Goal: Communication & Community: Share content

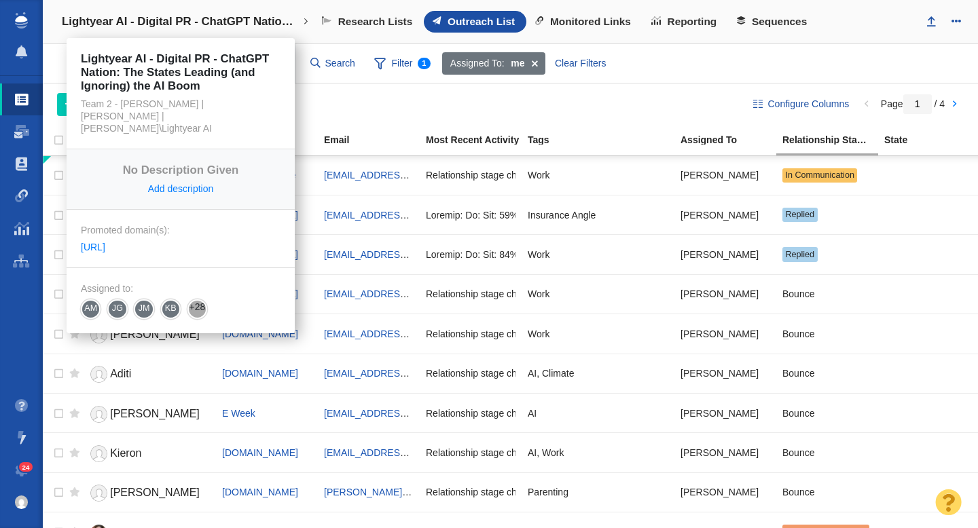
click at [200, 20] on h4 "Lightyear AI - Digital PR - ChatGPT Nation: The States Leading (and Ignoring) t…" at bounding box center [181, 22] width 238 height 14
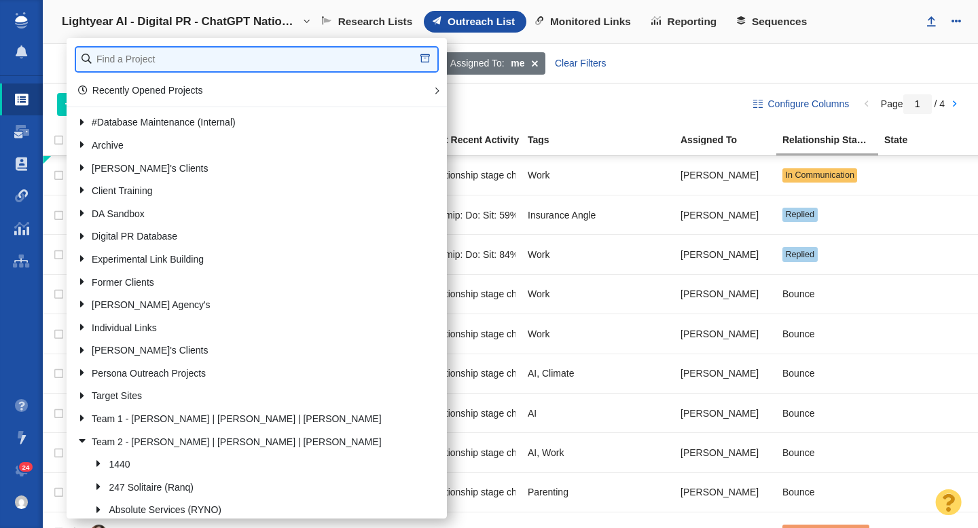
click at [166, 63] on input "text" at bounding box center [256, 60] width 361 height 24
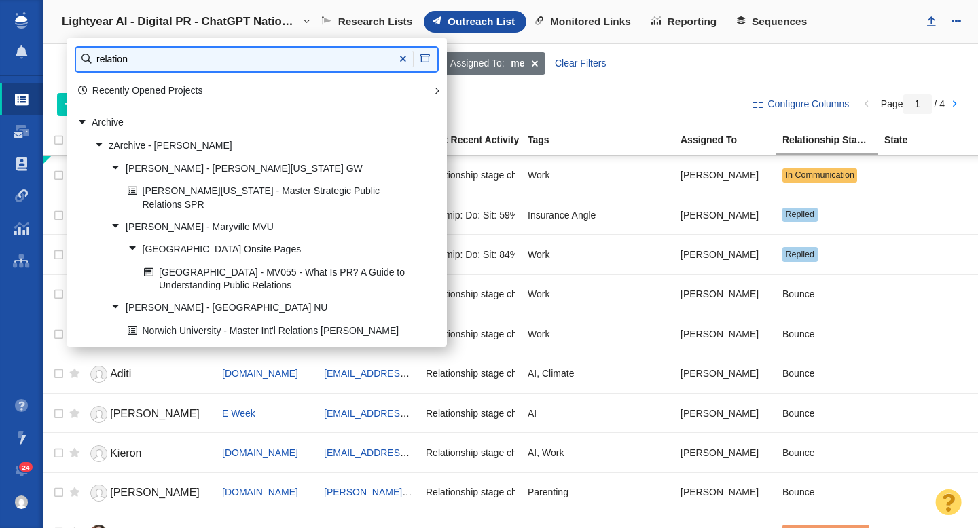
click at [170, 62] on input "relation" at bounding box center [256, 60] width 361 height 24
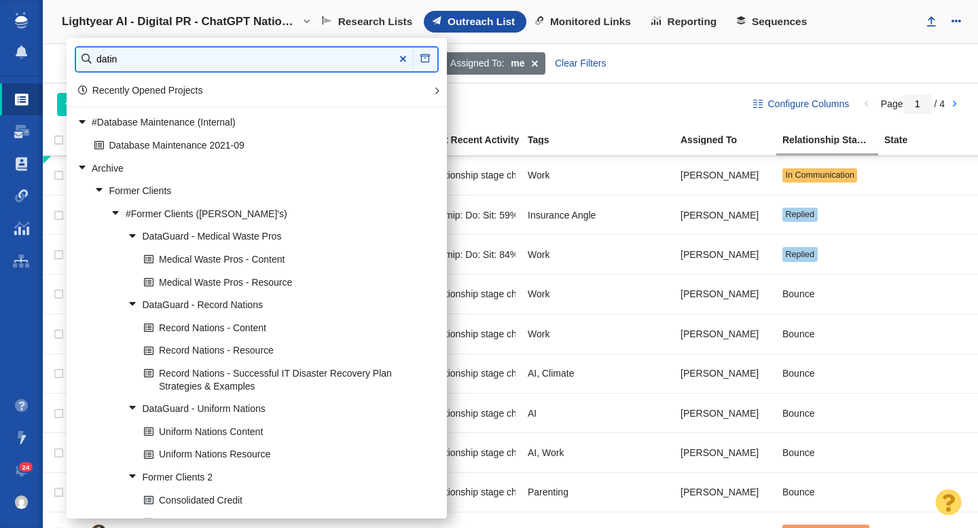
type input "datin"
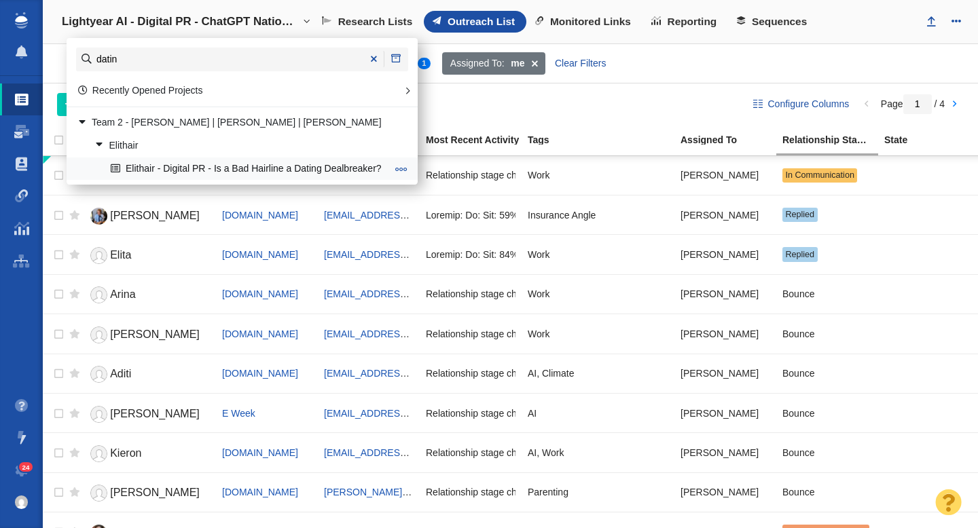
click at [242, 173] on link "Elithair - Digital PR - Is a Bad Hairline a Dating Dealbreaker?" at bounding box center [248, 168] width 282 height 21
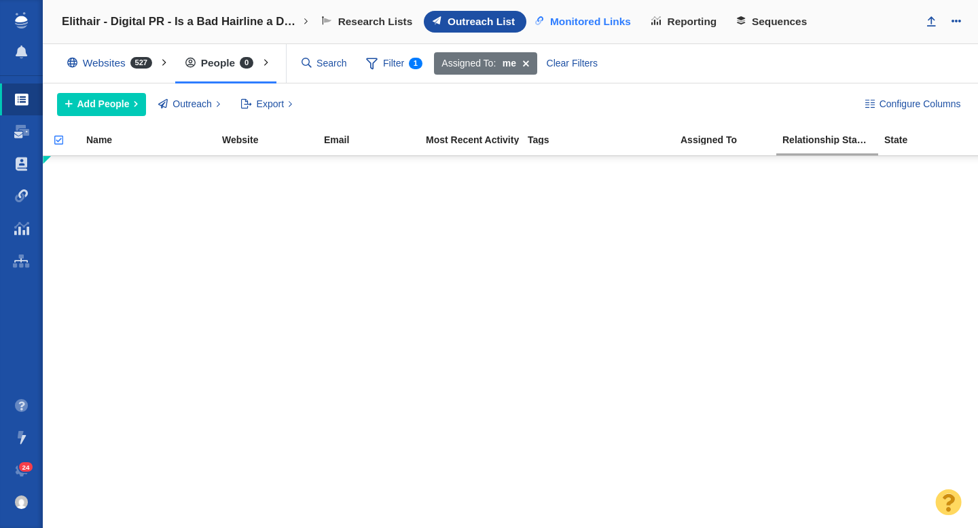
click at [597, 20] on span "Monitored Links" at bounding box center [590, 22] width 81 height 12
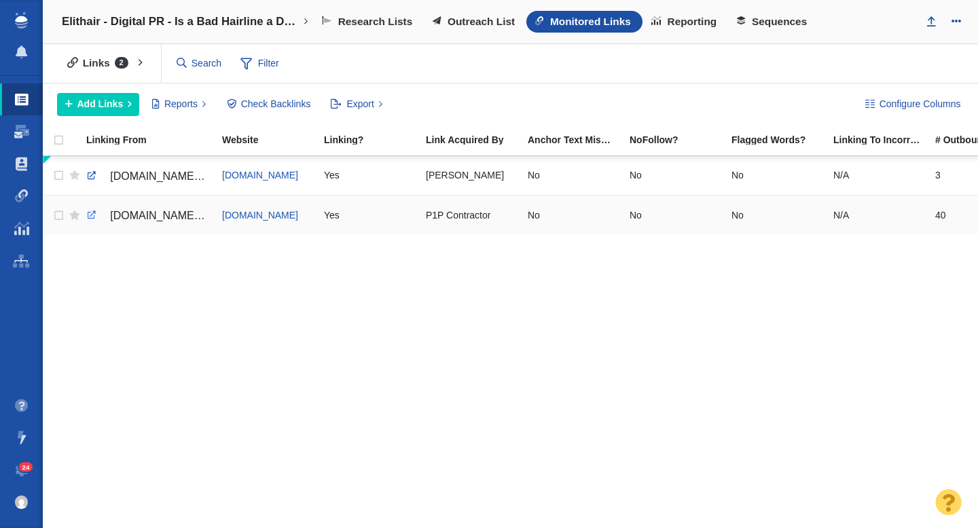
click at [89, 217] on link at bounding box center [92, 215] width 12 height 12
click at [92, 178] on link at bounding box center [92, 176] width 12 height 12
click at [92, 212] on link at bounding box center [92, 215] width 12 height 12
click at [477, 31] on link "Outreach List" at bounding box center [475, 22] width 103 height 22
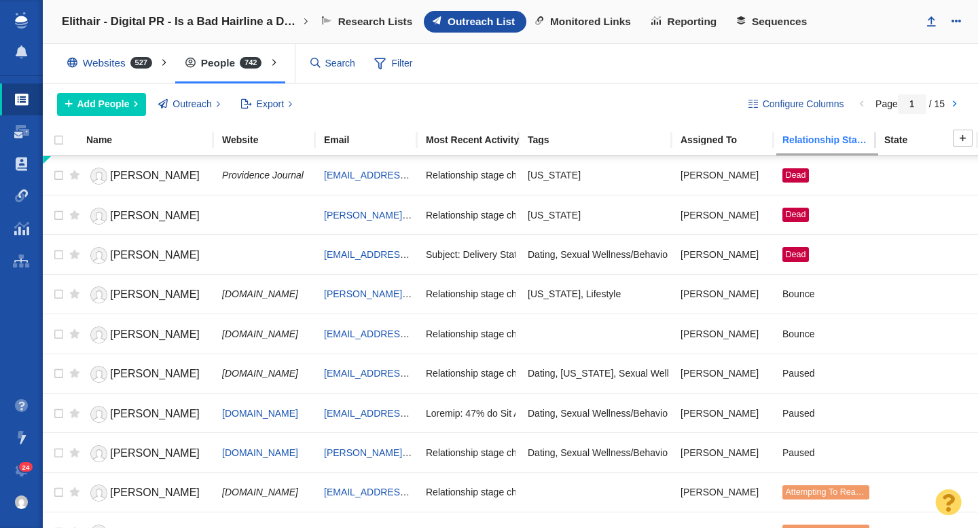
click at [819, 143] on div "Relationship Stage" at bounding box center [832, 140] width 100 height 10
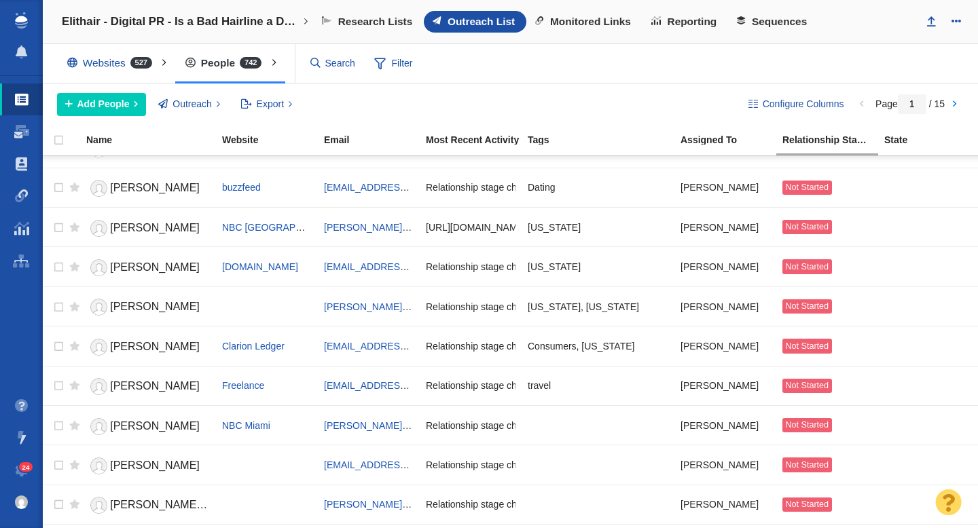
scroll to position [355, 0]
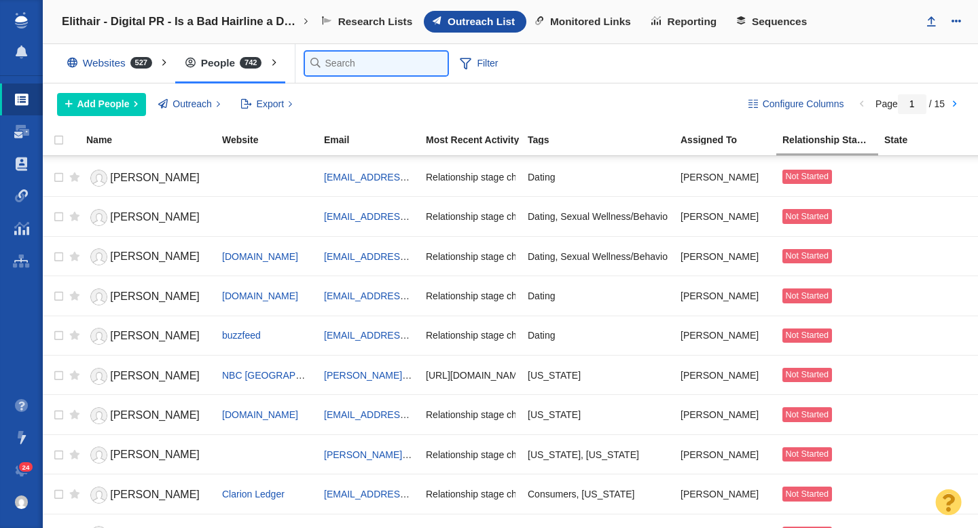
click at [336, 64] on input "text" at bounding box center [376, 64] width 143 height 24
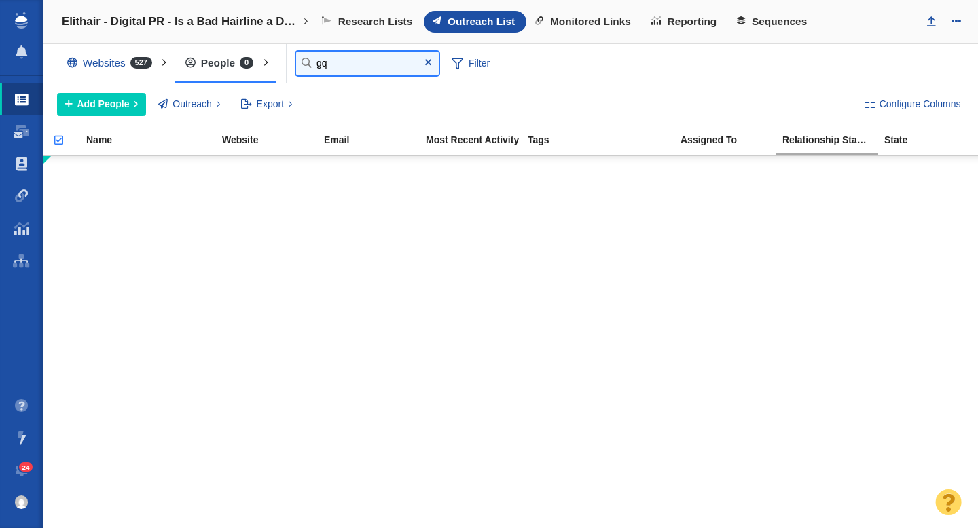
type input "g"
type input "i"
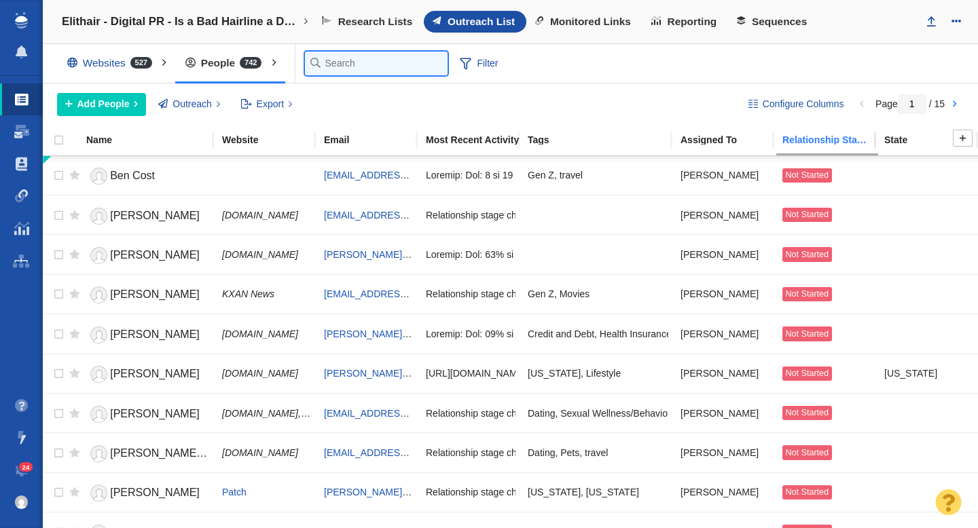
click at [802, 138] on div "Relationship Stage" at bounding box center [832, 140] width 100 height 10
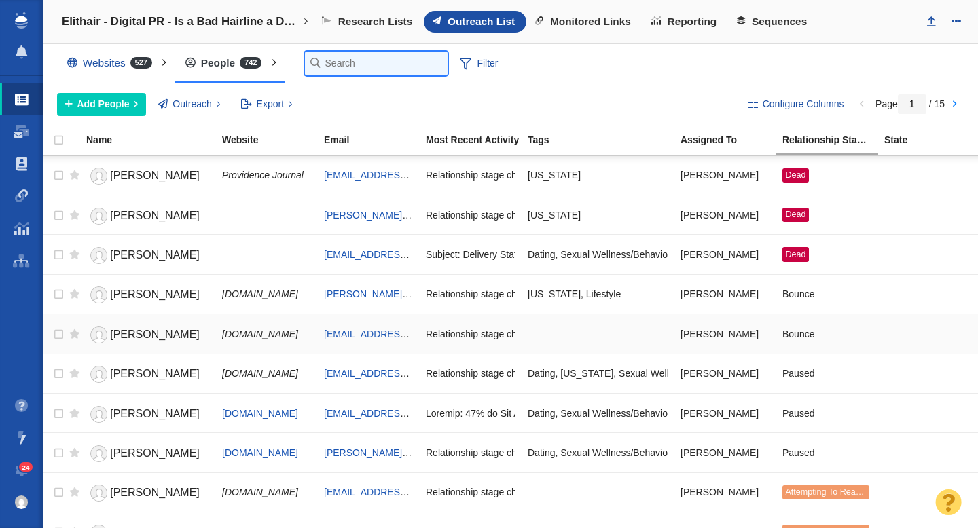
scroll to position [110, 0]
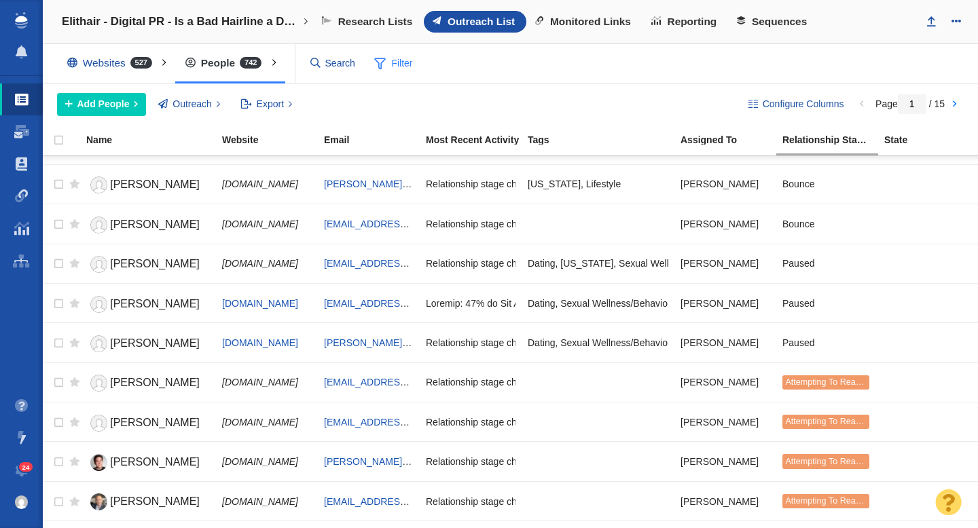
click at [483, 68] on div "Websites 527 All Websites Assigned To Me Recently Viewed Starred People 742 All…" at bounding box center [510, 63] width 935 height 39
click at [385, 61] on span at bounding box center [380, 63] width 12 height 17
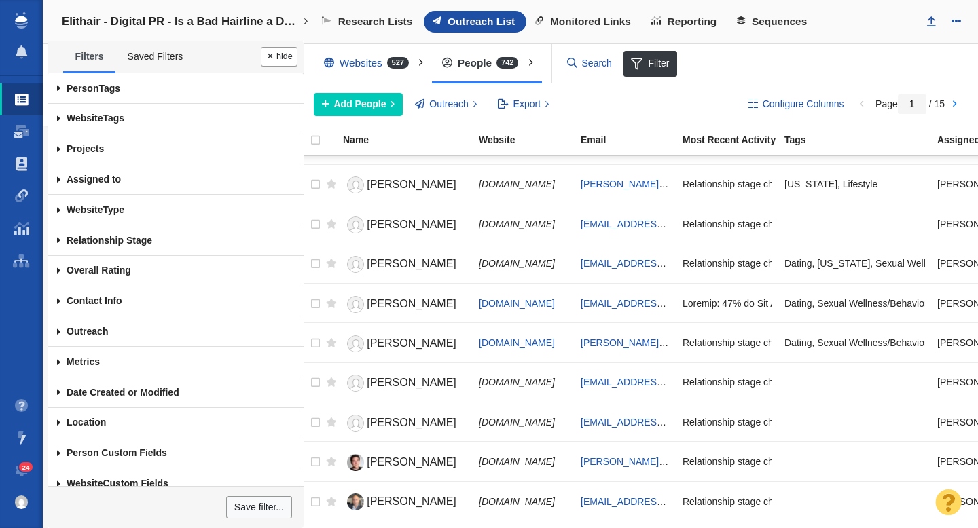
click at [57, 92] on span at bounding box center [59, 88] width 22 height 31
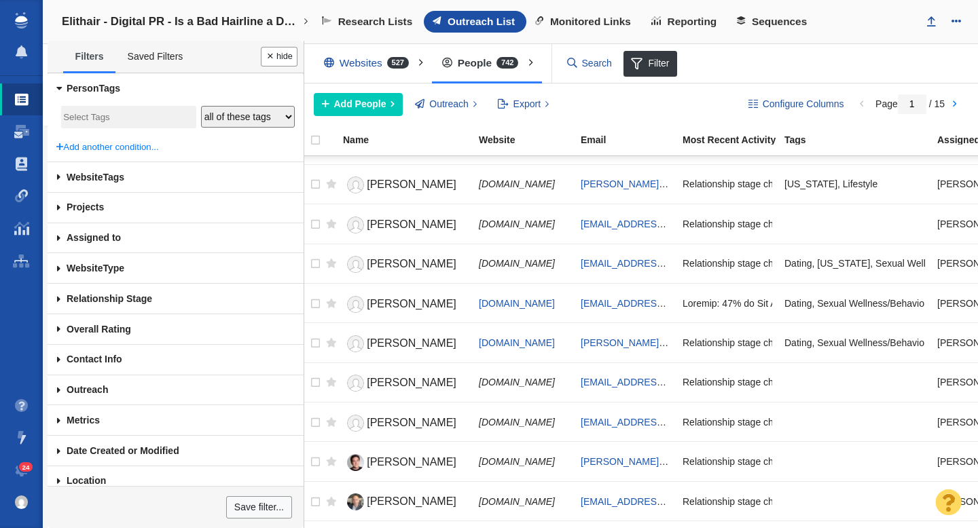
click at [115, 124] on input "search" at bounding box center [128, 118] width 130 height 18
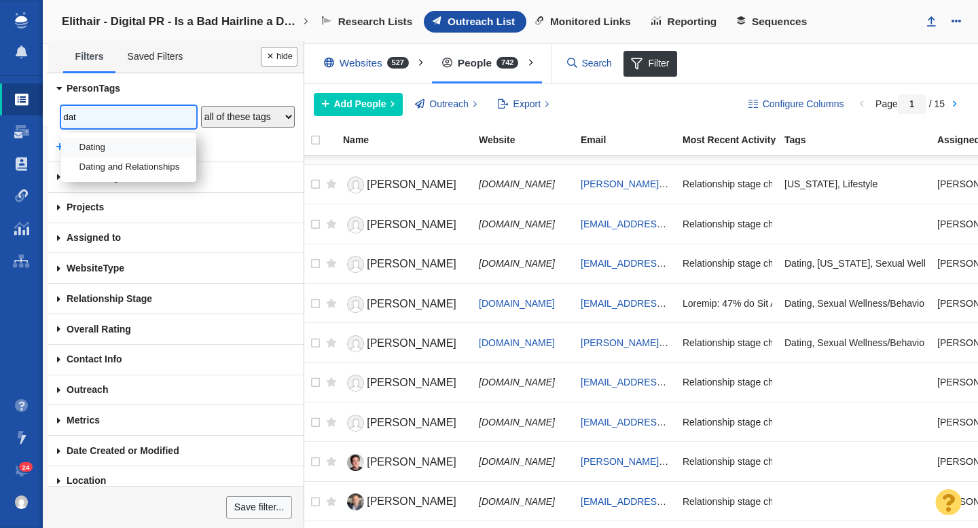
type input "dat"
click at [110, 153] on li "Dating" at bounding box center [128, 148] width 135 height 20
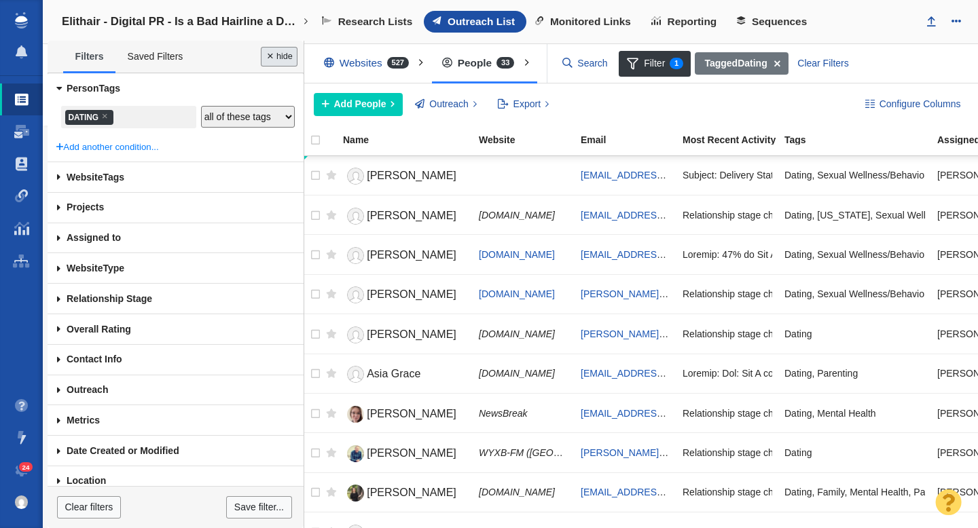
click at [278, 66] on button "Done" at bounding box center [279, 57] width 37 height 20
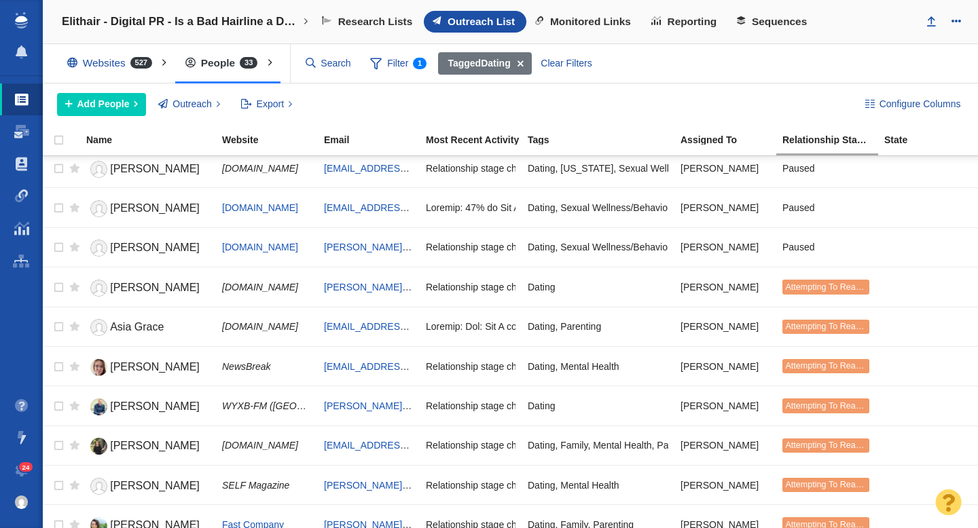
scroll to position [43, 0]
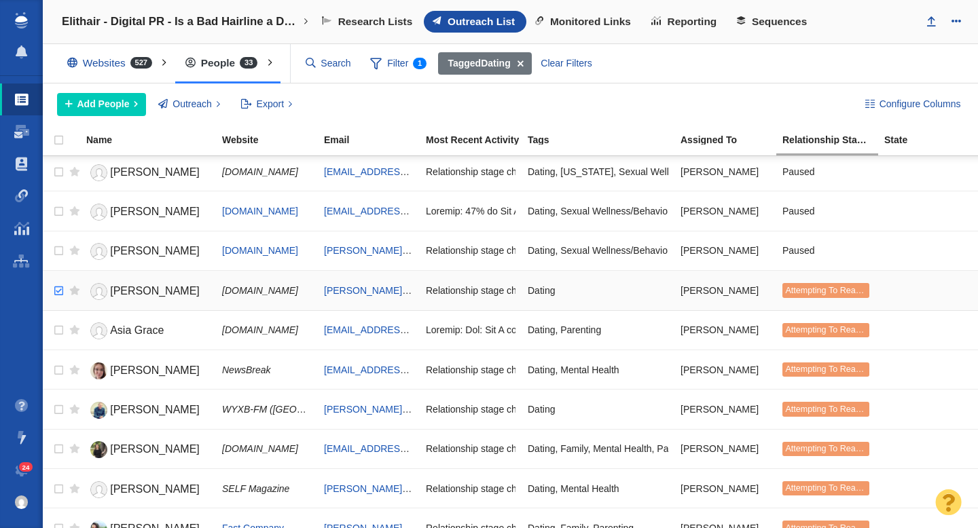
checkbox input "true"
click at [60, 292] on input "checkbox" at bounding box center [57, 291] width 20 height 30
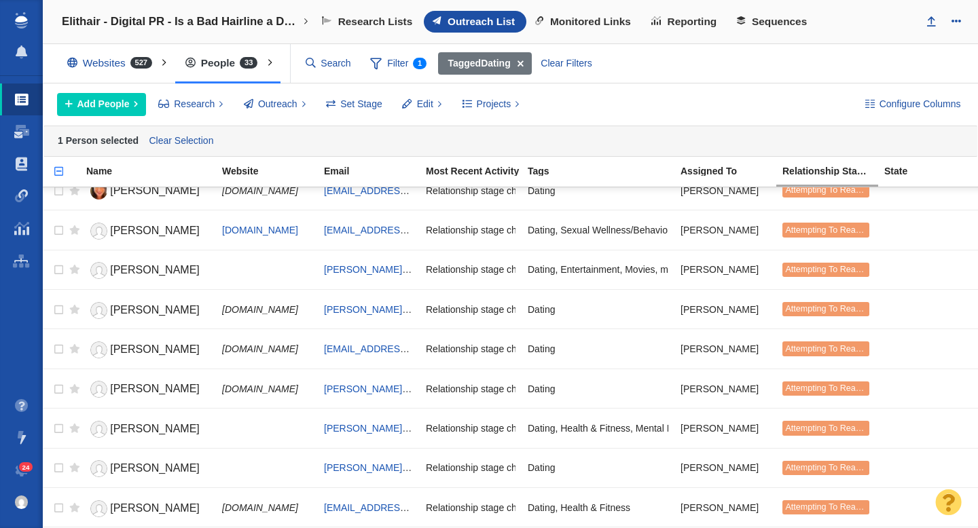
scroll to position [967, 0]
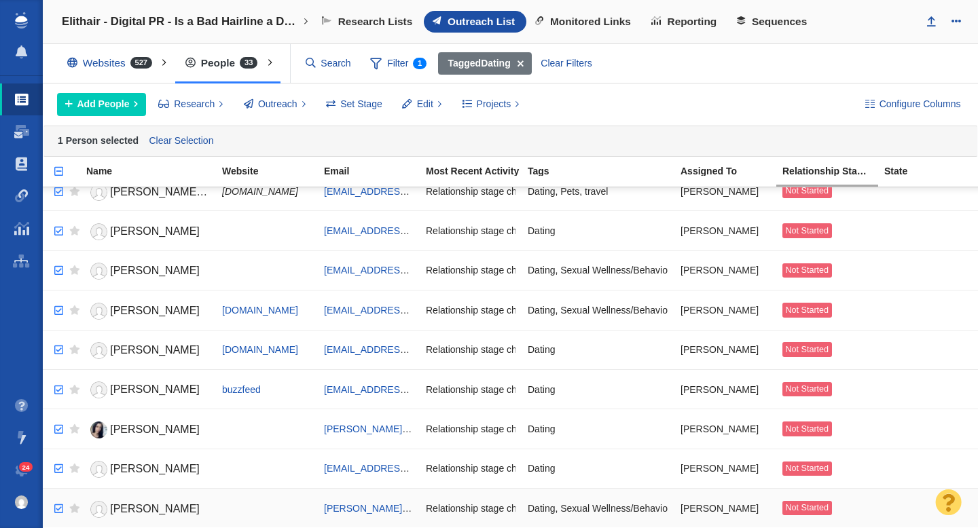
click at [53, 509] on input "checkbox" at bounding box center [57, 509] width 20 height 30
checkbox input "true"
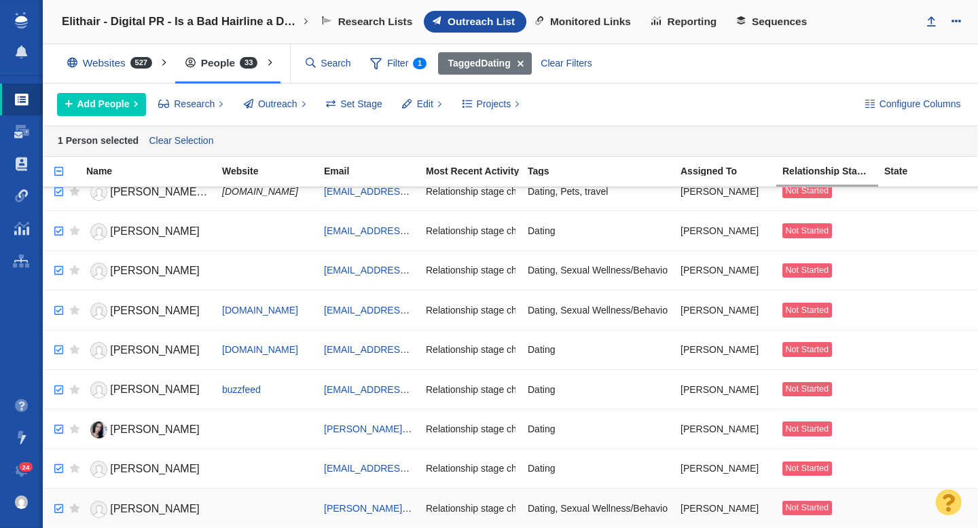
checkbox input "true"
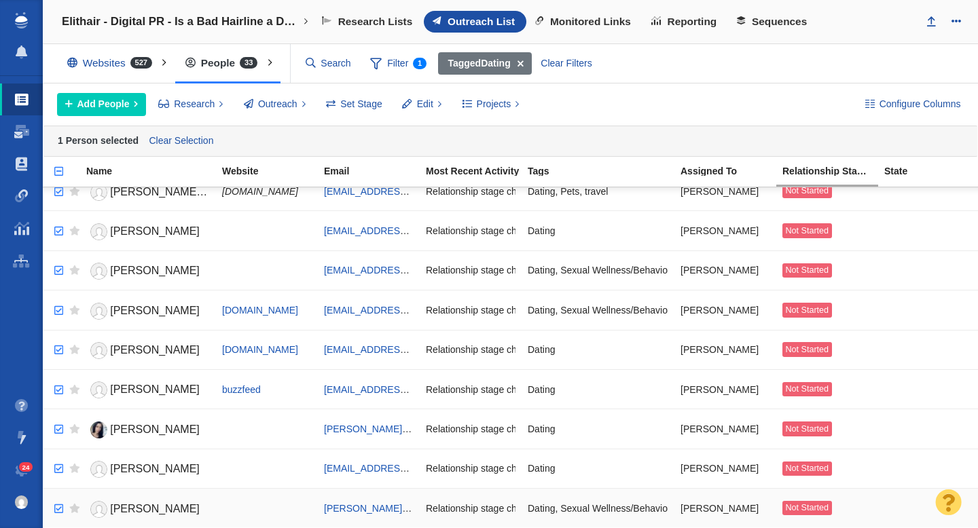
checkbox input "true"
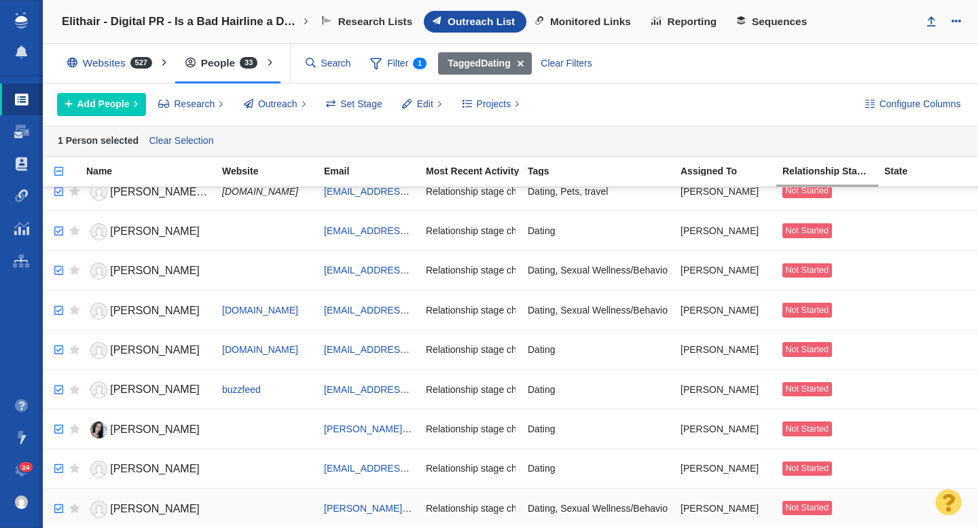
checkbox input "true"
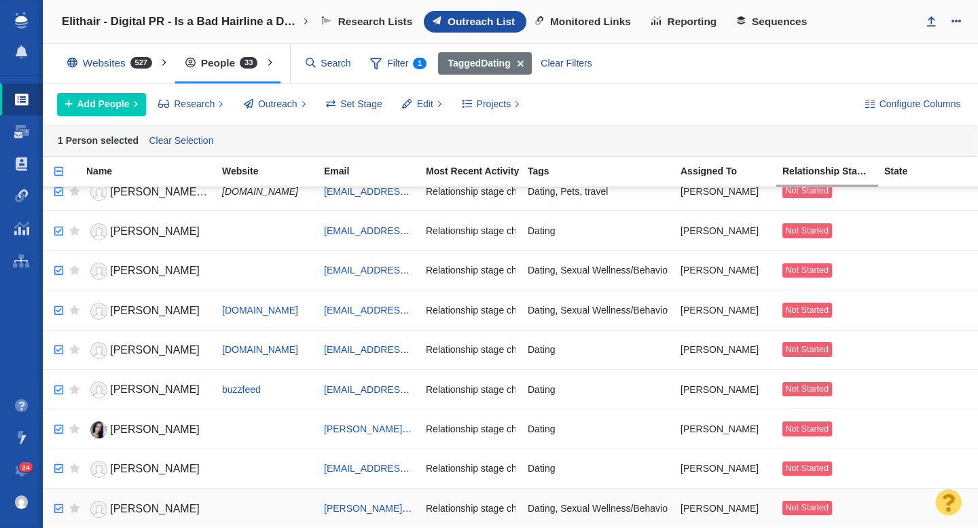
checkbox input "true"
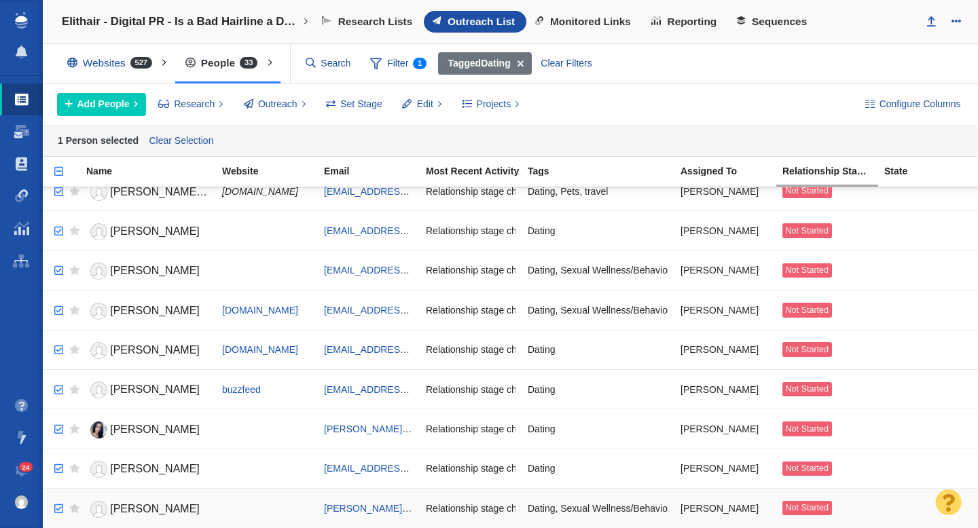
checkbox input "true"
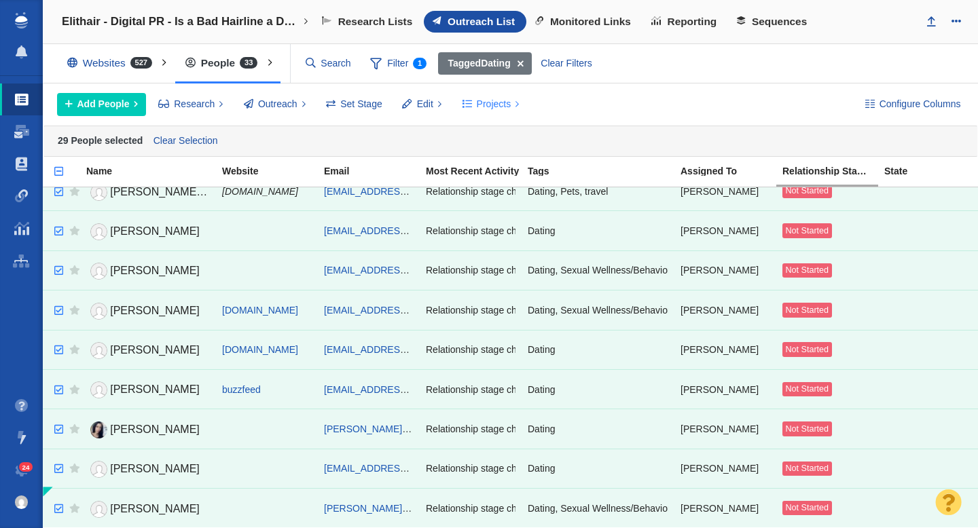
click at [496, 106] on span "Projects" at bounding box center [494, 104] width 35 height 14
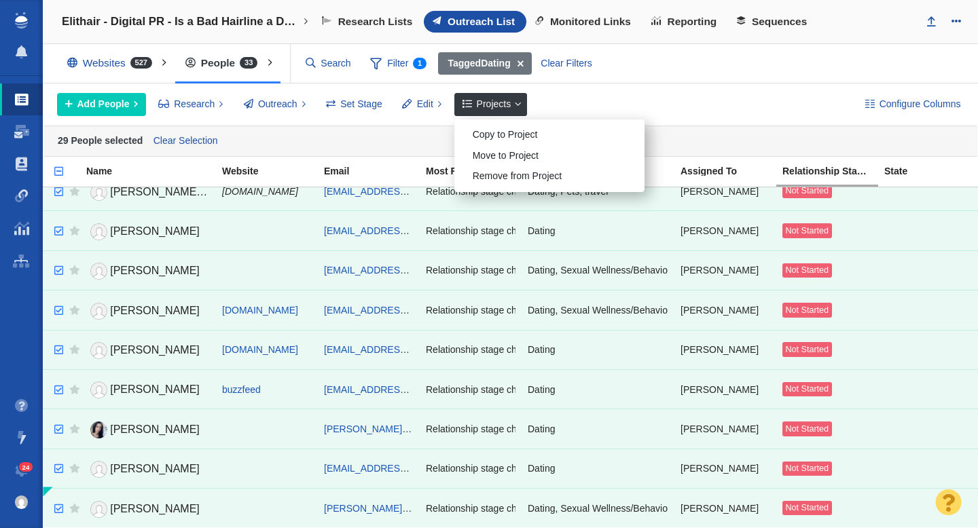
click at [584, 95] on div "Add People Add a Person Add From List of URLs Import from CSV Research Refresh …" at bounding box center [450, 104] width 786 height 23
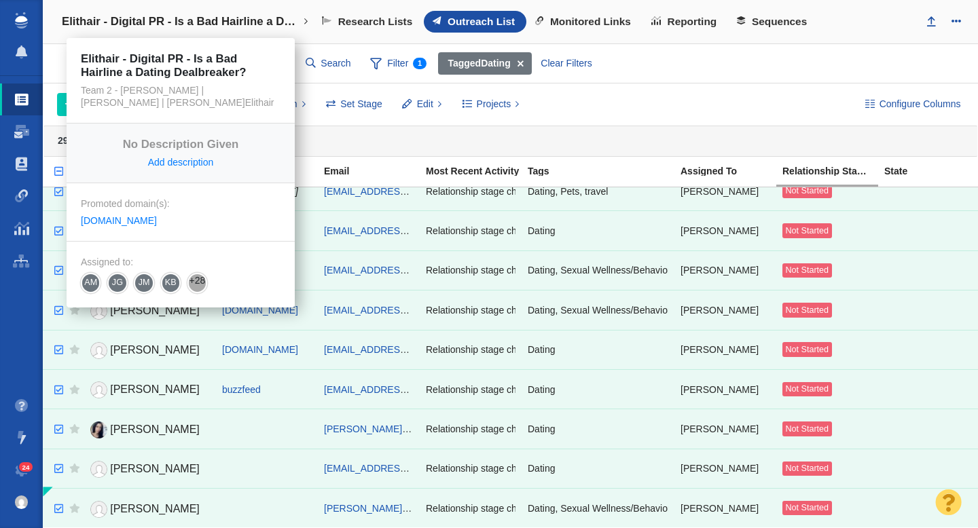
click at [207, 19] on h4 "Elithair - Digital PR - Is a Bad Hairline a Dating Dealbreaker?" at bounding box center [181, 22] width 238 height 14
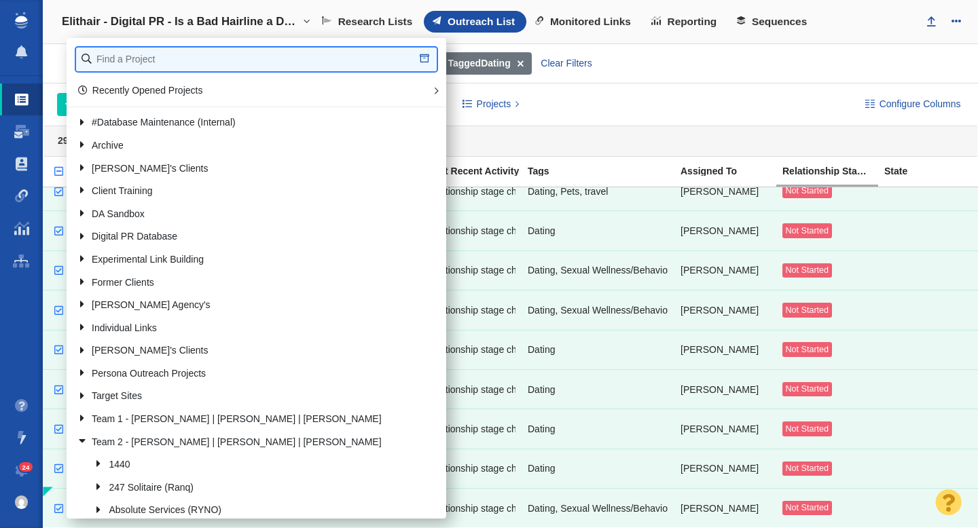
click at [149, 52] on input "text" at bounding box center [256, 60] width 361 height 24
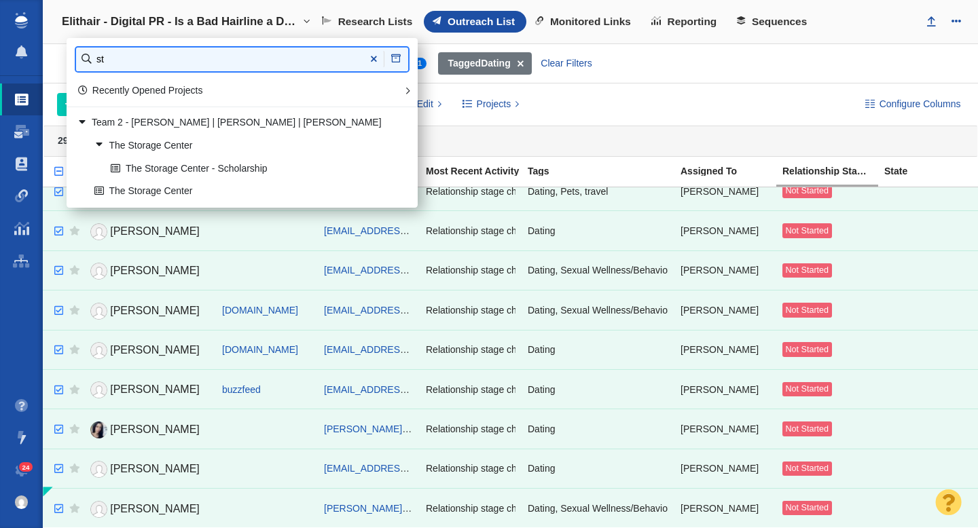
type input "s"
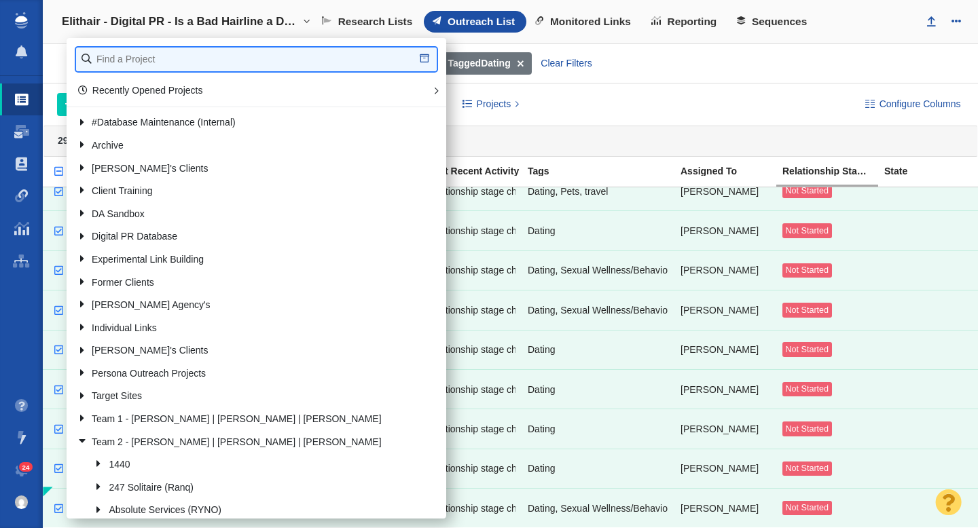
click at [290, 57] on input "text" at bounding box center [256, 60] width 361 height 24
type input "lighty"
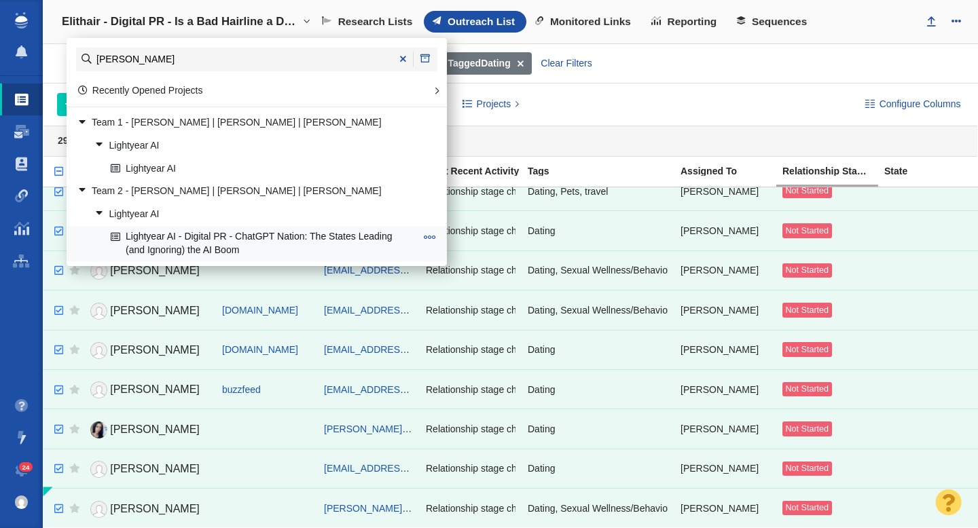
click at [219, 240] on link "Lightyear AI - Digital PR - ChatGPT Nation: The States Leading (and Ignoring) t…" at bounding box center [263, 244] width 312 height 34
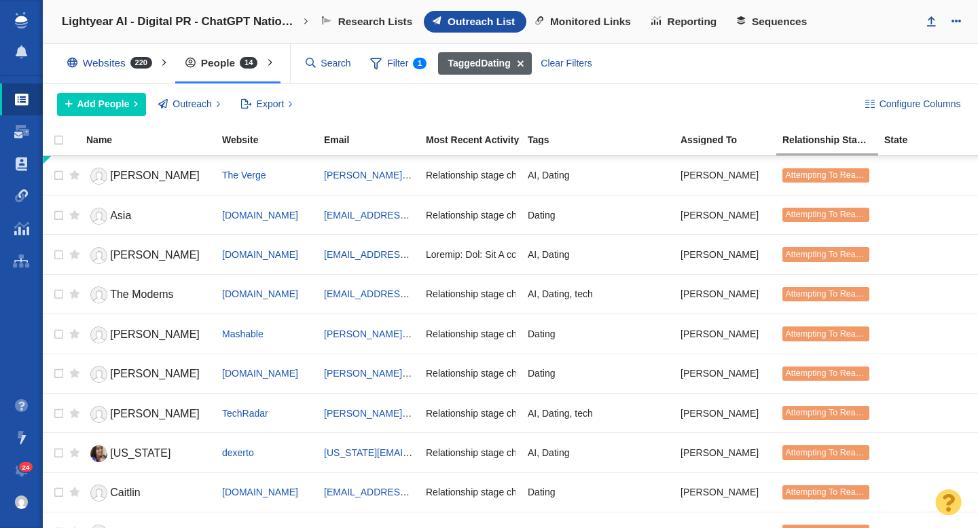
click at [521, 63] on span at bounding box center [520, 63] width 21 height 23
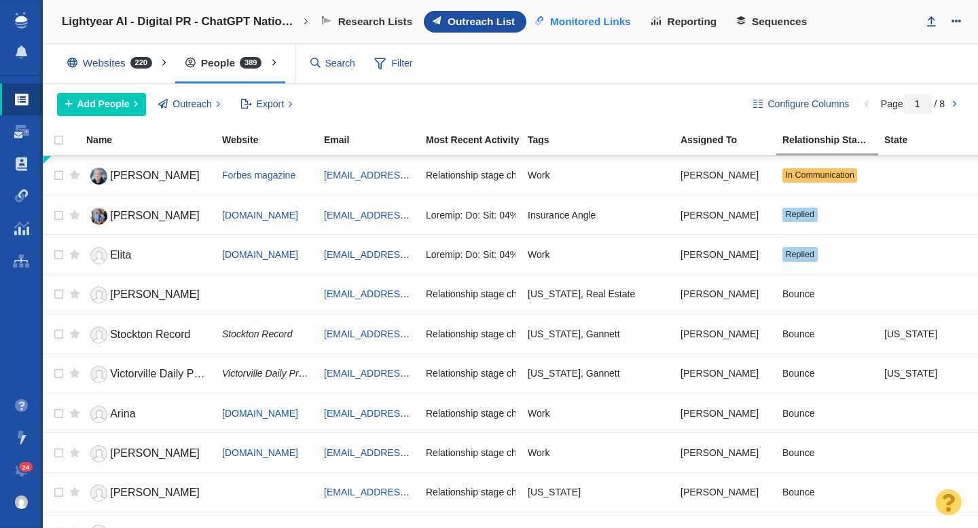
click at [594, 18] on span "Monitored Links" at bounding box center [590, 22] width 81 height 12
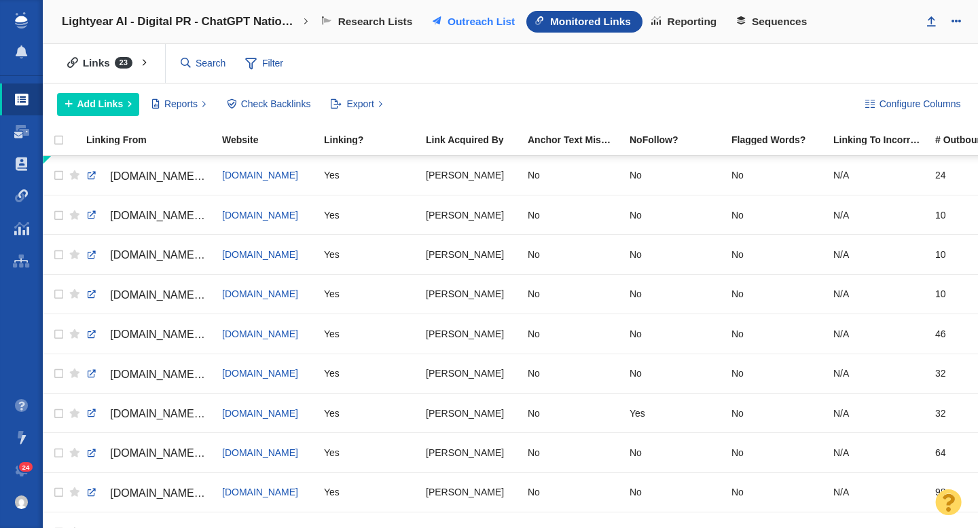
click at [471, 20] on span "Outreach List" at bounding box center [480, 22] width 67 height 12
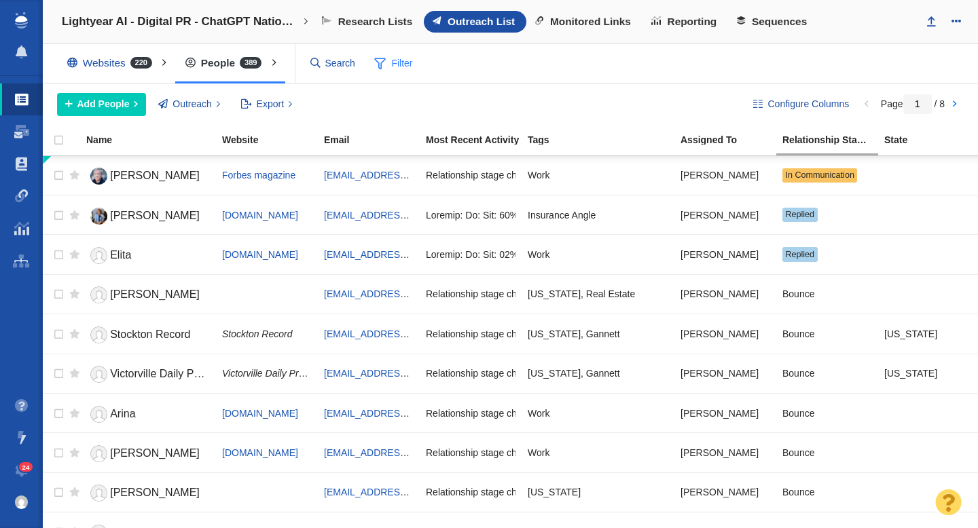
click at [388, 58] on span "Filter" at bounding box center [394, 64] width 54 height 26
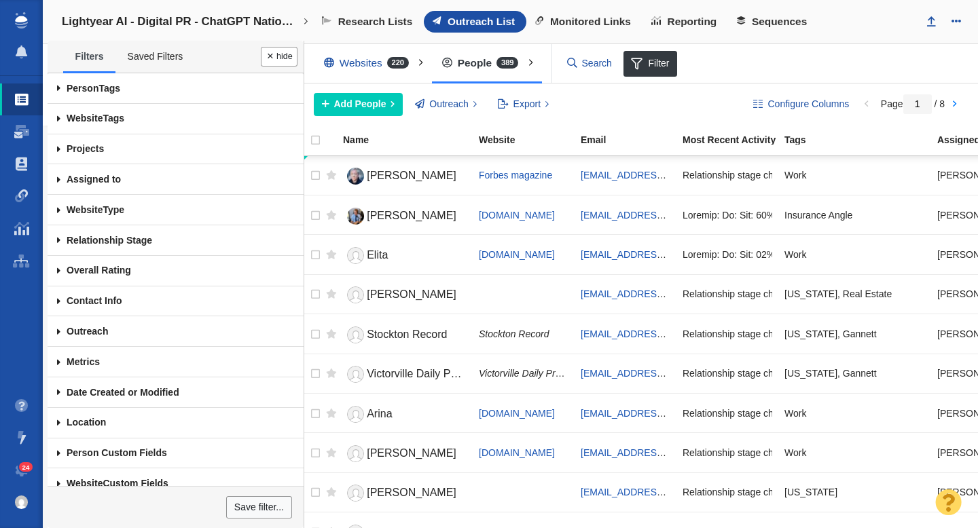
click at [57, 180] on span at bounding box center [59, 179] width 22 height 31
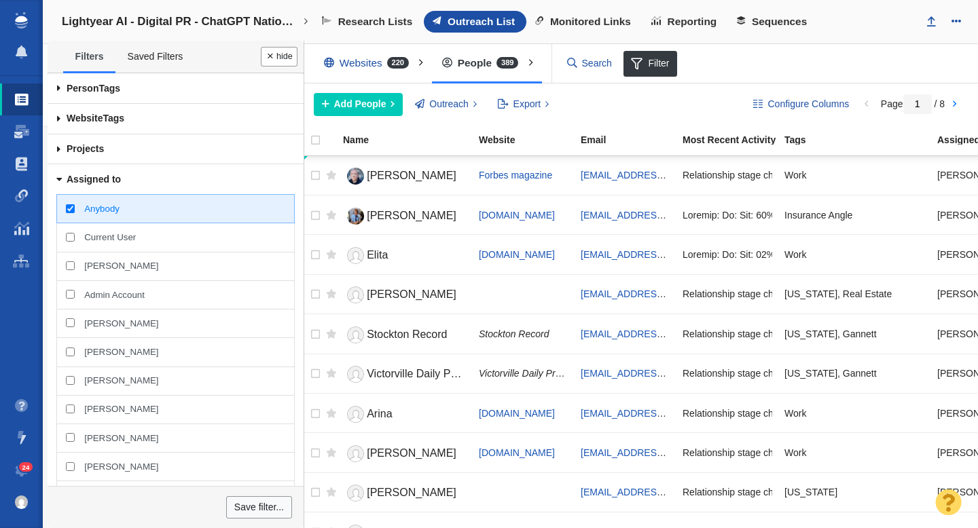
click at [70, 263] on input "[PERSON_NAME]" at bounding box center [70, 265] width 9 height 9
checkbox input "true"
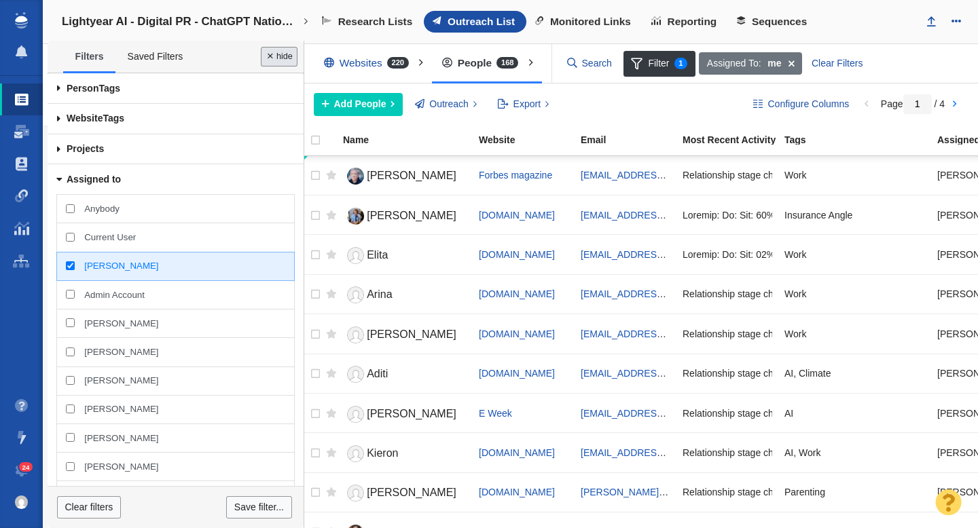
click at [263, 60] on button "Done" at bounding box center [279, 57] width 37 height 20
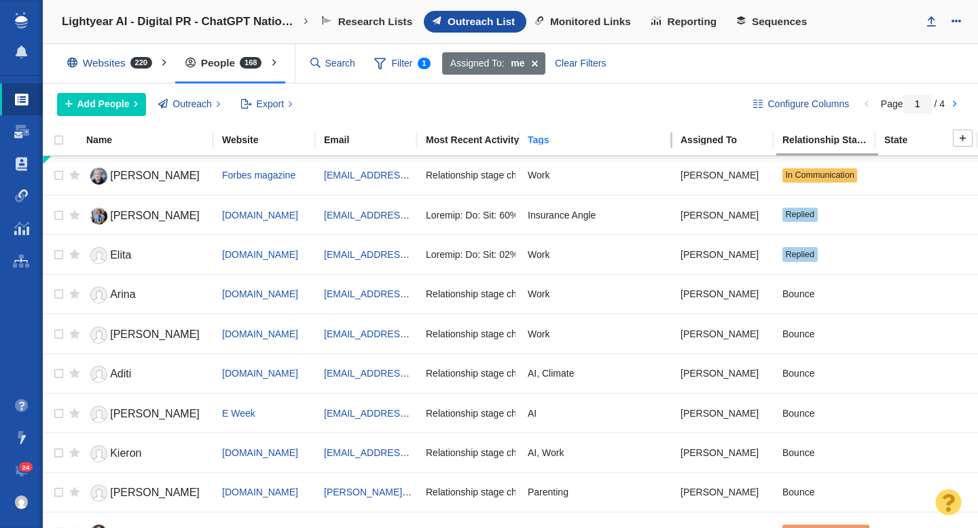
click at [552, 140] on div "Tags" at bounding box center [603, 140] width 151 height 10
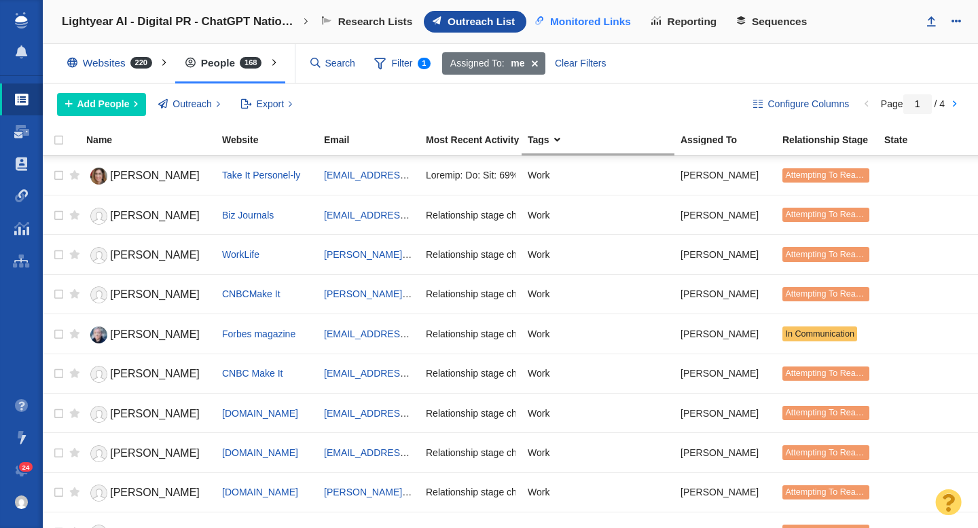
click at [600, 25] on span "Monitored Links" at bounding box center [590, 22] width 81 height 12
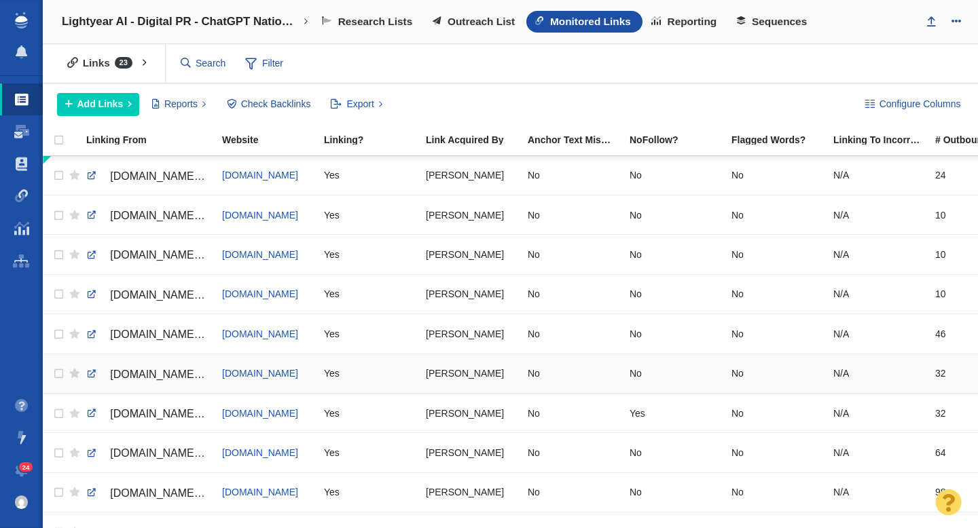
click at [149, 373] on span "[DOMAIN_NAME]/uncategorized/gaps-in-ai-adoption-and-workforce-development-has-h…" at bounding box center [416, 375] width 612 height 12
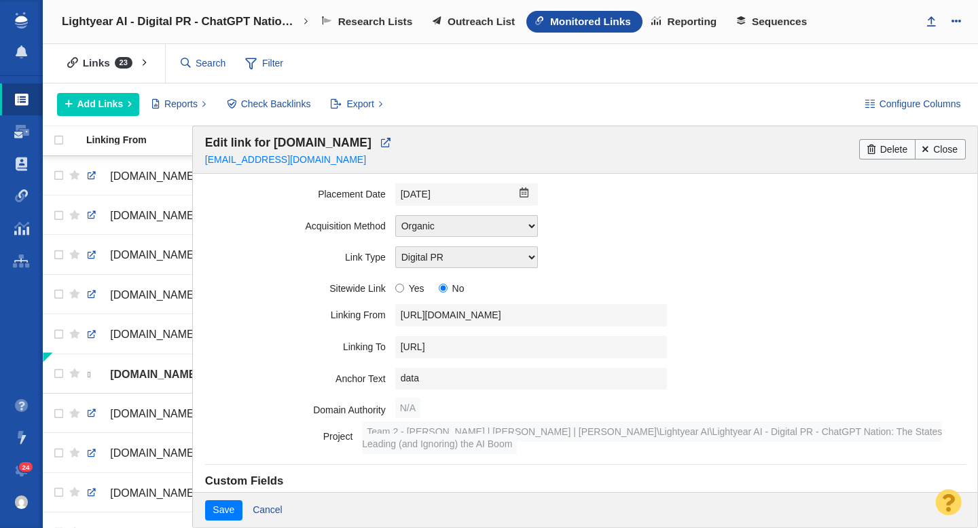
scroll to position [197, 0]
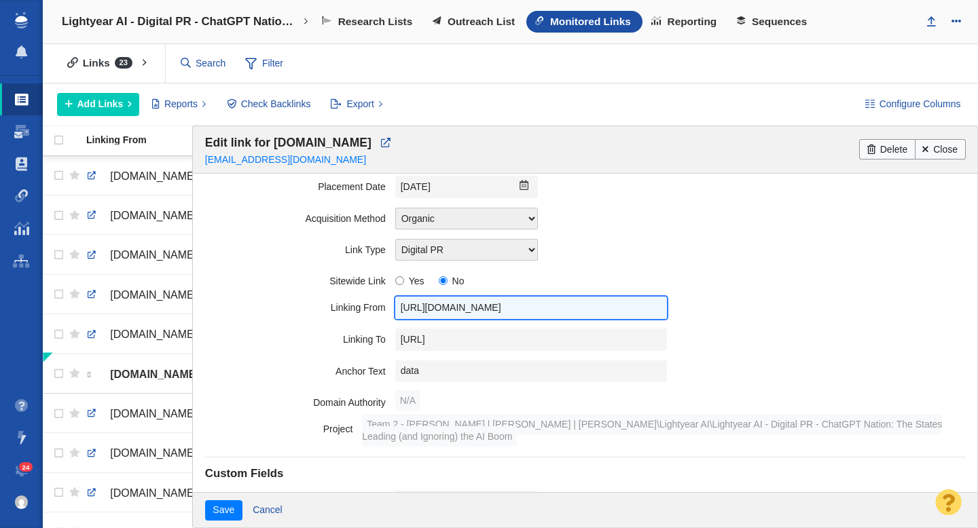
click at [488, 309] on input "https://www.worklife.news/uncategorized/gaps-in-ai-adoption-and-workforce-devel…" at bounding box center [531, 308] width 272 height 22
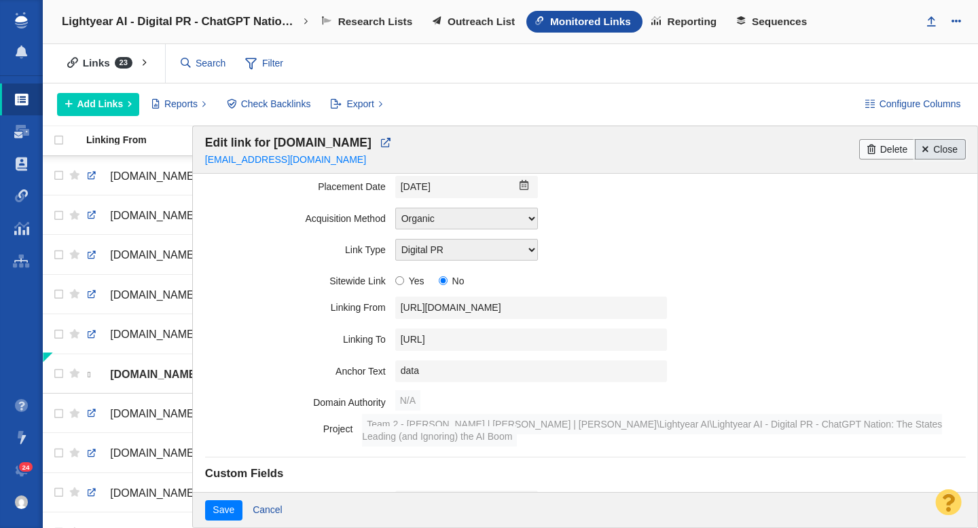
click at [936, 151] on link "Close" at bounding box center [940, 149] width 51 height 20
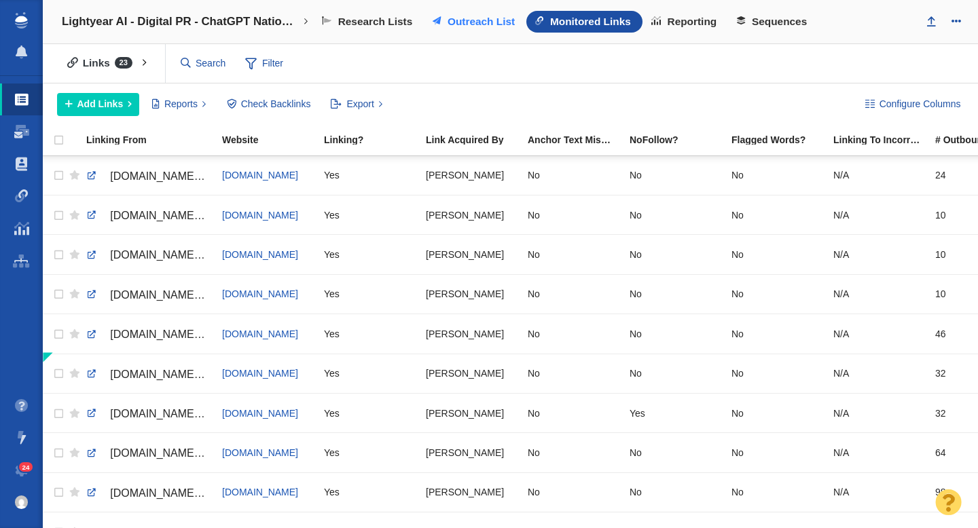
click at [462, 23] on span "Outreach List" at bounding box center [480, 22] width 67 height 12
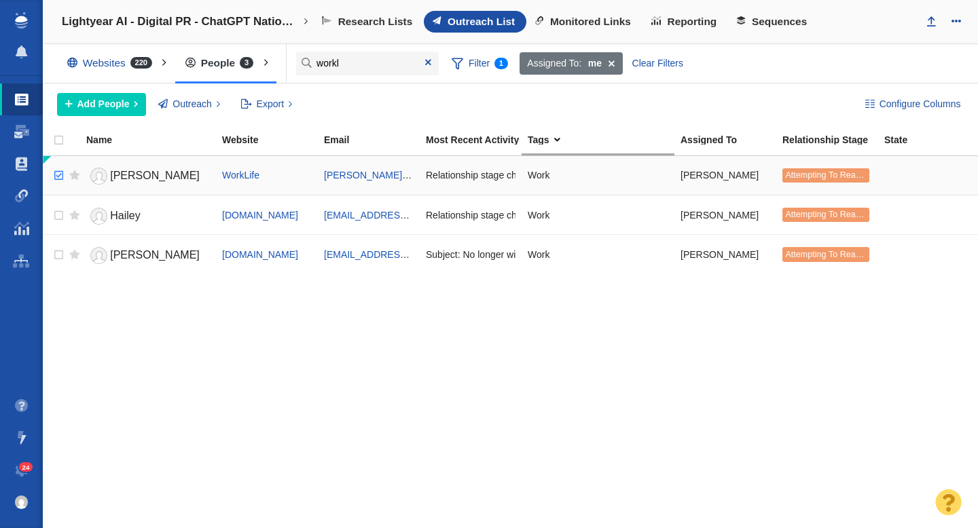
type input "workl"
checkbox input "true"
click at [60, 175] on input "checkbox" at bounding box center [57, 176] width 20 height 30
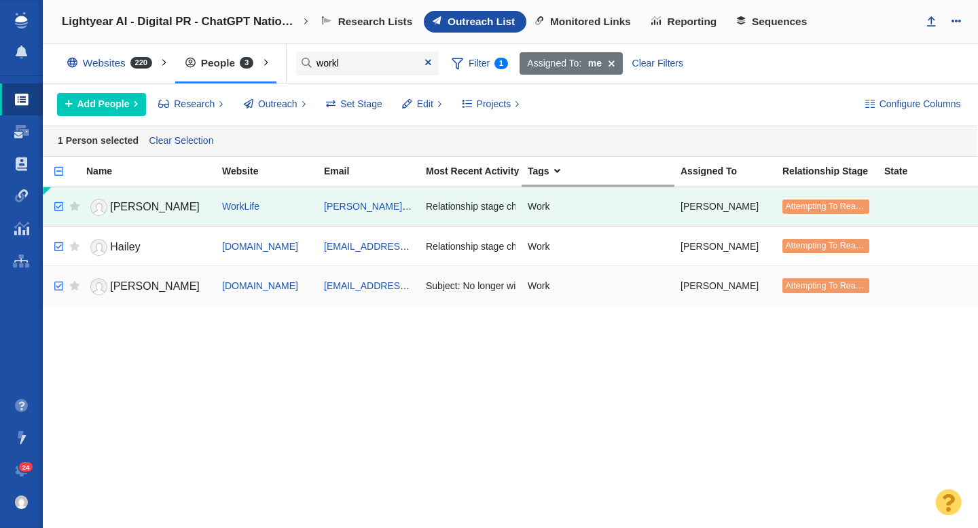
checkbox input "true"
click at [60, 282] on input "checkbox" at bounding box center [57, 287] width 20 height 30
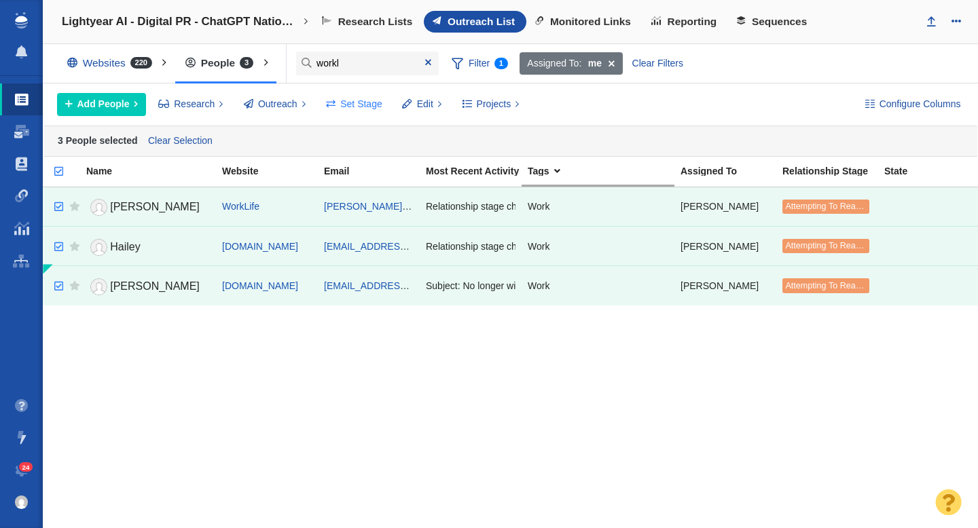
click at [370, 103] on span "Set Stage" at bounding box center [361, 104] width 42 height 14
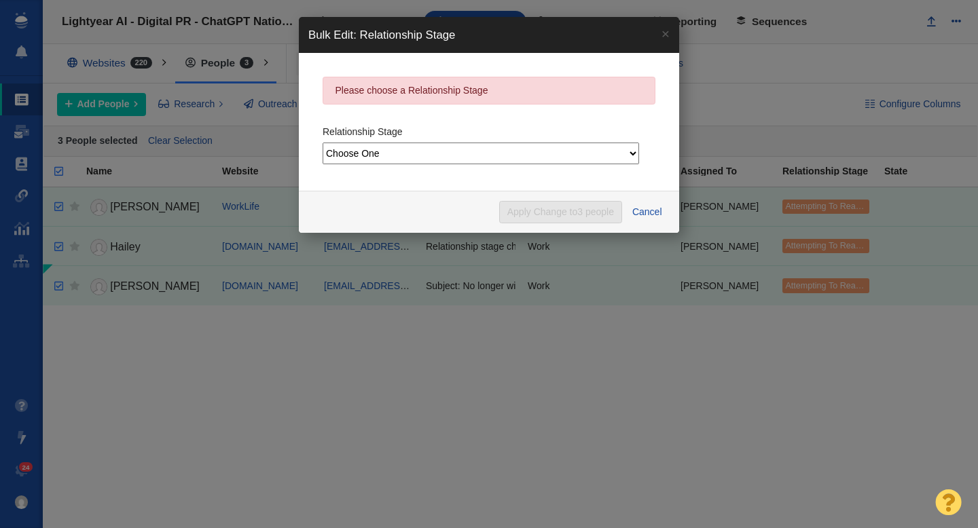
click at [386, 151] on select "Choose One Not Started Scheduled Attempting To Reach Paused Bounce Send Failure…" at bounding box center [480, 154] width 316 height 22
select select "8"
click at [322, 143] on select "Choose One Not Started Scheduled Attempting To Reach Paused Bounce Send Failure…" at bounding box center [480, 154] width 316 height 22
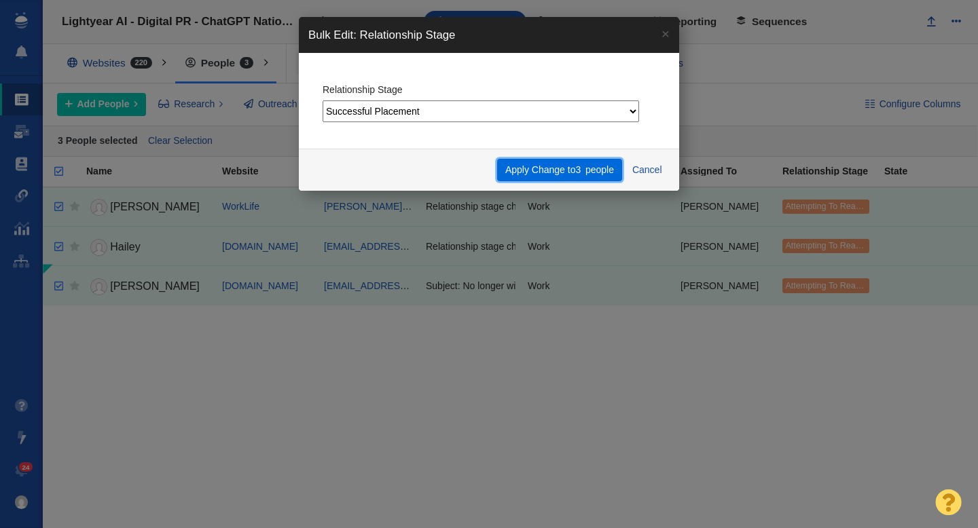
click at [600, 171] on span "people" at bounding box center [599, 169] width 29 height 11
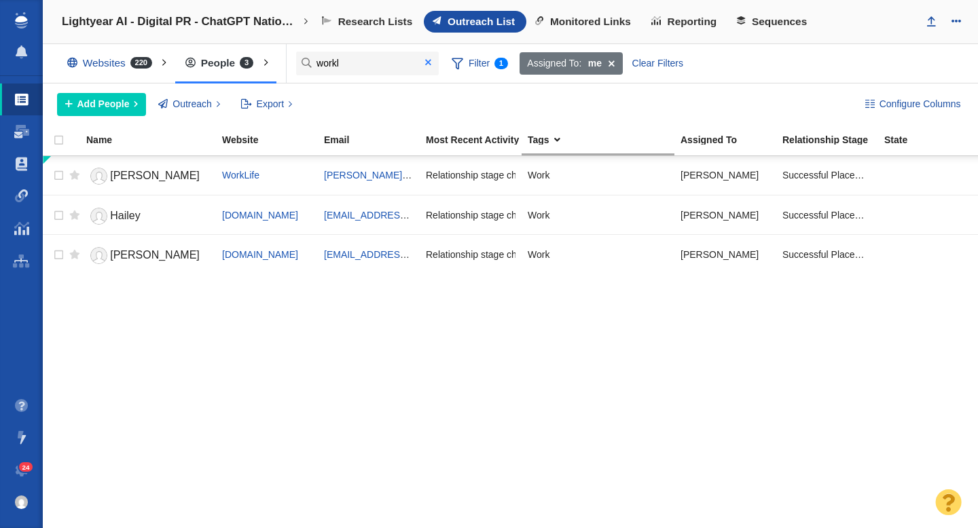
click at [426, 62] on span at bounding box center [428, 63] width 6 height 10
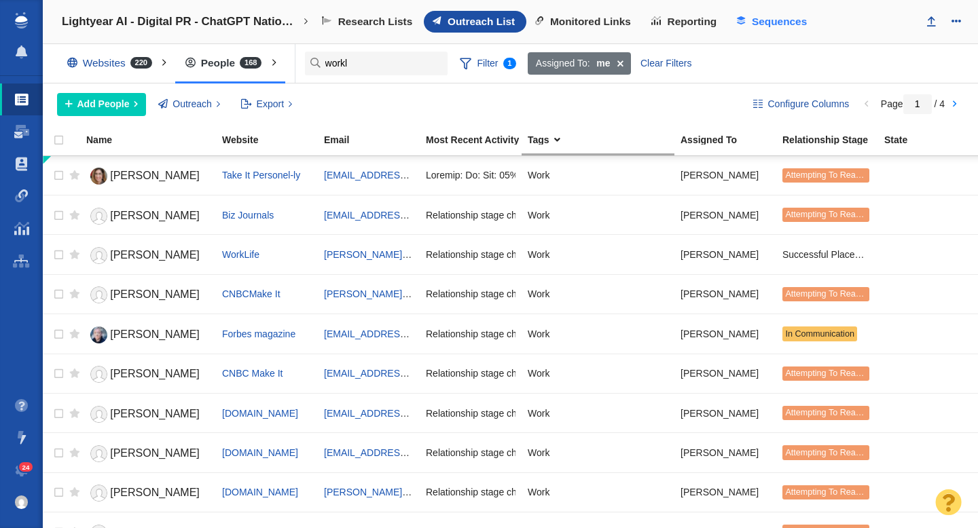
click at [750, 22] on link "Sequences" at bounding box center [773, 22] width 90 height 22
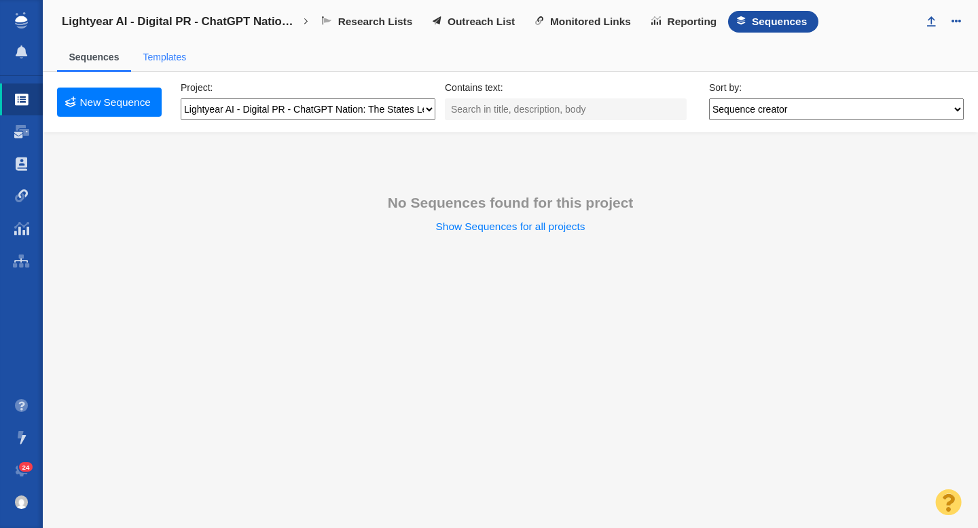
click at [157, 65] on span "Templates" at bounding box center [164, 57] width 67 height 29
click at [175, 62] on link "Templates" at bounding box center [164, 57] width 43 height 11
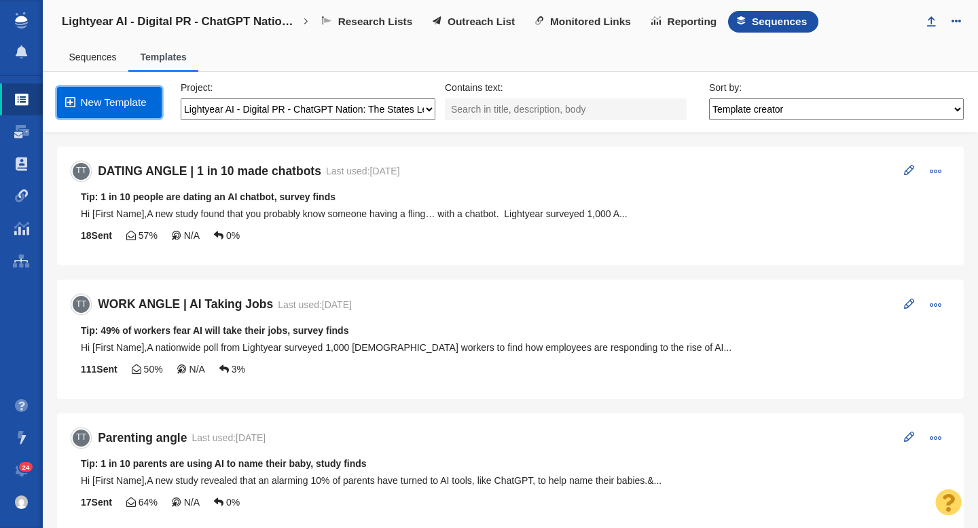
click at [115, 102] on link "New Template" at bounding box center [109, 102] width 105 height 31
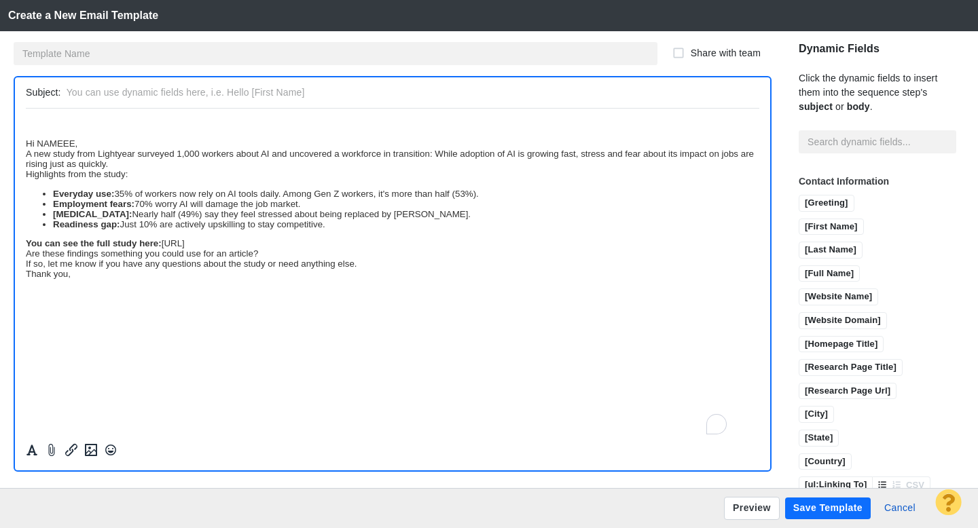
click at [89, 163] on div "A new study from Lightyear surveyed 1,000 workers about AI and uncovered a work…" at bounding box center [392, 158] width 733 height 20
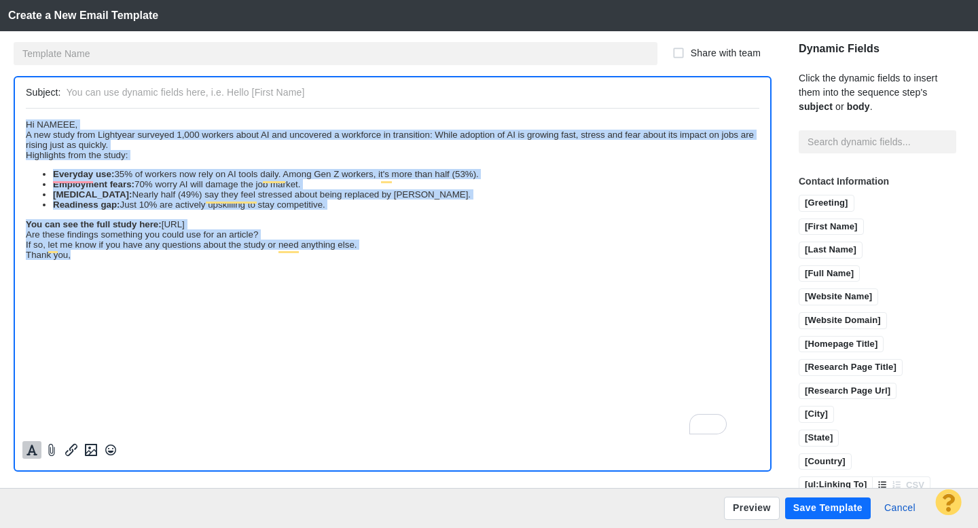
click at [33, 448] on icon "Formatting" at bounding box center [31, 450] width 11 height 11
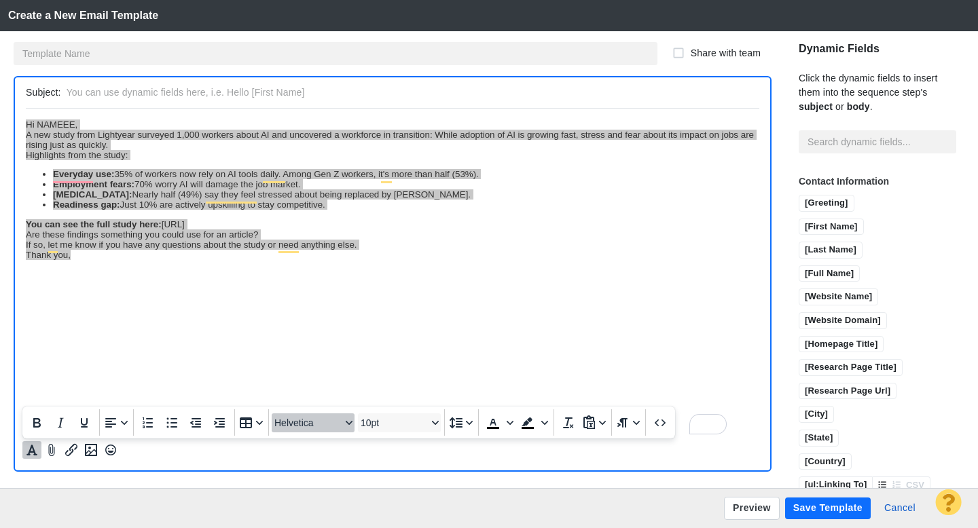
click at [312, 422] on span "Helvetica" at bounding box center [307, 423] width 67 height 11
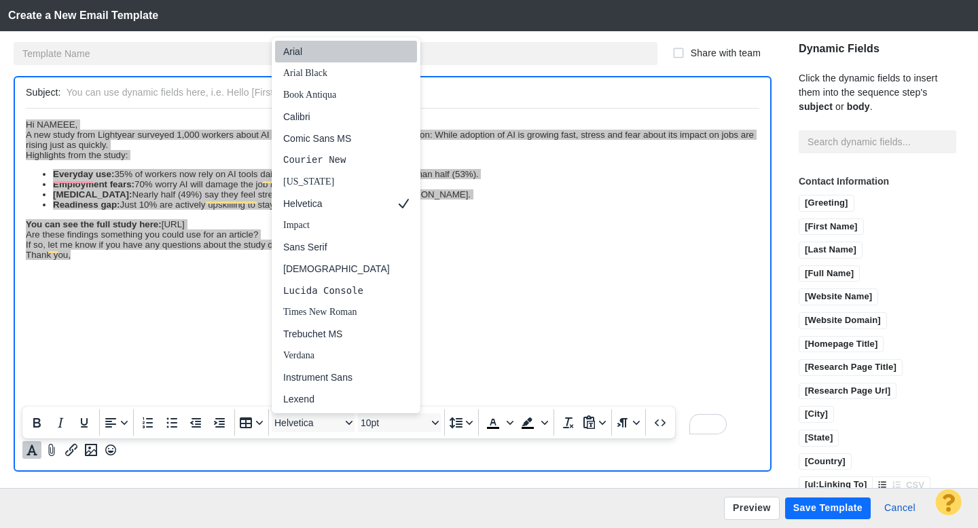
click at [321, 56] on div "Arial" at bounding box center [336, 51] width 107 height 16
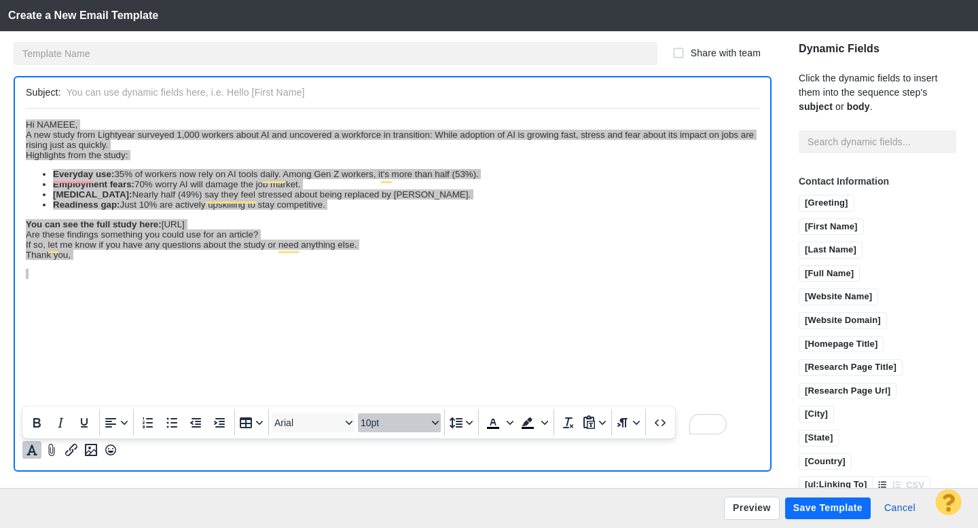
click at [394, 424] on span "10pt" at bounding box center [394, 423] width 67 height 11
click at [401, 310] on div "12pt" at bounding box center [393, 312] width 48 height 16
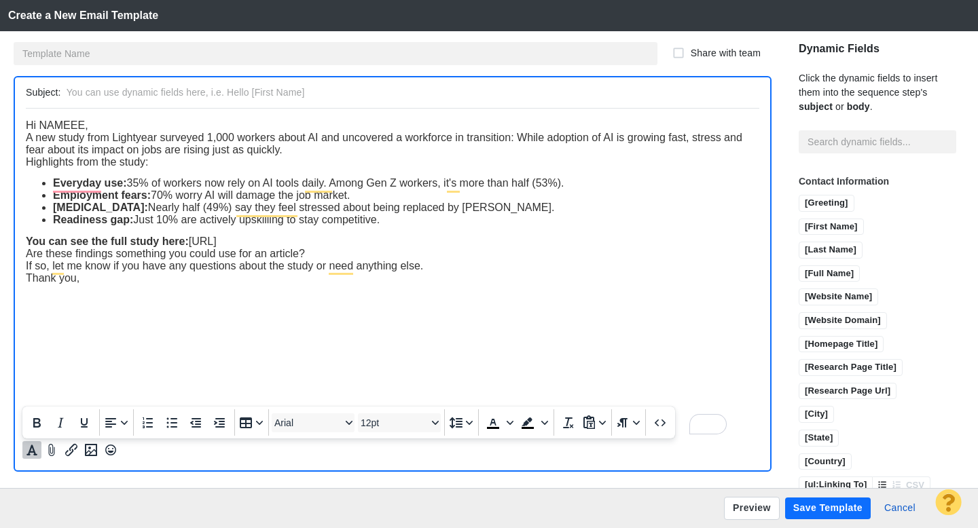
click at [293, 314] on html "Hi NAMEEE, A new study from Lightyear surveyed 1,000 workers about AI and uncov…" at bounding box center [392, 211] width 733 height 206
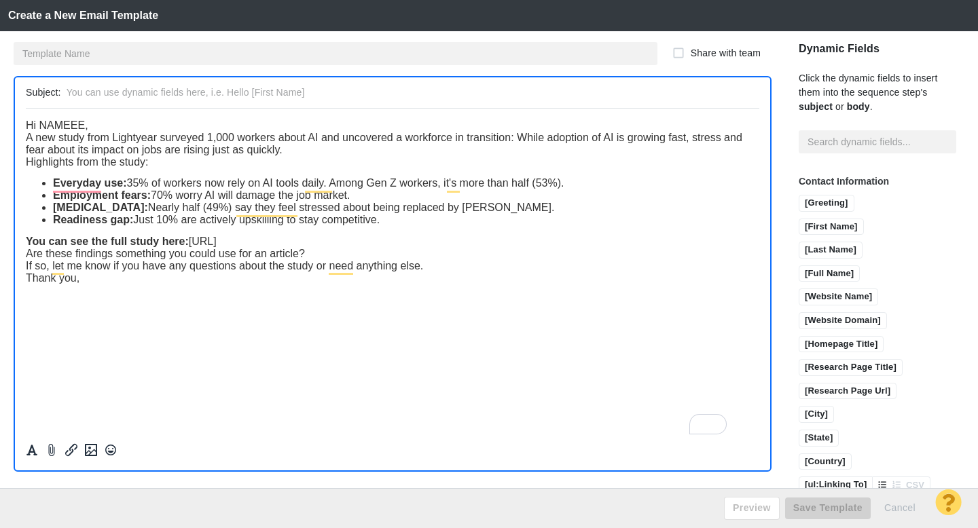
click at [98, 127] on div "Hi NAMEEE," at bounding box center [392, 125] width 733 height 12
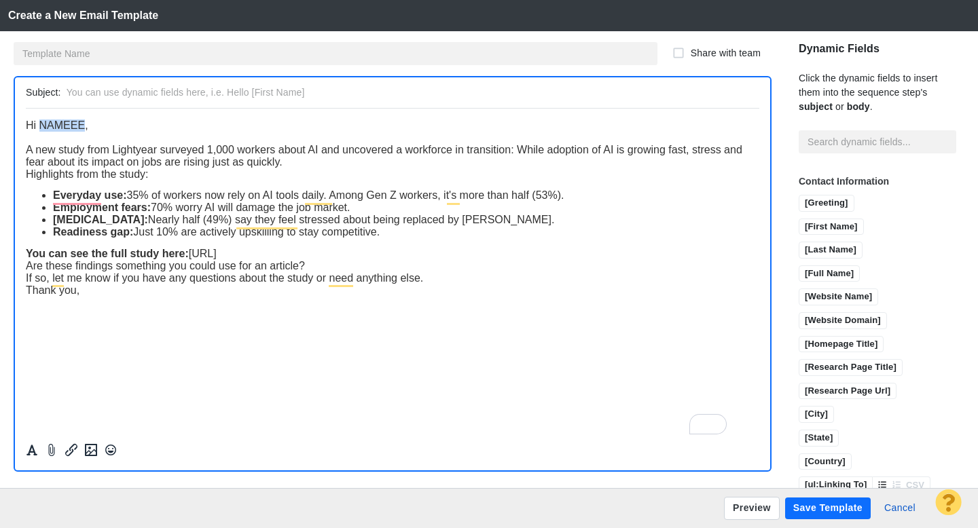
drag, startPoint x: 84, startPoint y: 125, endPoint x: 39, endPoint y: 128, distance: 44.2
click at [40, 128] on span "Hi NAMEEE," at bounding box center [57, 125] width 62 height 12
click at [799, 219] on input "[First Name]" at bounding box center [831, 227] width 64 height 17
click at [322, 163] on div "A new study from Lightyear surveyed 1,000 workers about AI and uncovered a work…" at bounding box center [392, 155] width 733 height 24
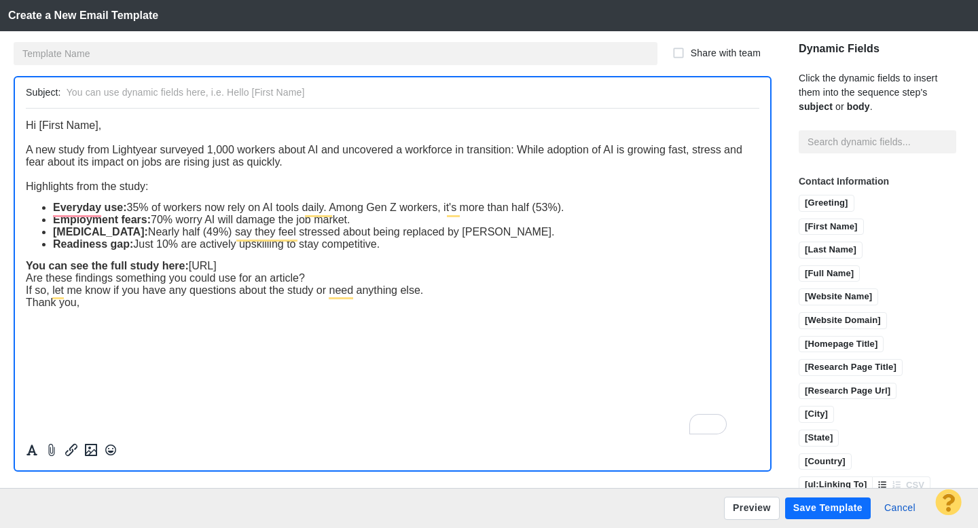
click at [400, 246] on li "Readiness gap: Just 10% are actively upskilling to stay competitive." at bounding box center [406, 244] width 706 height 12
click at [407, 246] on li "Readiness gap: Just 10% are actively upskilling to stay competitive." at bounding box center [406, 244] width 706 height 12
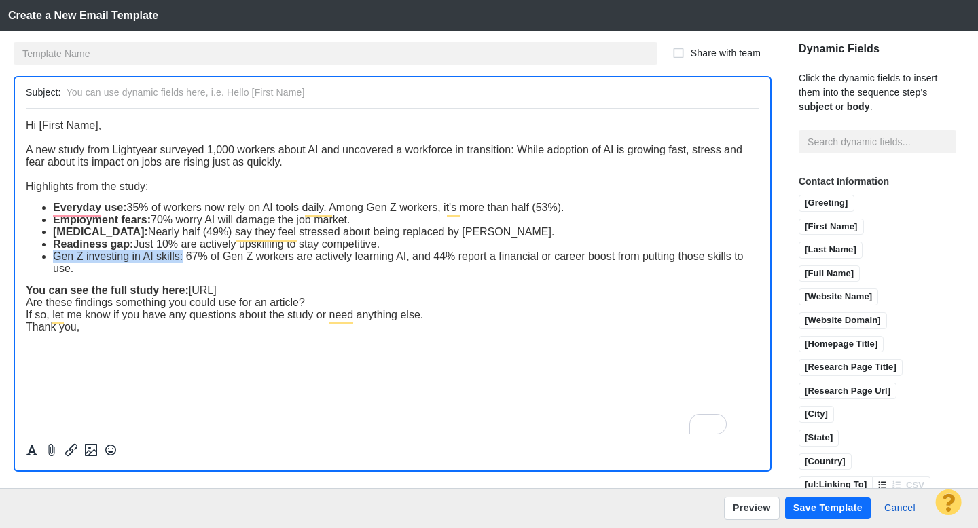
drag, startPoint x: 183, startPoint y: 259, endPoint x: 56, endPoint y: 259, distance: 126.3
click at [56, 259] on span "Gen Z investing in AI skills: 67% of Gen Z workers are actively learning AI, an…" at bounding box center [398, 262] width 690 height 24
click at [250, 269] on li "Gen Z investing in AI skills: 67% of Gen Z workers are actively learning AI, an…" at bounding box center [406, 262] width 706 height 24
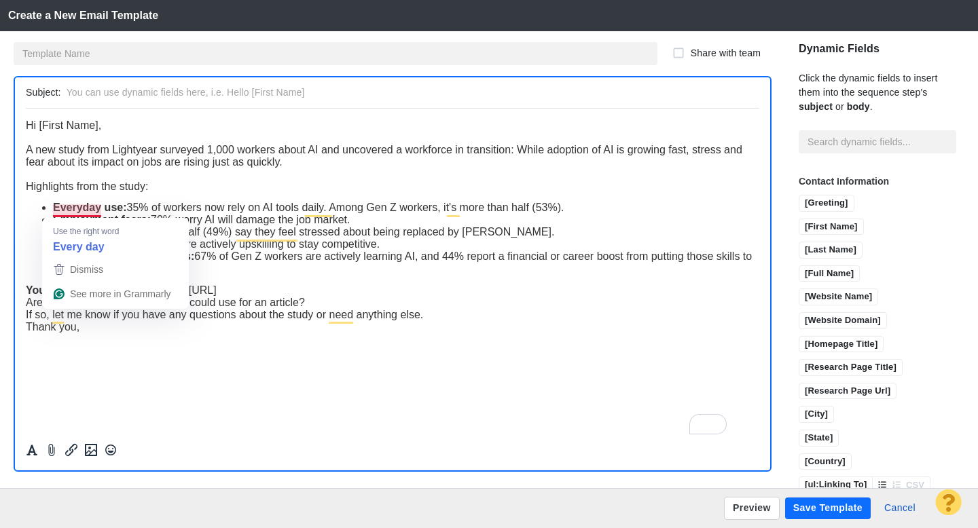
click at [88, 210] on strong "Everyday use:" at bounding box center [90, 207] width 74 height 12
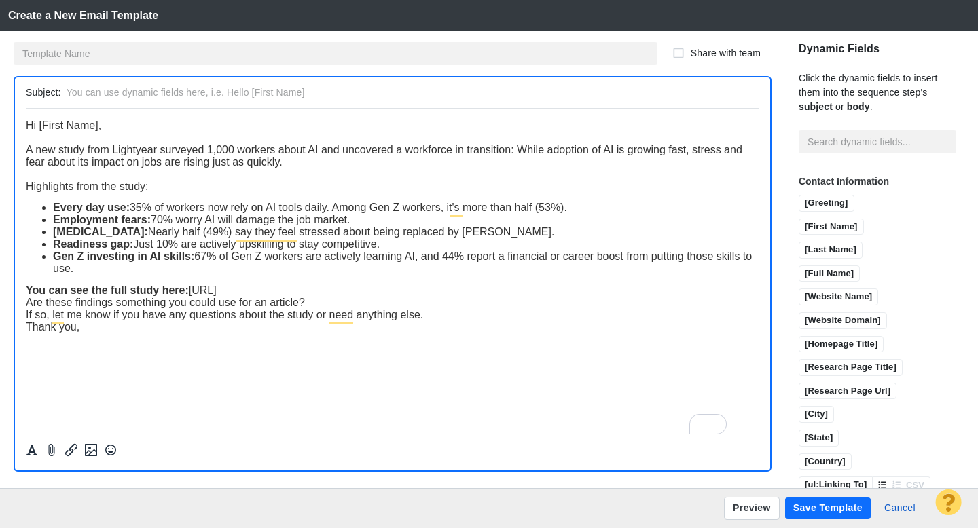
click at [600, 296] on div "You can see the full study here: https://lightyear.ai/blogs/chatgpt-nation-the-…" at bounding box center [392, 290] width 733 height 12
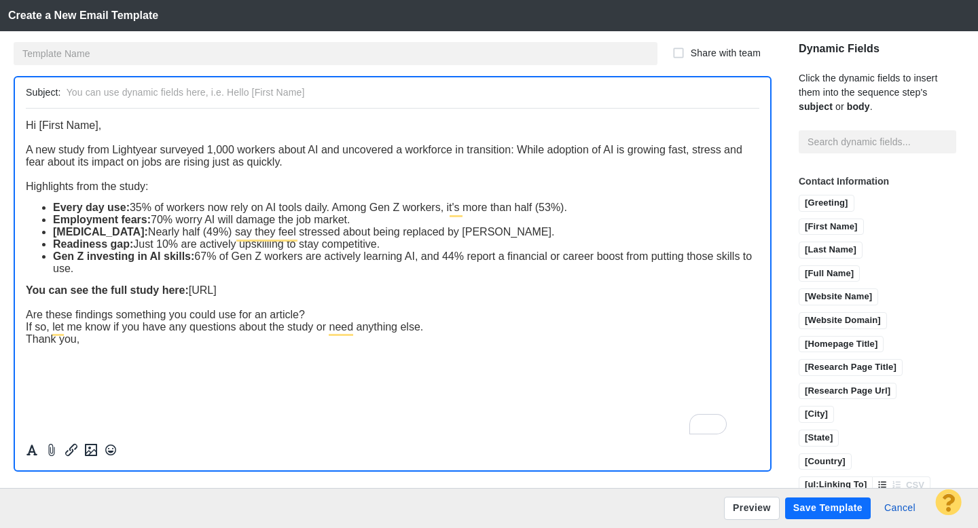
click at [364, 314] on div "Are these findings something you could use for an article?" at bounding box center [392, 314] width 733 height 12
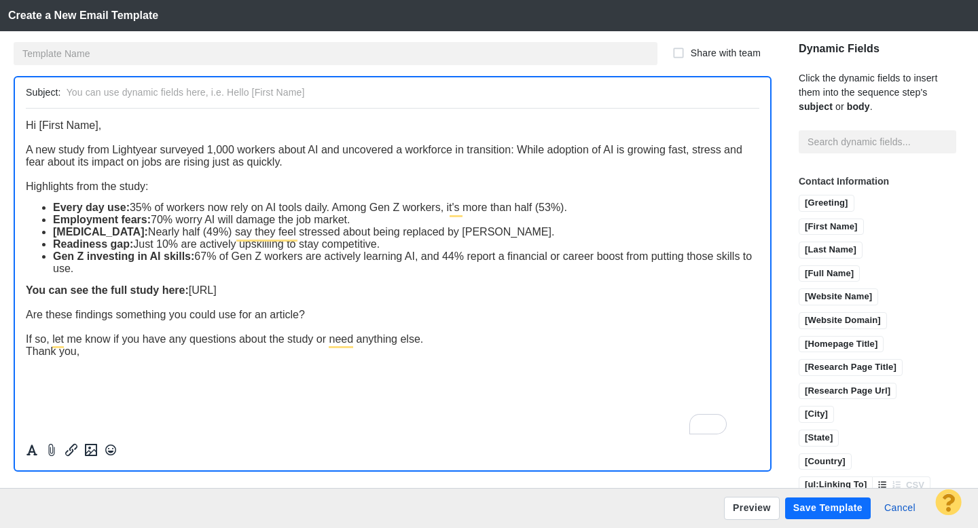
click at [450, 348] on div "Thank you," at bounding box center [392, 351] width 733 height 12
click at [438, 343] on div "If so, let me know if you have any questions about the study or need anything e…" at bounding box center [392, 339] width 733 height 12
click at [229, 373] on div "Thank you," at bounding box center [392, 375] width 733 height 12
click at [179, 385] on div "To enrich screen reader interactions, please activate Accessibility in Grammarl…" at bounding box center [392, 388] width 733 height 12
click at [87, 208] on strong "Every day use:" at bounding box center [91, 207] width 77 height 12
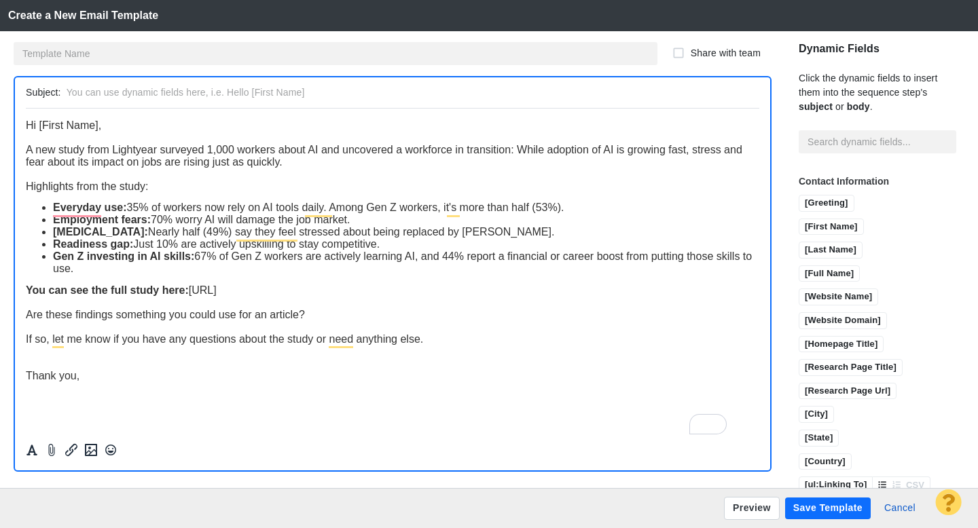
click at [286, 92] on input "text" at bounding box center [410, 93] width 687 height 20
click at [279, 92] on input "Tip: Half of U.S. workers fear AI will replace them, study finds" at bounding box center [410, 93] width 687 height 20
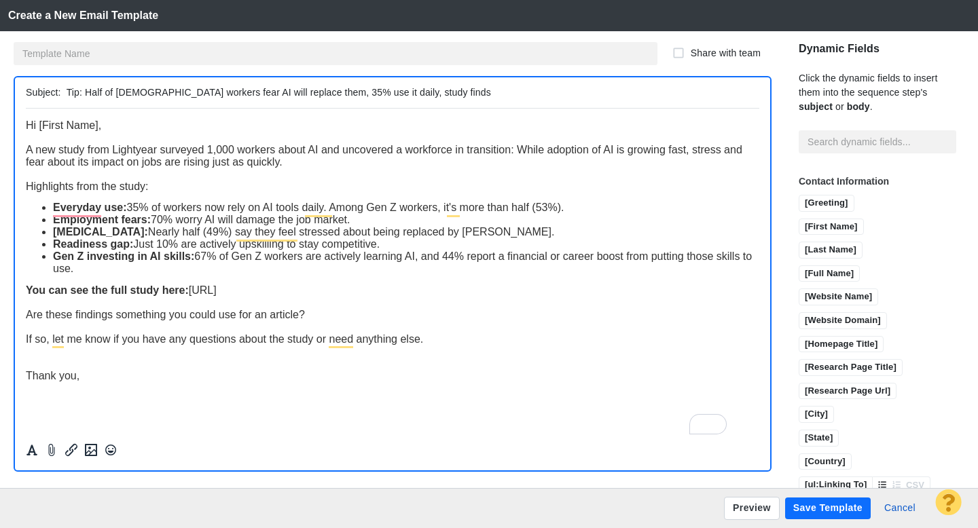
click at [346, 93] on input "Tip: Half of U.S. workers fear AI will replace them, 35% use it daily, study fi…" at bounding box center [410, 93] width 687 height 20
click at [351, 92] on input "Tip: Half of U.S. workers fear AI will replace them, 35% use it daily, study fi…" at bounding box center [410, 93] width 687 height 20
drag, startPoint x: 348, startPoint y: 92, endPoint x: 281, endPoint y: 94, distance: 67.2
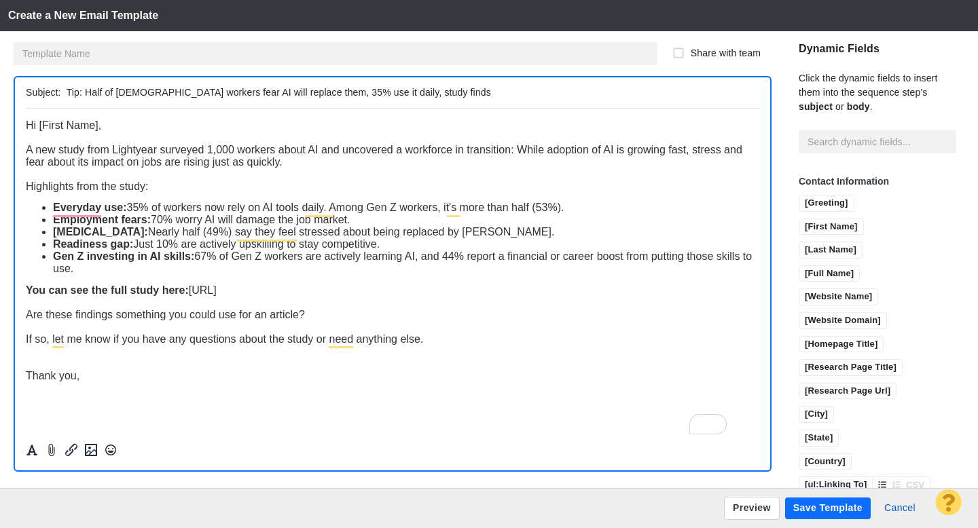
click at [281, 94] on input "Tip: Half of U.S. workers fear AI will replace them, 35% use it daily, study fi…" at bounding box center [410, 93] width 687 height 20
type input "Tip: Half of [DEMOGRAPHIC_DATA] workers fear AI will replace them, study finds"
click at [206, 124] on div "Hi [First Name]," at bounding box center [392, 125] width 733 height 12
click at [111, 376] on div "Thank you," at bounding box center [392, 375] width 733 height 12
click at [752, 509] on button "Preview" at bounding box center [752, 508] width 56 height 23
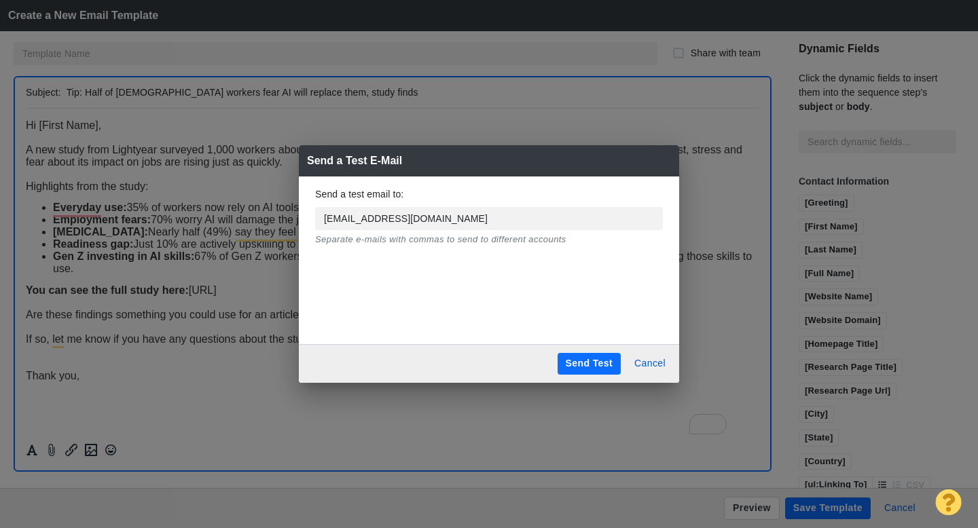
click at [578, 358] on button "Send Test" at bounding box center [588, 364] width 63 height 22
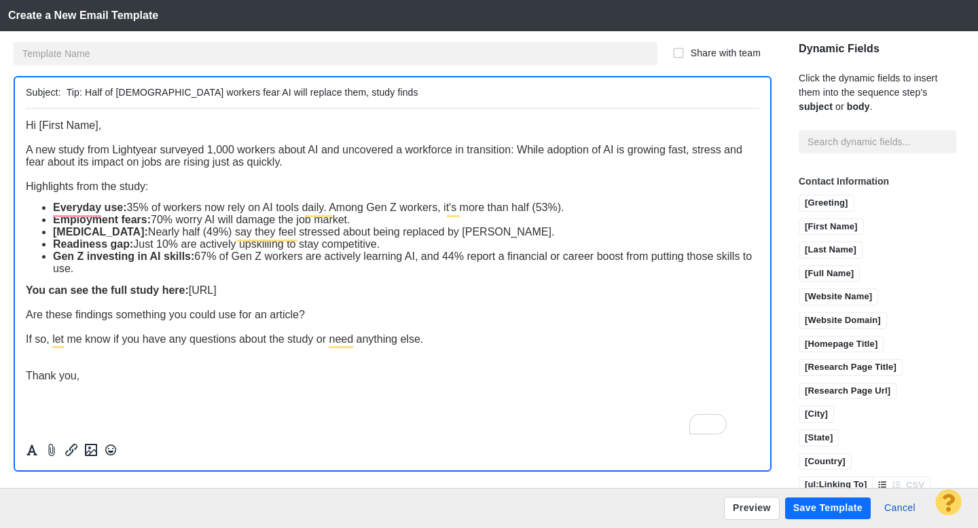
click at [813, 508] on button "Save Template" at bounding box center [828, 509] width 86 height 22
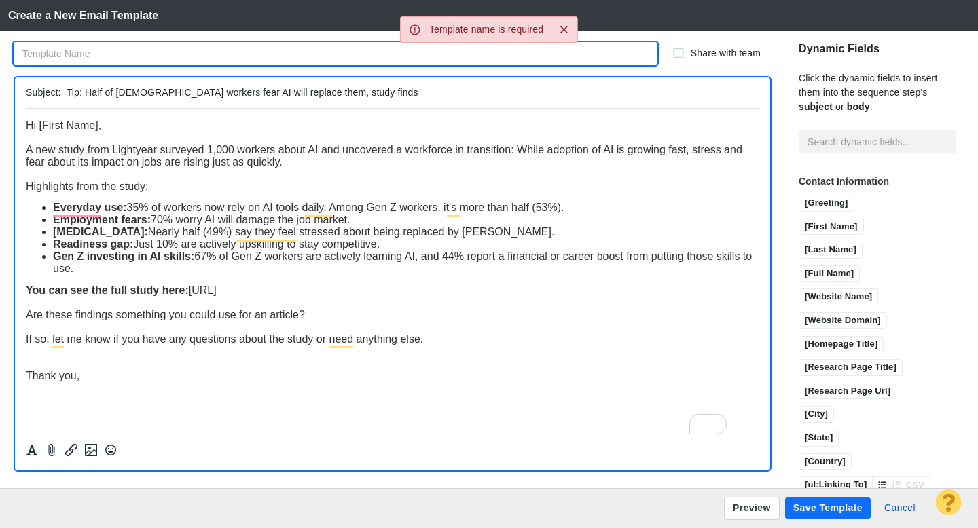
click at [314, 56] on input "text" at bounding box center [336, 53] width 644 height 23
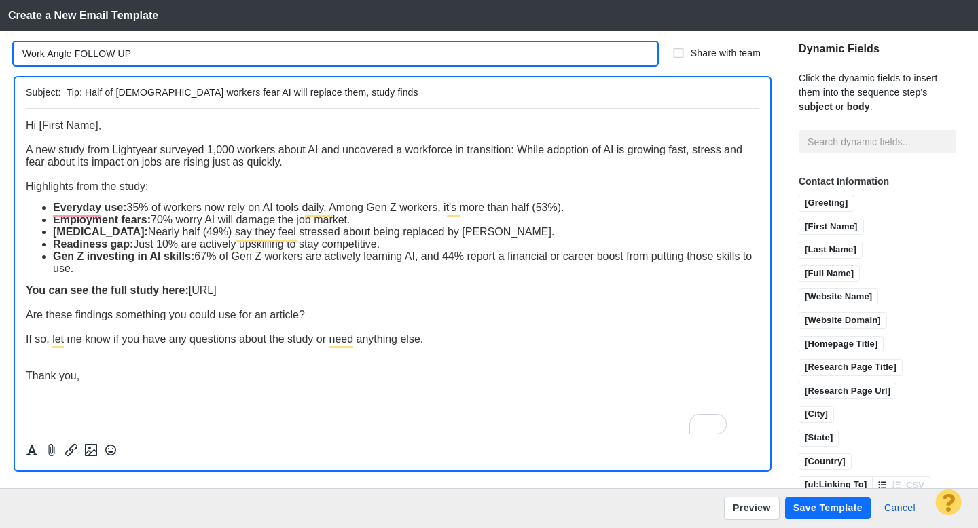
type input "Work Angle FOLLOW UP"
click at [807, 504] on button "Save Template" at bounding box center [828, 509] width 86 height 22
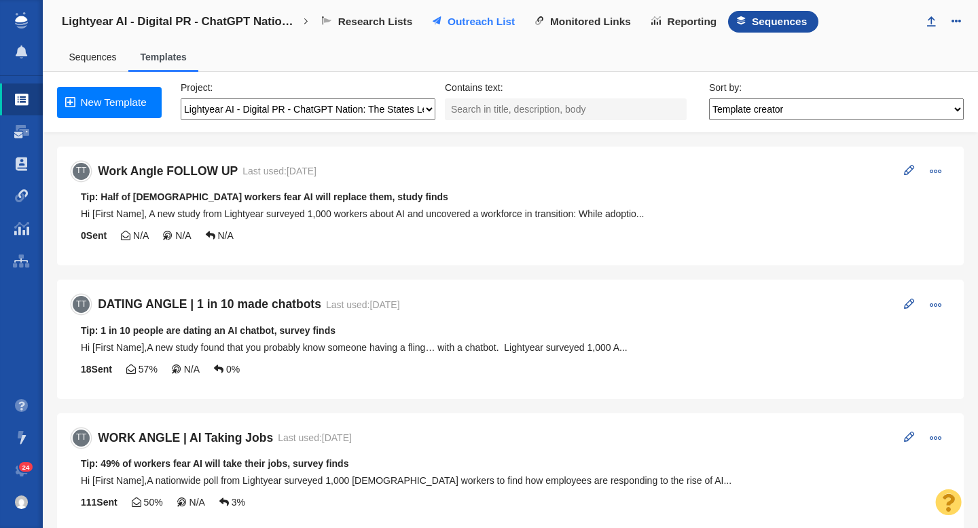
click at [482, 30] on link "Outreach List" at bounding box center [475, 22] width 103 height 22
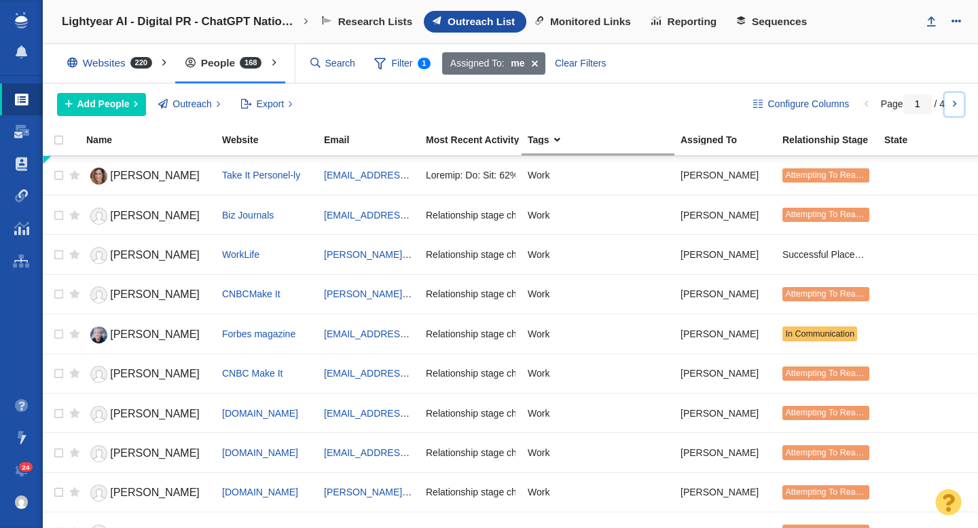
click at [953, 106] on link at bounding box center [953, 104] width 19 height 23
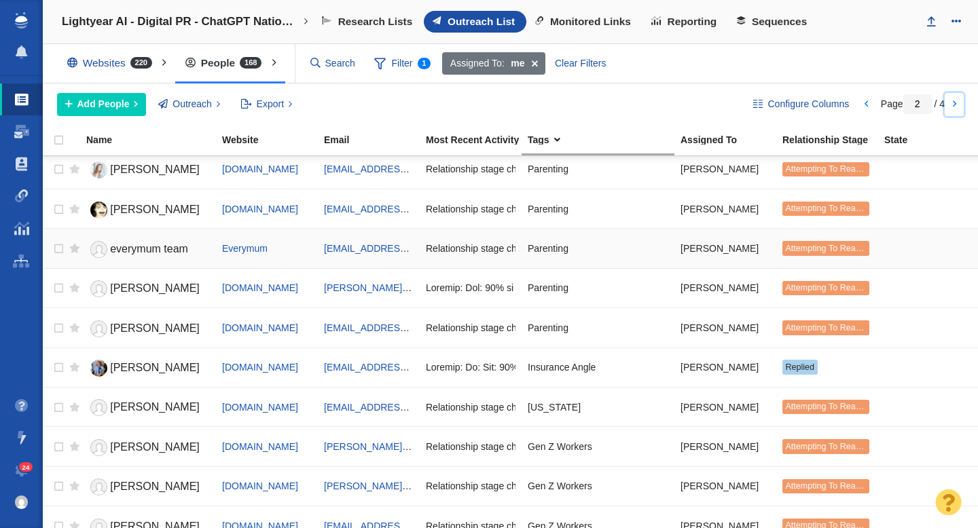
scroll to position [910, 0]
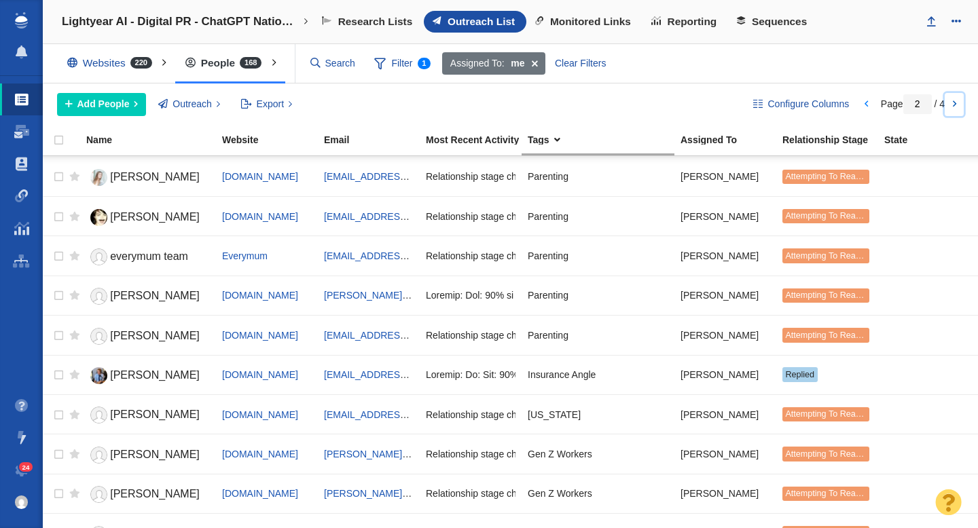
click at [959, 107] on link at bounding box center [953, 104] width 19 height 23
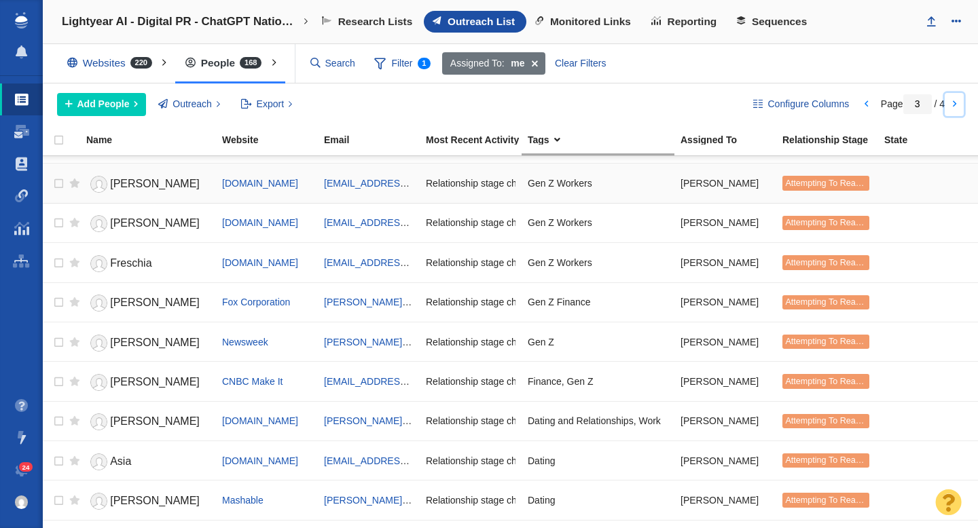
scroll to position [0, 0]
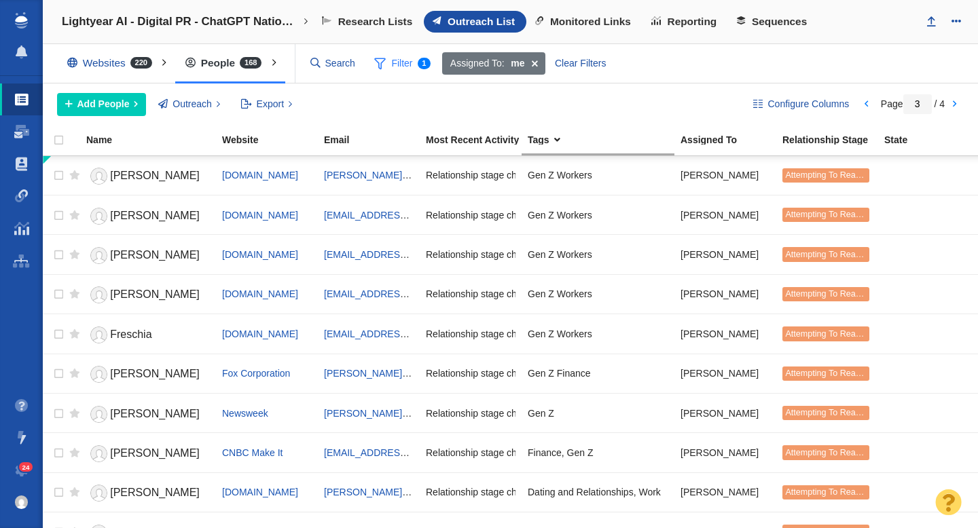
click at [394, 63] on span "Filter 1" at bounding box center [403, 64] width 72 height 26
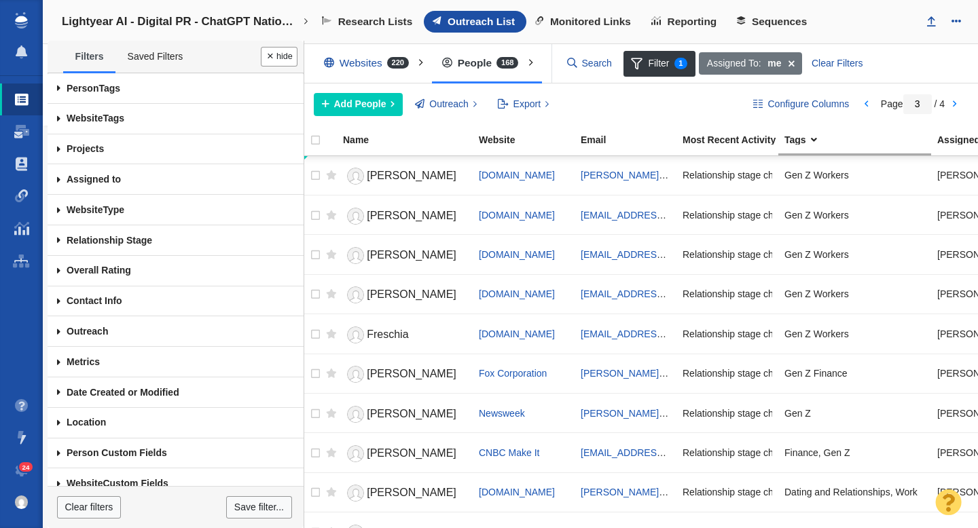
click at [58, 89] on span at bounding box center [59, 88] width 22 height 31
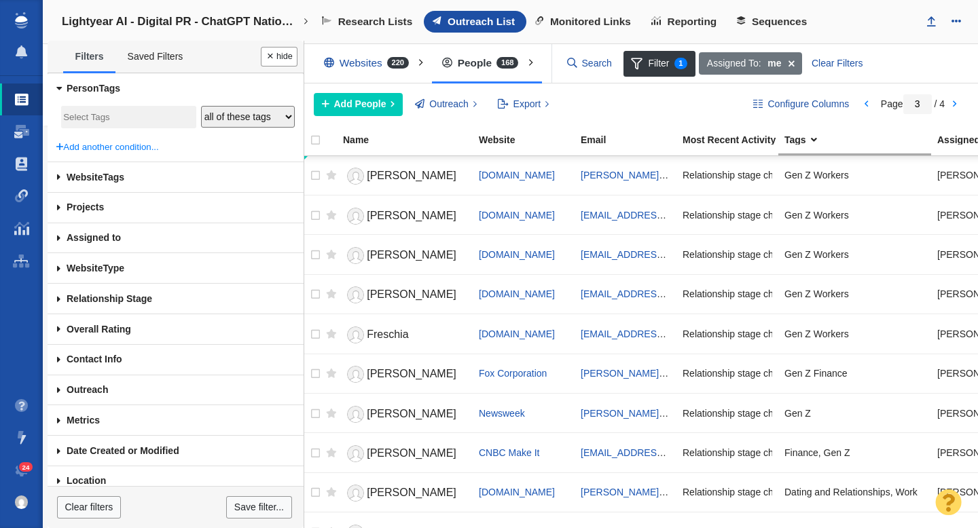
click at [92, 111] on input "search" at bounding box center [128, 118] width 130 height 18
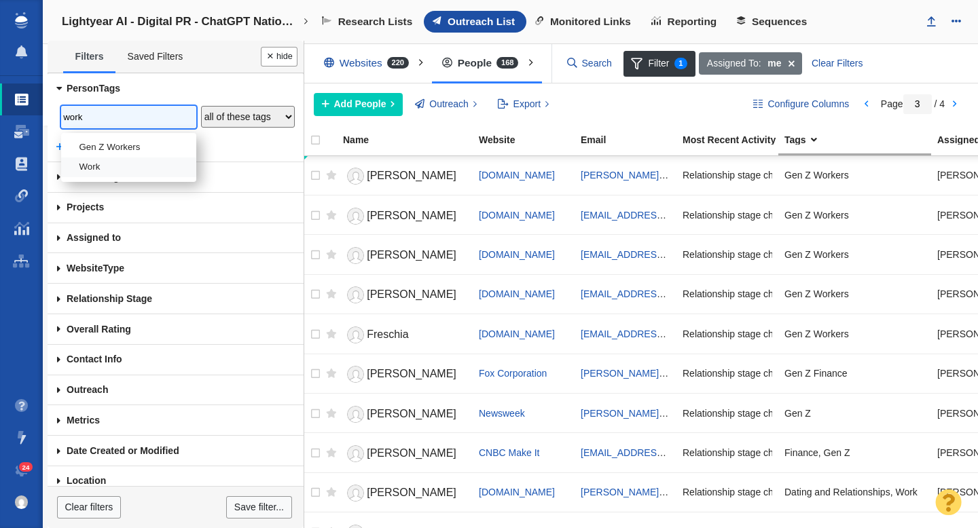
type input "work"
click at [106, 166] on li "Work" at bounding box center [128, 168] width 135 height 20
click at [242, 117] on div at bounding box center [489, 264] width 978 height 528
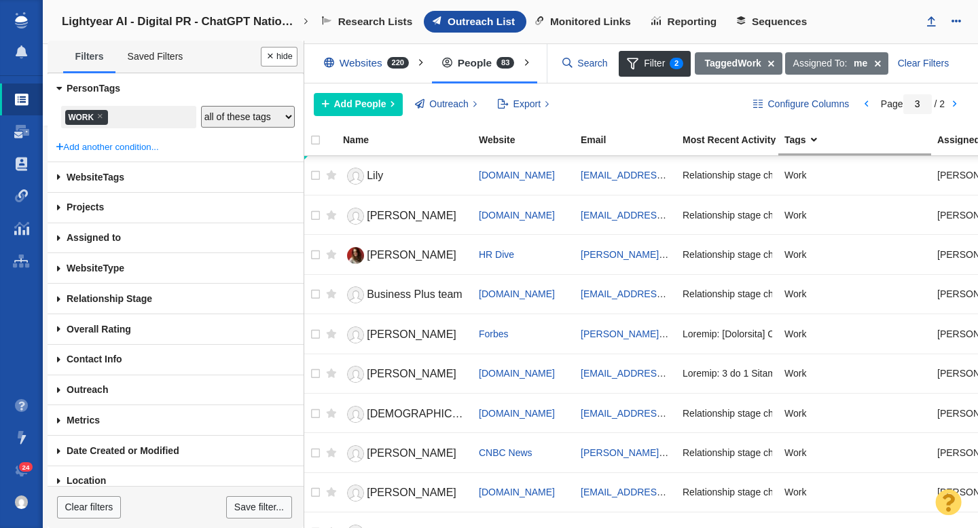
click at [242, 117] on select "any of these tags all of these tags none of these tags" at bounding box center [248, 117] width 94 height 22
select select "Any"
click at [201, 106] on select "any of these tags all of these tags none of these tags" at bounding box center [248, 117] width 94 height 22
click at [152, 117] on div at bounding box center [489, 264] width 978 height 528
click at [142, 118] on input "search" at bounding box center [127, 118] width 34 height 18
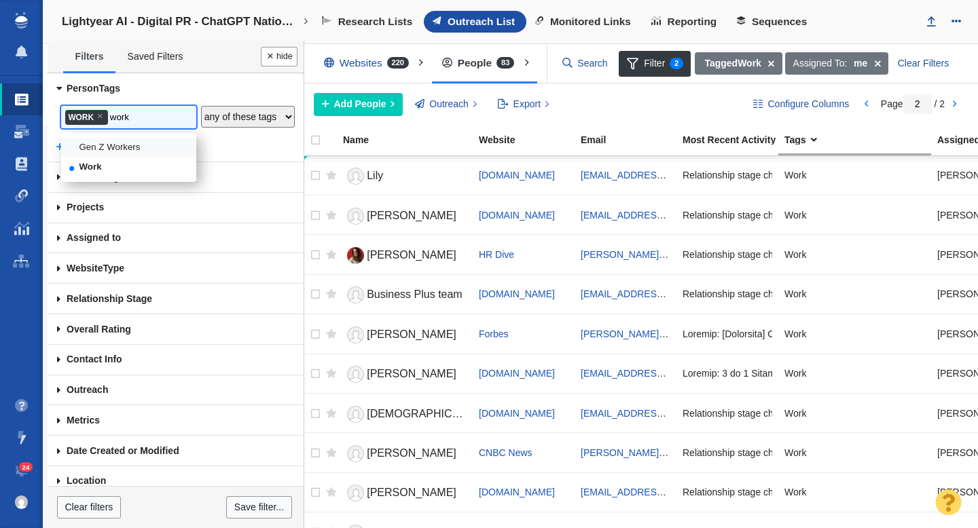
type input "work"
click at [134, 149] on li "Gen Z Workers" at bounding box center [128, 148] width 135 height 20
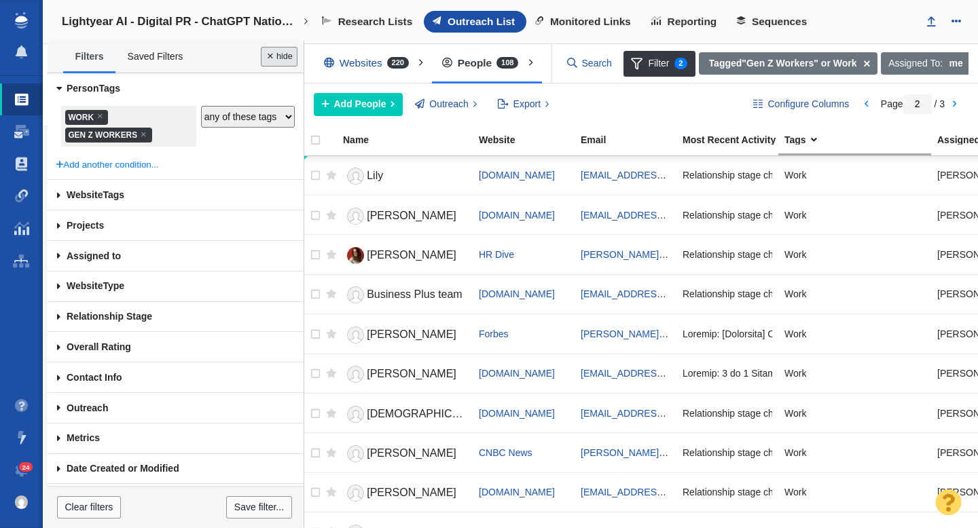
click at [280, 61] on button "Done" at bounding box center [279, 57] width 37 height 20
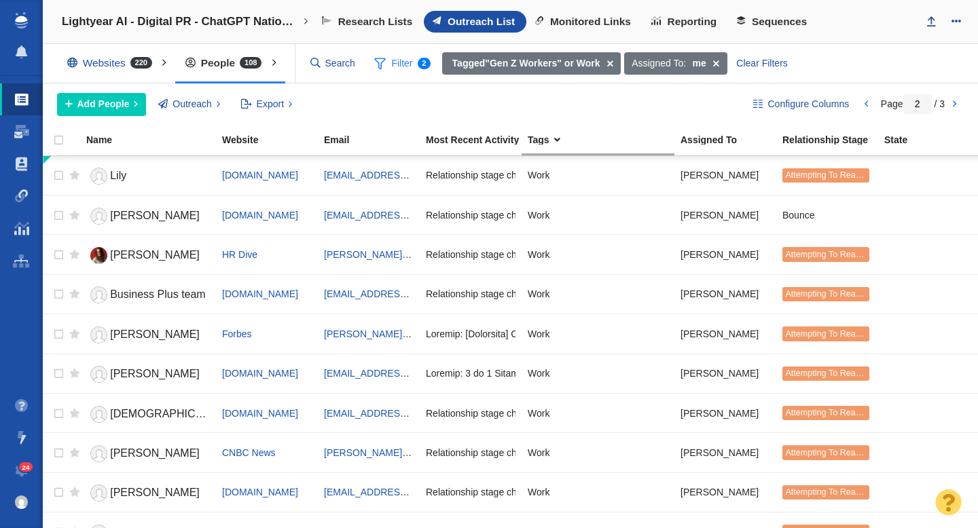
click at [407, 64] on span "Filter 2" at bounding box center [403, 64] width 72 height 26
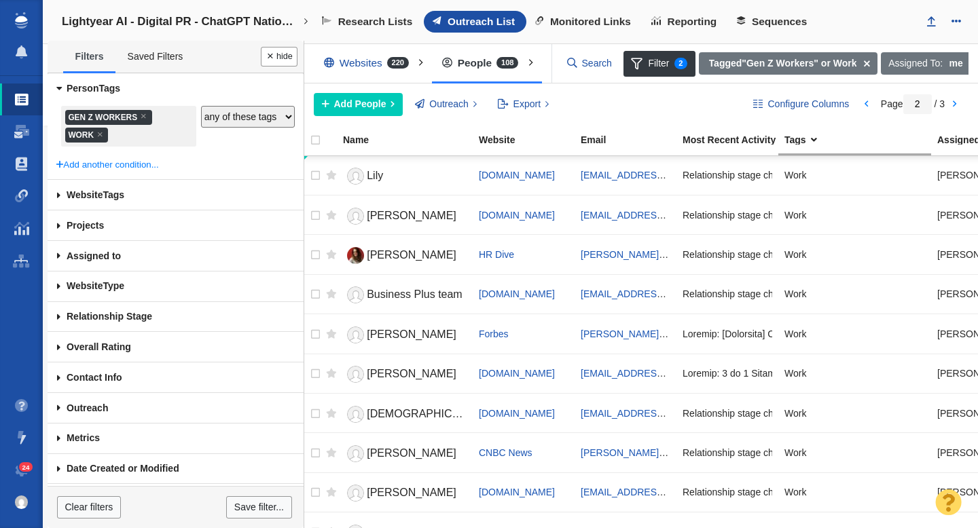
click at [58, 320] on span at bounding box center [59, 317] width 22 height 31
click at [278, 58] on button "Done" at bounding box center [279, 57] width 37 height 20
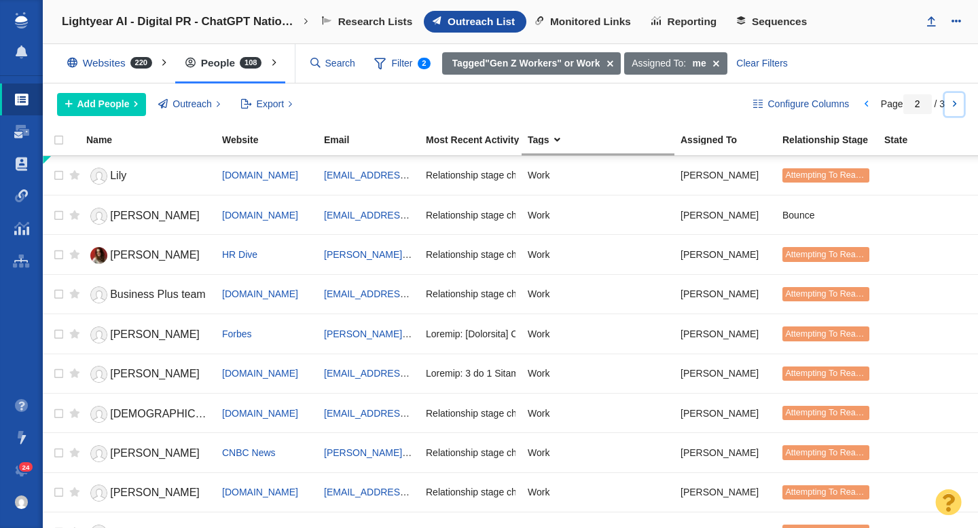
click at [946, 105] on link at bounding box center [953, 104] width 19 height 23
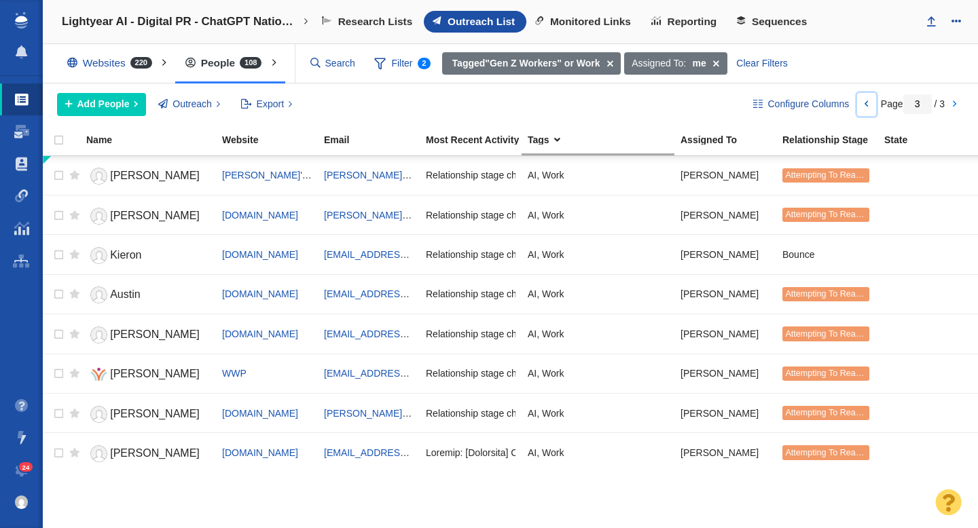
click at [865, 100] on link at bounding box center [866, 104] width 19 height 23
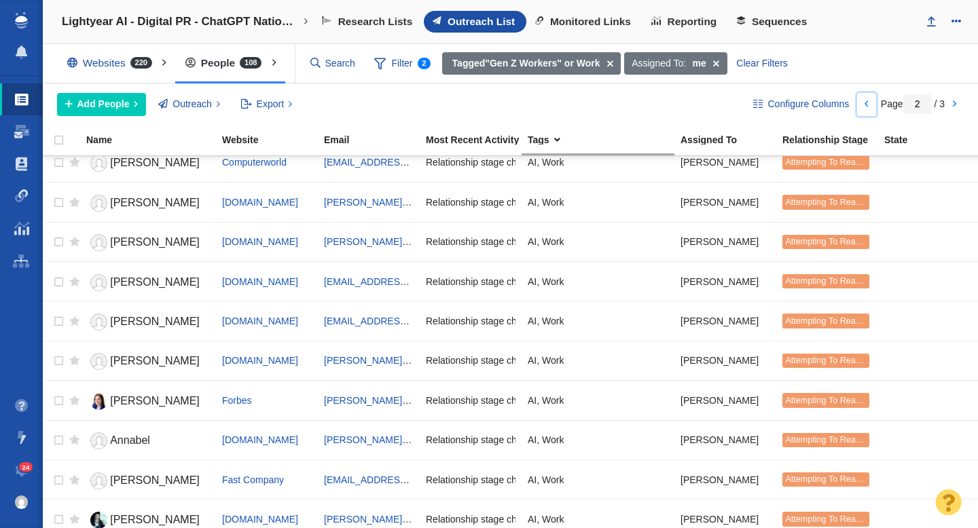
scroll to position [1610, 0]
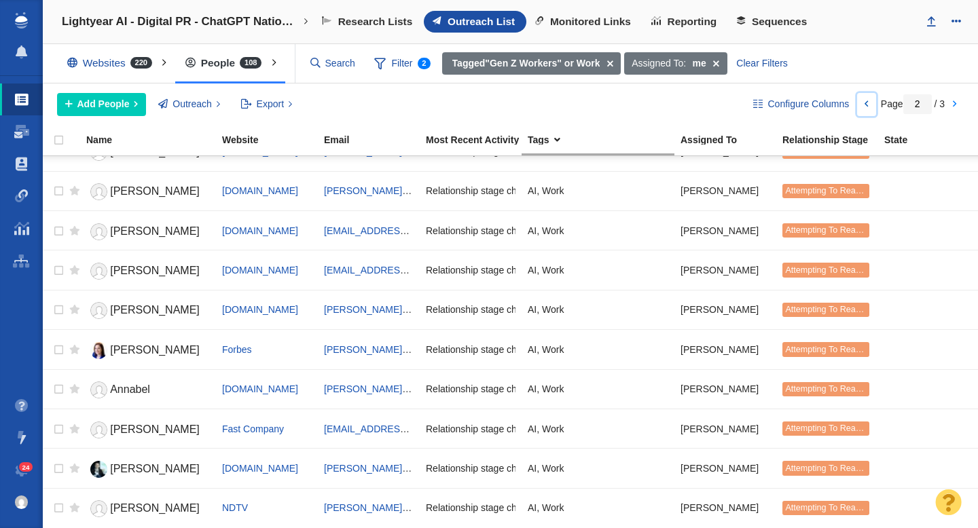
click at [863, 111] on link at bounding box center [866, 104] width 19 height 23
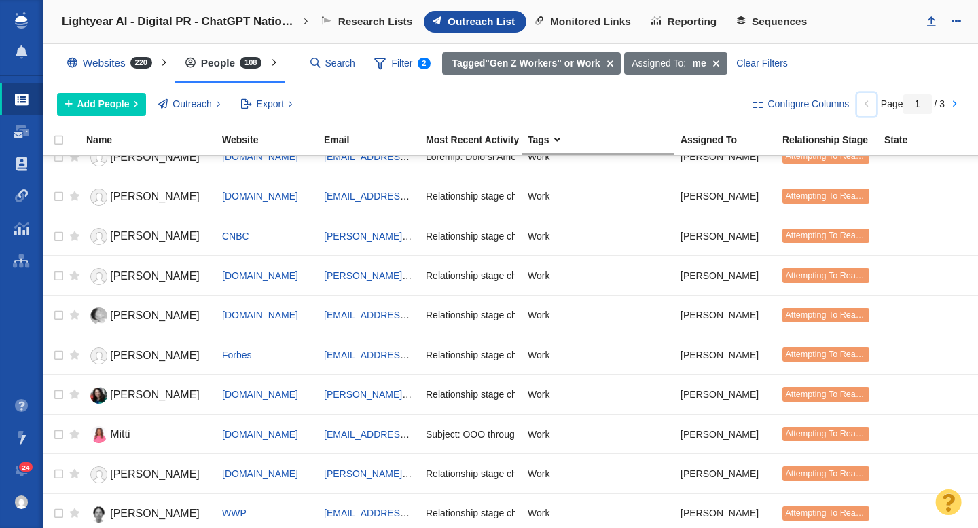
scroll to position [282, 0]
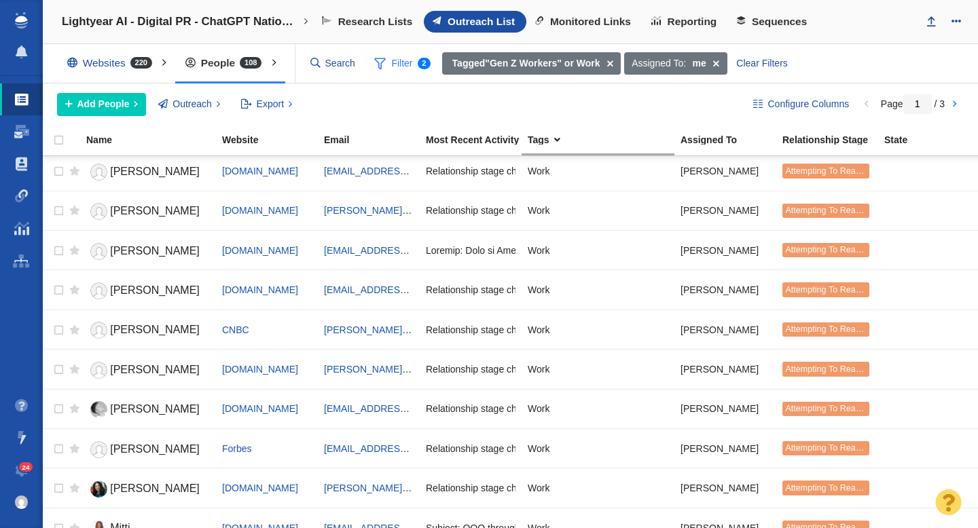
click at [398, 75] on span "Filter 2" at bounding box center [403, 64] width 72 height 26
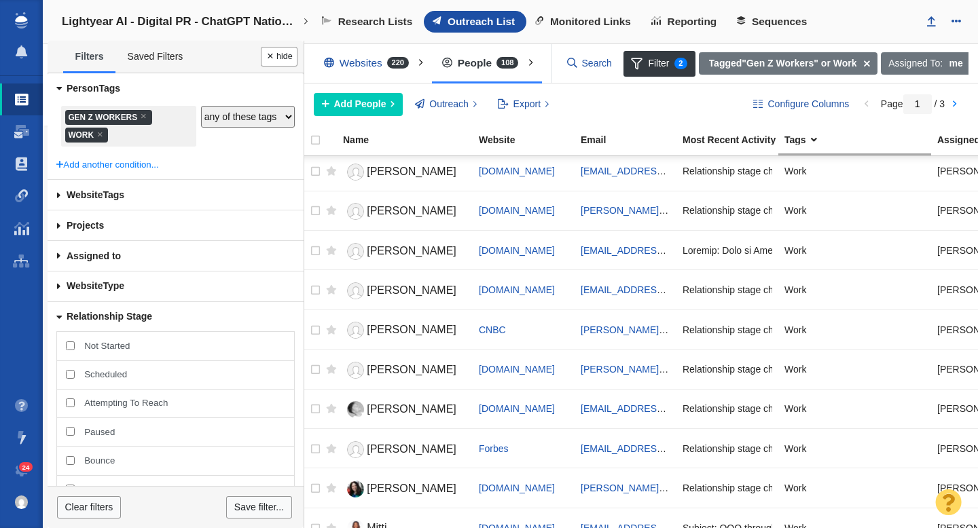
click at [67, 400] on input "Attempting To Reach" at bounding box center [70, 403] width 9 height 9
checkbox input "true"
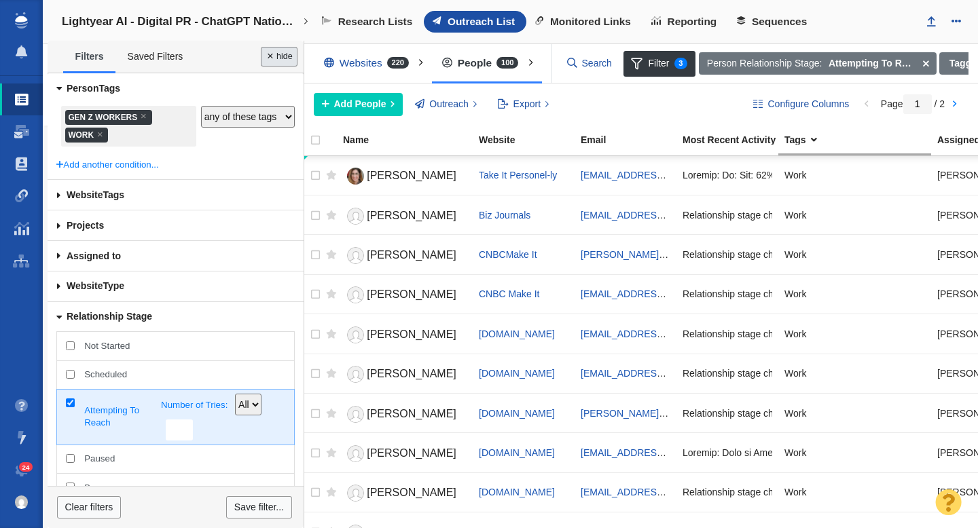
click at [278, 60] on button "Done" at bounding box center [279, 57] width 37 height 20
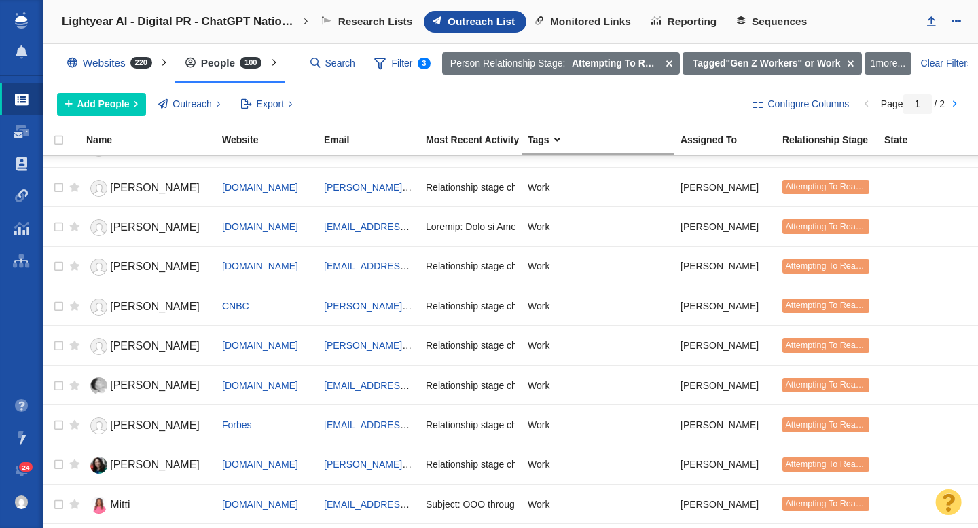
scroll to position [0, 0]
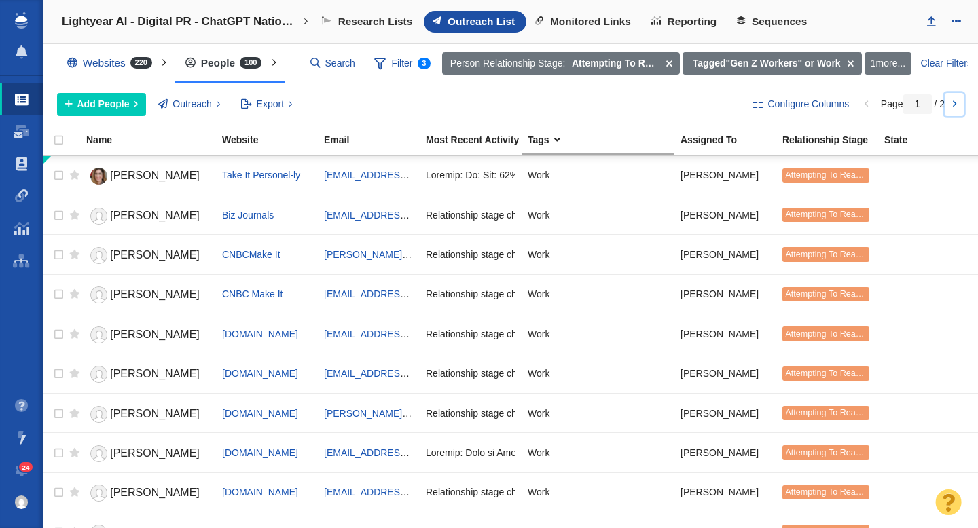
click at [957, 105] on link at bounding box center [953, 104] width 19 height 23
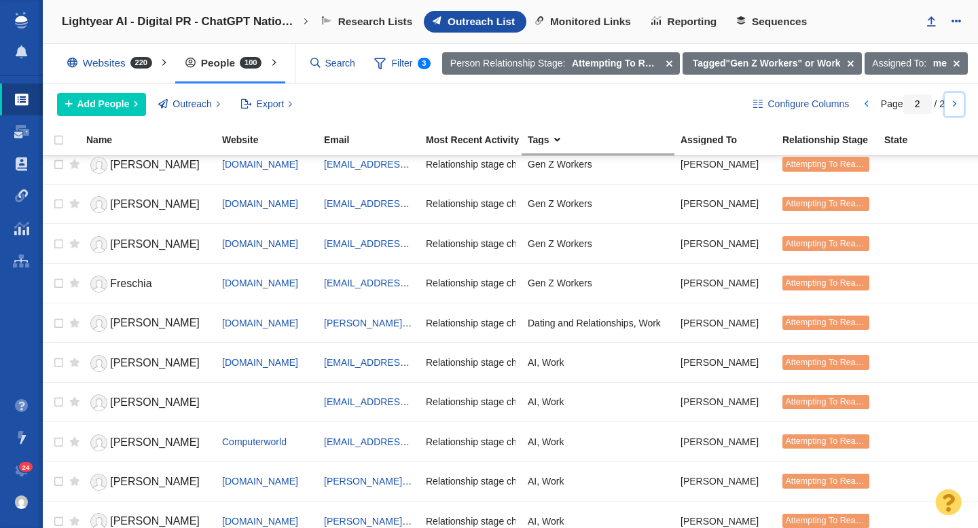
scroll to position [984, 0]
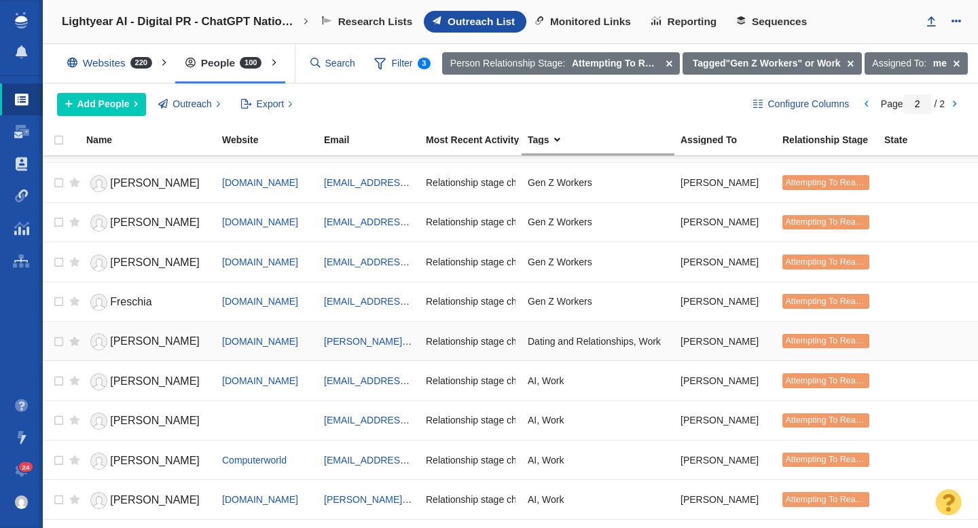
click at [152, 344] on span "[PERSON_NAME]" at bounding box center [155, 341] width 90 height 12
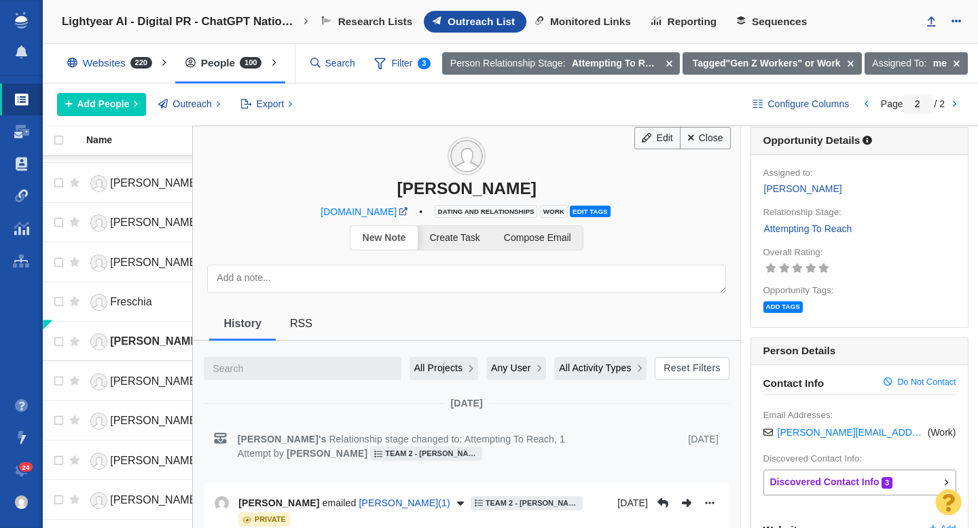
scroll to position [0, 0]
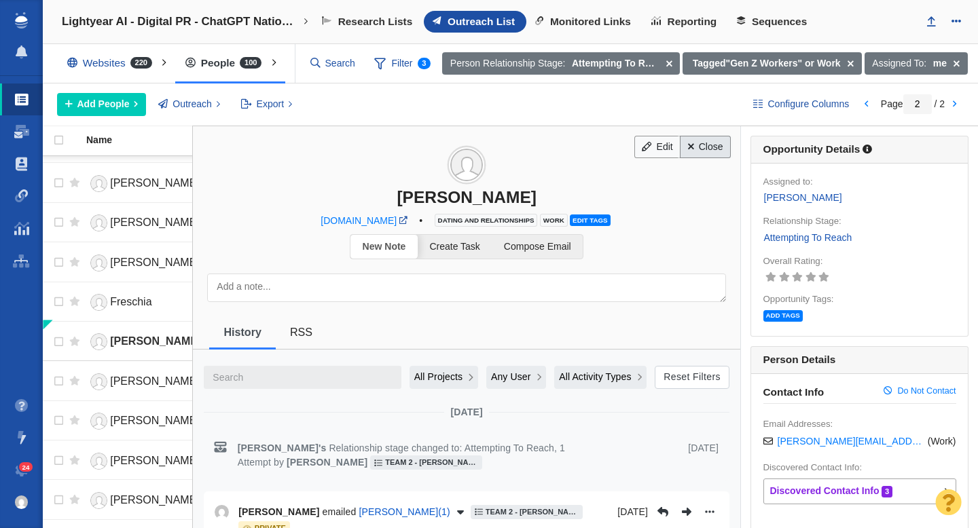
click at [709, 153] on link "Close" at bounding box center [705, 147] width 51 height 23
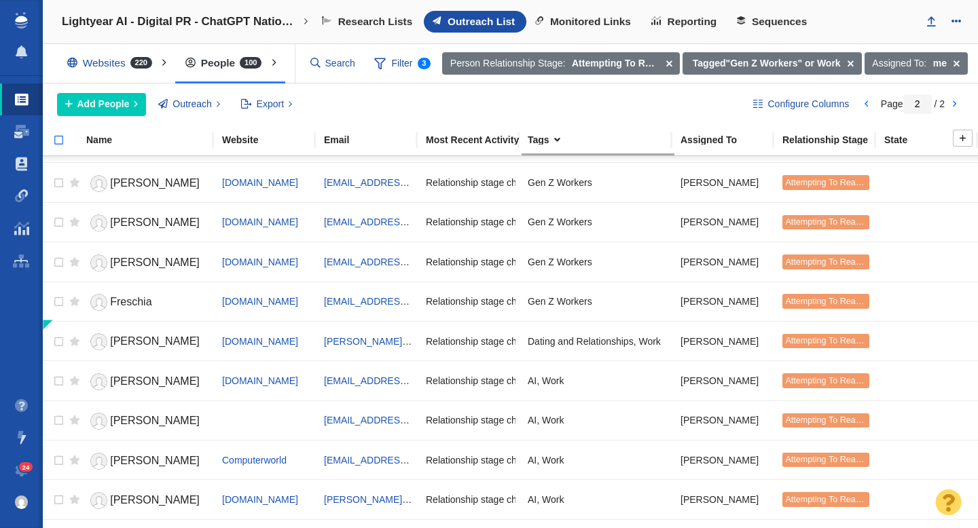
click at [58, 145] on input "checkbox" at bounding box center [53, 147] width 20 height 30
checkbox input "true"
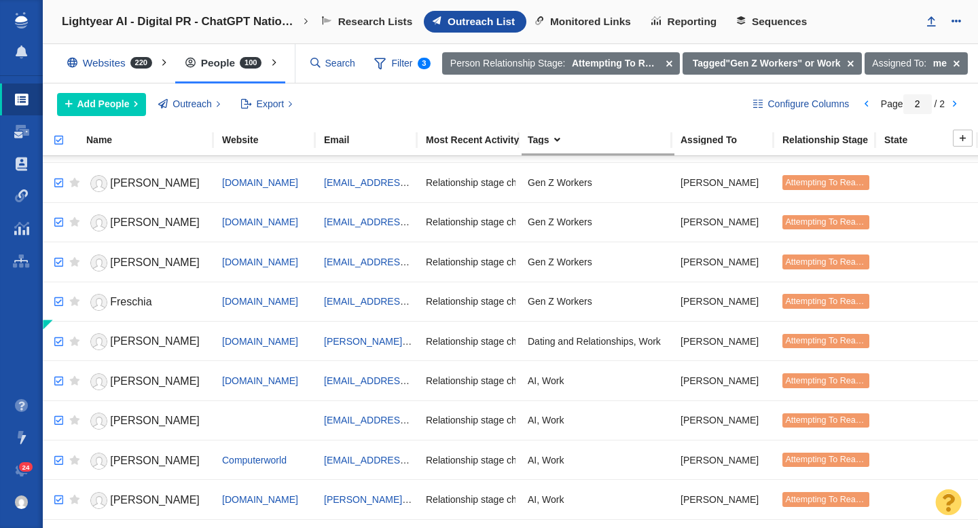
checkbox input "true"
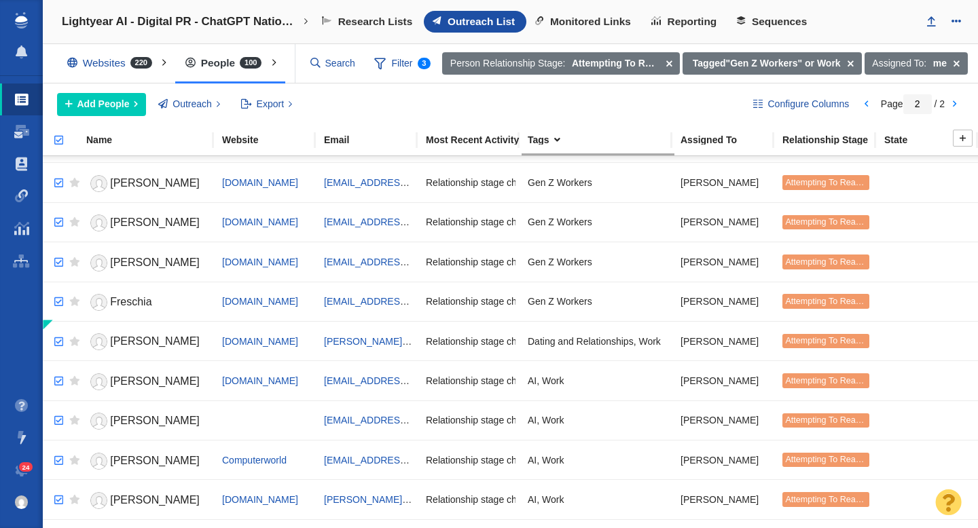
checkbox input "true"
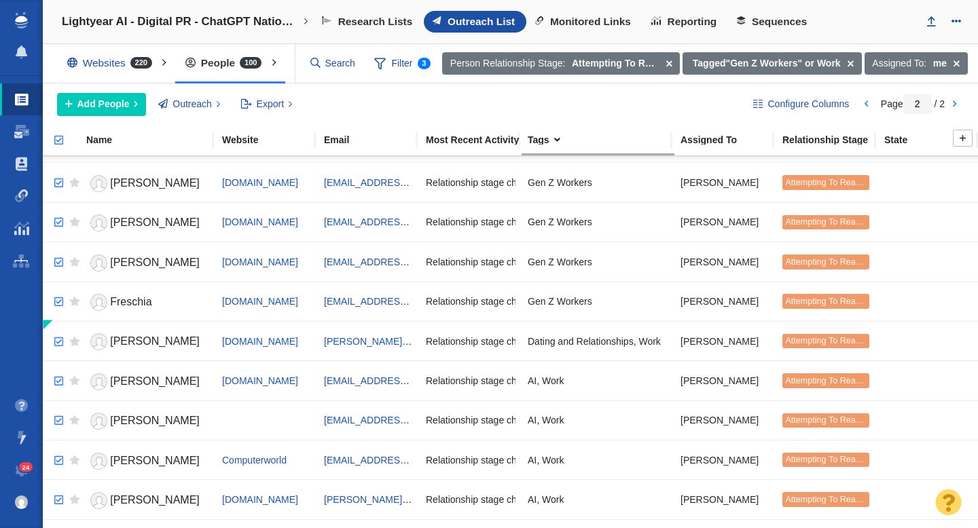
checkbox input "true"
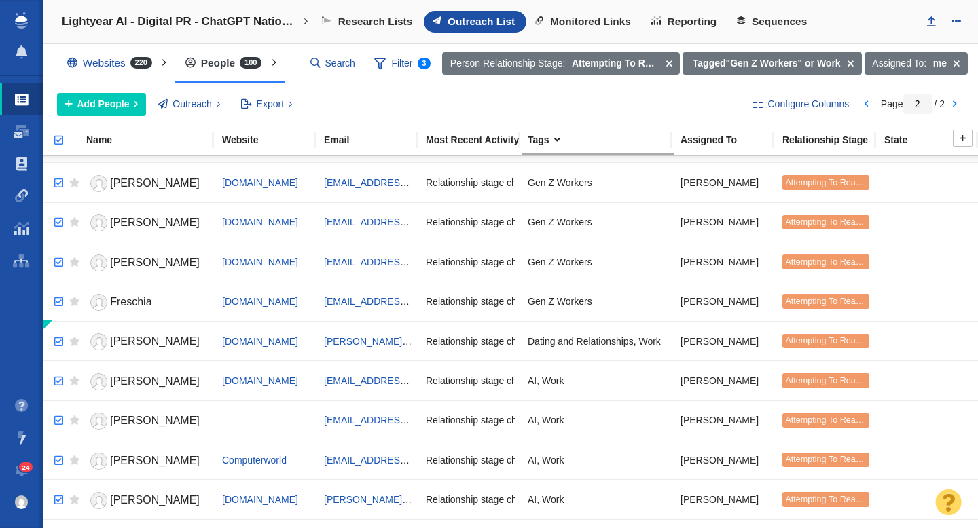
checkbox input "true"
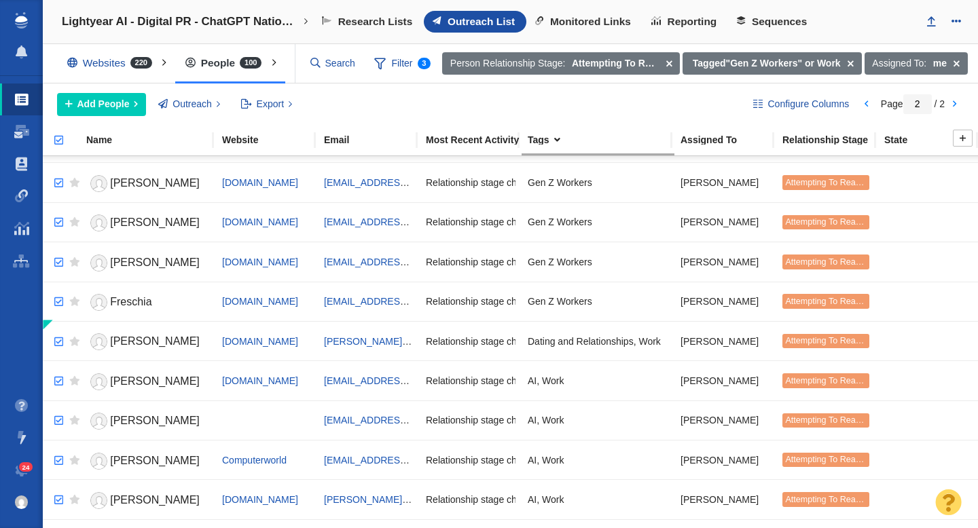
checkbox input "true"
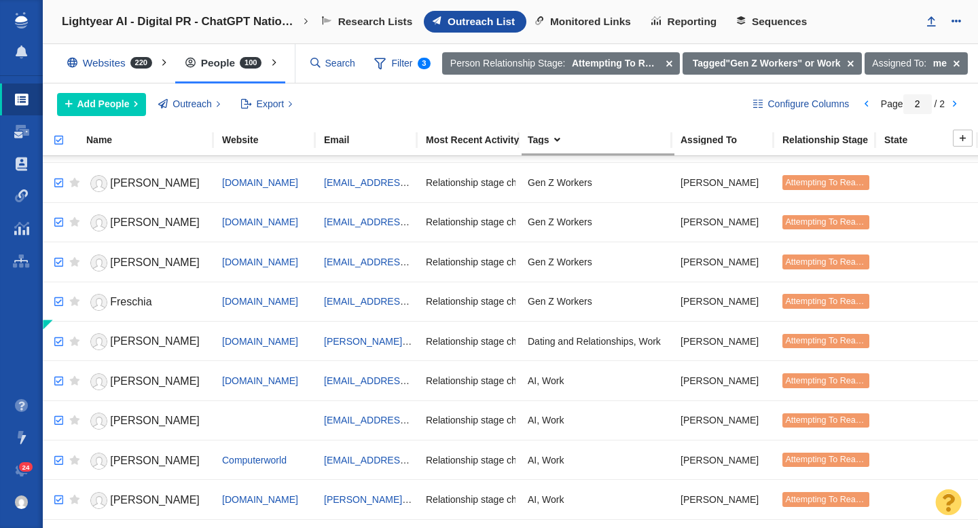
checkbox input "true"
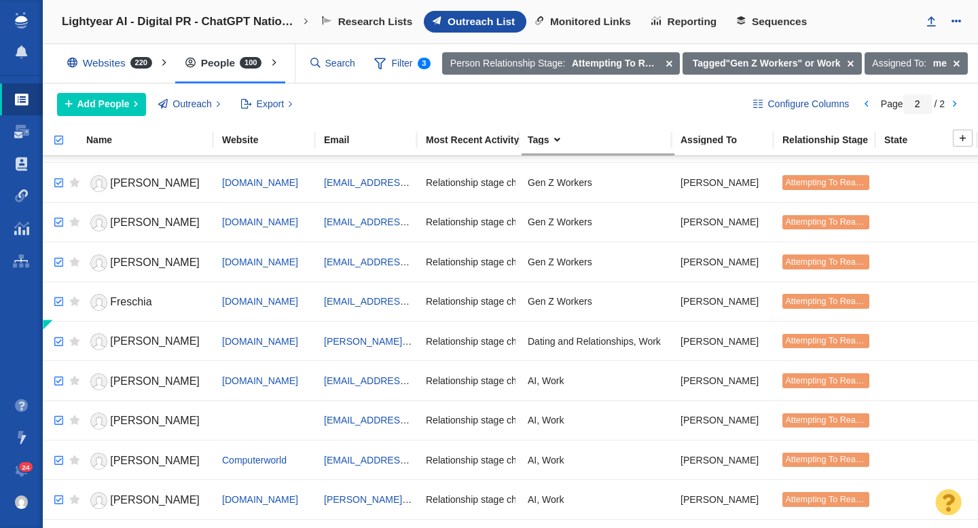
checkbox input "true"
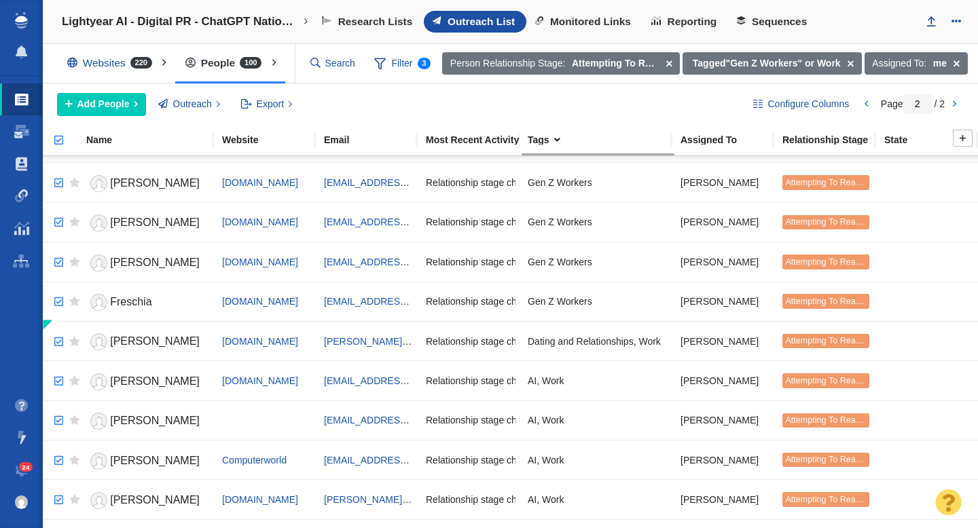
checkbox input "true"
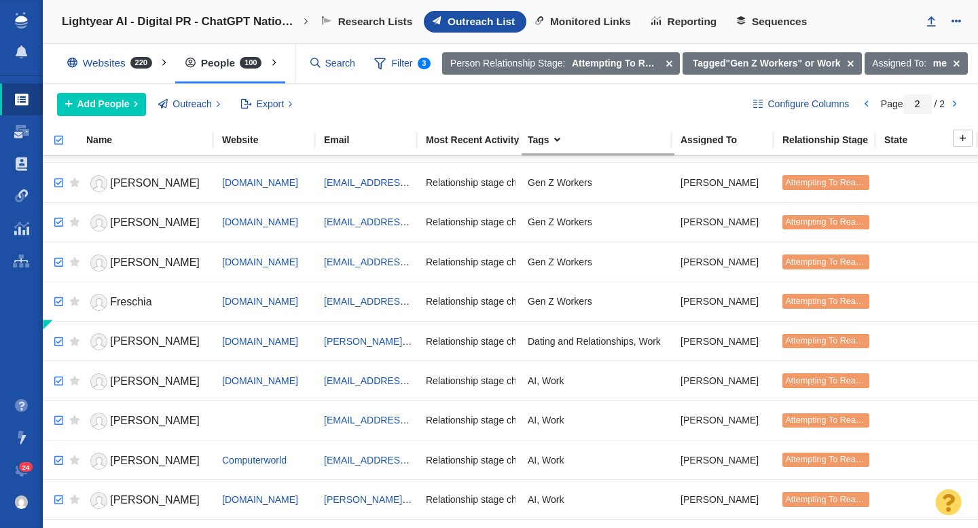
checkbox input "true"
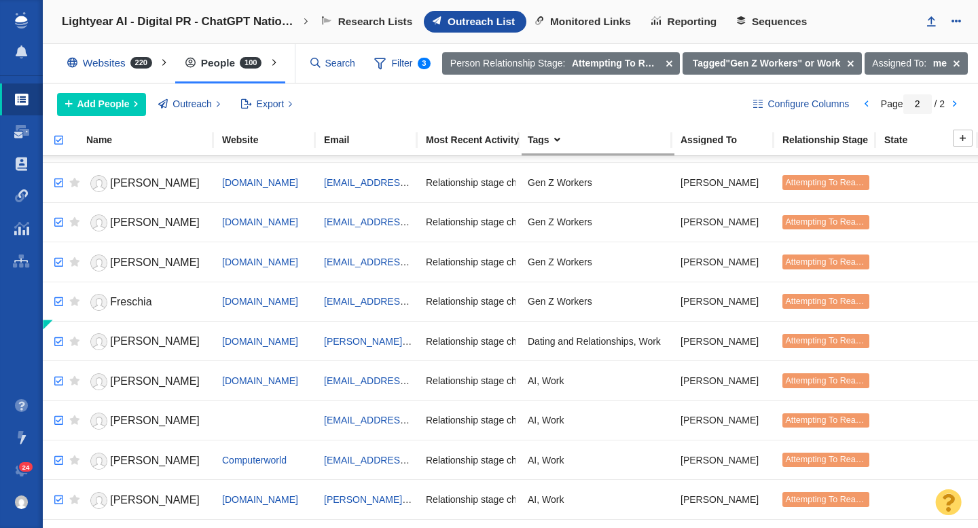
checkbox input "true"
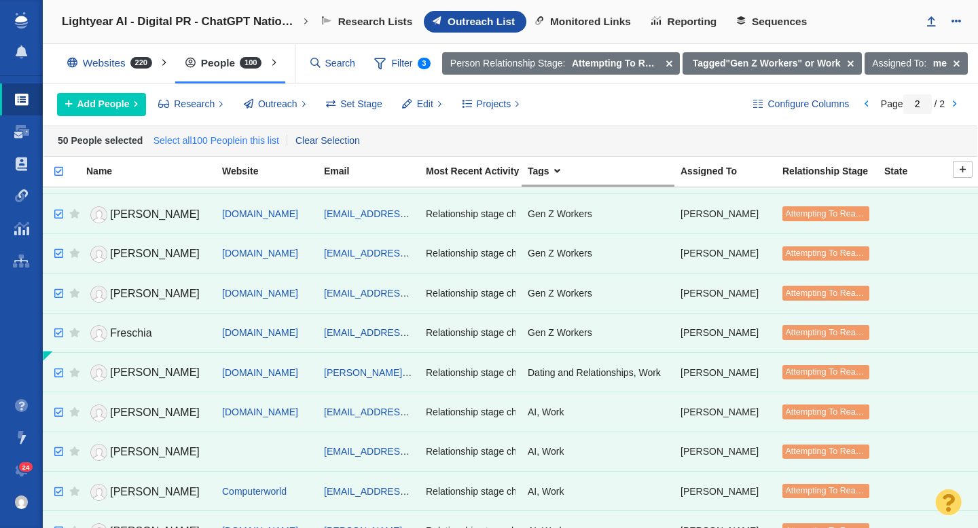
click at [226, 143] on link "Select all 100 People in this list" at bounding box center [216, 141] width 132 height 20
click at [288, 105] on span "Outreach" at bounding box center [277, 104] width 39 height 14
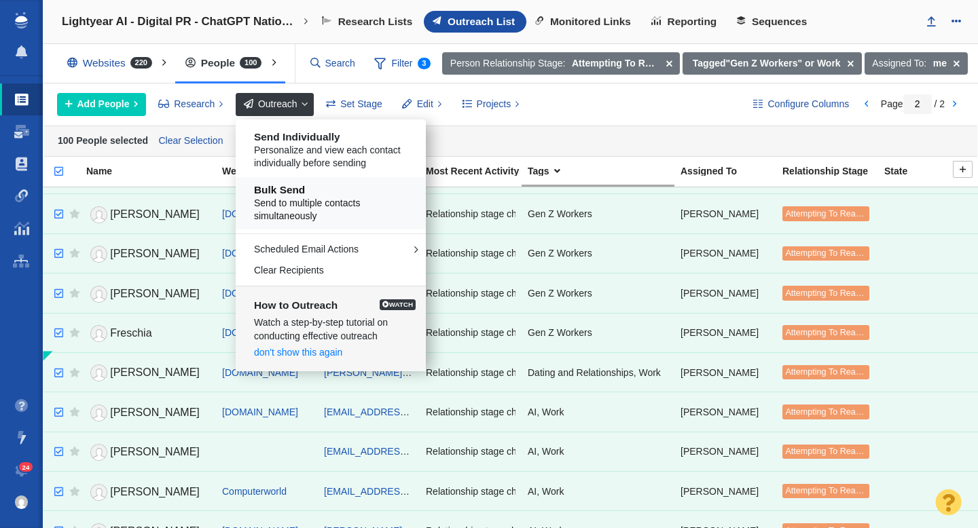
click at [308, 197] on span "Send to multiple contacts simultaneously" at bounding box center [336, 210] width 164 height 26
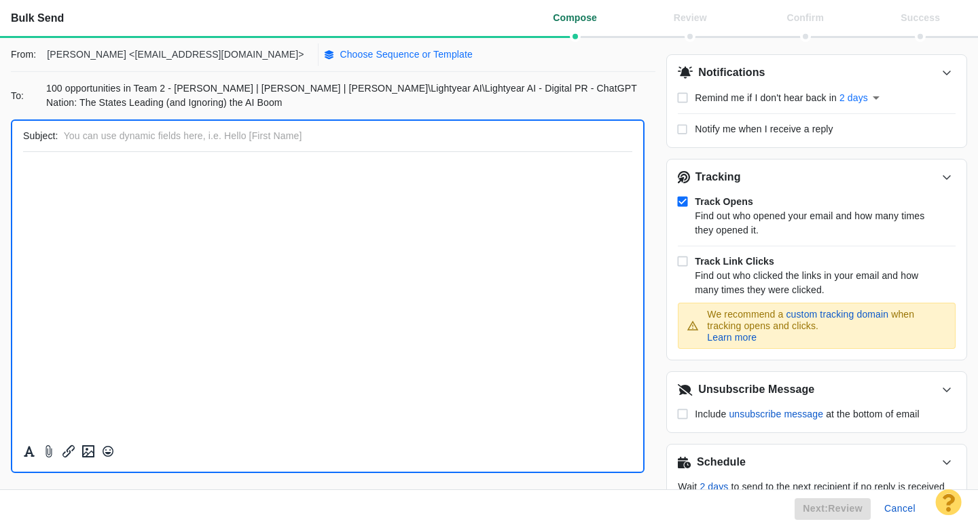
click at [339, 56] on p "Choose Sequence or Template" at bounding box center [405, 55] width 133 height 14
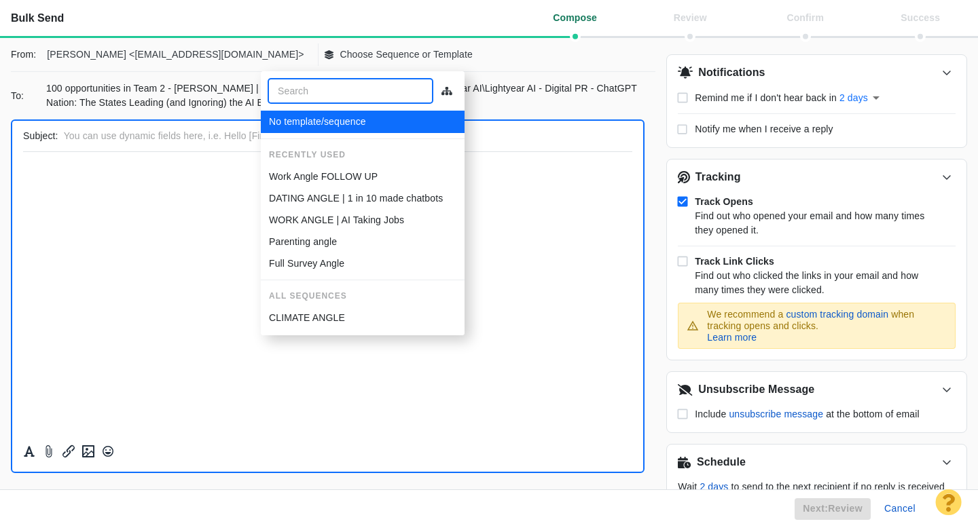
click at [327, 170] on p "Work Angle FOLLOW UP" at bounding box center [323, 177] width 109 height 14
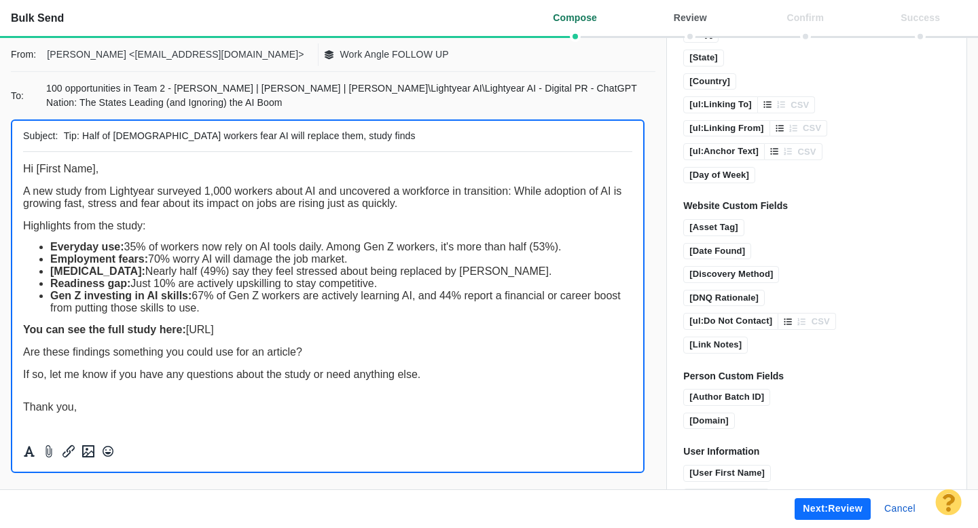
scroll to position [993, 0]
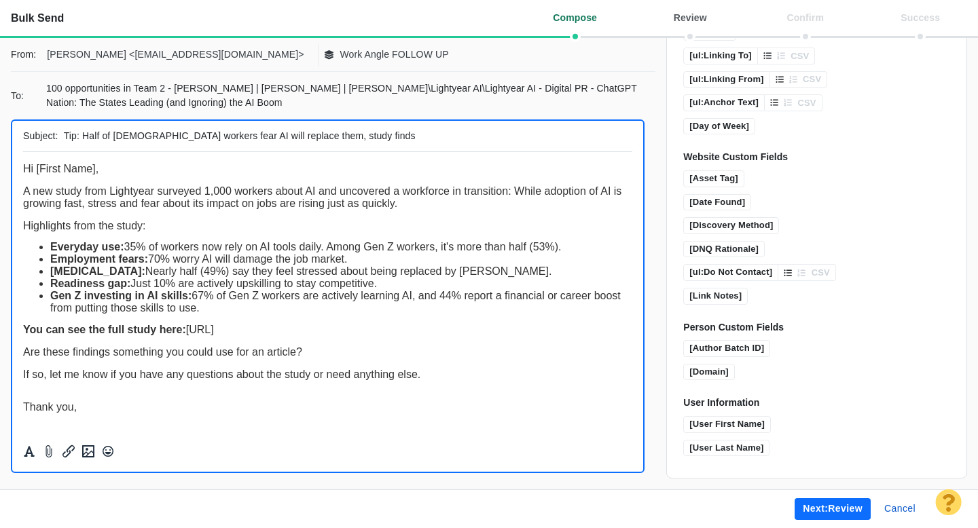
click at [810, 504] on button "Next: review" at bounding box center [832, 509] width 76 height 22
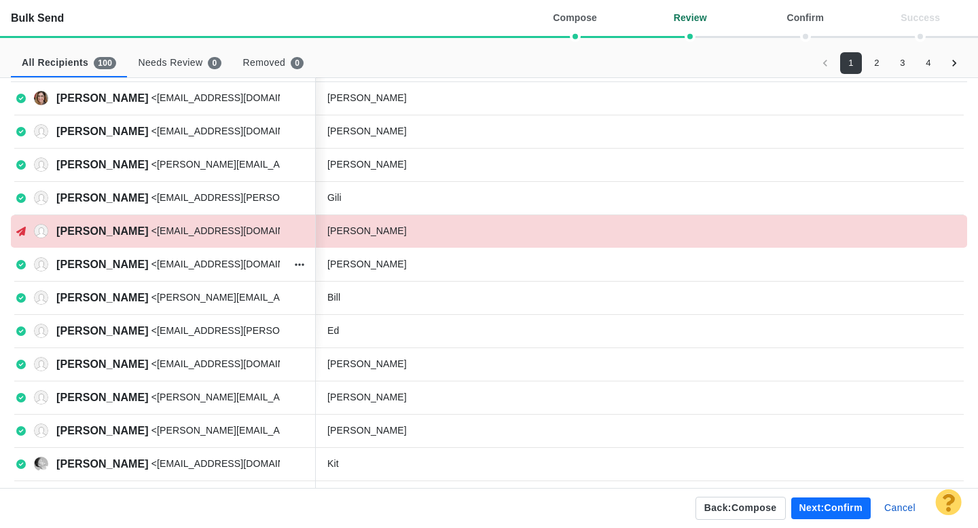
scroll to position [30, 0]
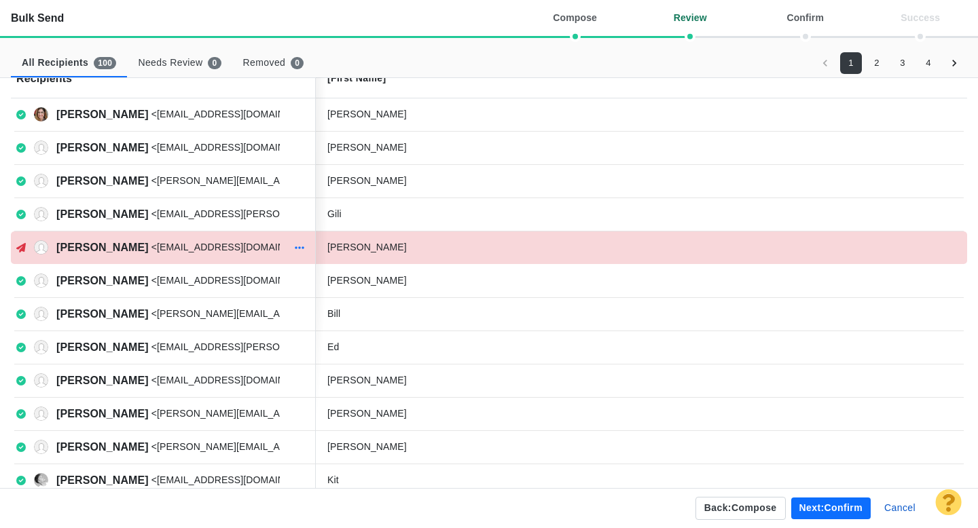
click at [302, 248] on icon "button" at bounding box center [300, 247] width 10 height 3
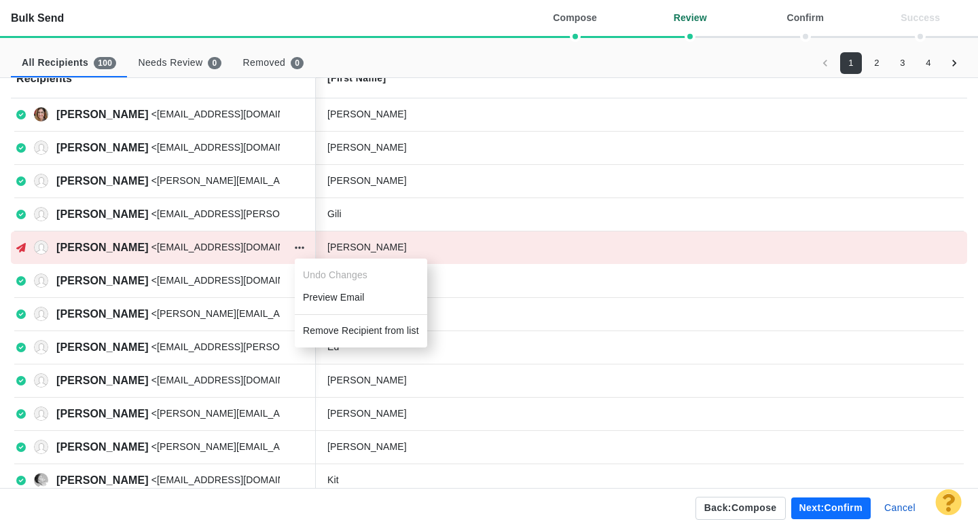
click at [322, 324] on li "Remove Recipient from list" at bounding box center [361, 331] width 132 height 22
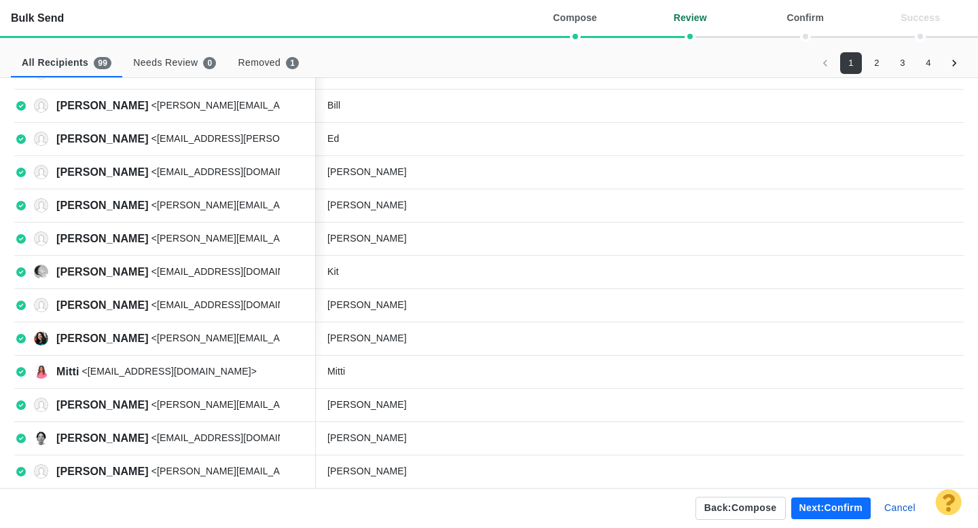
scroll to position [0, 0]
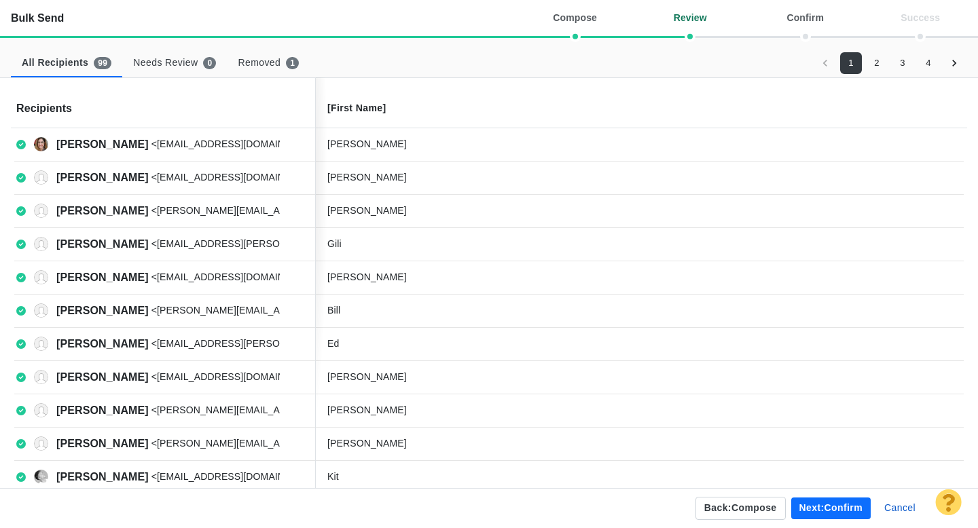
click at [877, 63] on button "2" at bounding box center [877, 63] width 22 height 22
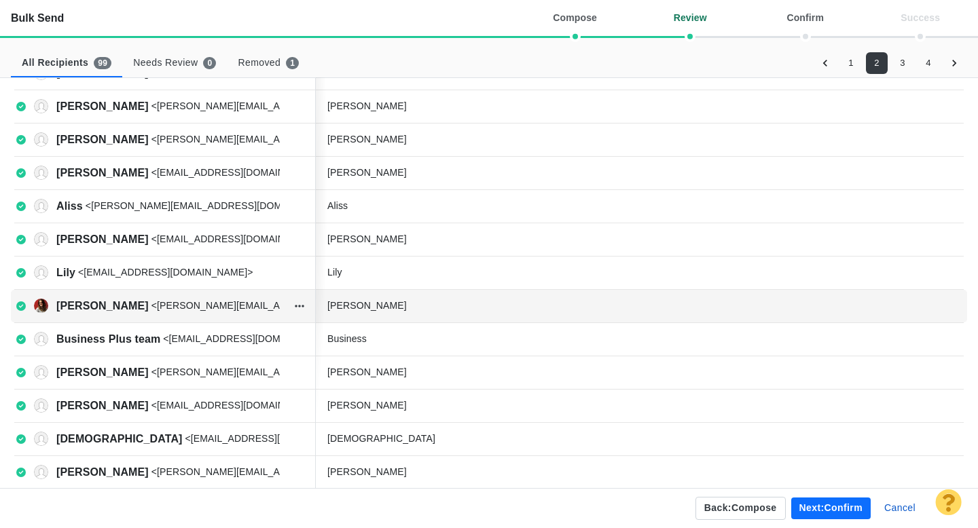
scroll to position [481, 0]
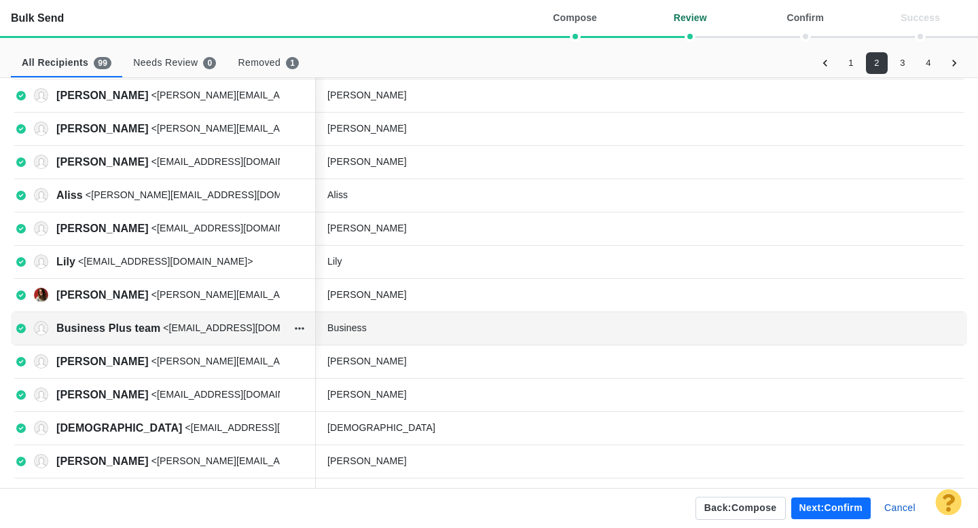
click at [388, 331] on div "Business" at bounding box center [429, 328] width 204 height 14
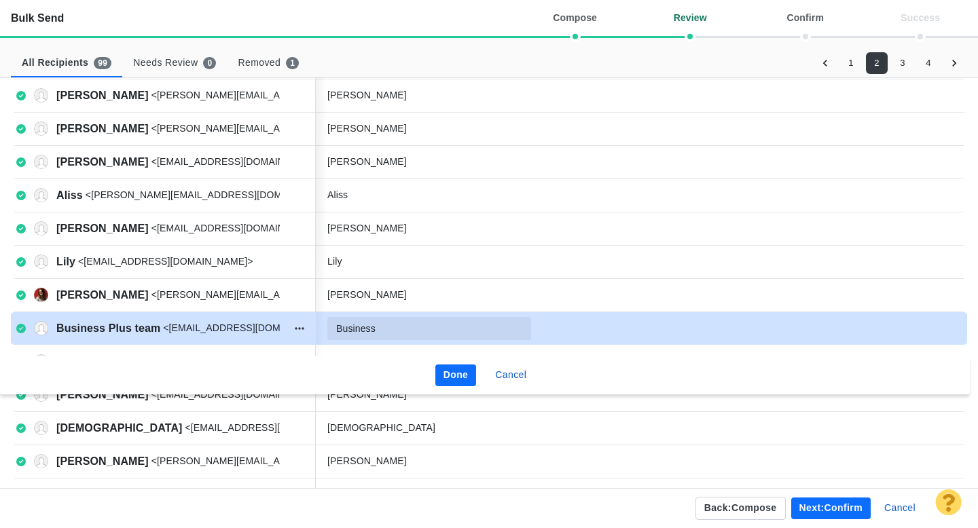
click at [388, 331] on input "Business" at bounding box center [429, 328] width 204 height 23
type input "Business Plus team"
click at [455, 378] on button "Done" at bounding box center [455, 376] width 41 height 22
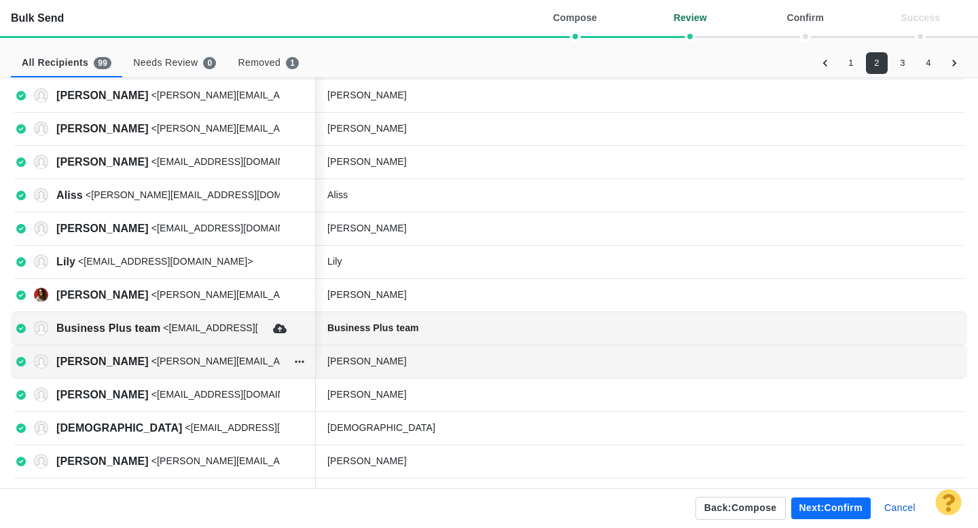
scroll to position [483, 0]
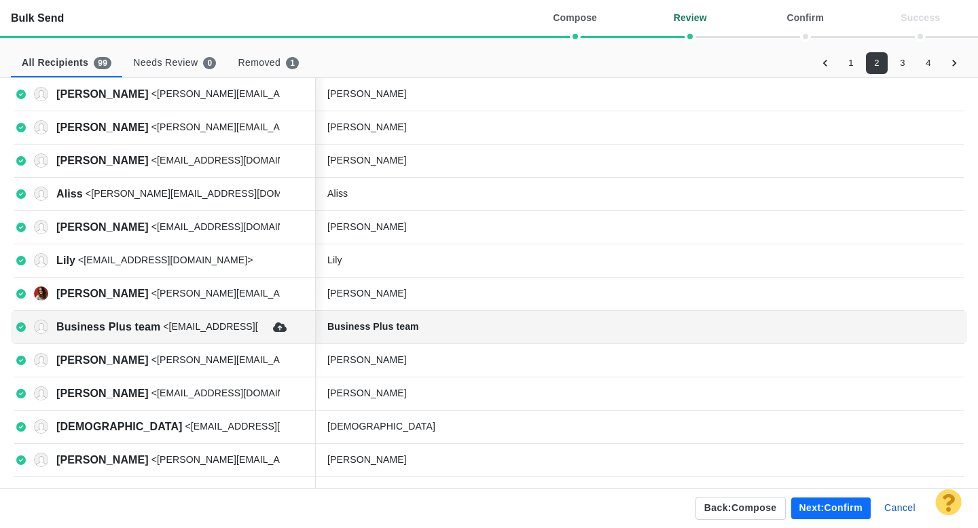
click at [903, 67] on button "3" at bounding box center [902, 63] width 22 height 22
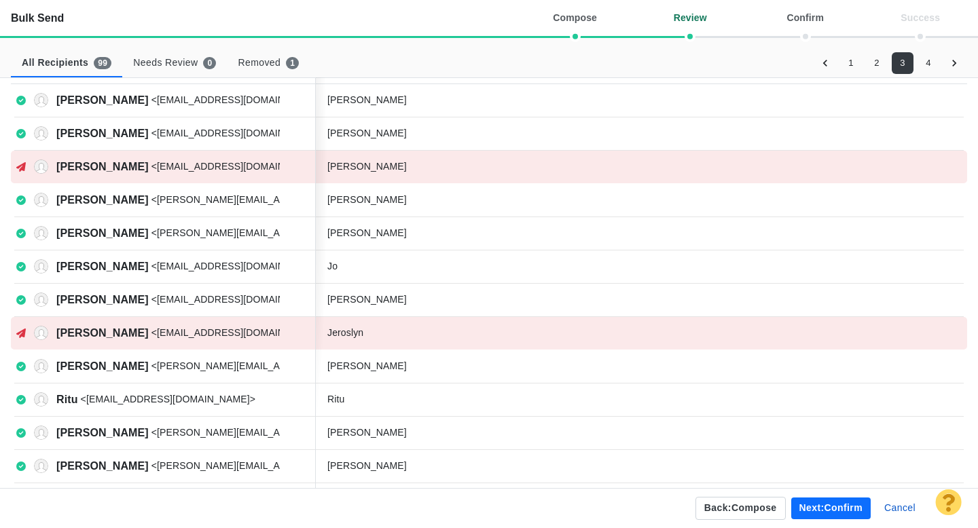
scroll to position [0, 0]
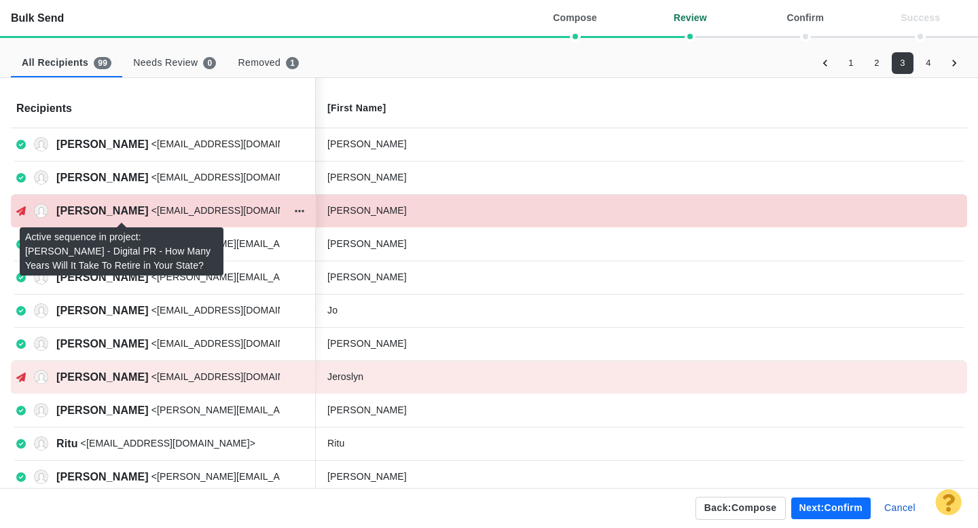
click at [21, 212] on icon at bounding box center [21, 211] width 10 height 10
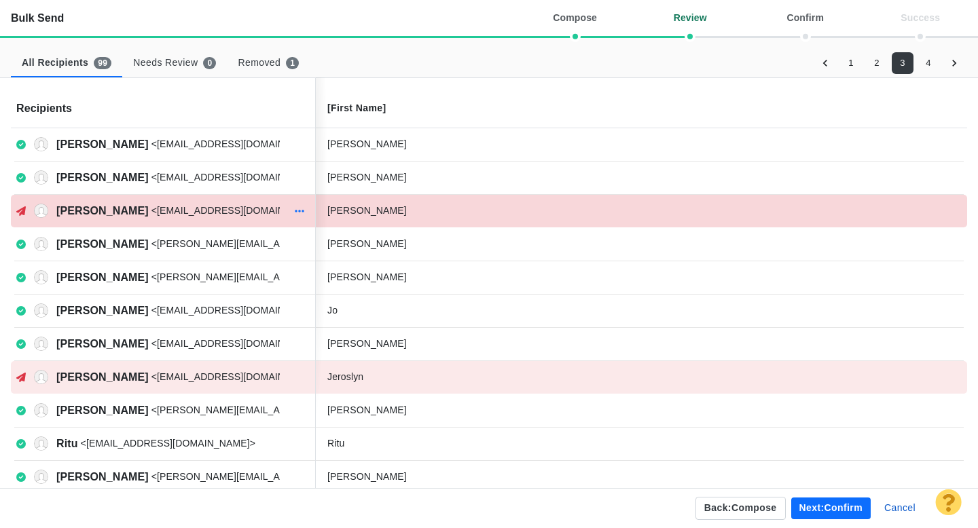
click at [300, 208] on icon "button" at bounding box center [300, 211] width 10 height 11
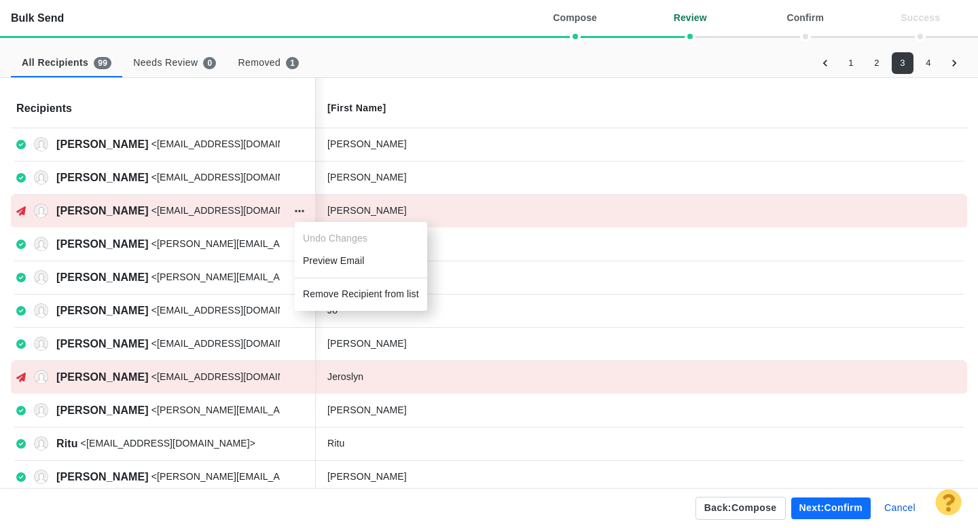
click at [345, 294] on li "Remove Recipient from list" at bounding box center [361, 294] width 132 height 22
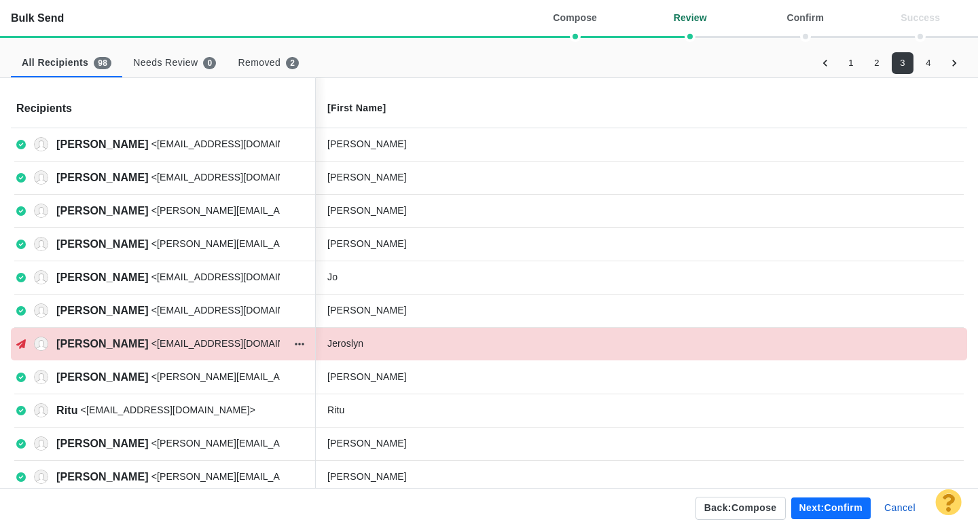
click at [20, 344] on icon at bounding box center [21, 344] width 10 height 10
click at [299, 352] on button "button" at bounding box center [300, 344] width 18 height 19
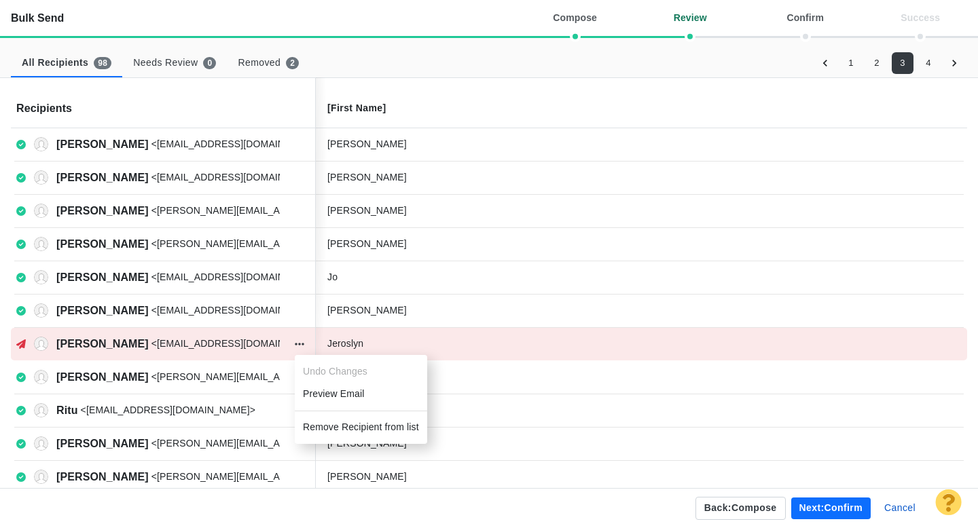
click at [335, 427] on li "Remove Recipient from list" at bounding box center [361, 427] width 132 height 22
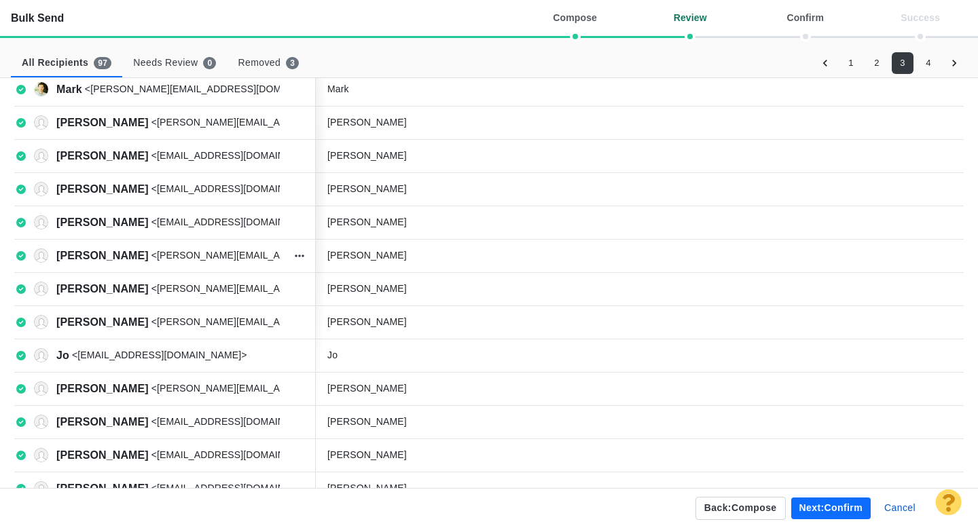
scroll to position [483, 0]
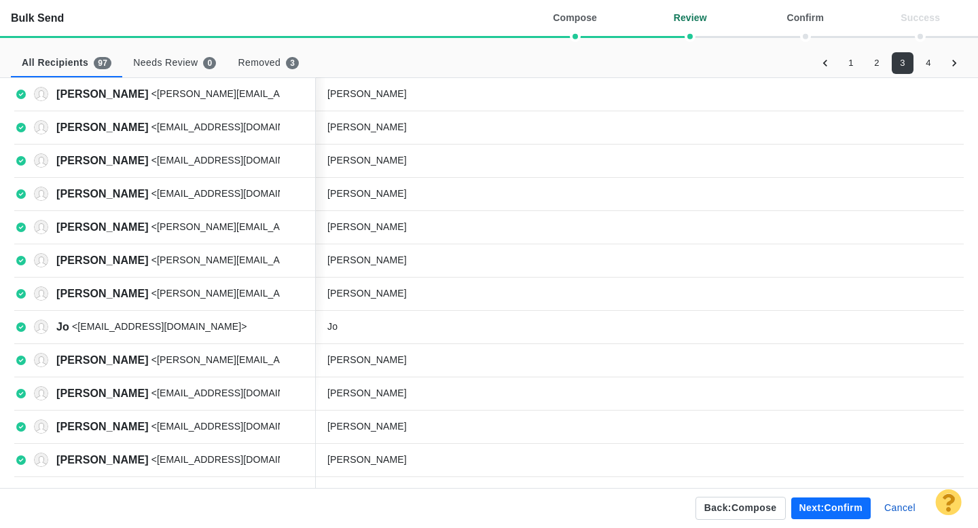
click at [931, 68] on button "4" at bounding box center [928, 63] width 22 height 22
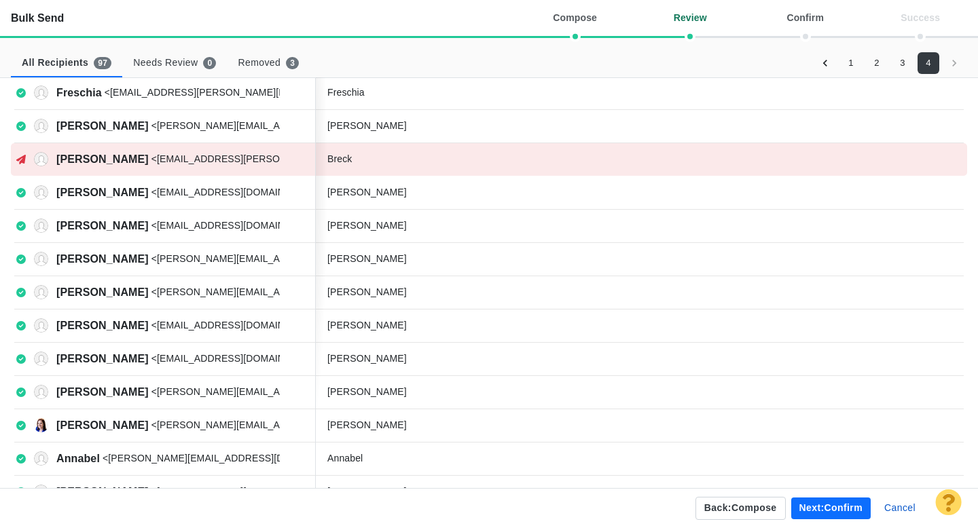
scroll to position [0, 0]
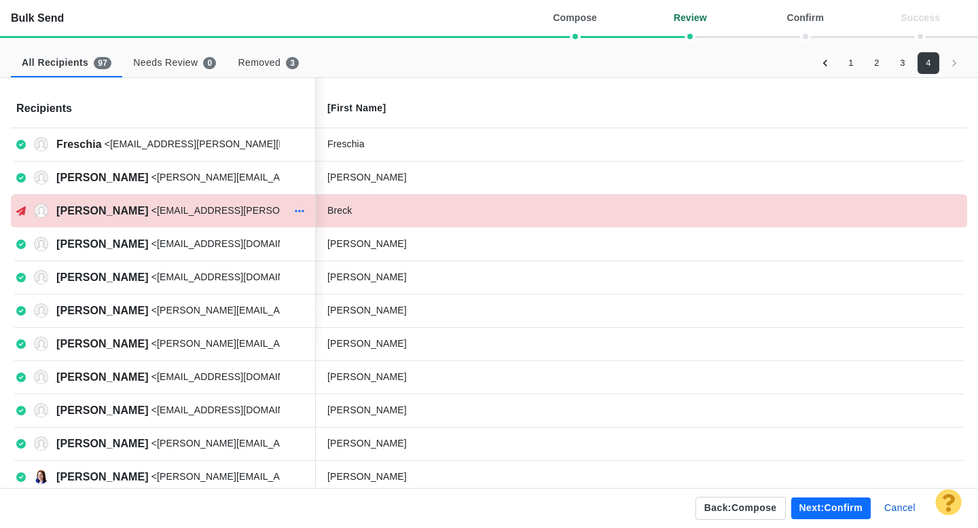
click at [301, 212] on icon "button" at bounding box center [300, 211] width 10 height 11
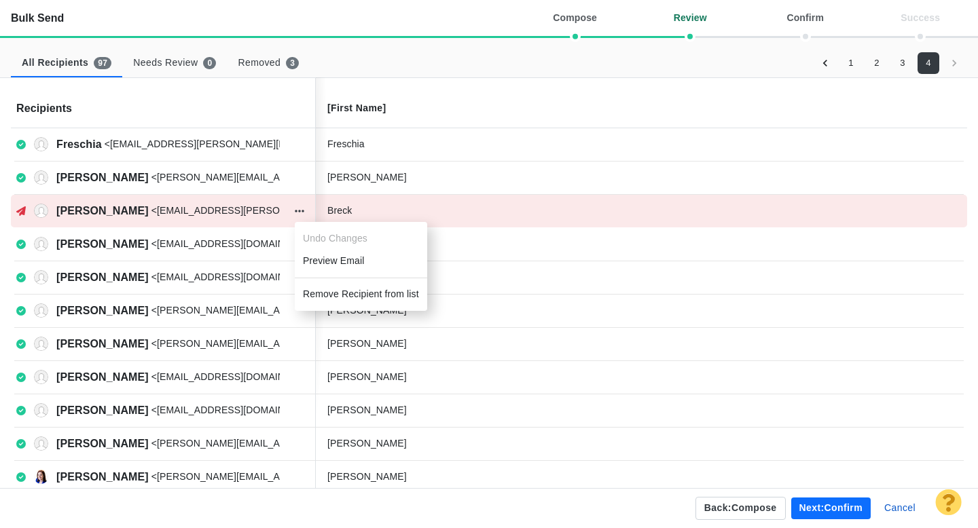
click at [329, 290] on li "Remove Recipient from list" at bounding box center [361, 294] width 132 height 22
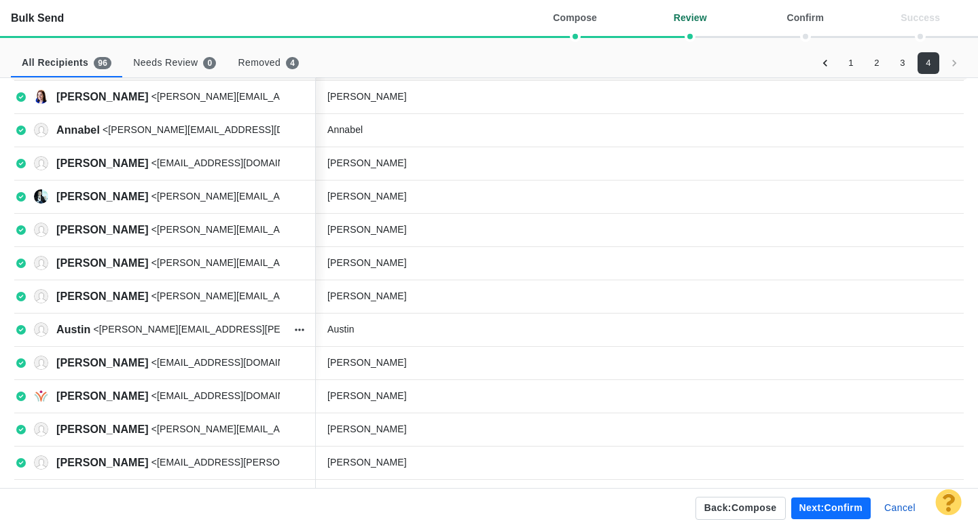
scroll to position [350, 0]
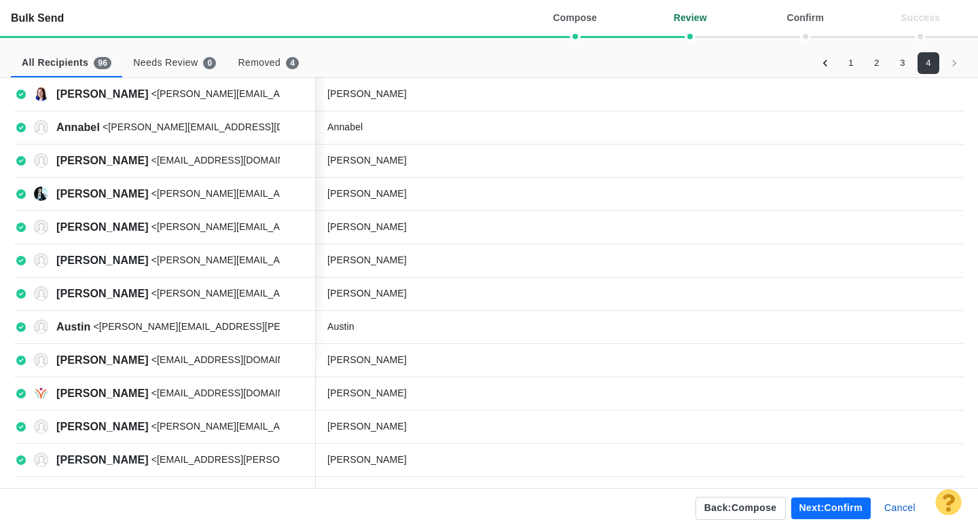
click at [874, 62] on button "2" at bounding box center [877, 63] width 22 height 22
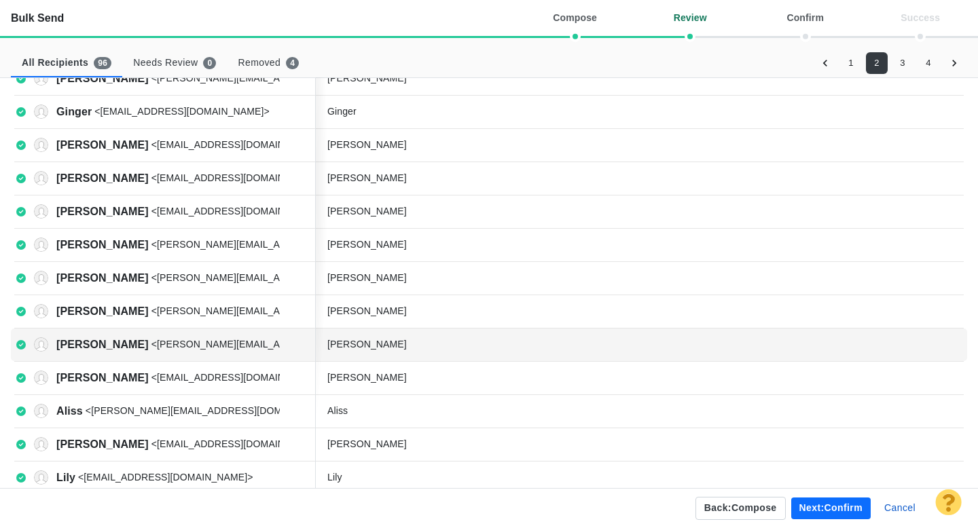
scroll to position [483, 0]
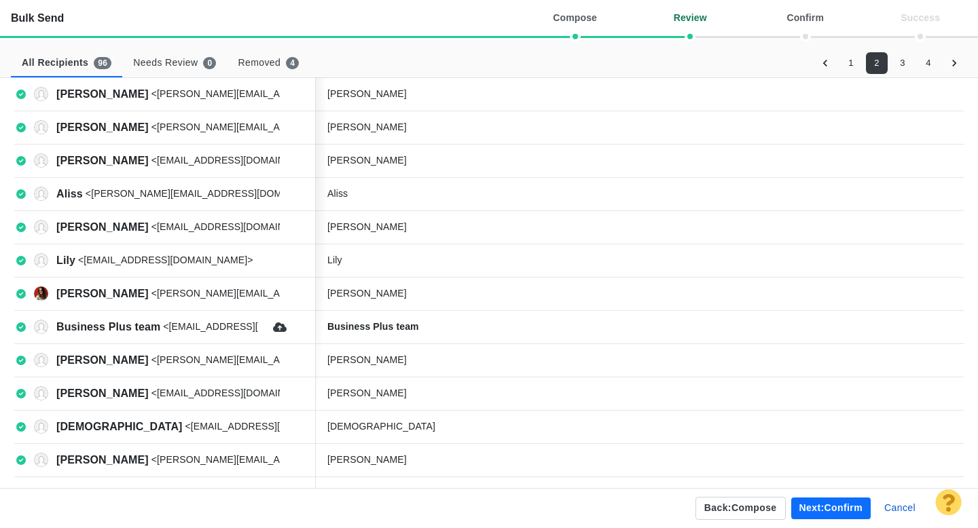
click at [826, 506] on button "Next: confirm" at bounding box center [830, 509] width 79 height 22
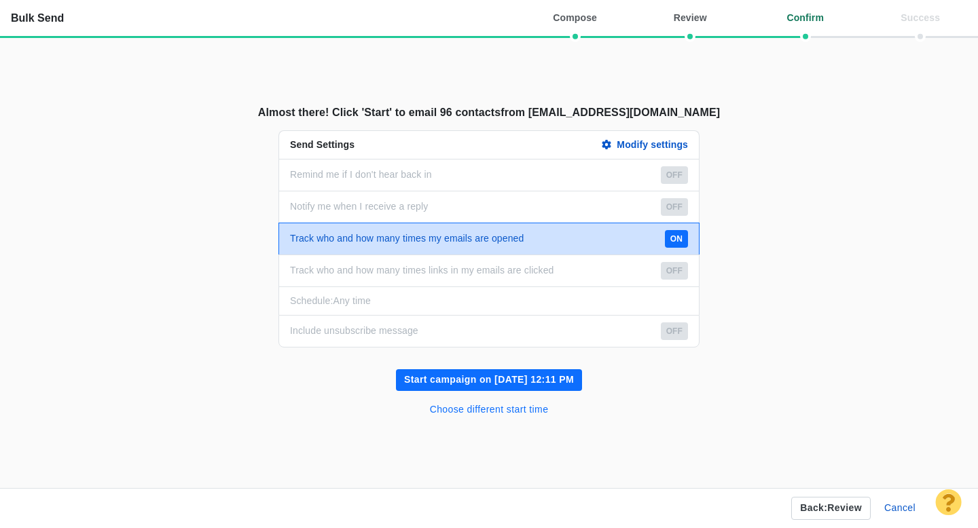
click at [488, 407] on button "Choose different start time" at bounding box center [489, 410] width 135 height 22
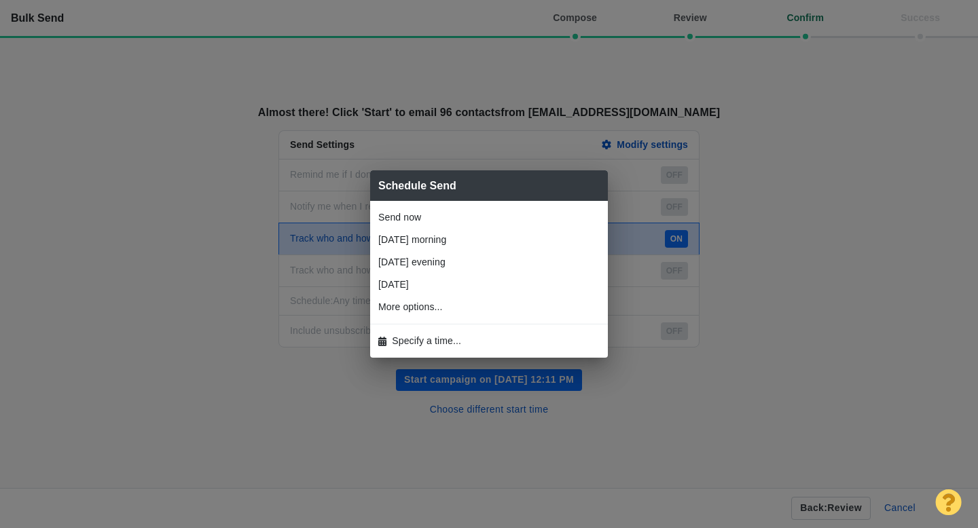
click at [427, 337] on span "Specify a time..." at bounding box center [426, 341] width 69 height 14
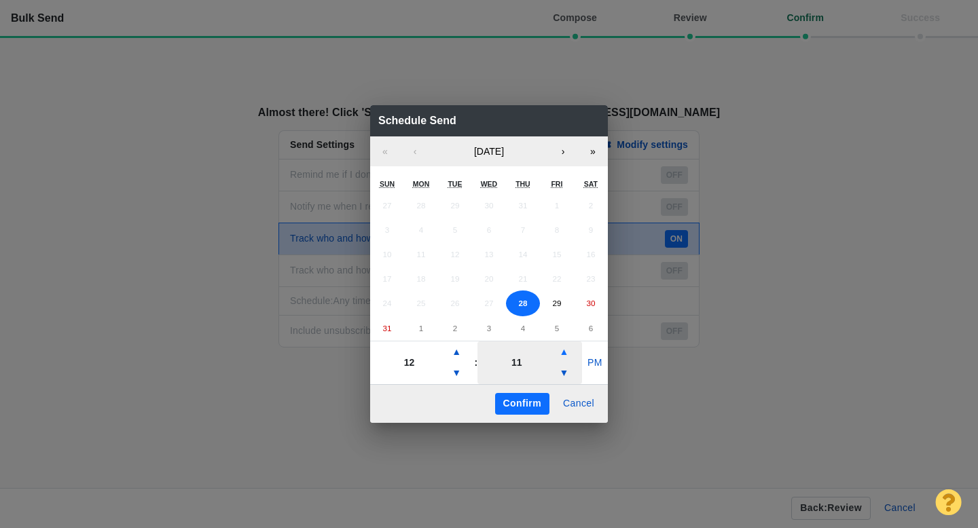
click at [568, 352] on button "▲" at bounding box center [563, 353] width 16 height 22
type input "31"
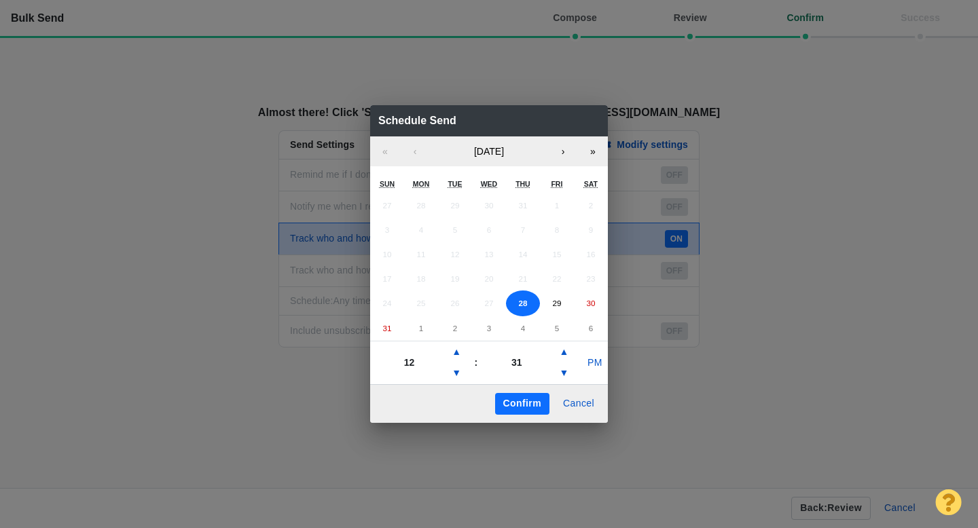
click at [530, 403] on button "Confirm" at bounding box center [522, 404] width 54 height 22
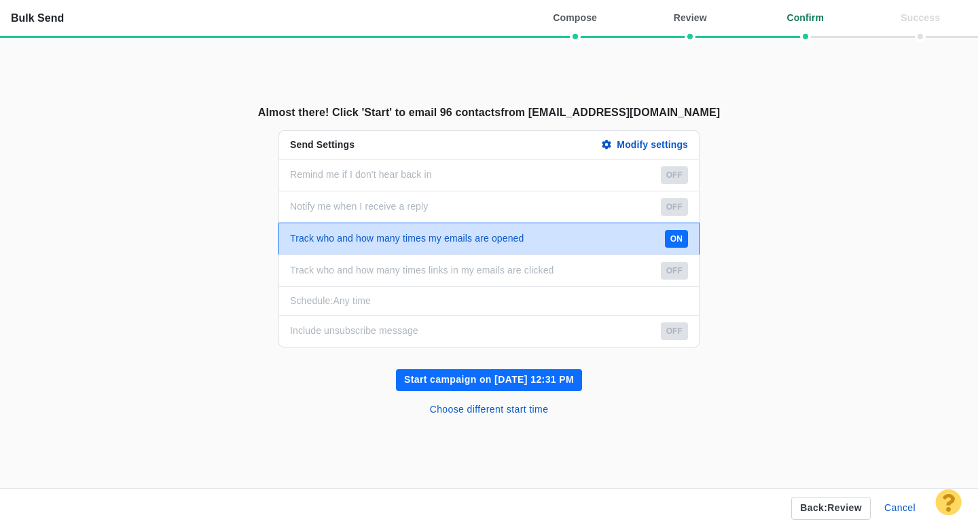
click at [504, 380] on button "Start campaign on Aug 28, 12:31 PM" at bounding box center [489, 380] width 186 height 22
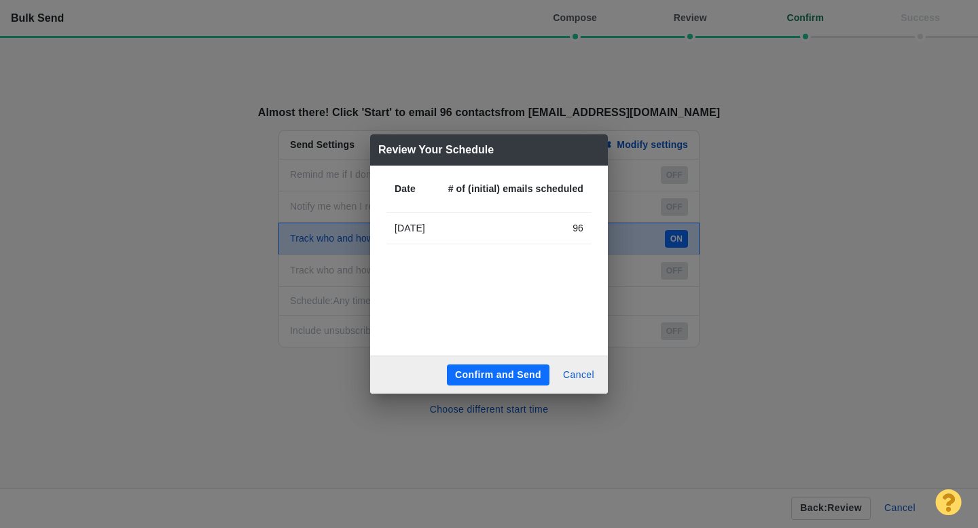
click at [493, 375] on button "Confirm and Send" at bounding box center [498, 376] width 103 height 22
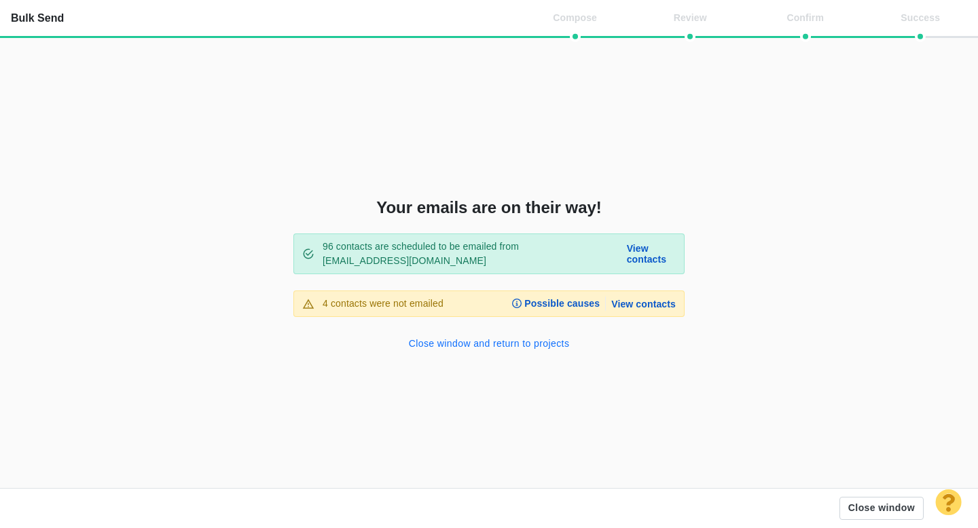
click at [487, 344] on button "Close window and return to projects" at bounding box center [489, 344] width 177 height 22
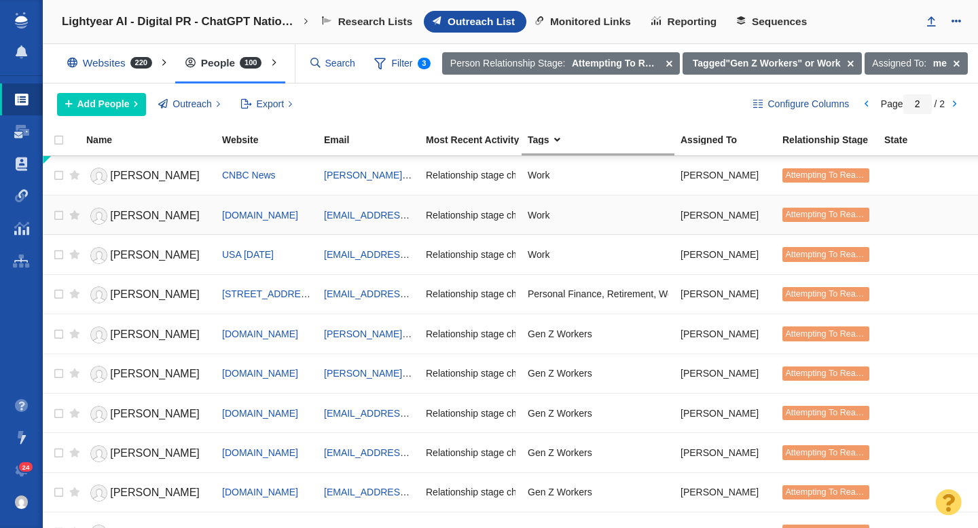
click at [124, 215] on span "[PERSON_NAME]" at bounding box center [155, 216] width 90 height 12
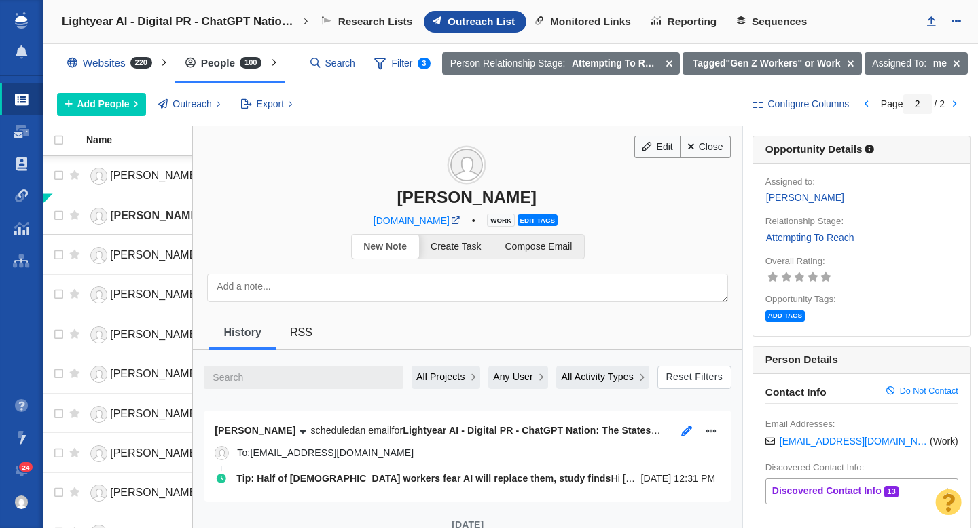
click at [686, 432] on icon "button" at bounding box center [686, 431] width 11 height 11
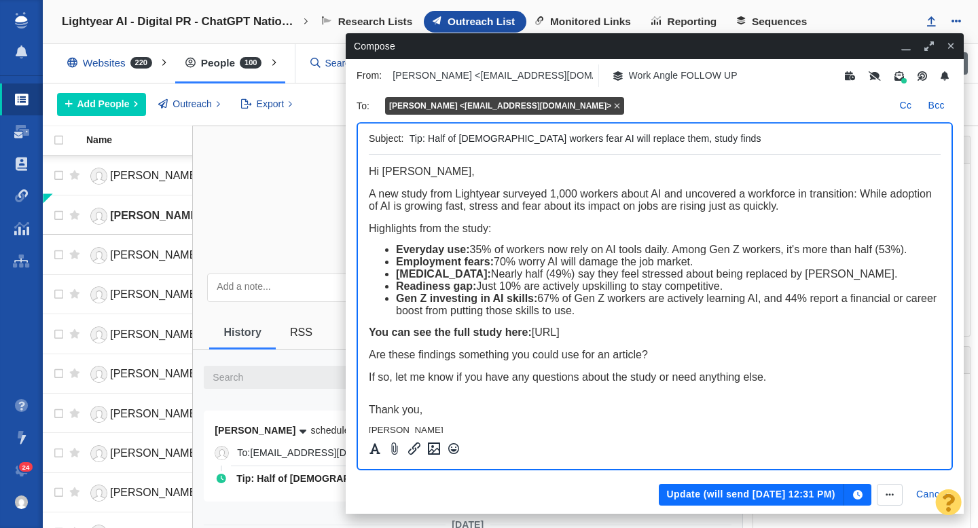
scroll to position [0, 0]
click at [737, 495] on button "Update (will send Aug 28, 12:31 PM)" at bounding box center [751, 495] width 185 height 22
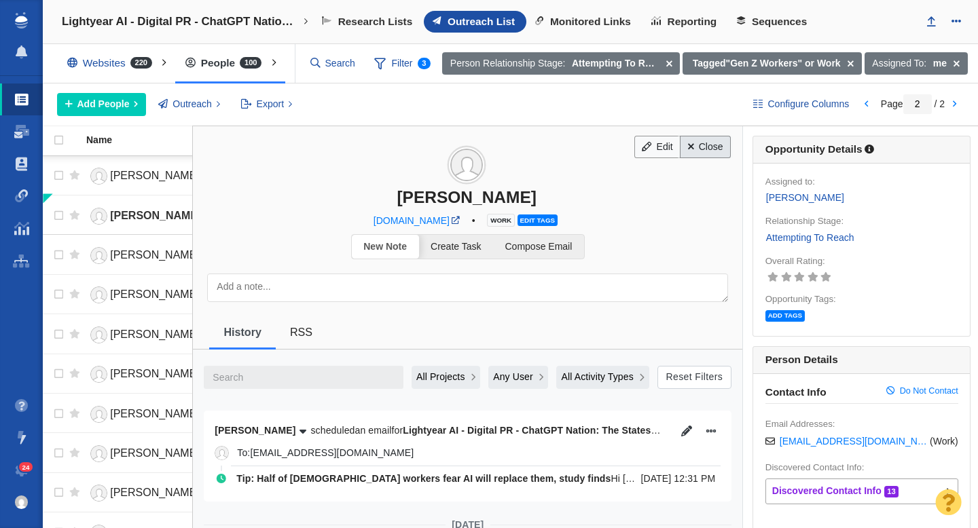
click at [714, 151] on link "Close" at bounding box center [705, 147] width 51 height 23
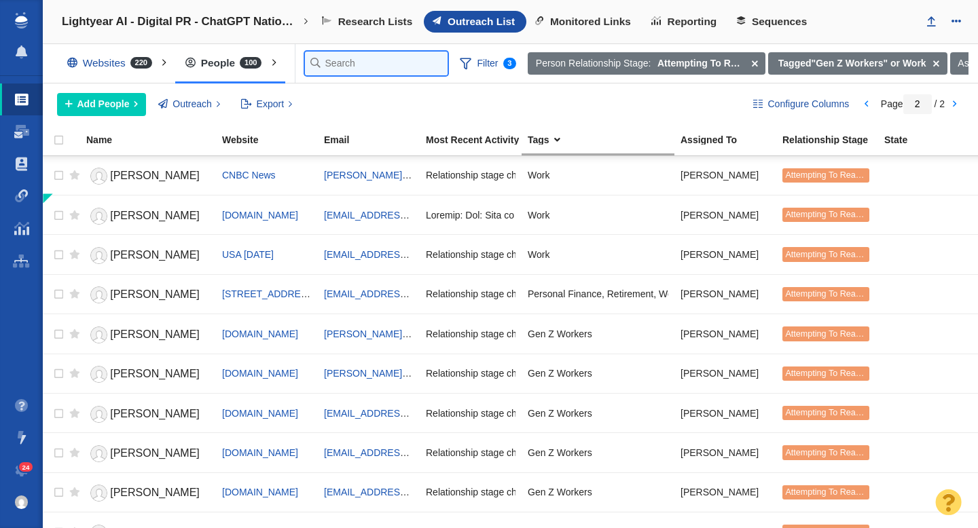
click at [331, 68] on input "text" at bounding box center [376, 64] width 143 height 24
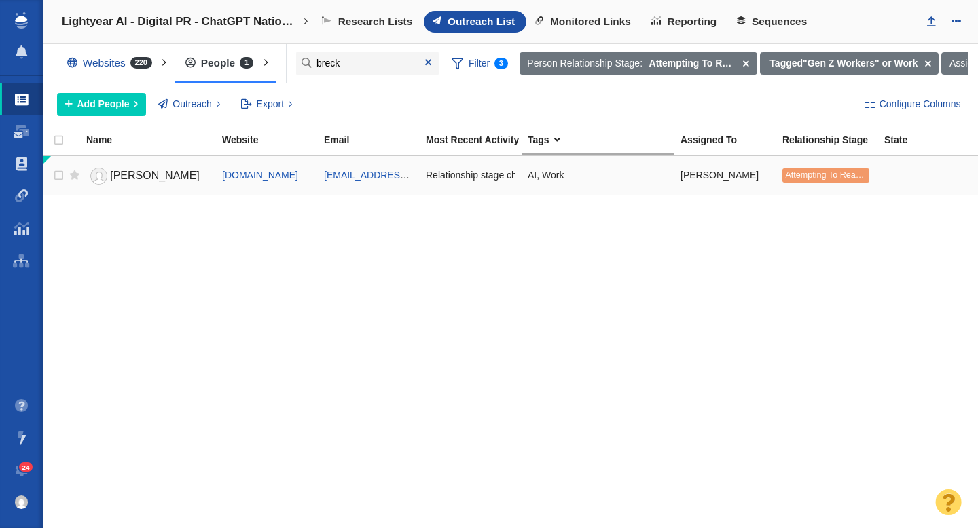
click at [168, 175] on span "[PERSON_NAME]" at bounding box center [155, 176] width 90 height 12
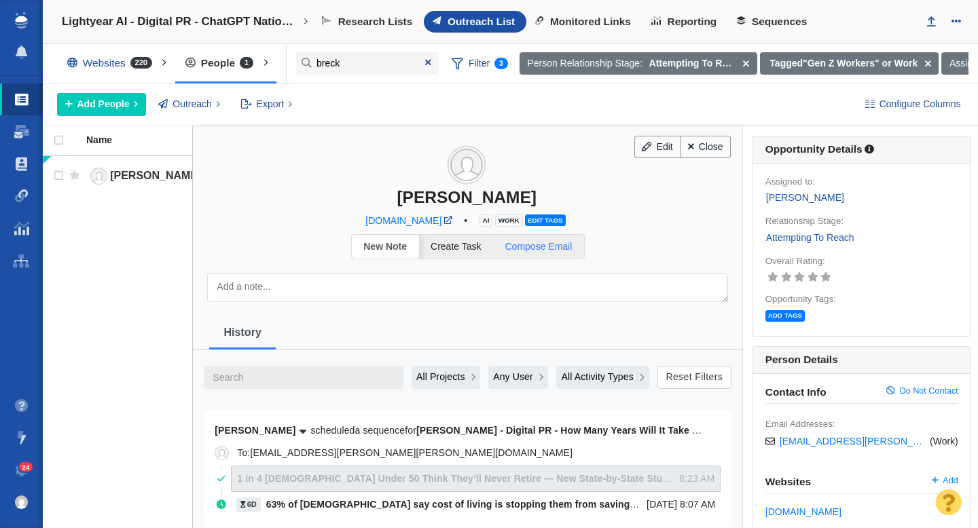
click at [563, 242] on span "Compose Email" at bounding box center [538, 246] width 67 height 11
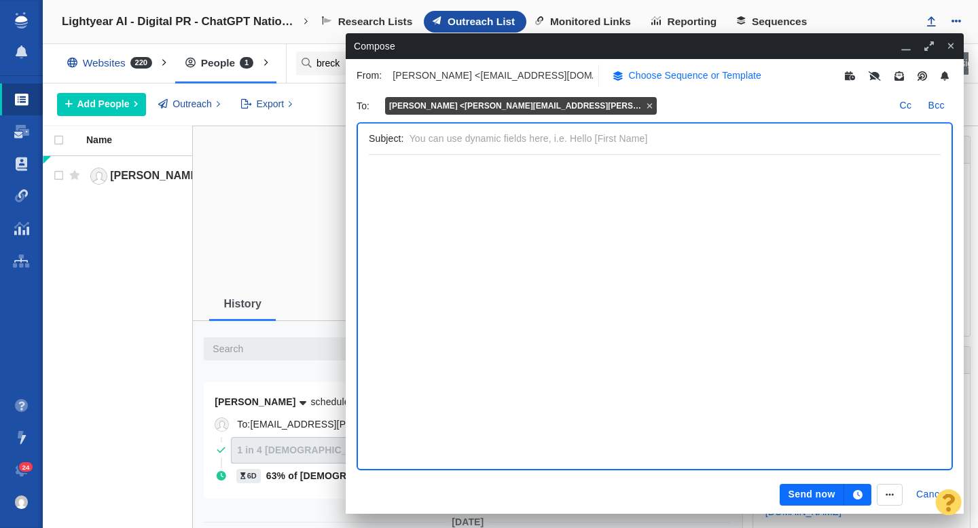
click at [661, 73] on p "Choose Sequence or Template" at bounding box center [695, 76] width 133 height 14
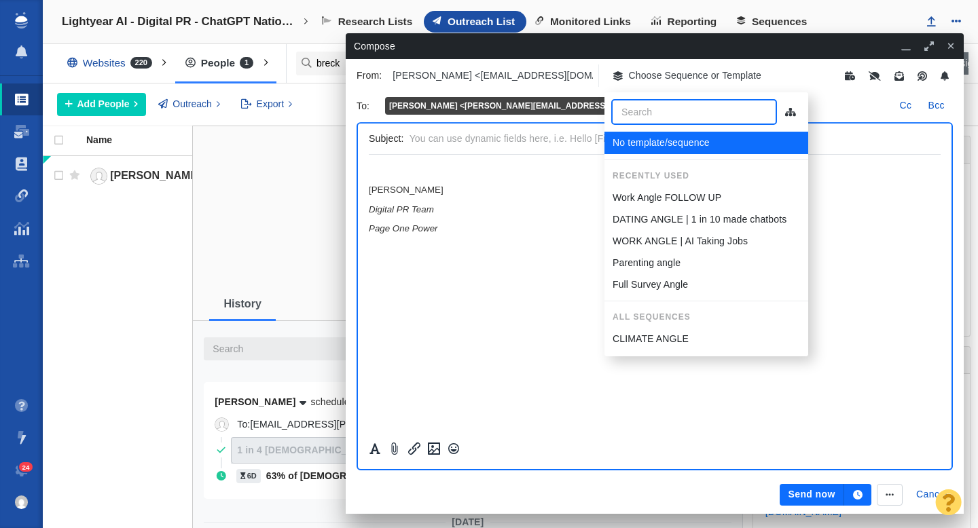
click at [663, 202] on p "Work Angle FOLLOW UP" at bounding box center [666, 198] width 109 height 14
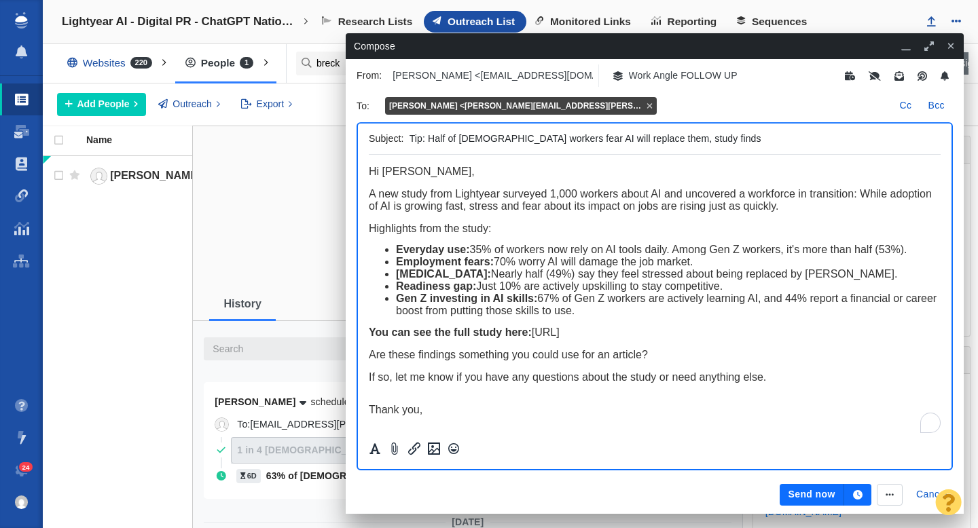
click at [796, 493] on button "Send now" at bounding box center [811, 495] width 64 height 22
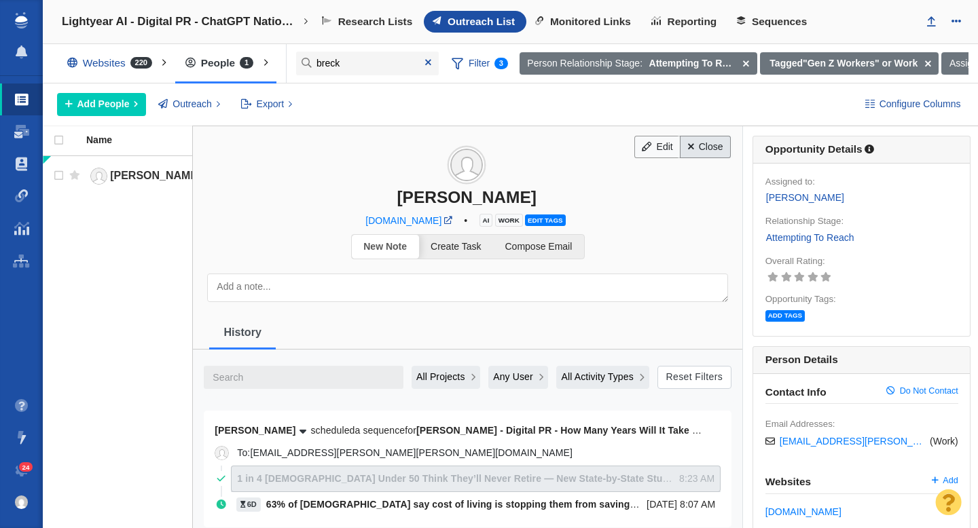
click at [697, 151] on link "Close" at bounding box center [705, 147] width 51 height 23
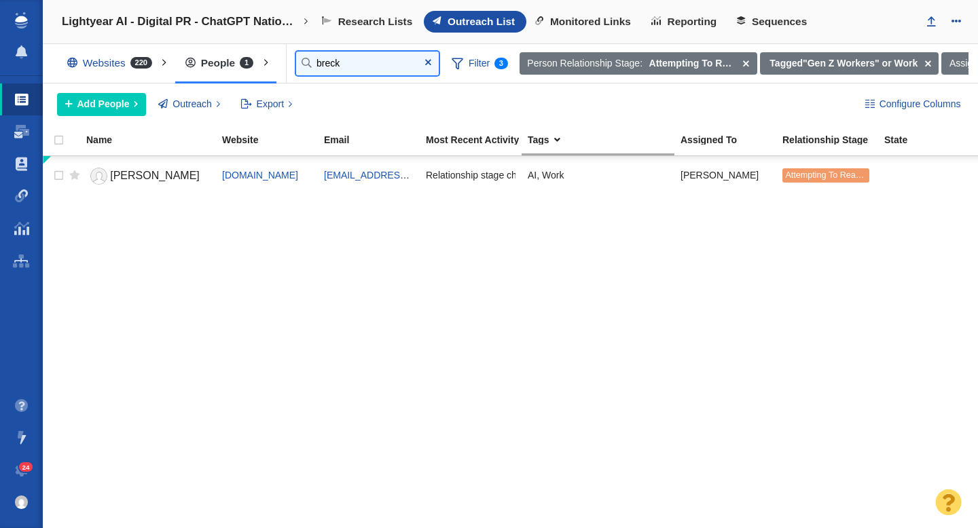
click at [348, 71] on input "breck" at bounding box center [367, 64] width 143 height 24
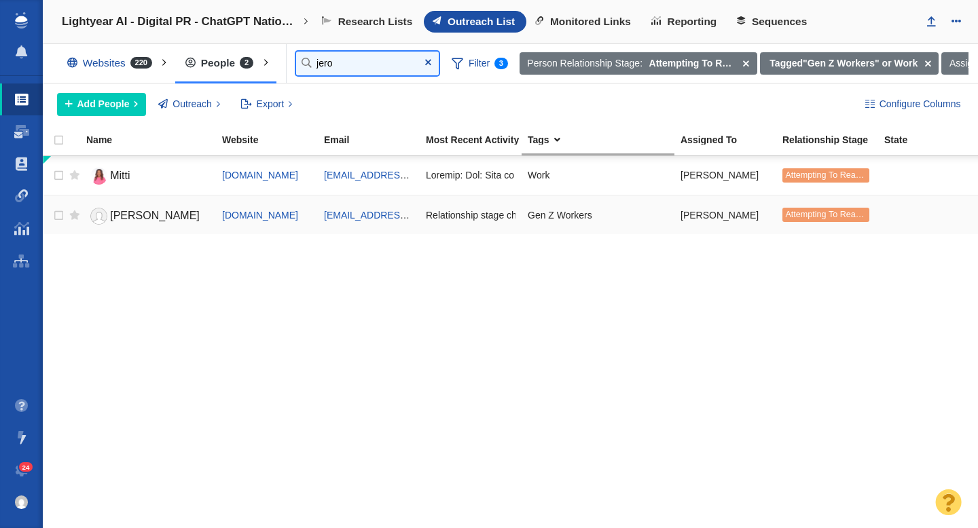
type input "jero"
click at [162, 215] on span "[PERSON_NAME]" at bounding box center [155, 216] width 90 height 12
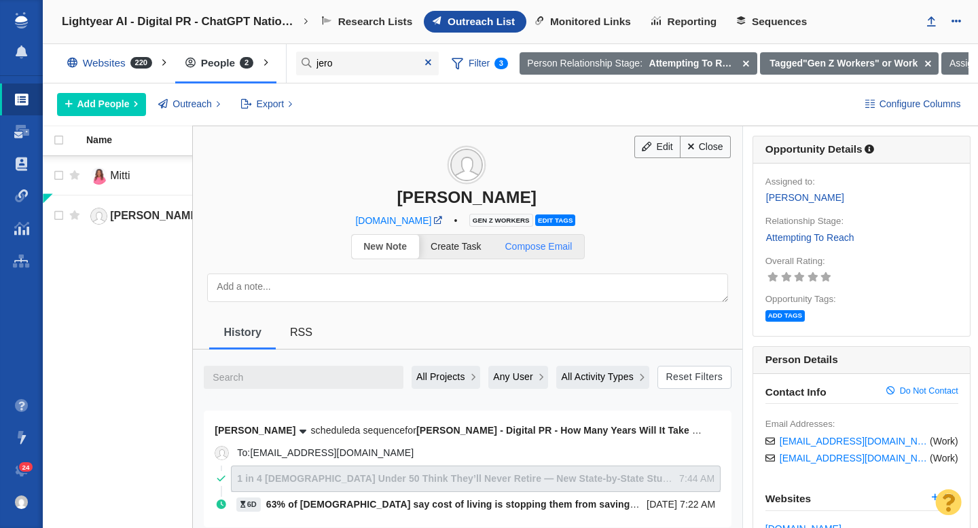
click at [532, 247] on span "Compose Email" at bounding box center [538, 246] width 67 height 11
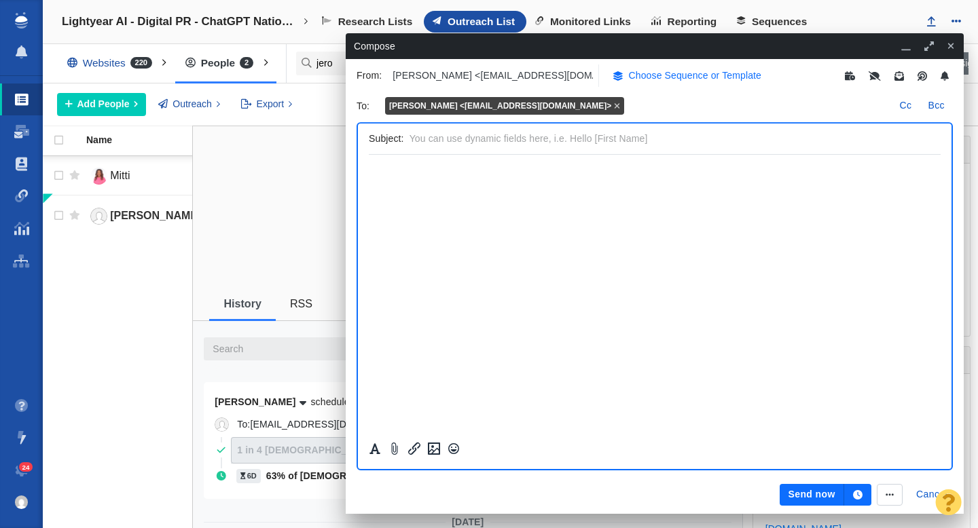
click at [649, 77] on p "Choose Sequence or Template" at bounding box center [695, 76] width 133 height 14
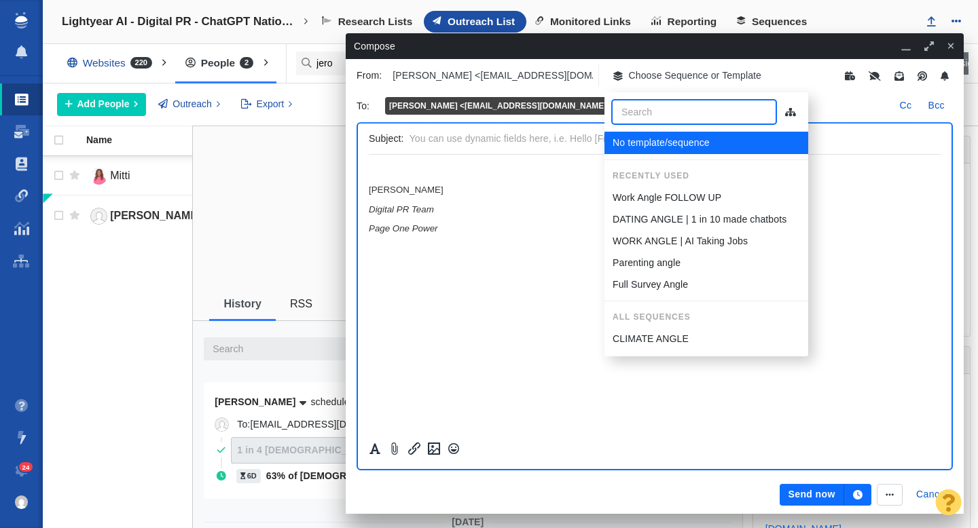
click at [644, 196] on p "Work Angle FOLLOW UP" at bounding box center [666, 198] width 109 height 14
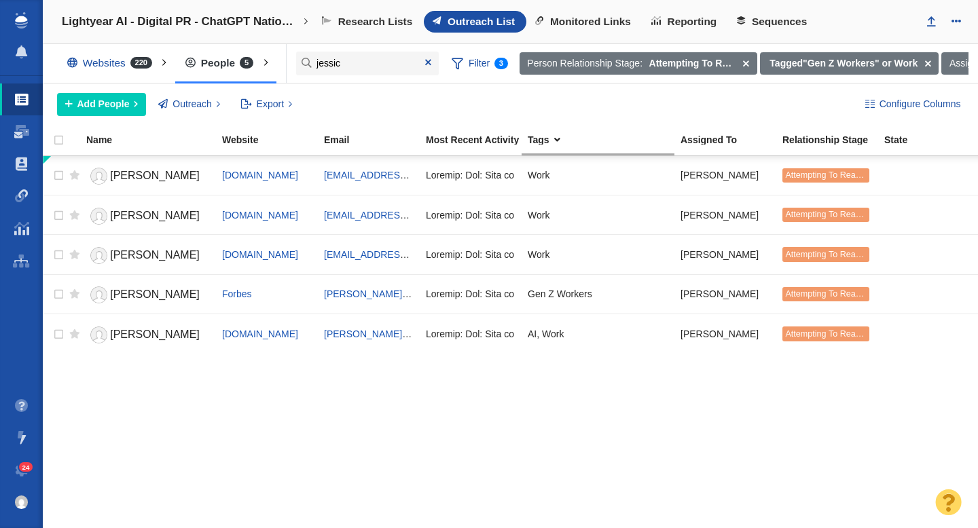
type input "jessic"
click at [107, 105] on span "Add People" at bounding box center [103, 104] width 52 height 14
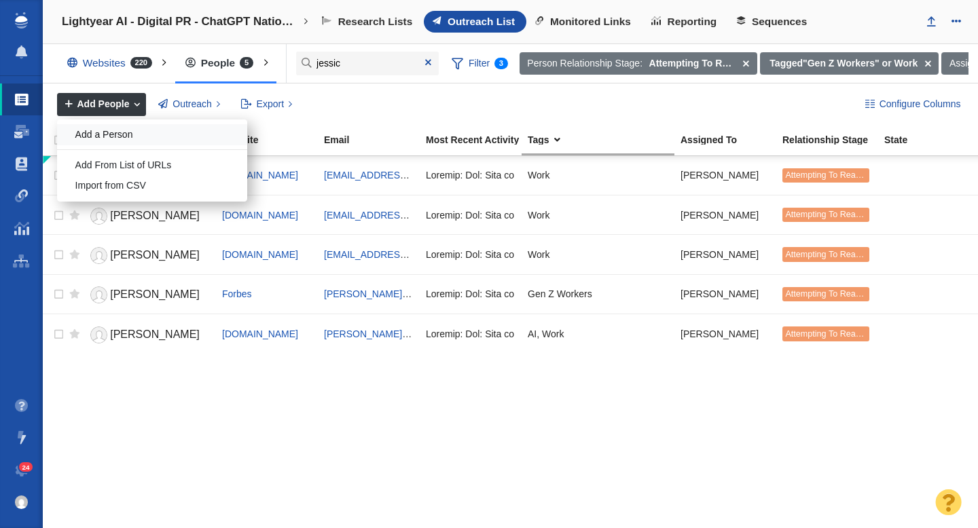
click at [129, 134] on div "Add a Person" at bounding box center [152, 134] width 190 height 21
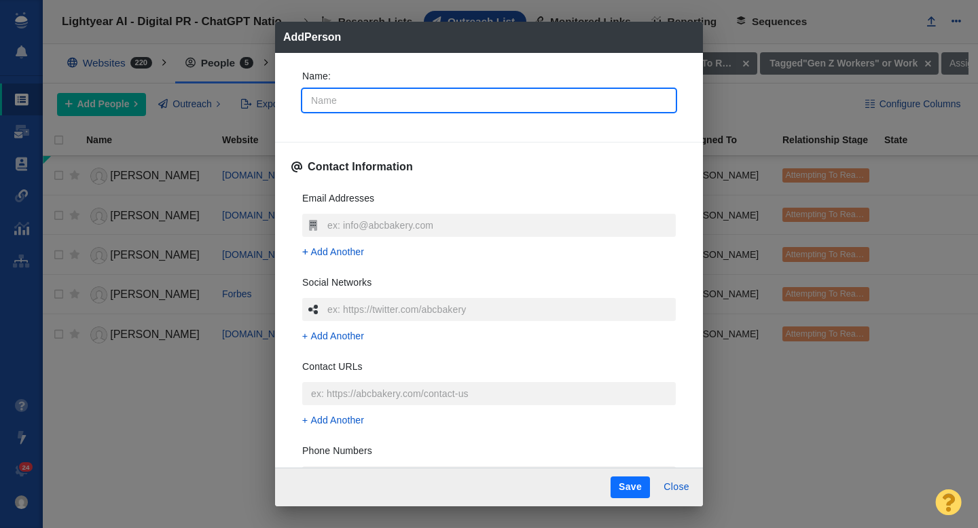
type input "J"
type textarea "x"
type input "Je"
type textarea "x"
type input "Jes"
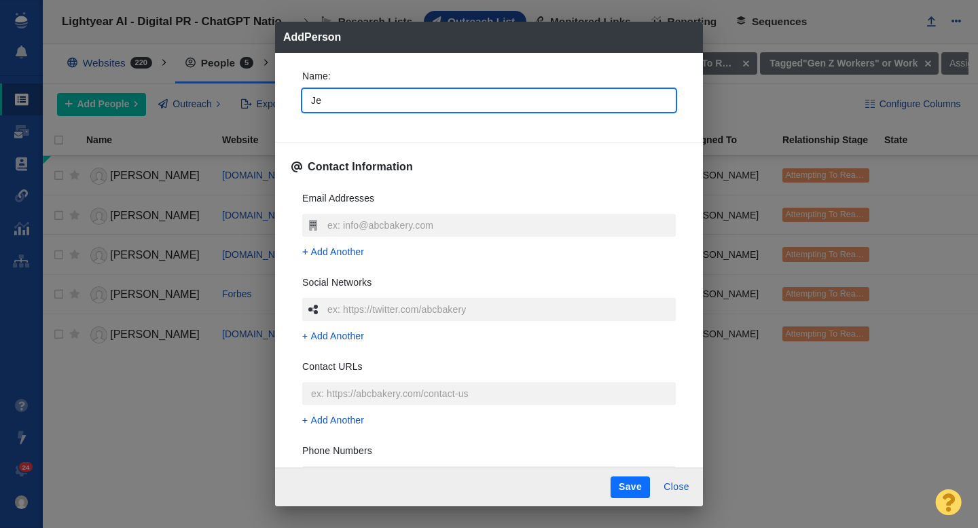
type textarea "x"
type input "[PERSON_NAME]"
type textarea "x"
type input "[PERSON_NAME]"
type textarea "x"
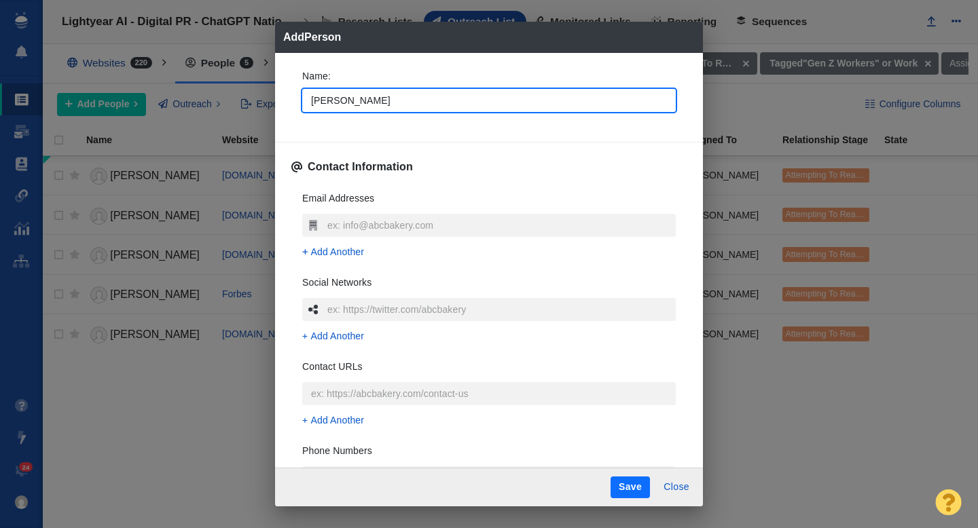
type input "Jessic"
type textarea "x"
type input "[PERSON_NAME]"
type textarea "x"
type input "[PERSON_NAME]"
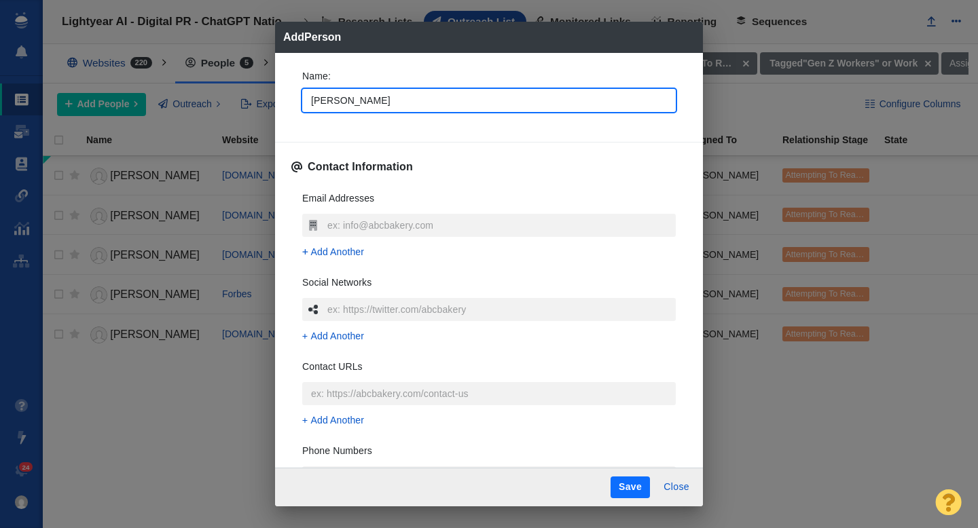
type textarea "x"
click at [292, 99] on div "Name : [PERSON_NAME]" at bounding box center [488, 94] width 395 height 73
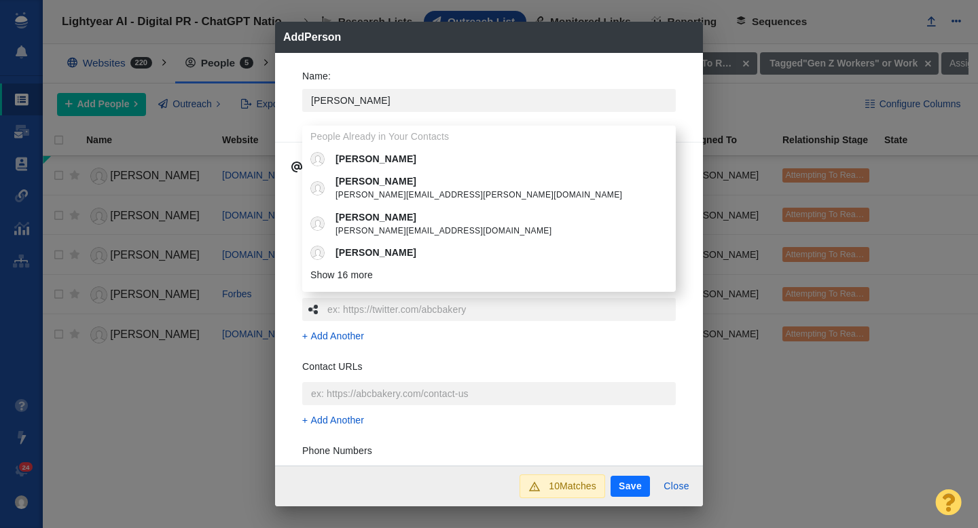
click at [289, 124] on div "Name : [PERSON_NAME] People Already in Your Contacts [PERSON_NAME] [PERSON_NAME…" at bounding box center [489, 259] width 428 height 413
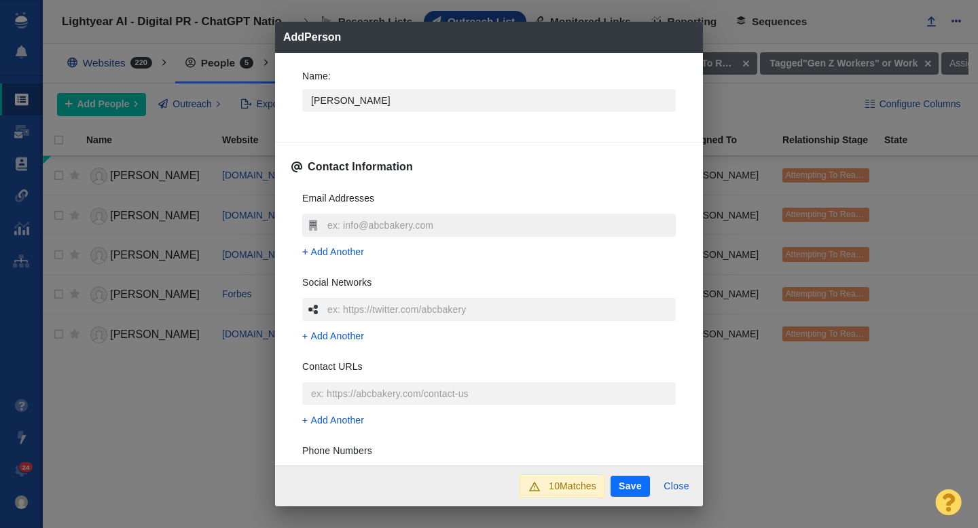
click at [344, 229] on input "text" at bounding box center [500, 225] width 352 height 23
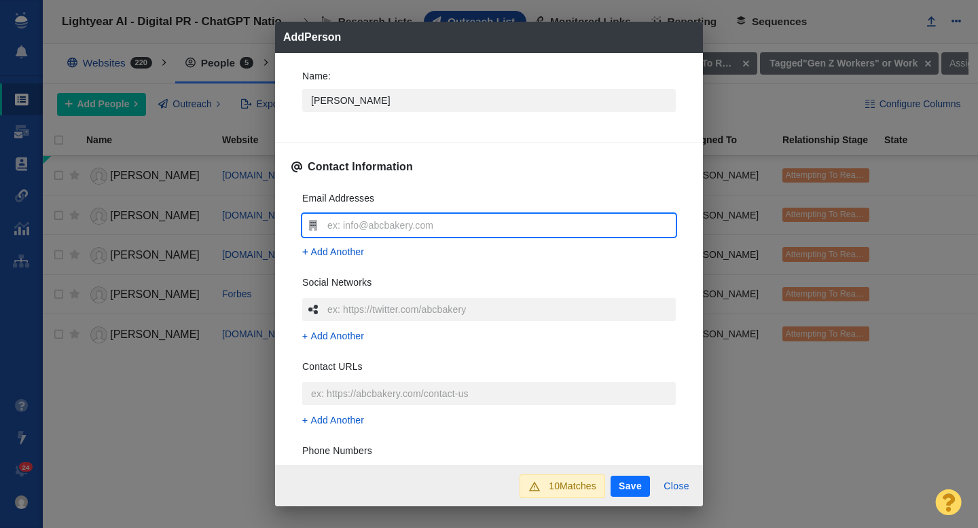
type input "j"
type textarea "x"
type input "jt"
type textarea "x"
type input "jth"
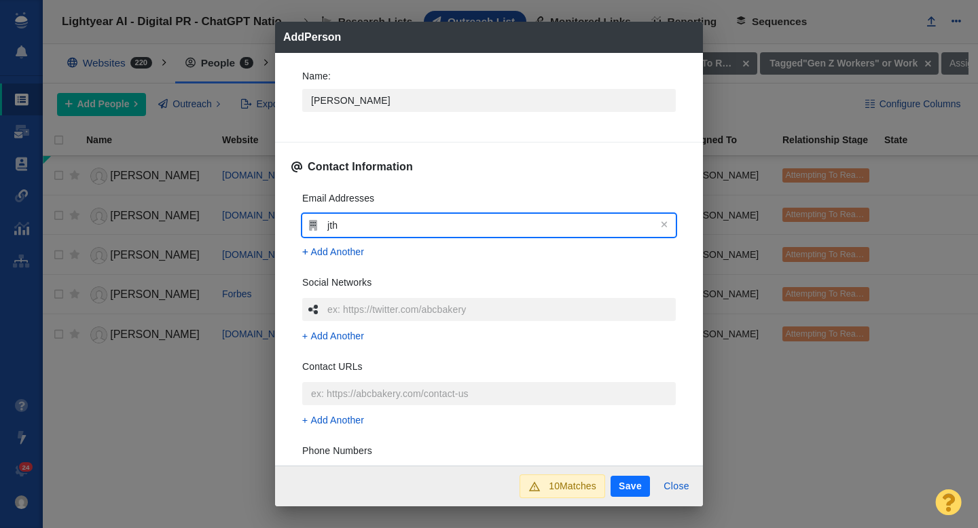
type textarea "x"
type input "jtho"
type textarea "x"
type input "jthom"
type textarea "x"
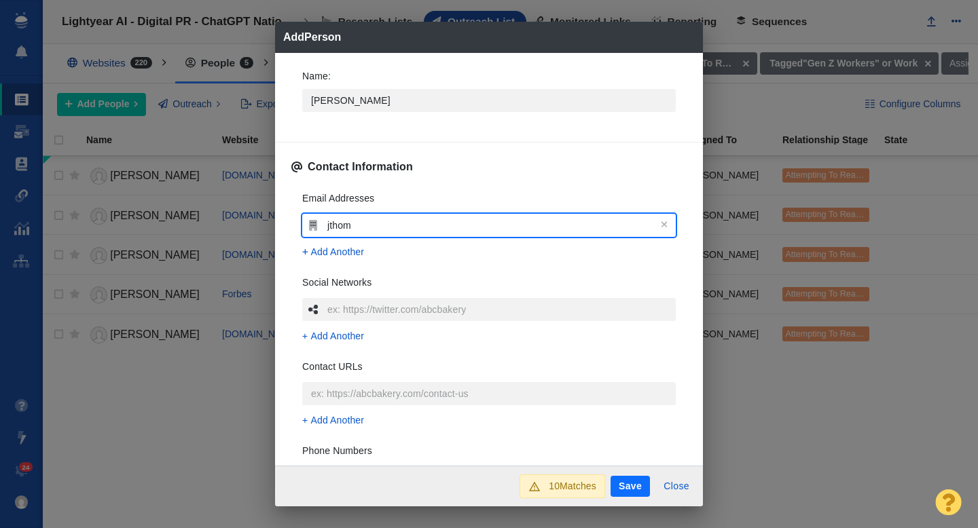
type input "jthoma"
type textarea "x"
type input "jthomas"
type textarea "x"
type input "jthomas@"
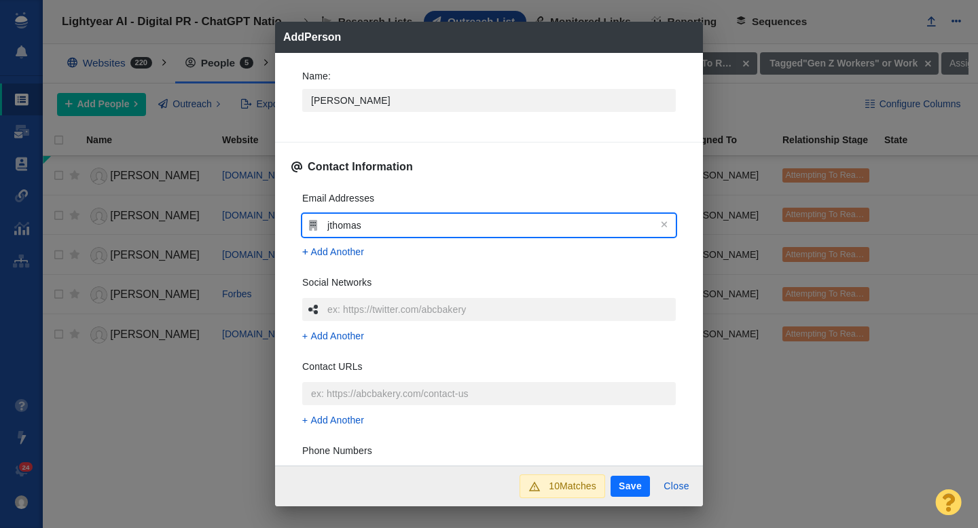
type textarea "x"
type input "jthomas@e"
type textarea "x"
type input "jthomas@en"
type textarea "x"
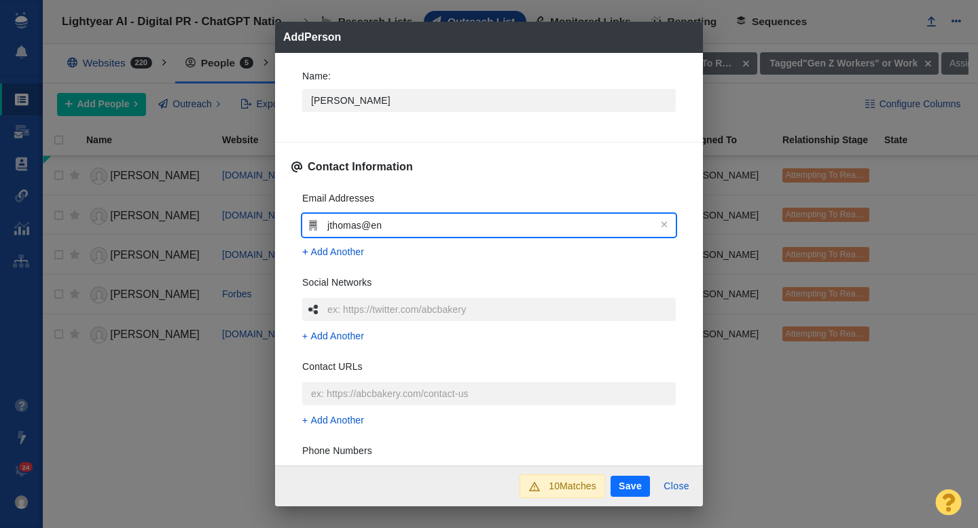
type input "jthomas@ent"
type textarea "x"
type input "jthomas@entr"
type textarea "x"
type input "jthomas@entre"
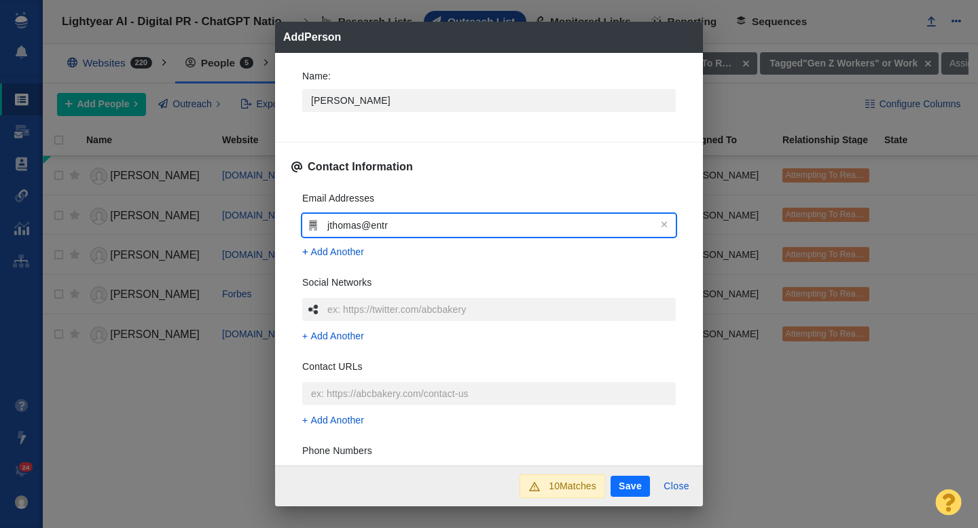
type textarea "x"
type input "jthomas@entrep"
type textarea "x"
type input "jthomas@entrepr"
type textarea "x"
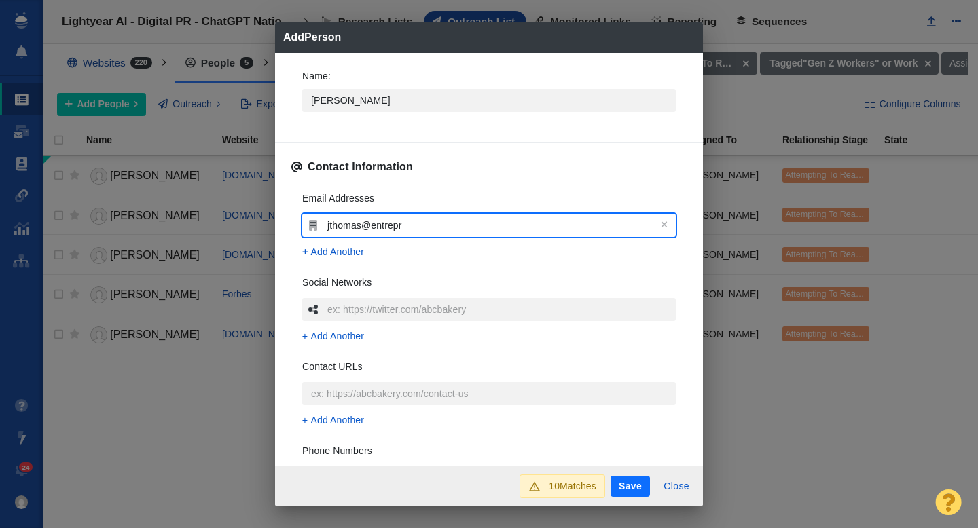
type input "jthomas@entrepre"
type textarea "x"
type input "jthomas@entrepren"
type textarea "x"
type input "jthomas@entreprene"
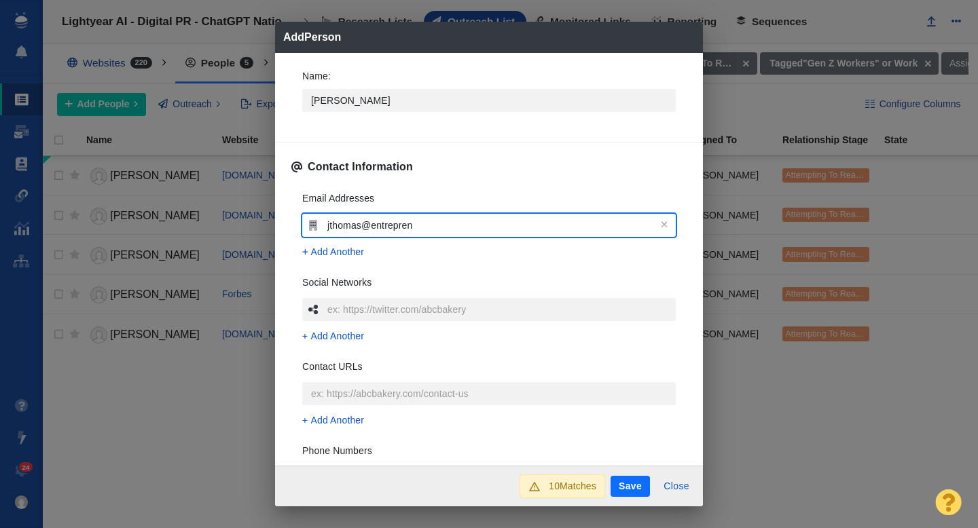
type textarea "x"
type input "jthomas@entrepreneu"
type textarea "x"
type input "jthomas@entrepreneur"
type textarea "x"
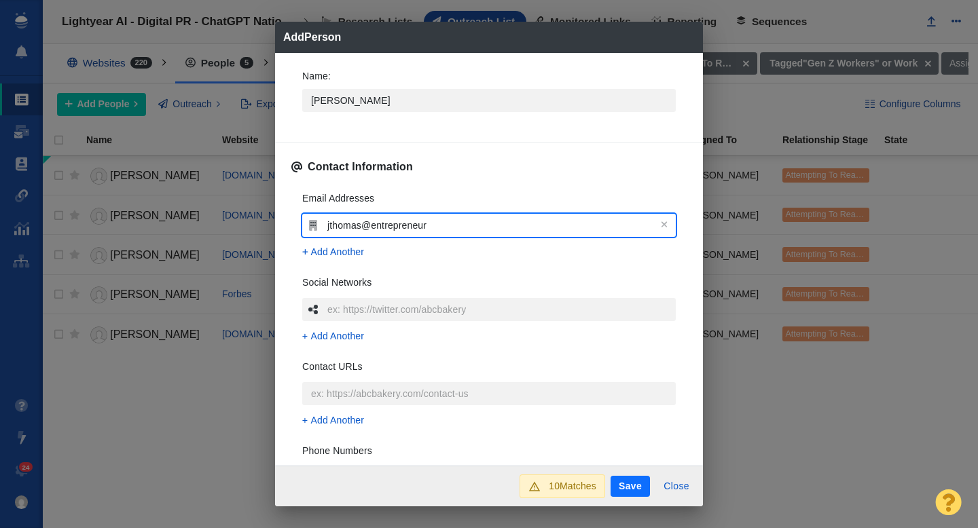
type input "jthomas@entrepreneur."
type textarea "x"
type input "jthomas@entrepreneur.c"
type textarea "x"
type input "jthomas@entrepreneur.co"
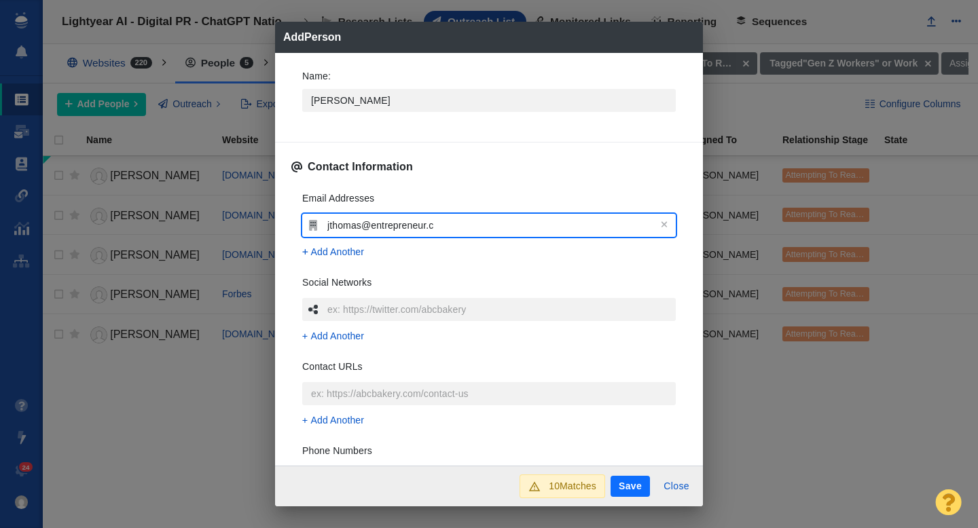
type textarea "x"
type input "jthomas@entrepreneur.com"
type textarea "x"
type input "jthomas@entrepreneur.com"
click at [289, 221] on div "Name : Jessica Contact Information Email Addresses jthomas@entrepreneur.com Add…" at bounding box center [489, 259] width 428 height 413
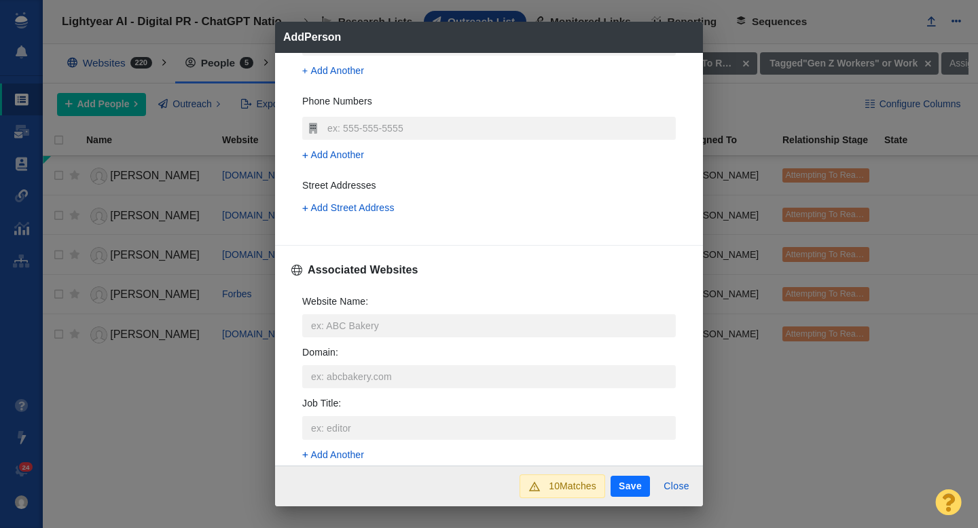
scroll to position [373, 0]
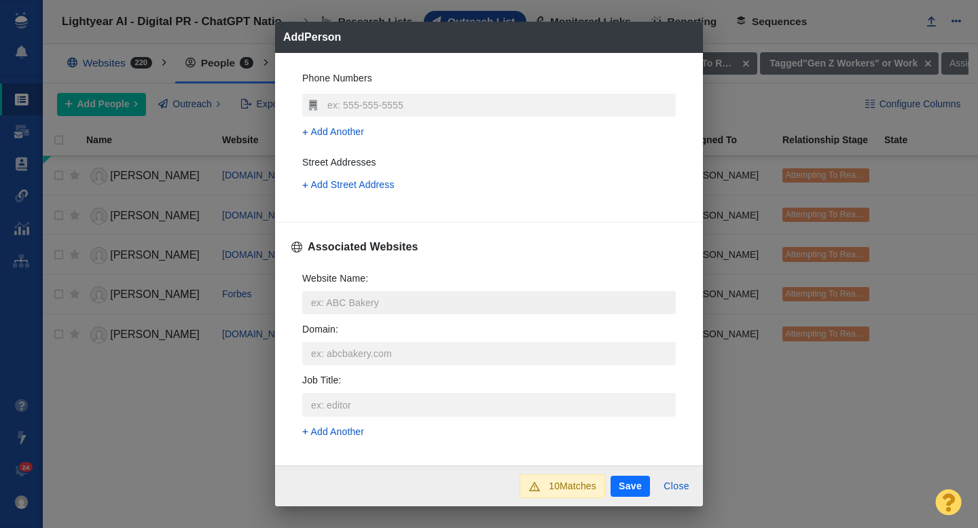
click at [333, 301] on input "Website Name :" at bounding box center [488, 302] width 373 height 23
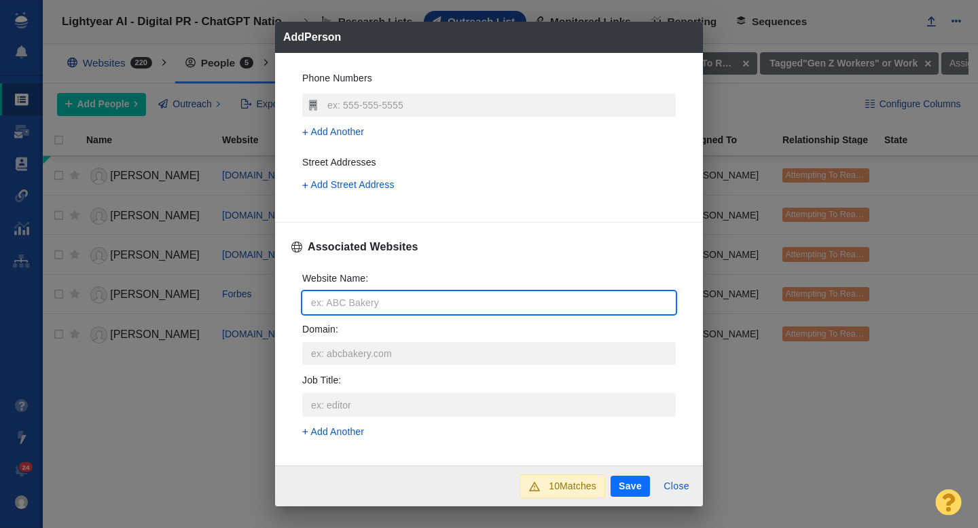
type input "e"
type textarea "x"
type input "en"
type textarea "x"
type input "ent"
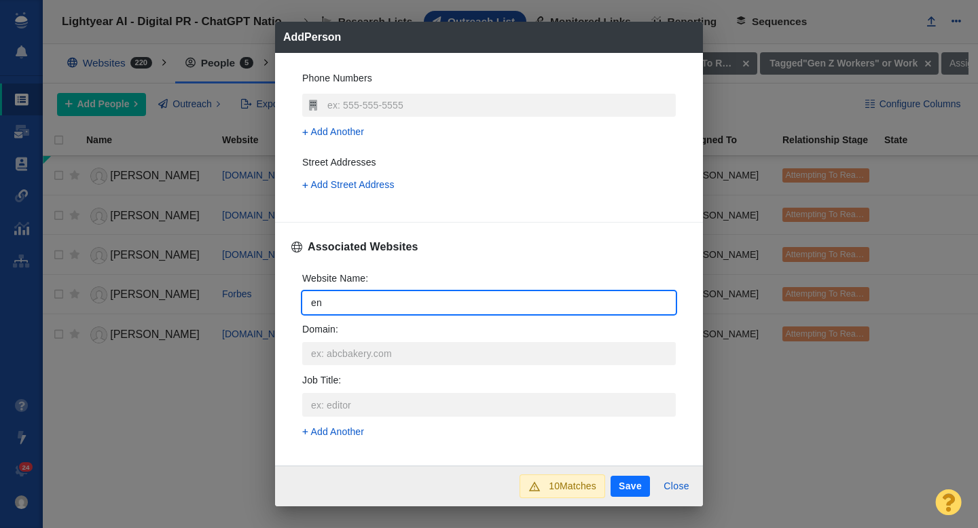
type textarea "x"
type input "entr"
type textarea "x"
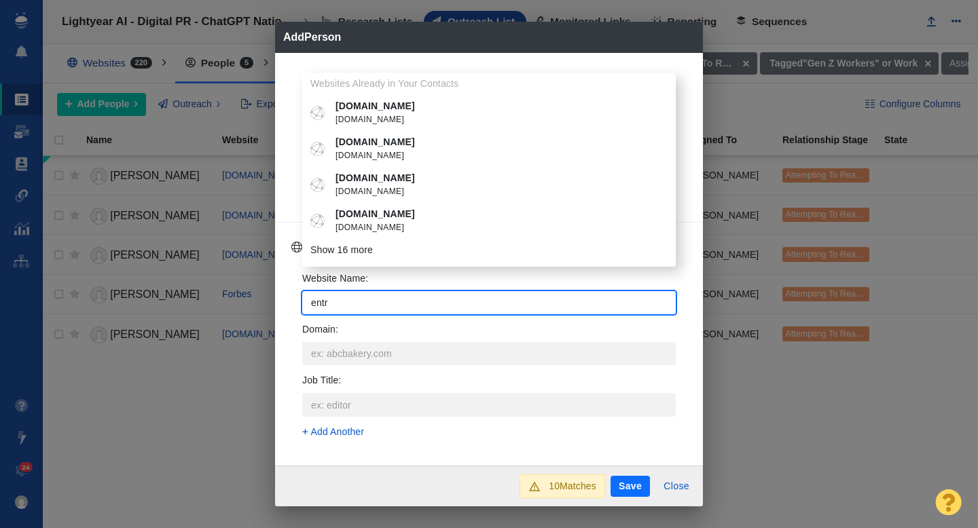
type input "entre"
type textarea "x"
type input "entrep"
type textarea "x"
type input "entrepre"
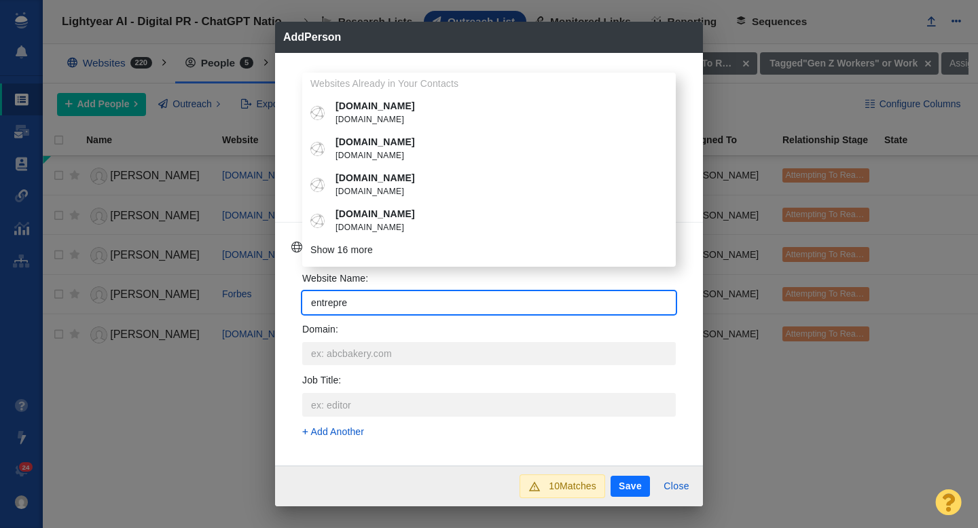
type textarea "x"
type input "entrepren"
type textarea "x"
type input "entreprene"
type textarea "x"
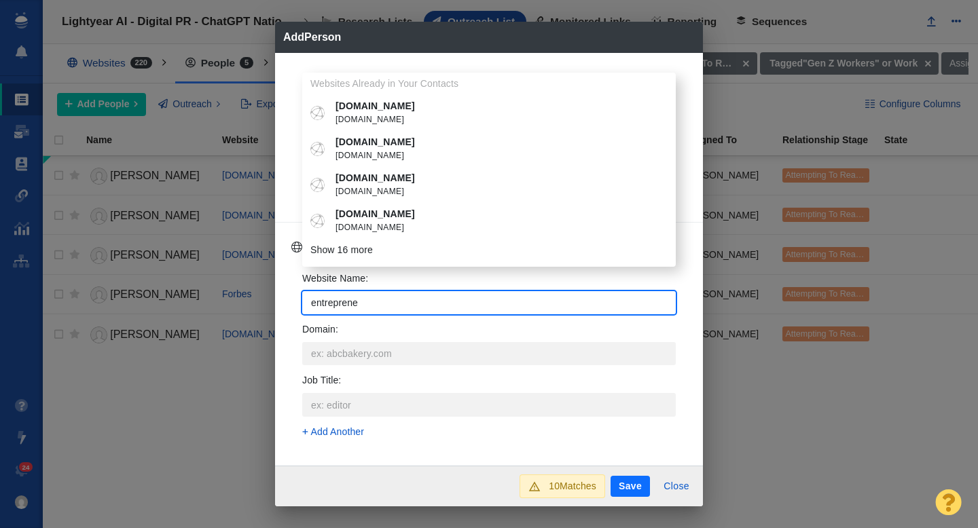
type input "entrepreneu"
type textarea "x"
type input "entrepreneur"
type textarea "x"
type input "entrepreneur."
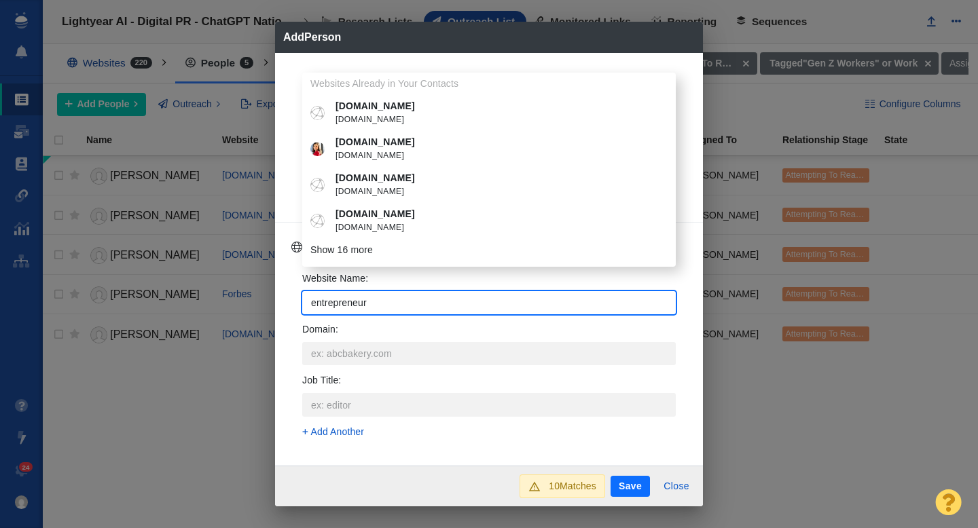
type textarea "x"
type input "entrepreneur.c"
type textarea "x"
type input "entrepreneur.co"
type textarea "x"
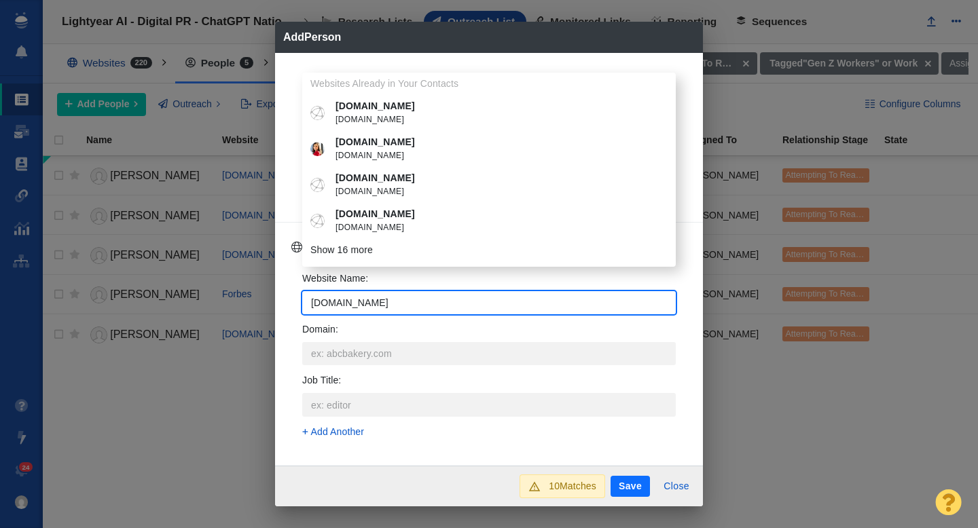
type input "[DOMAIN_NAME]"
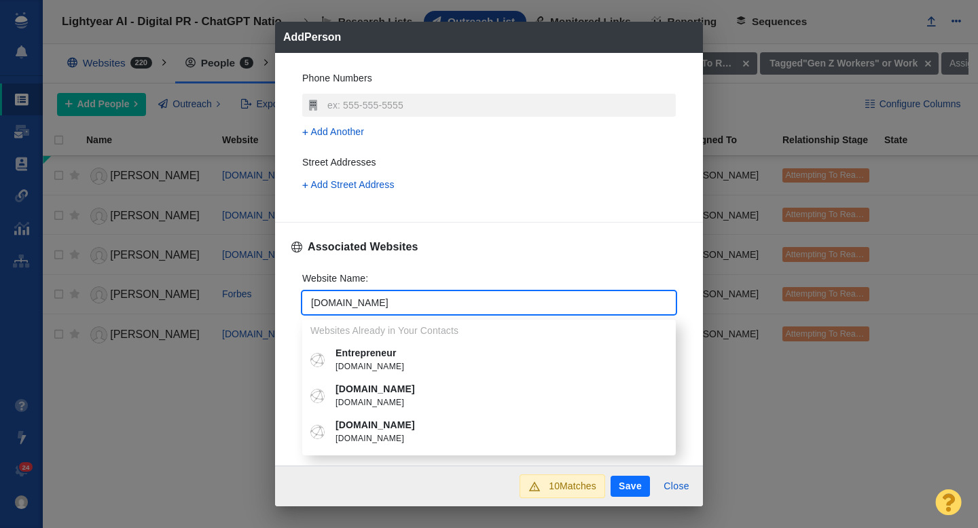
click at [382, 344] on li "Entrepreneur entrepreneur.com" at bounding box center [488, 360] width 373 height 36
type textarea "x"
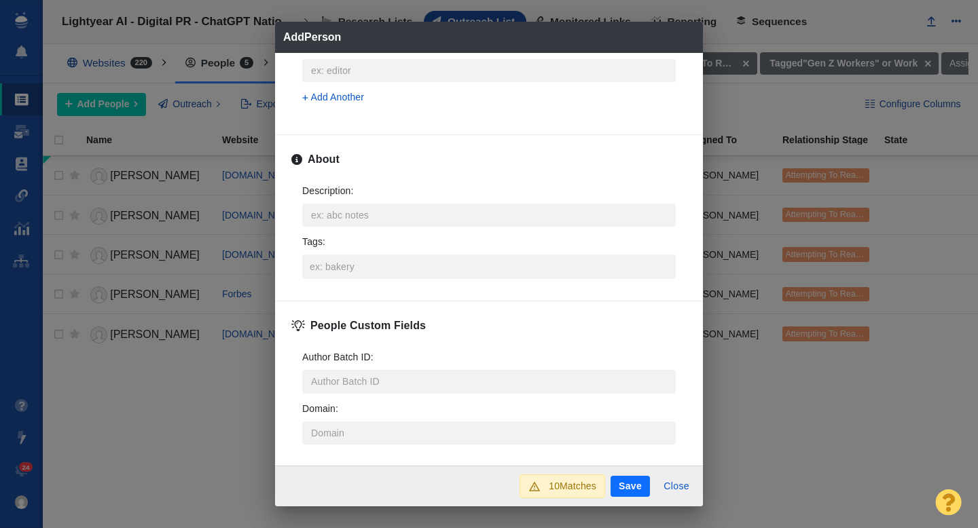
scroll to position [652, 0]
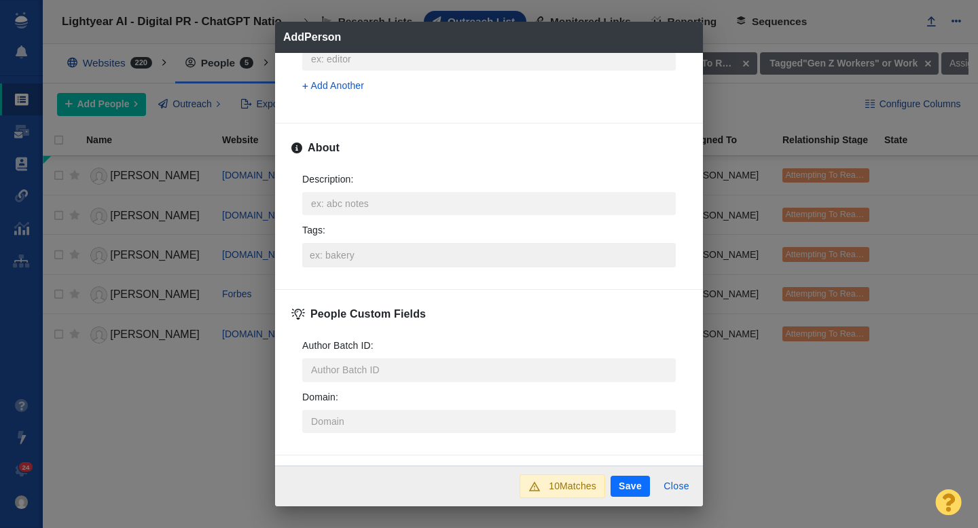
click at [342, 255] on input "Tags :" at bounding box center [488, 255] width 365 height 24
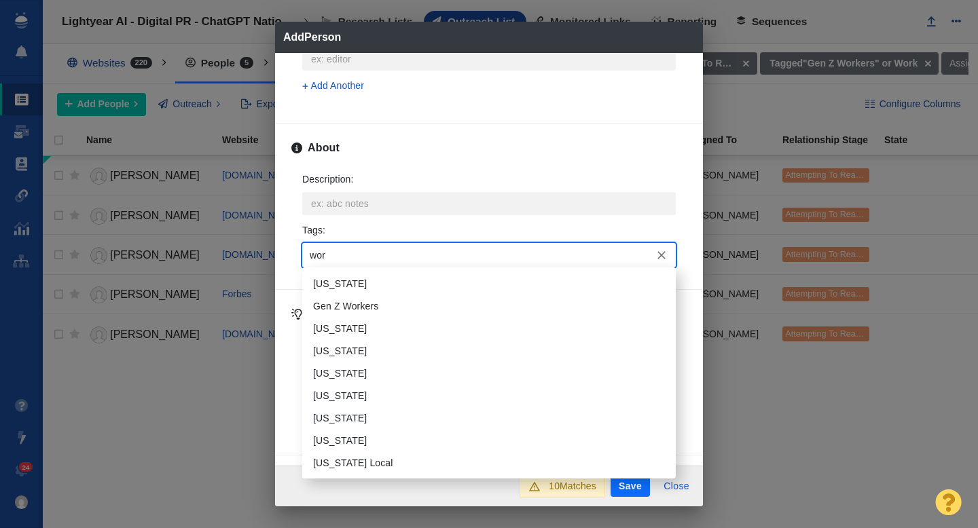
type input "work"
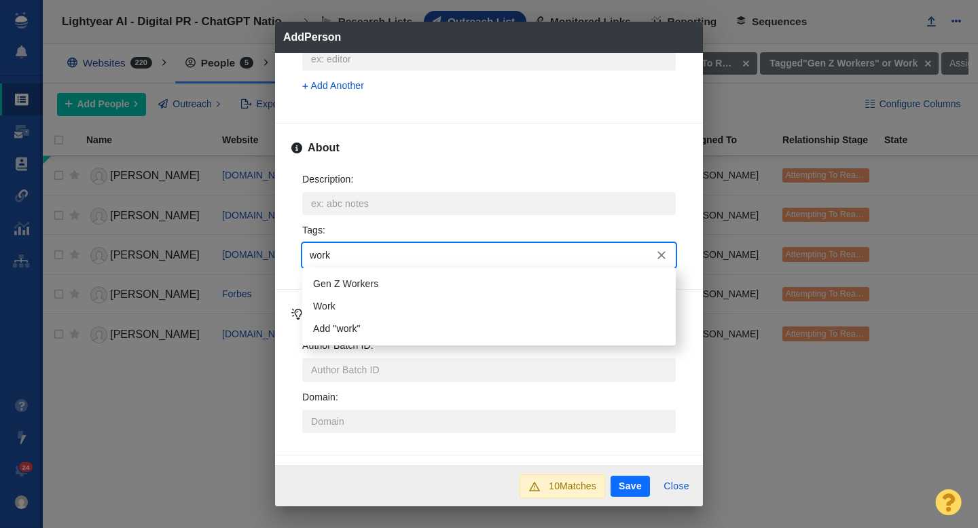
click at [332, 306] on li "Work" at bounding box center [488, 306] width 373 height 22
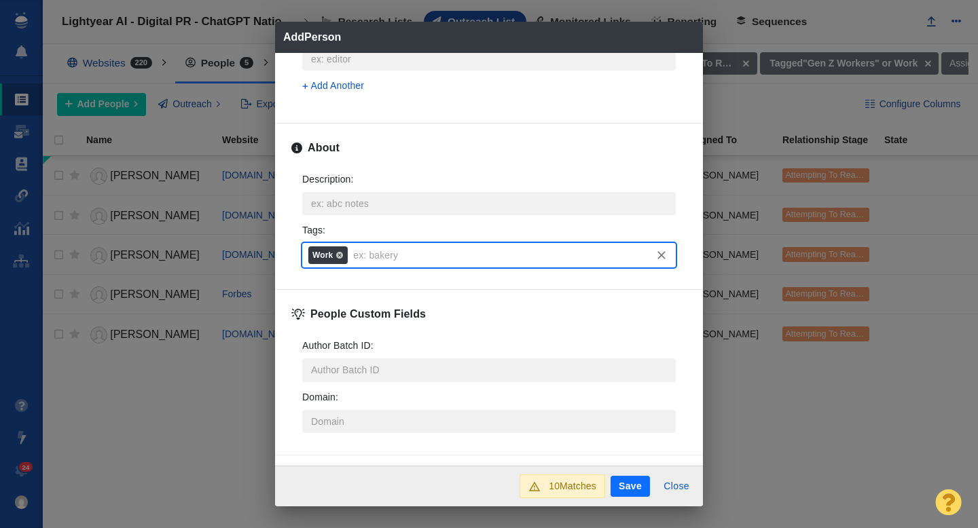
click at [632, 481] on button "Save" at bounding box center [629, 487] width 39 height 22
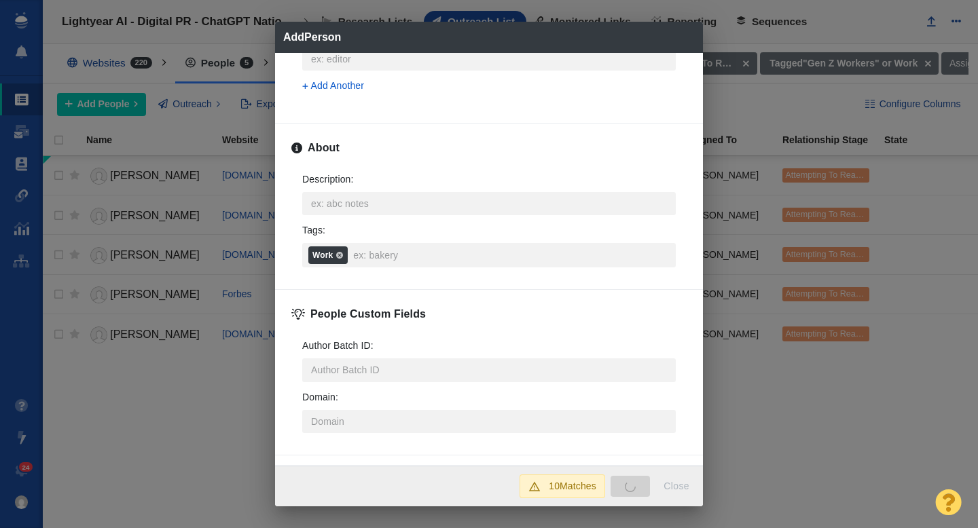
type textarea "x"
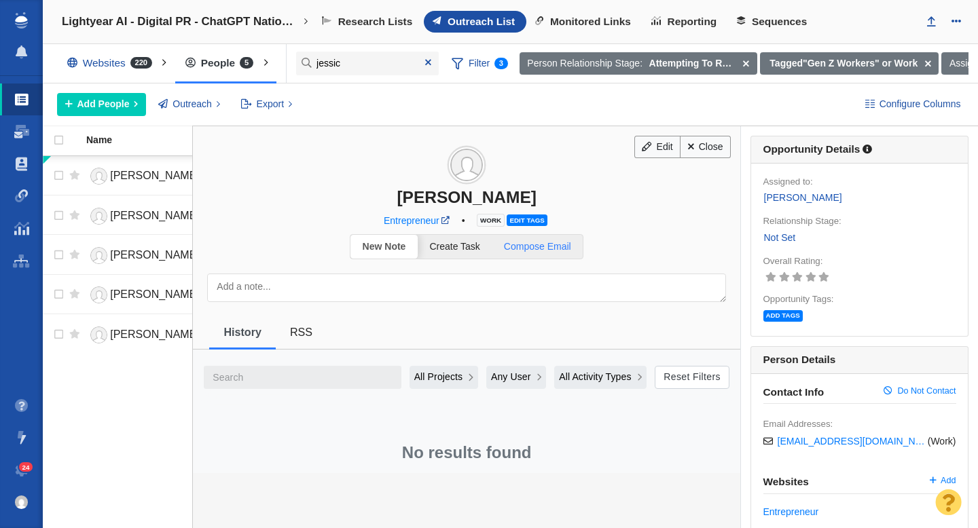
click at [539, 252] on link "Compose Email" at bounding box center [537, 247] width 91 height 24
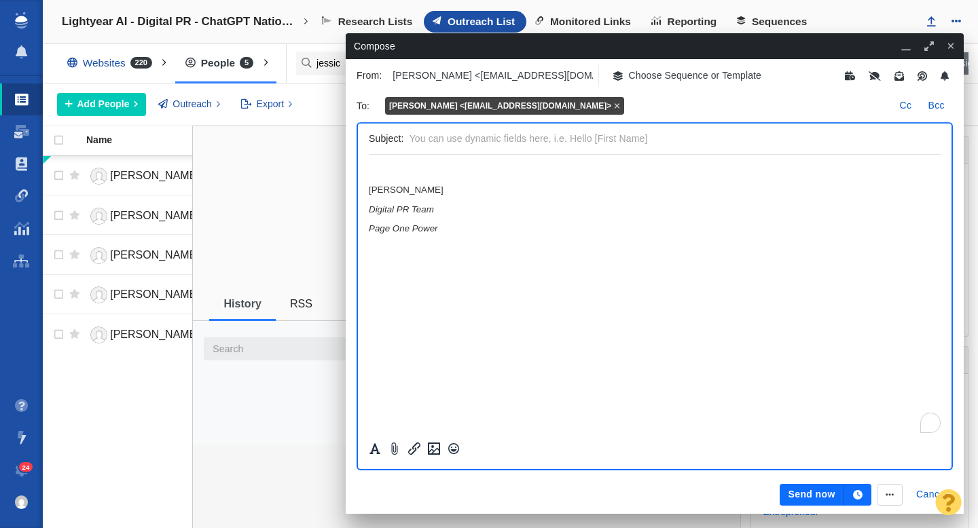
scroll to position [0, 0]
click at [654, 84] on button "Choose Sequence or Template" at bounding box center [686, 75] width 165 height 22
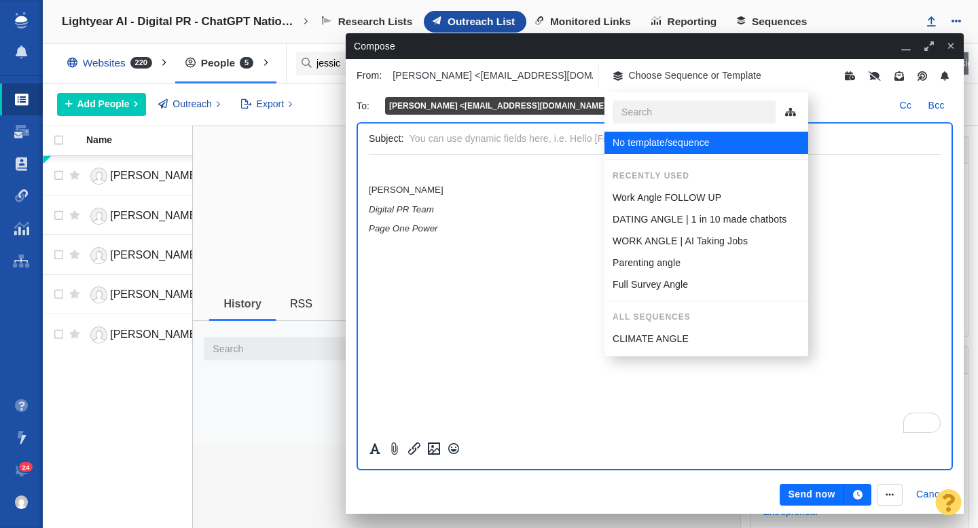
click at [648, 192] on p "Work Angle FOLLOW UP" at bounding box center [666, 198] width 109 height 14
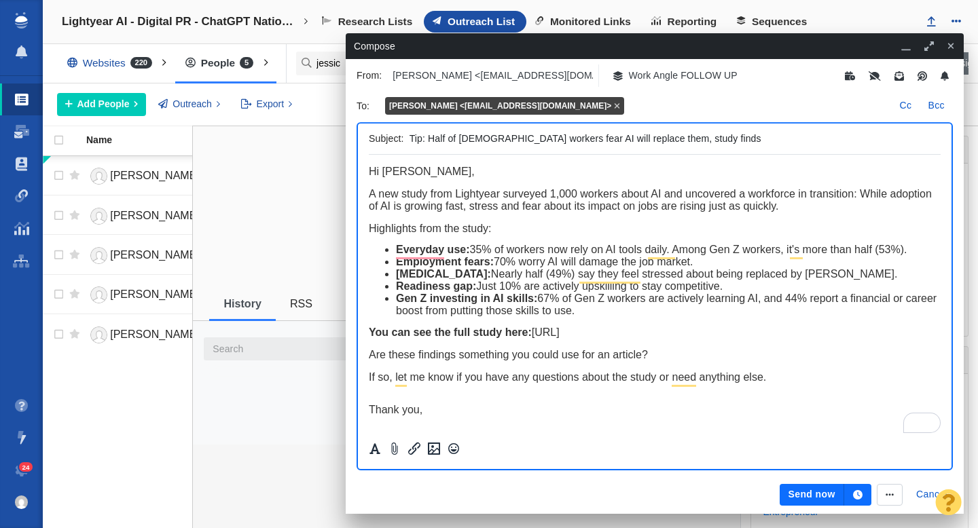
click at [798, 490] on button "Send now" at bounding box center [811, 495] width 64 height 22
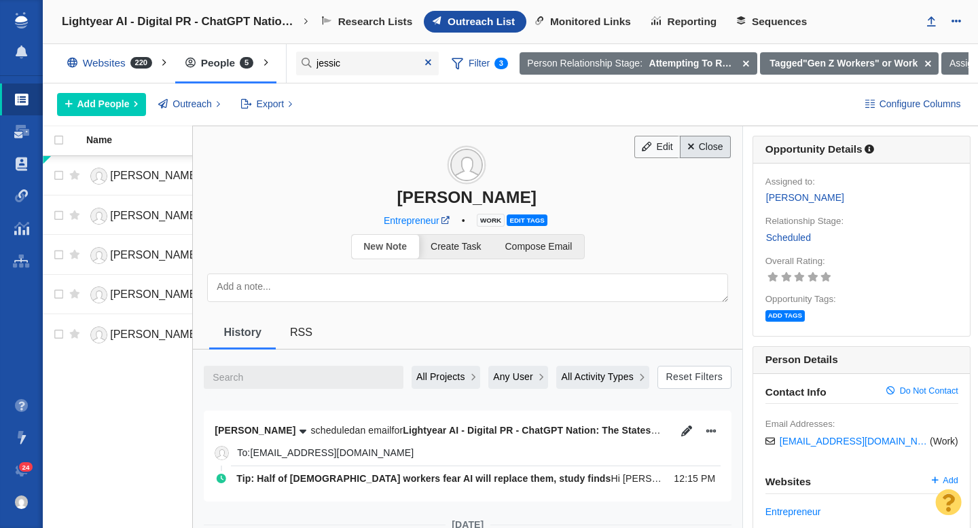
click at [703, 147] on link "Close" at bounding box center [705, 147] width 51 height 23
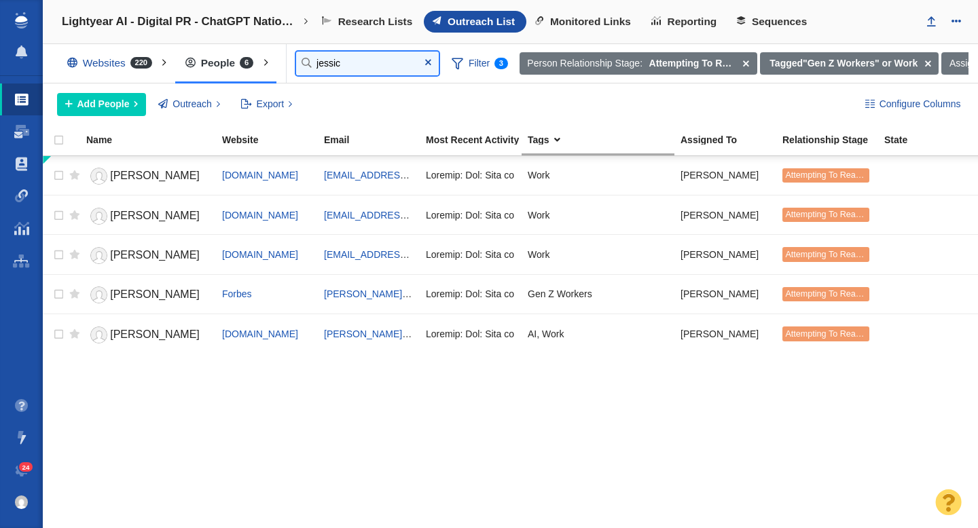
click at [356, 62] on input "jessic" at bounding box center [367, 64] width 143 height 24
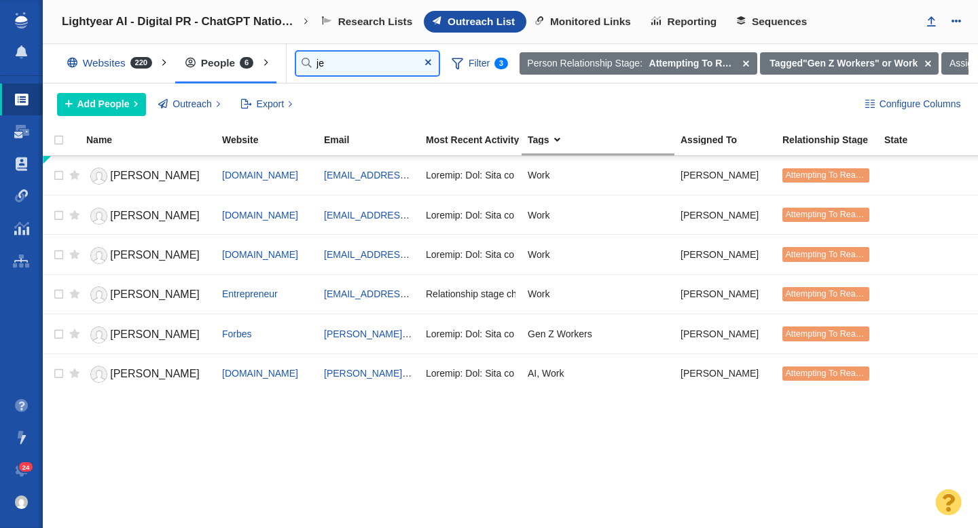
type input "j"
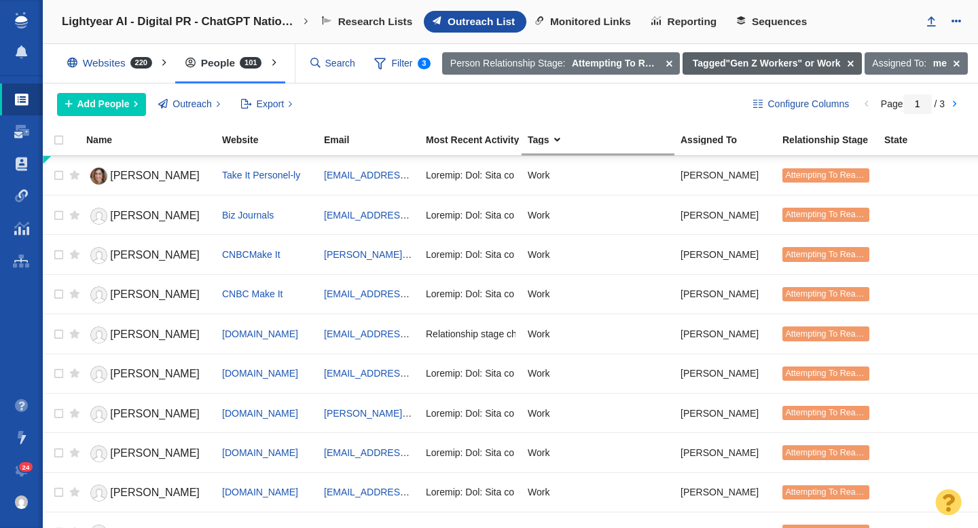
click at [941, 64] on div "Person Relationship Stage: Attempting To Reach Tagged "Gen Z Workers" or Work A…" at bounding box center [705, 64] width 528 height 26
click at [854, 64] on span at bounding box center [850, 63] width 21 height 23
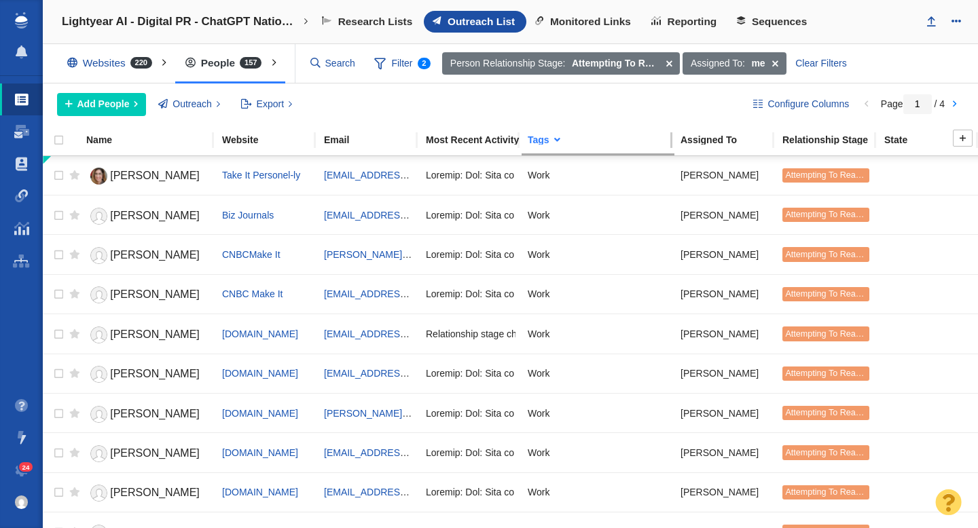
click at [555, 139] on div "Tags" at bounding box center [603, 140] width 151 height 10
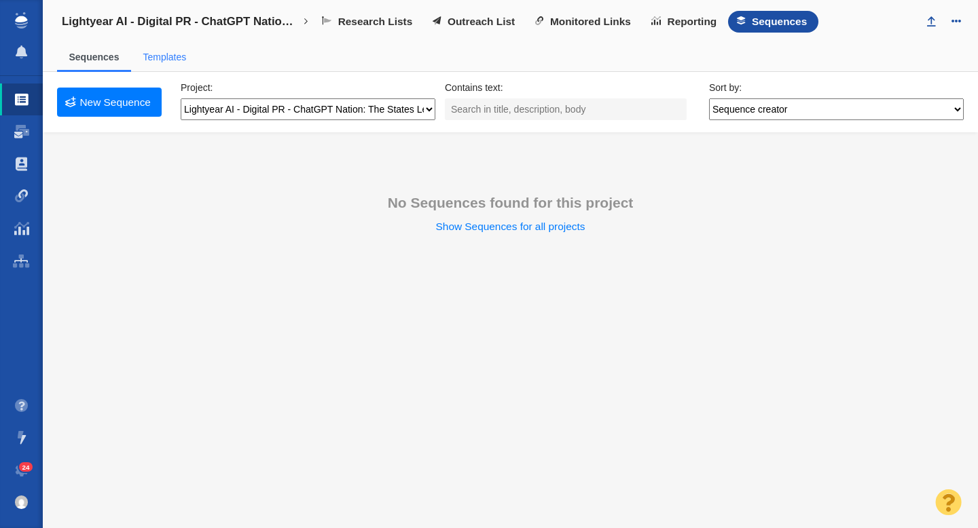
click at [164, 53] on link "Templates" at bounding box center [164, 57] width 43 height 11
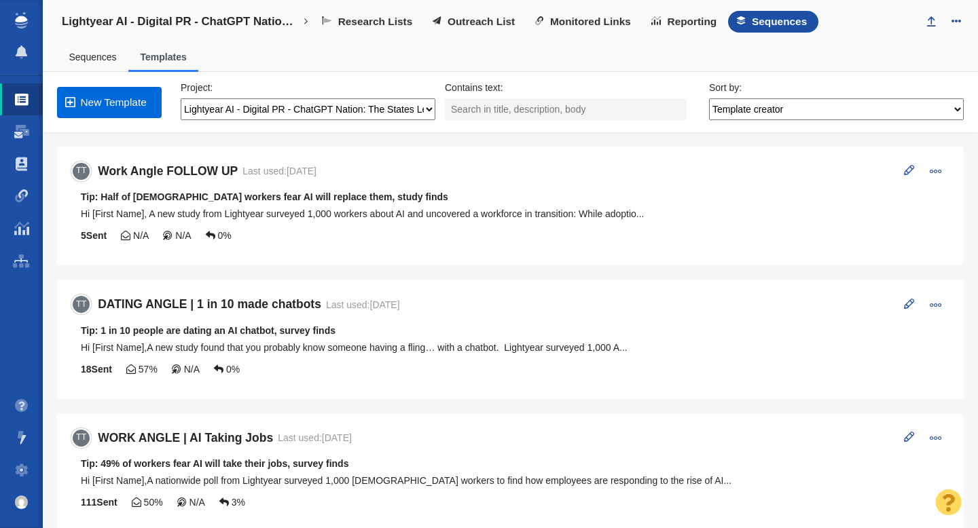
click at [119, 107] on link "New Template" at bounding box center [109, 102] width 105 height 31
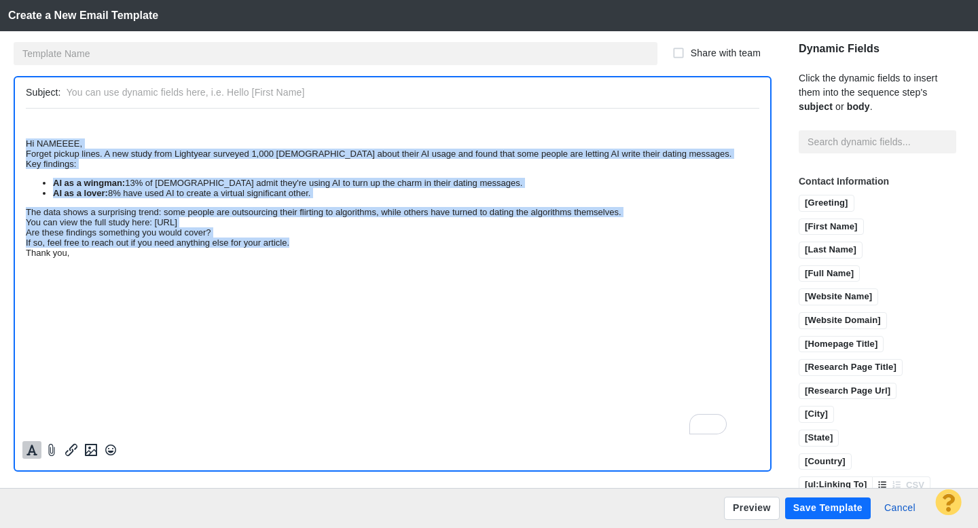
click at [35, 447] on icon "Formatting" at bounding box center [32, 450] width 14 height 12
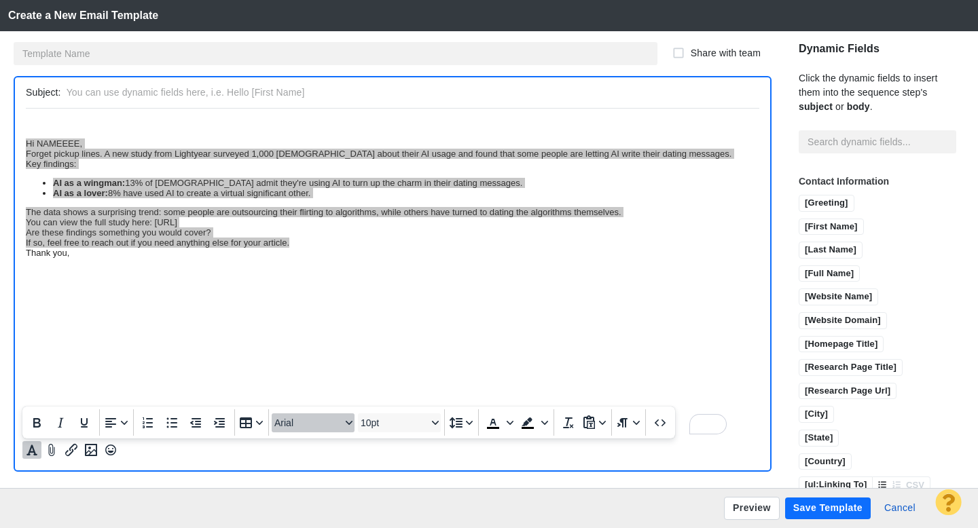
click at [330, 424] on span "Arial" at bounding box center [307, 423] width 67 height 11
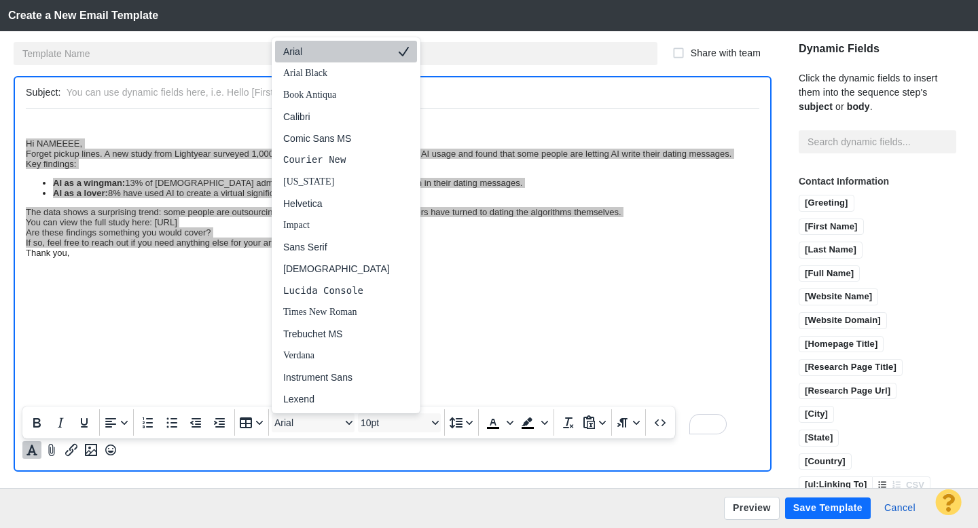
click at [312, 60] on div "Arial" at bounding box center [336, 51] width 107 height 16
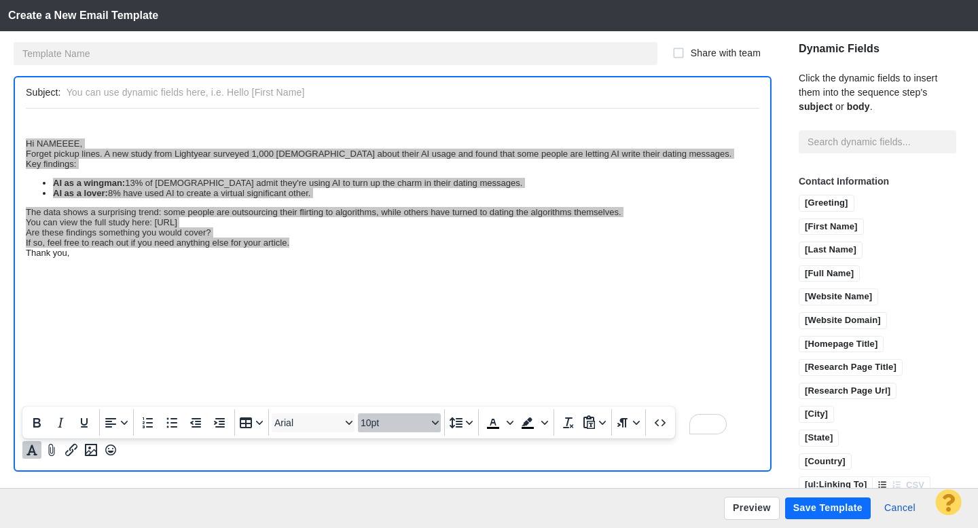
click at [398, 427] on span "10pt" at bounding box center [394, 423] width 67 height 11
click at [392, 306] on div "12pt" at bounding box center [393, 312] width 48 height 16
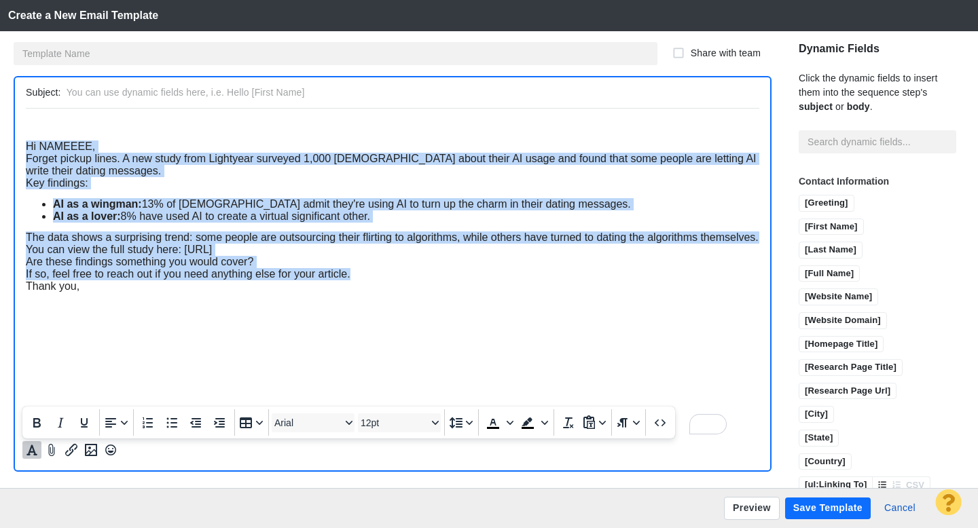
click at [130, 292] on div "Thank you," at bounding box center [392, 286] width 733 height 12
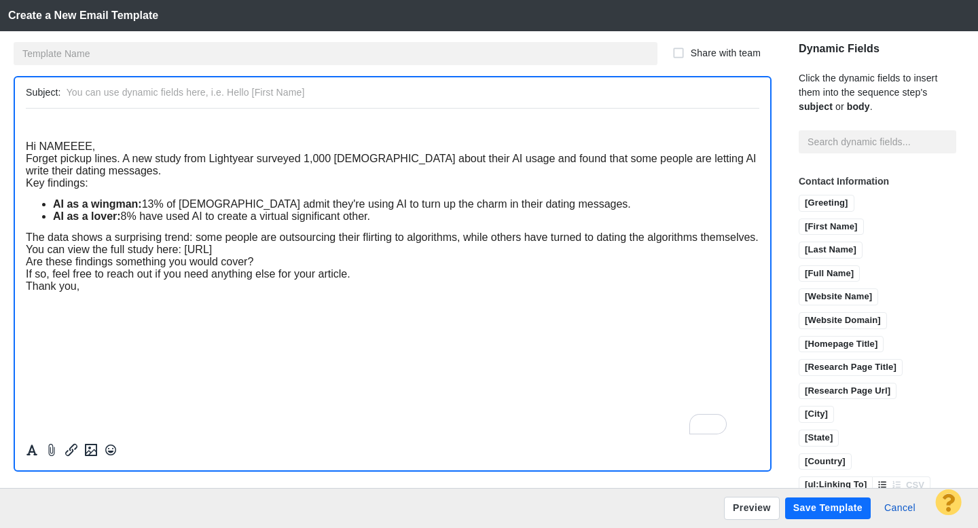
click at [28, 151] on span "Hi NAMEEEE," at bounding box center [60, 146] width 69 height 12
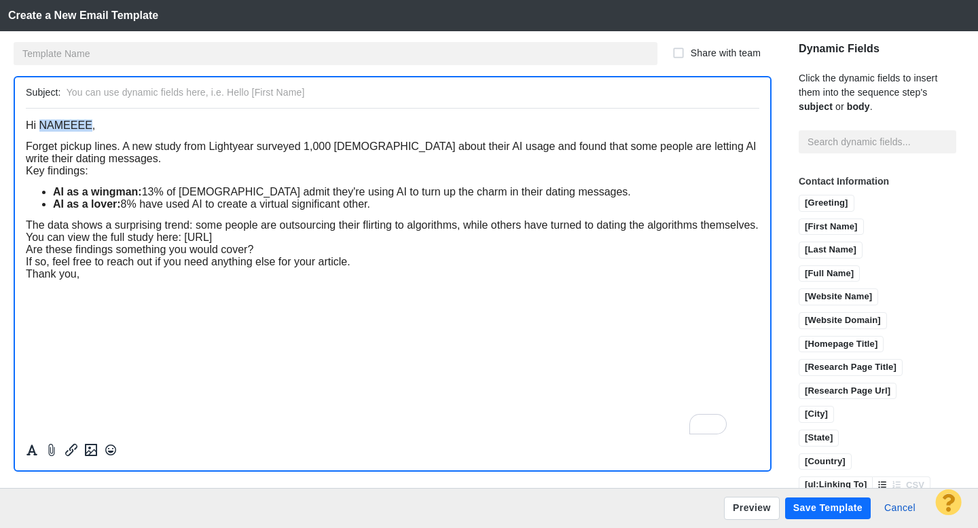
drag, startPoint x: 92, startPoint y: 123, endPoint x: 42, endPoint y: 123, distance: 50.2
click at [42, 123] on span "Hi NAMEEEE," at bounding box center [60, 125] width 69 height 12
click at [807, 219] on input "[First Name]" at bounding box center [831, 227] width 64 height 17
click at [59, 151] on span "Forget pickup lines. A new study from Lightyear surveyed 1,000 [DEMOGRAPHIC_DAT…" at bounding box center [391, 152] width 731 height 24
click at [168, 162] on div "Forget cheesy pickup lines. A new study from Lightyear surveyed 1,000 [DEMOGRAP…" at bounding box center [392, 152] width 733 height 24
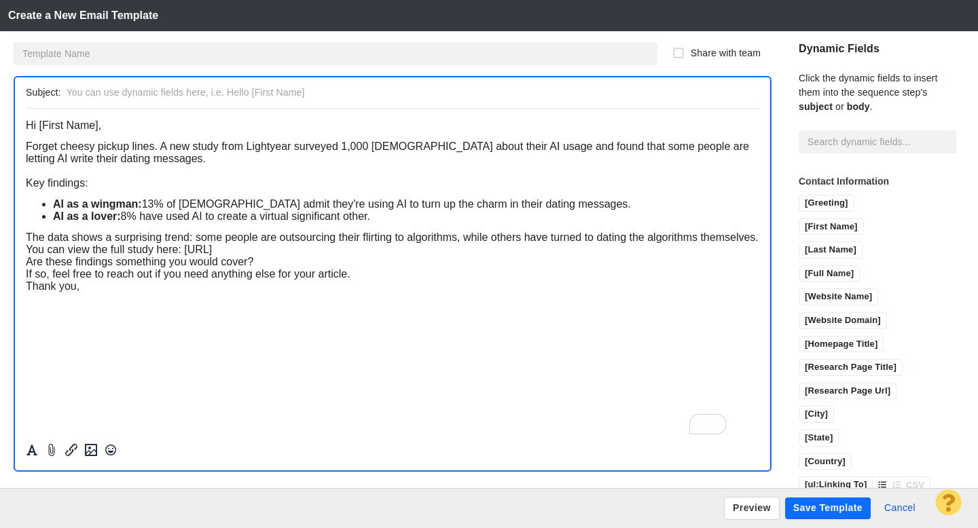
click at [152, 243] on div "The data shows a surprising trend: some people are outsourcing their flirting t…" at bounding box center [392, 237] width 733 height 12
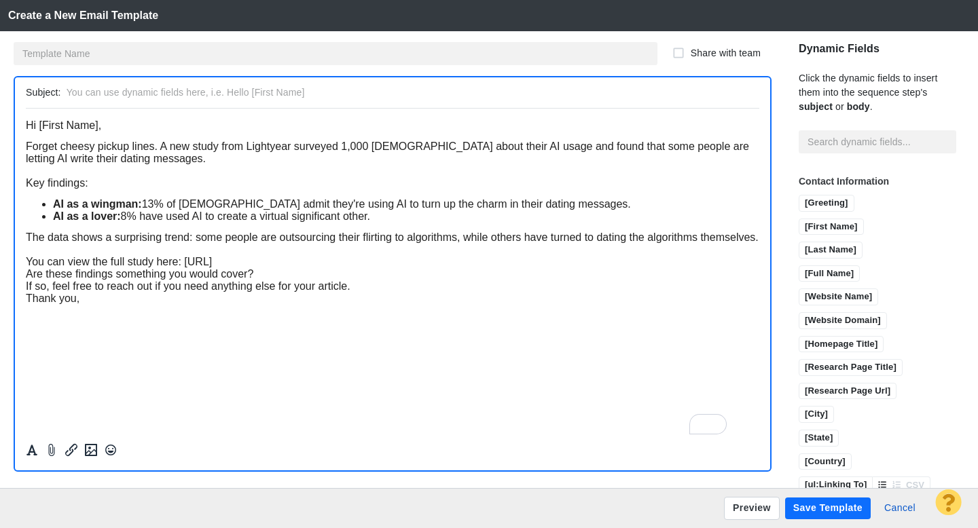
click at [298, 280] on div "Are these findings something you would cover?" at bounding box center [392, 274] width 733 height 12
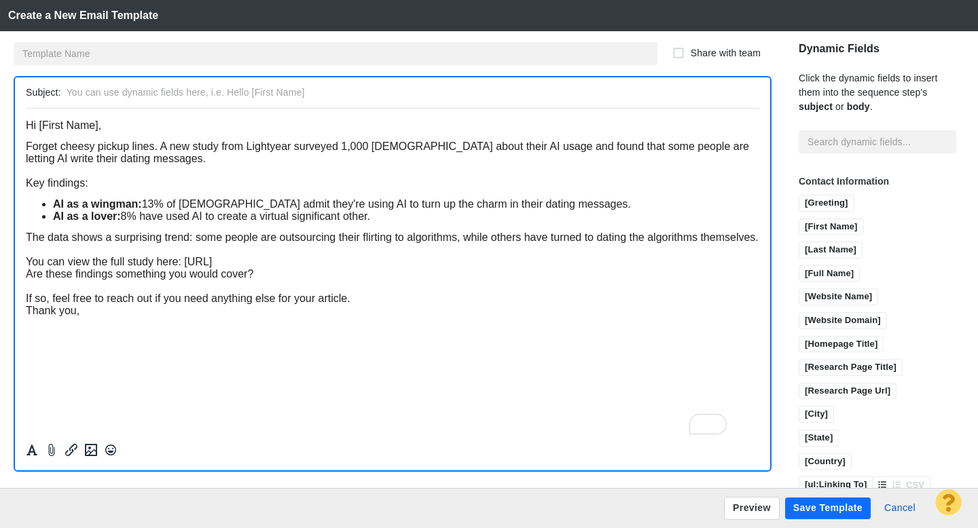
click at [628, 268] on div "You can view the full study here: [URL]" at bounding box center [392, 261] width 733 height 12
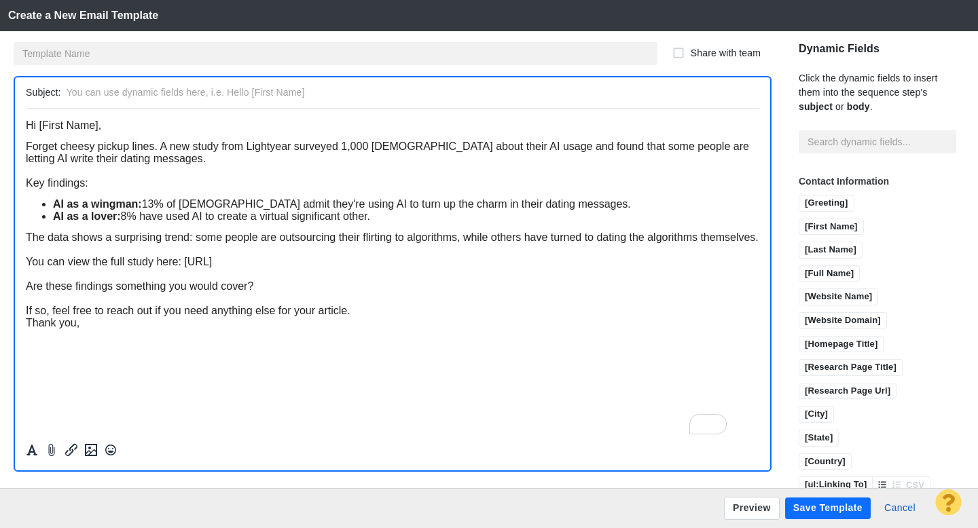
click at [377, 304] on div "To enrich screen reader interactions, please activate Accessibility in Grammarl…" at bounding box center [392, 298] width 733 height 12
click at [367, 316] on div "If so, feel free to reach out if you need anything else for your article." at bounding box center [392, 310] width 733 height 12
click at [269, 94] on input "text" at bounding box center [410, 93] width 687 height 20
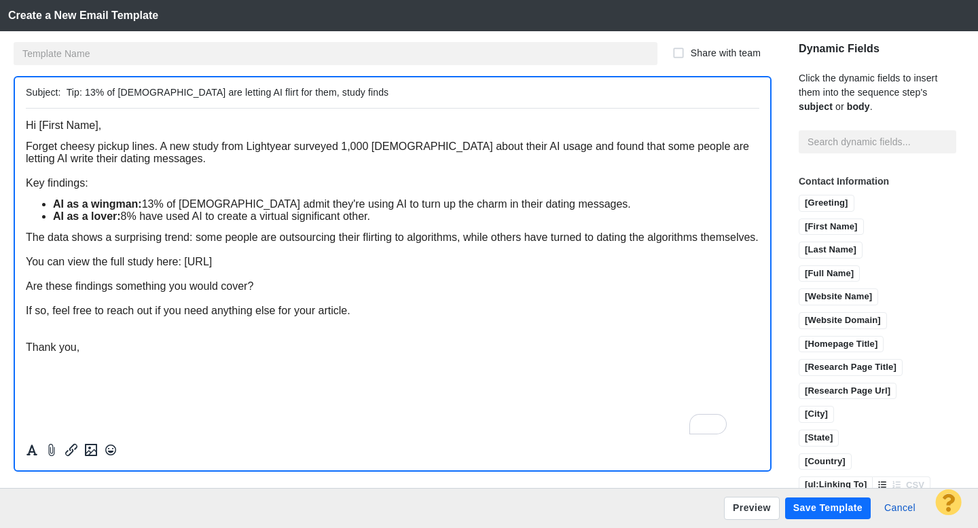
drag, startPoint x: 162, startPoint y: 93, endPoint x: 119, endPoint y: 95, distance: 42.8
click at [119, 95] on input "Tip: 13% of Americans are letting AI flirt for them, study finds" at bounding box center [410, 93] width 687 height 20
type input "Tip: 13% of singles are letting AI flirt for them, study finds"
click at [136, 134] on body "﻿ Hi [First Name], Forget cheesy pickup lines. A new study from Lightyear surve…" at bounding box center [392, 236] width 733 height 234
click at [119, 127] on p "﻿ Hi [First Name]," at bounding box center [392, 125] width 733 height 12
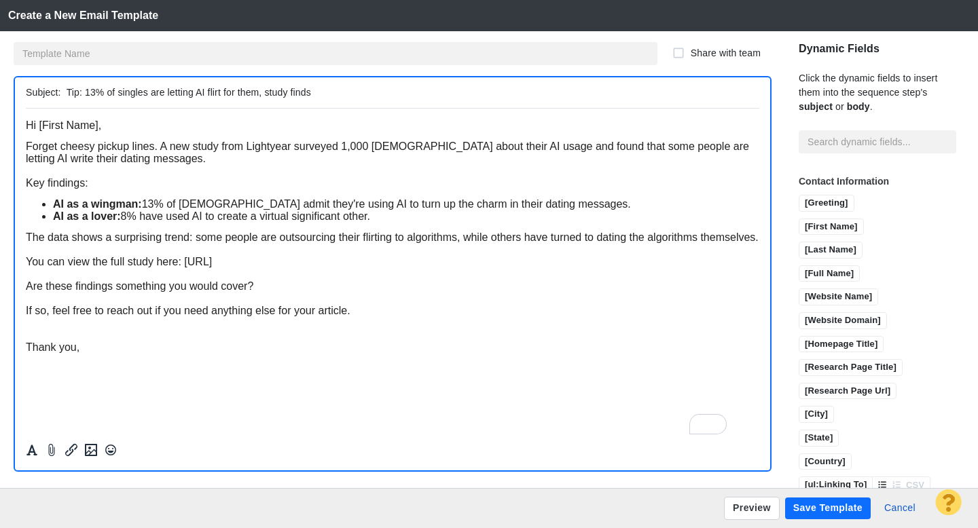
click at [116, 353] on div "Thank you," at bounding box center [392, 347] width 733 height 12
click at [105, 59] on input "text" at bounding box center [336, 53] width 644 height 23
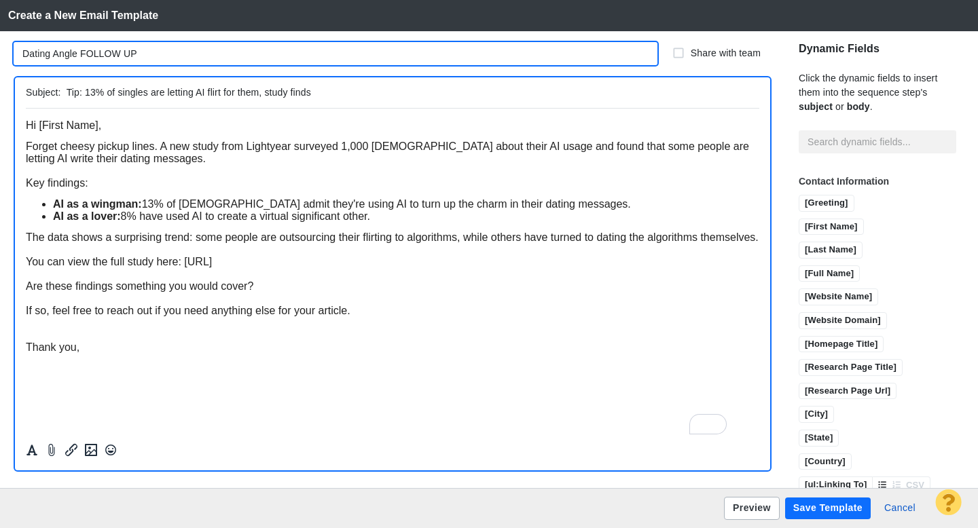
type input "Dating Angle FOLLOW UP"
click at [739, 501] on button "Preview" at bounding box center [752, 508] width 56 height 23
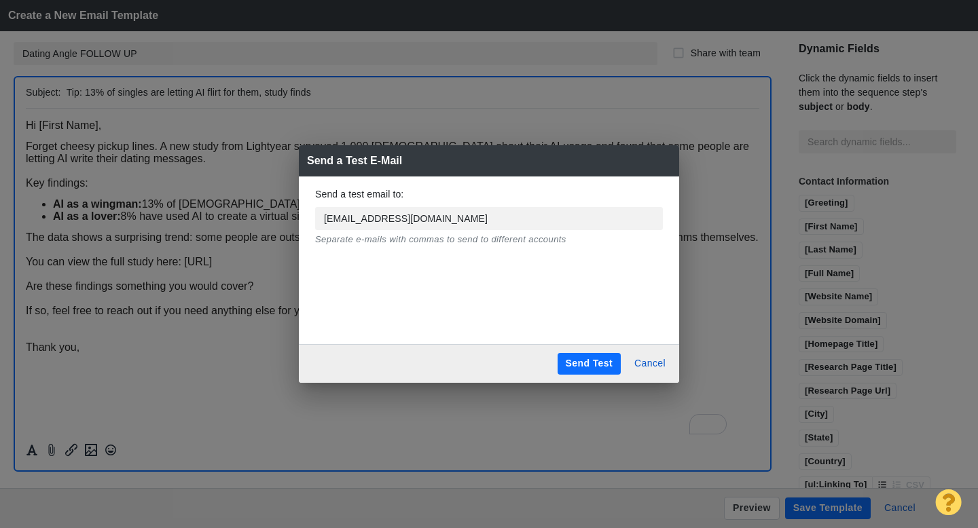
click at [587, 371] on button "Send Test" at bounding box center [588, 364] width 63 height 22
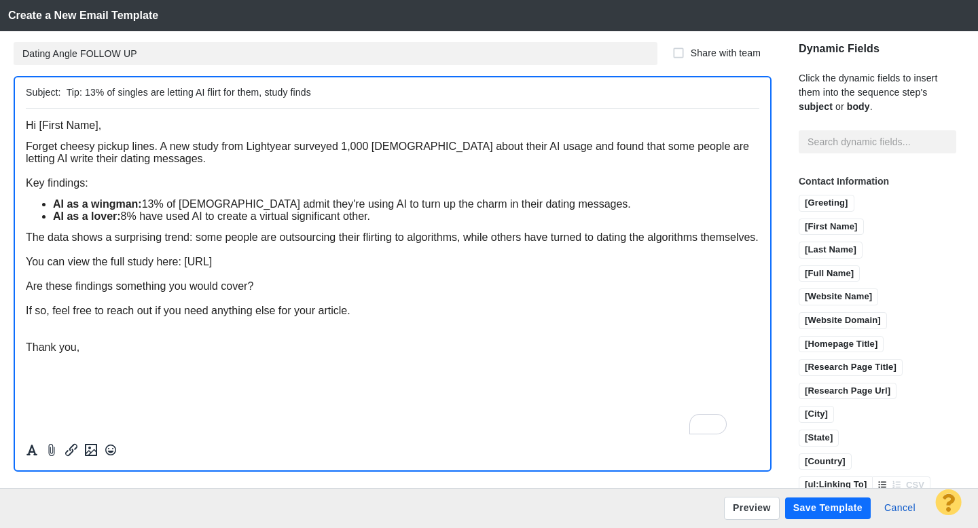
click at [815, 515] on button "Save Template" at bounding box center [828, 509] width 86 height 22
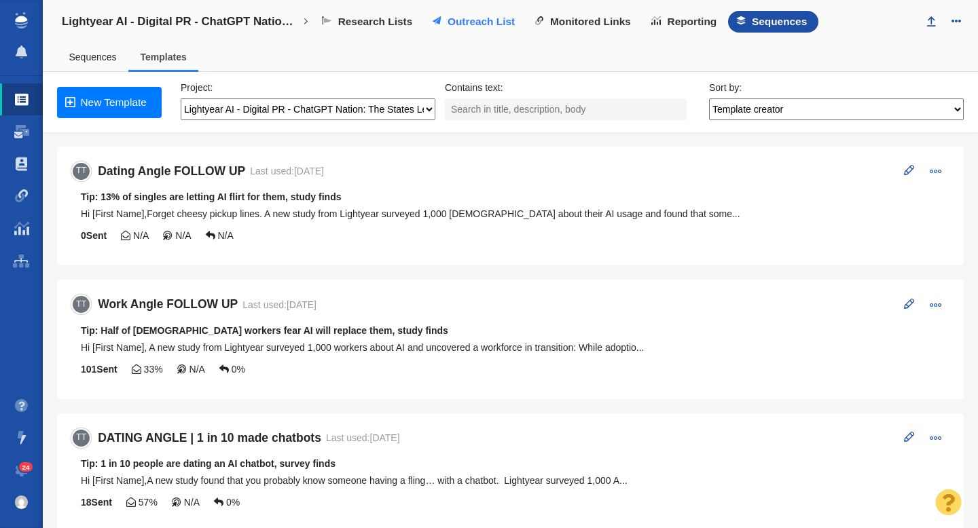
click at [494, 20] on span "Outreach List" at bounding box center [480, 22] width 67 height 12
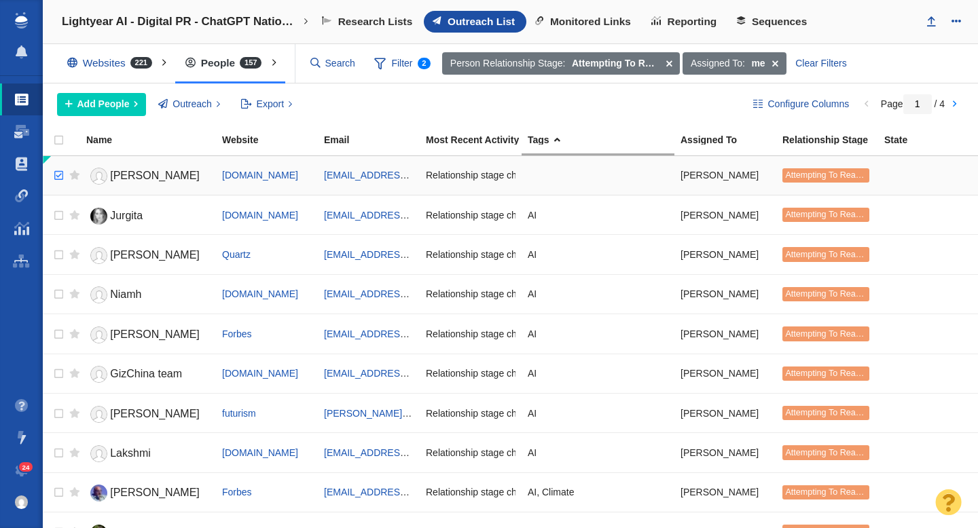
checkbox input "true"
click at [58, 173] on input "checkbox" at bounding box center [57, 176] width 20 height 30
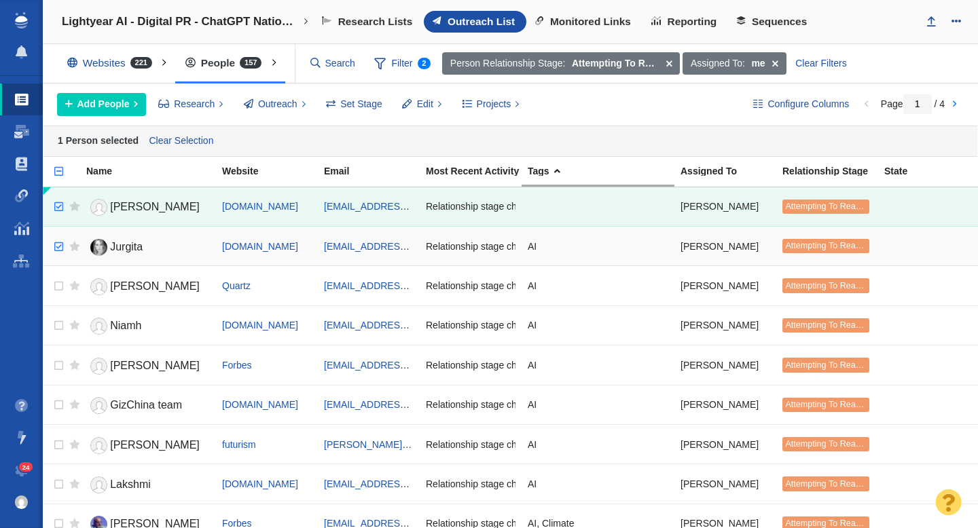
checkbox input "true"
click at [57, 246] on input "checkbox" at bounding box center [57, 247] width 20 height 30
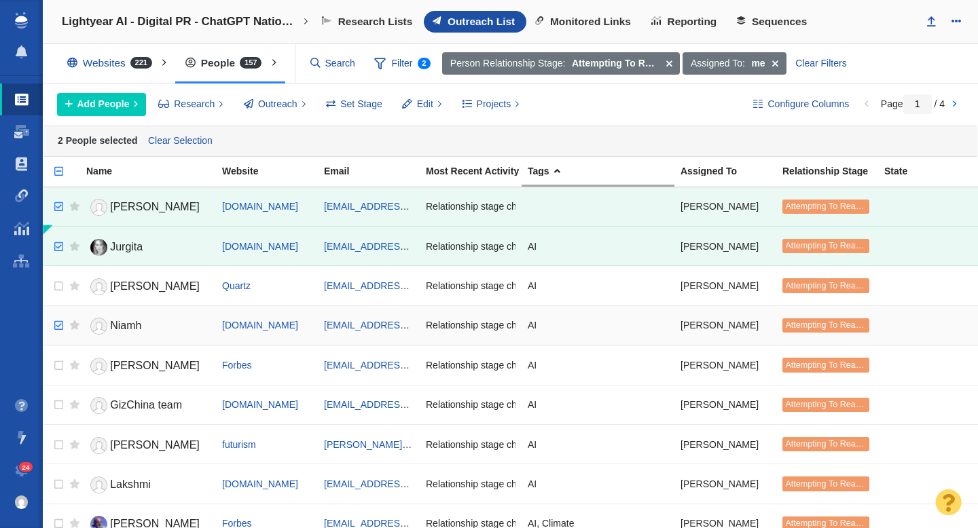
checkbox input "true"
click at [60, 329] on input "checkbox" at bounding box center [57, 326] width 20 height 30
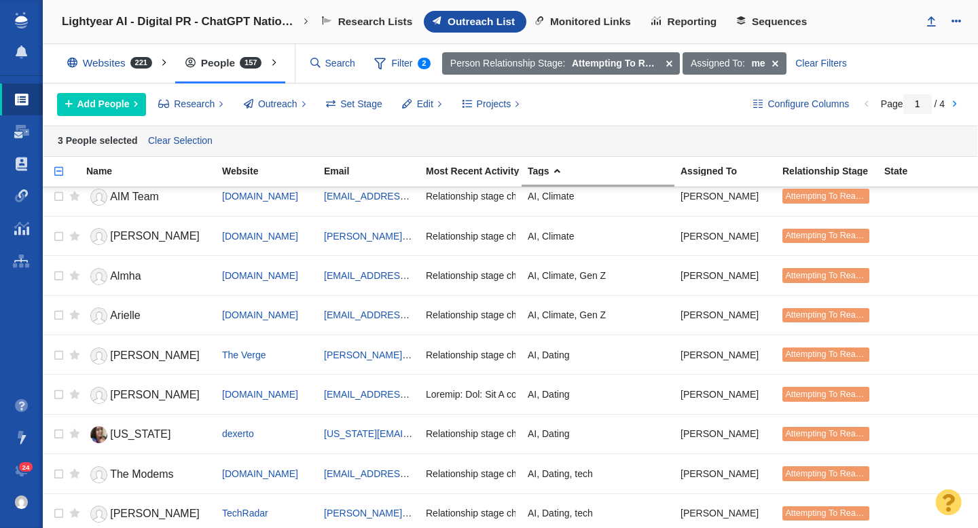
scroll to position [607, 0]
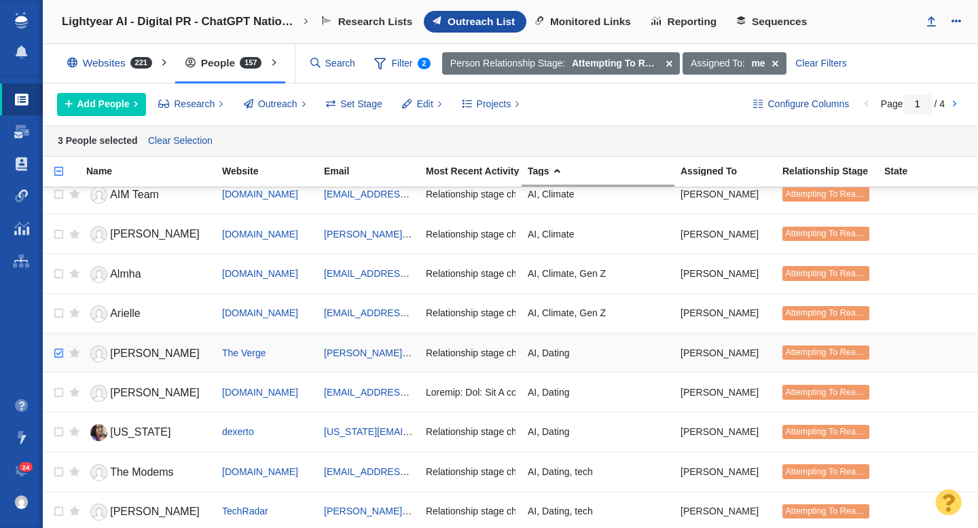
checkbox input "true"
click at [57, 354] on input "checkbox" at bounding box center [57, 354] width 20 height 30
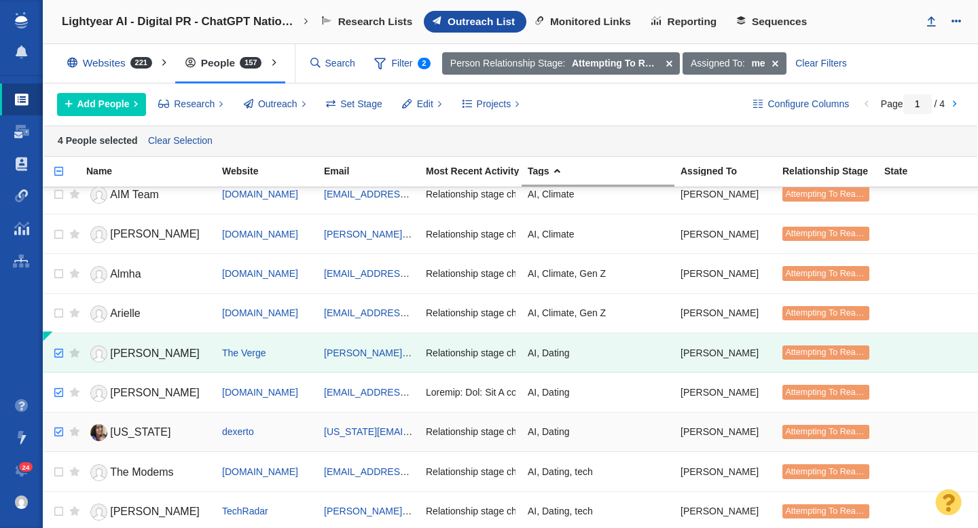
checkbox input "true"
click at [59, 431] on input "checkbox" at bounding box center [57, 433] width 20 height 30
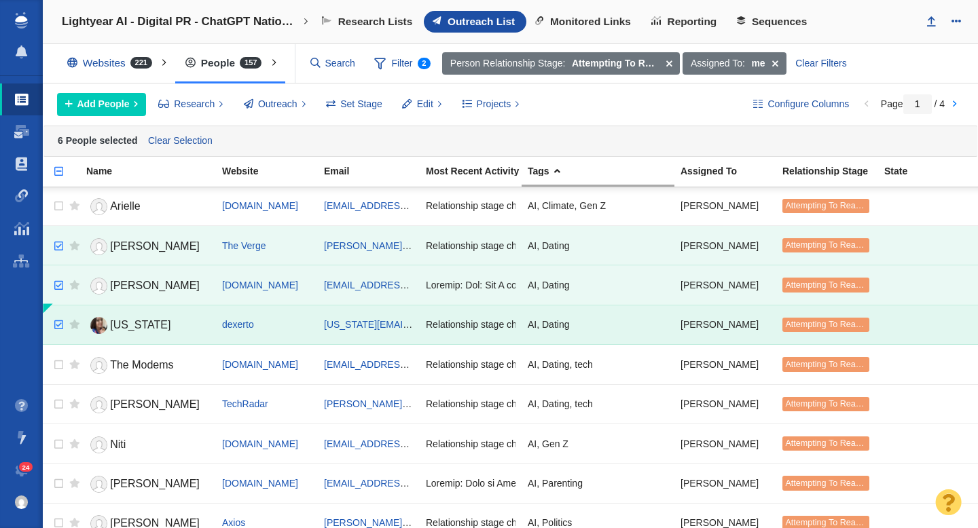
scroll to position [721, 0]
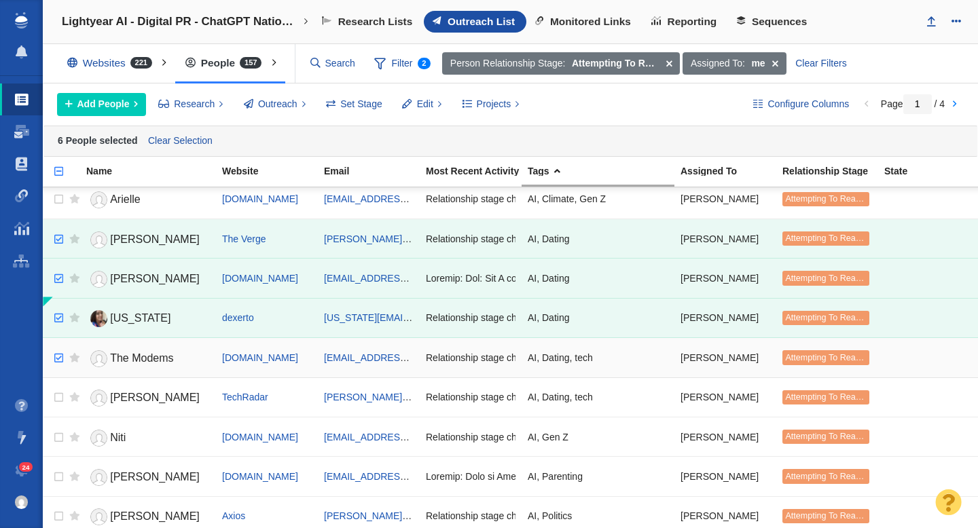
checkbox input "true"
click at [62, 358] on input "checkbox" at bounding box center [57, 359] width 20 height 30
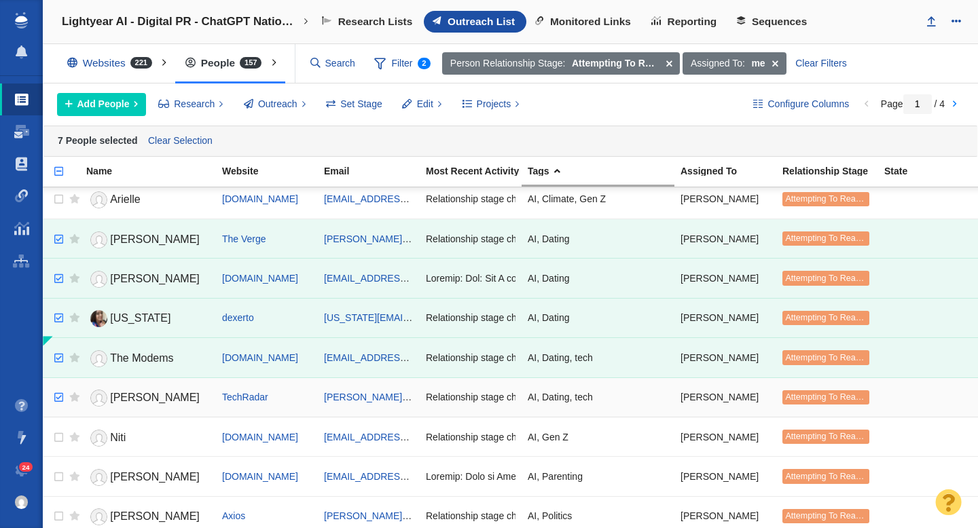
checkbox input "true"
click at [60, 397] on input "checkbox" at bounding box center [57, 398] width 20 height 30
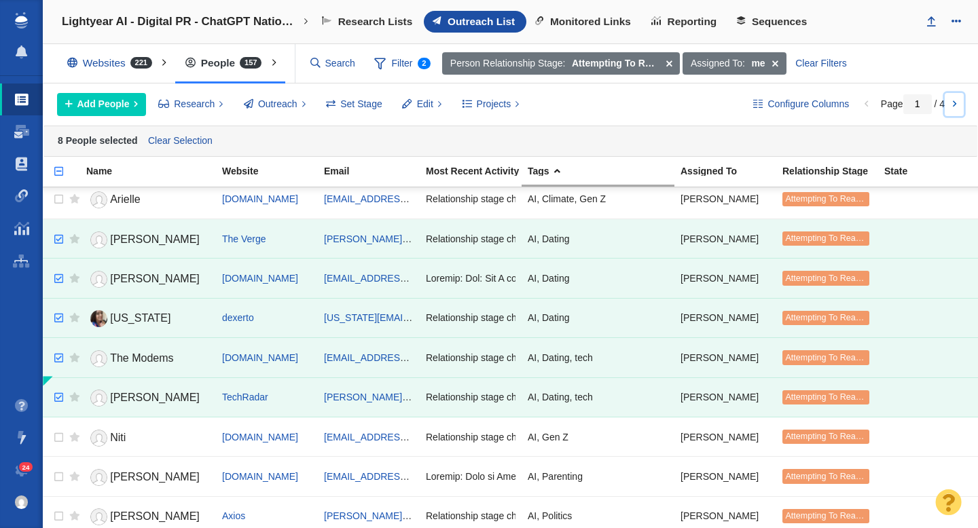
click at [955, 104] on link at bounding box center [953, 104] width 19 height 23
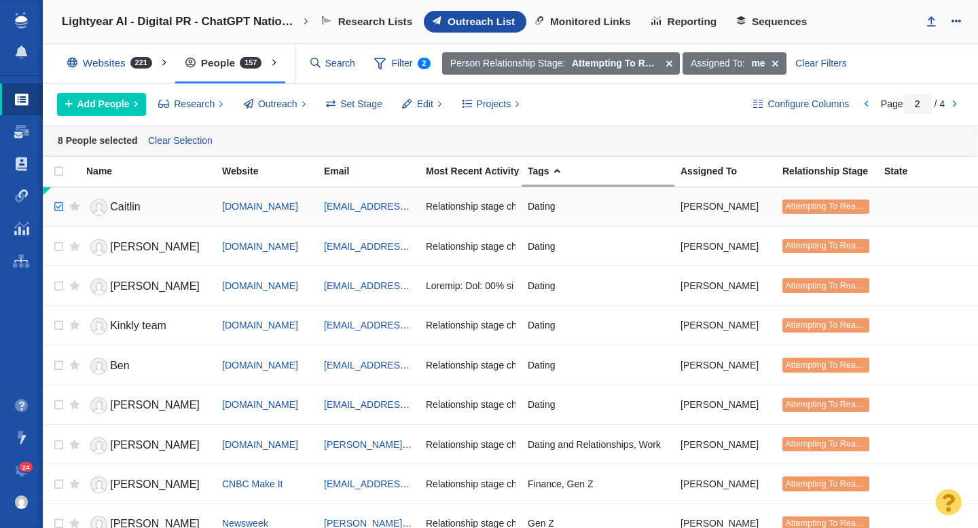
checkbox input "true"
click at [58, 206] on input "checkbox" at bounding box center [57, 207] width 20 height 30
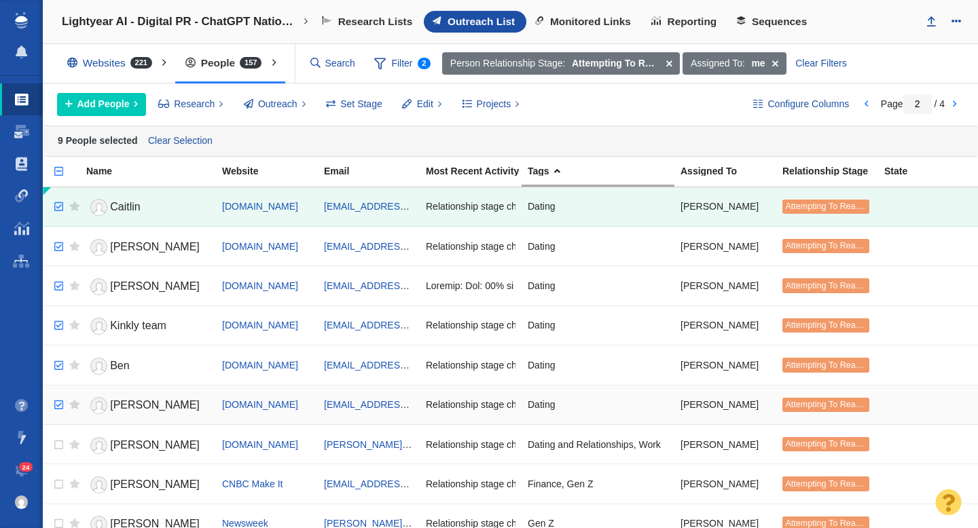
checkbox input "true"
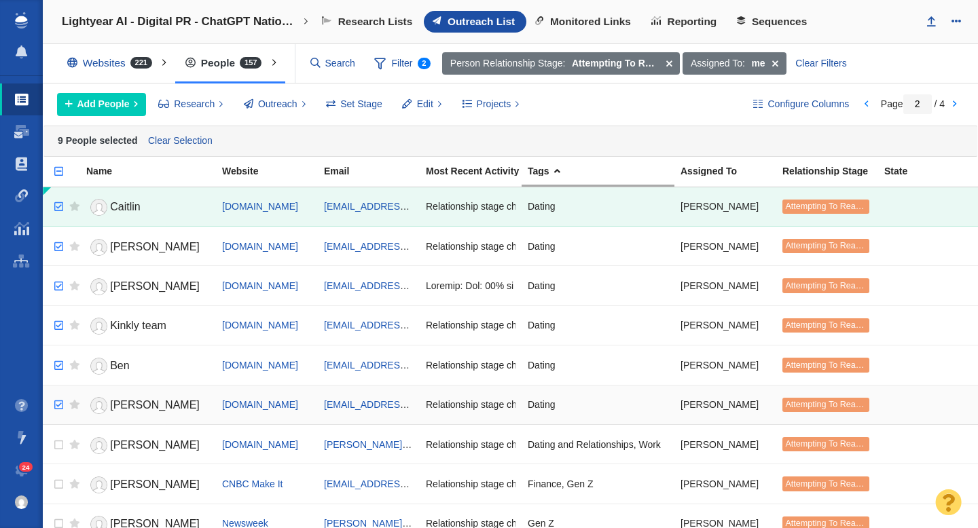
click at [54, 407] on input "checkbox" at bounding box center [57, 405] width 20 height 30
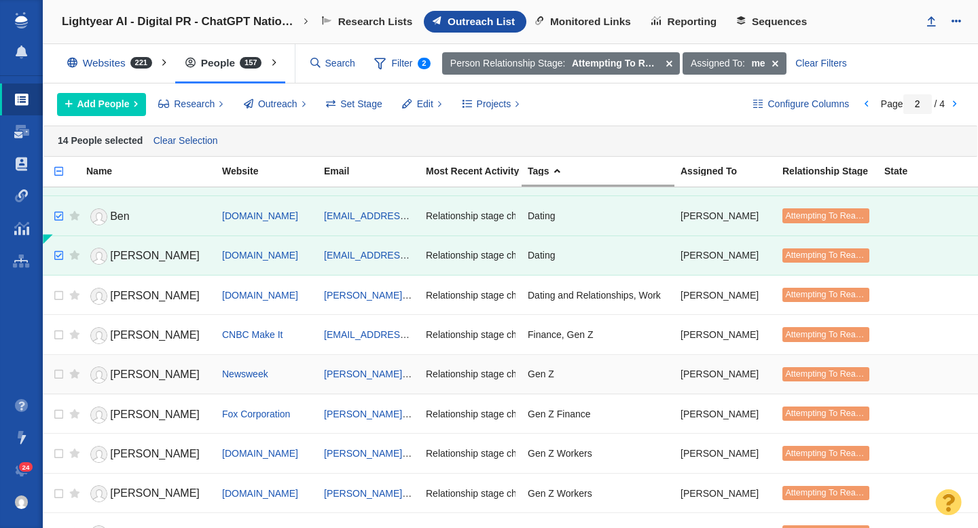
scroll to position [177, 0]
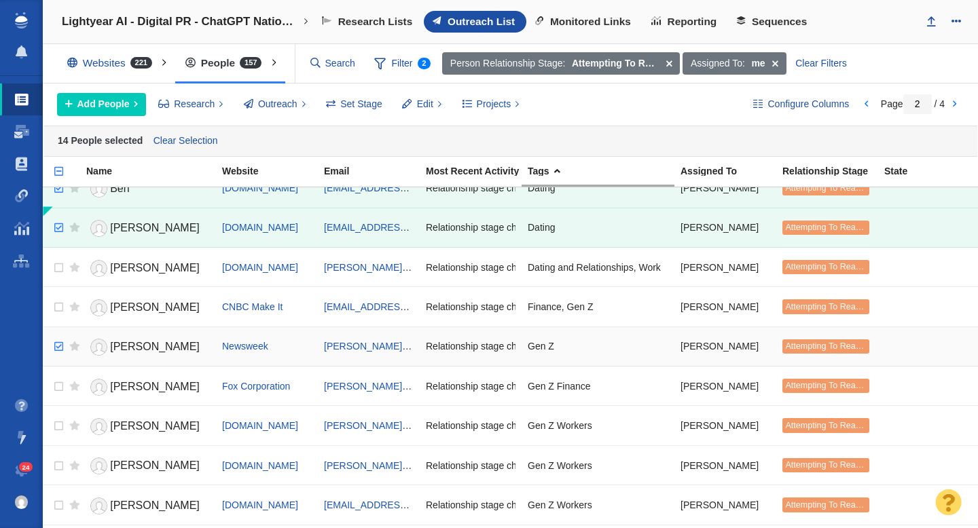
checkbox input "true"
click at [60, 347] on input "checkbox" at bounding box center [57, 347] width 20 height 30
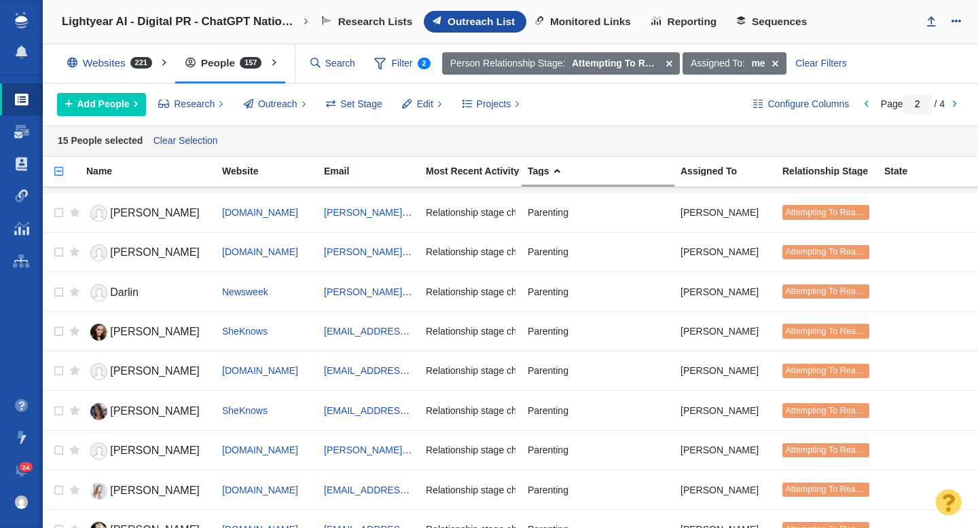
scroll to position [1641, 0]
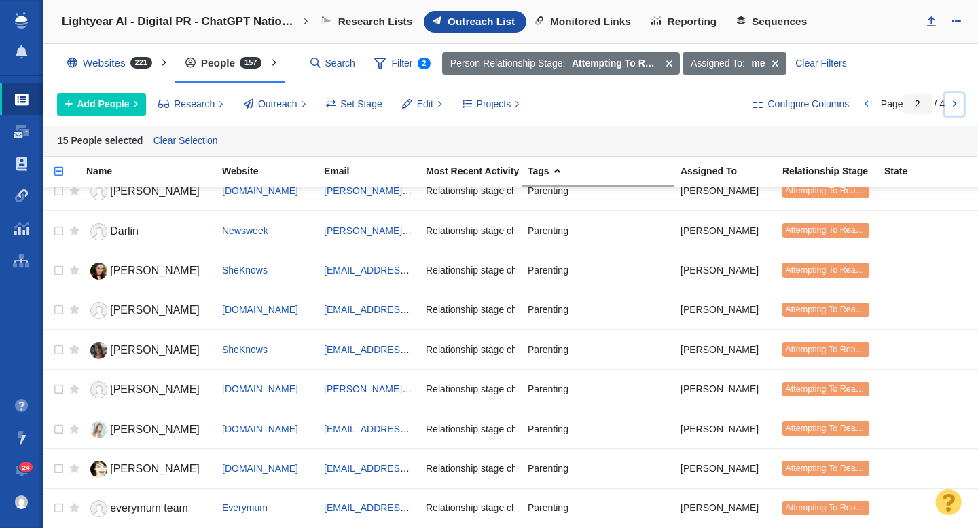
click at [953, 103] on link at bounding box center [953, 104] width 19 height 23
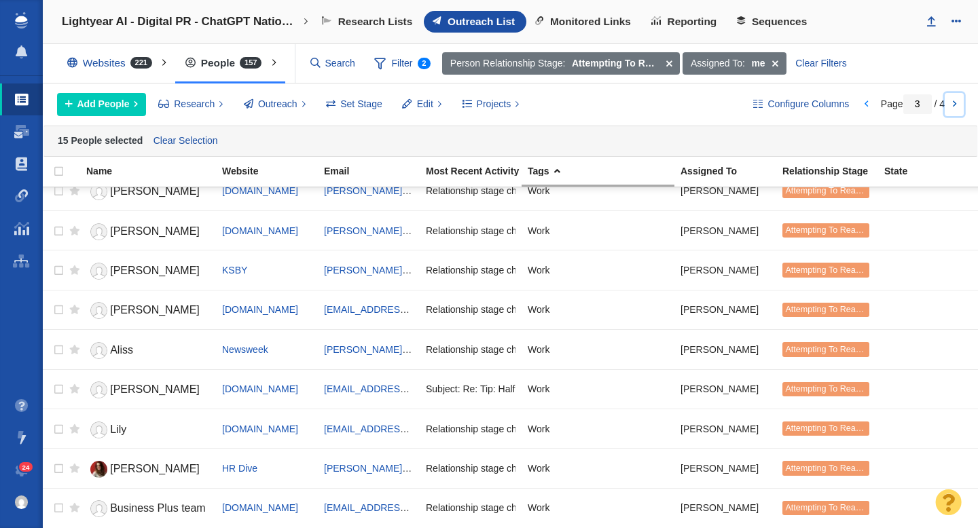
click at [957, 107] on link at bounding box center [953, 104] width 19 height 23
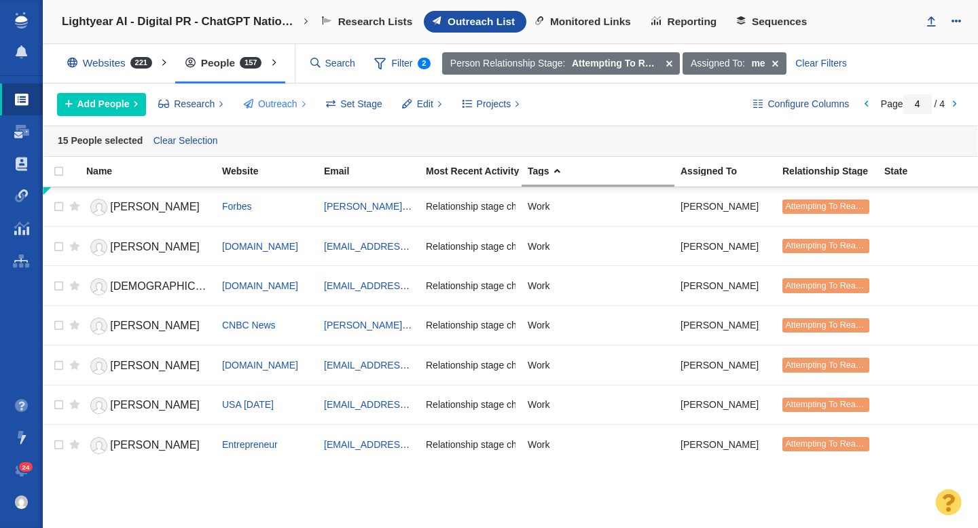
click at [274, 107] on span "Outreach" at bounding box center [277, 104] width 39 height 14
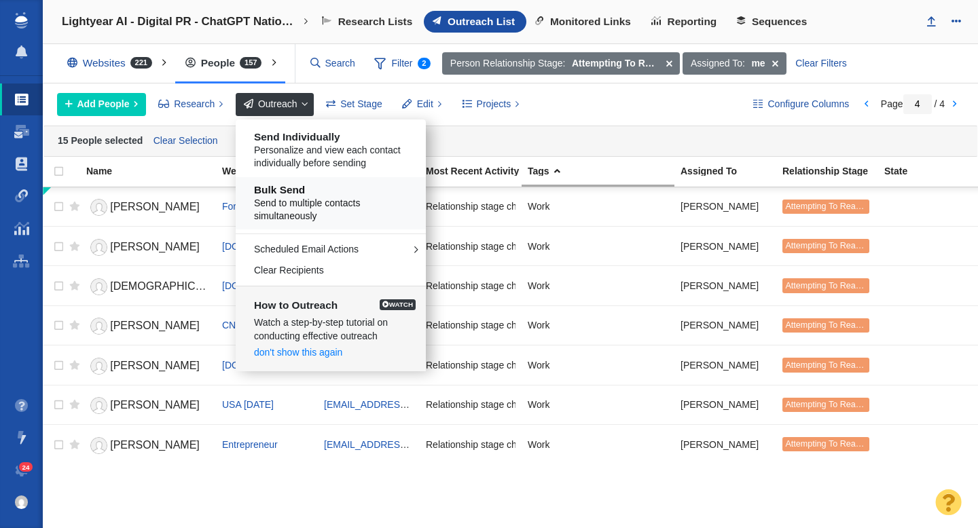
click at [297, 208] on span "Send to multiple contacts simultaneously" at bounding box center [336, 210] width 164 height 26
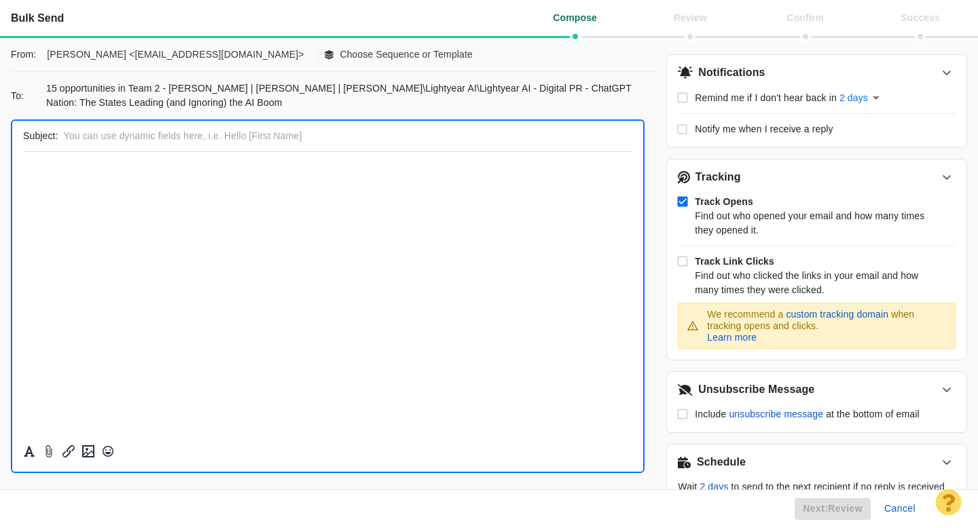
scroll to position [0, 0]
click at [339, 56] on p "Choose Sequence or Template" at bounding box center [405, 55] width 133 height 14
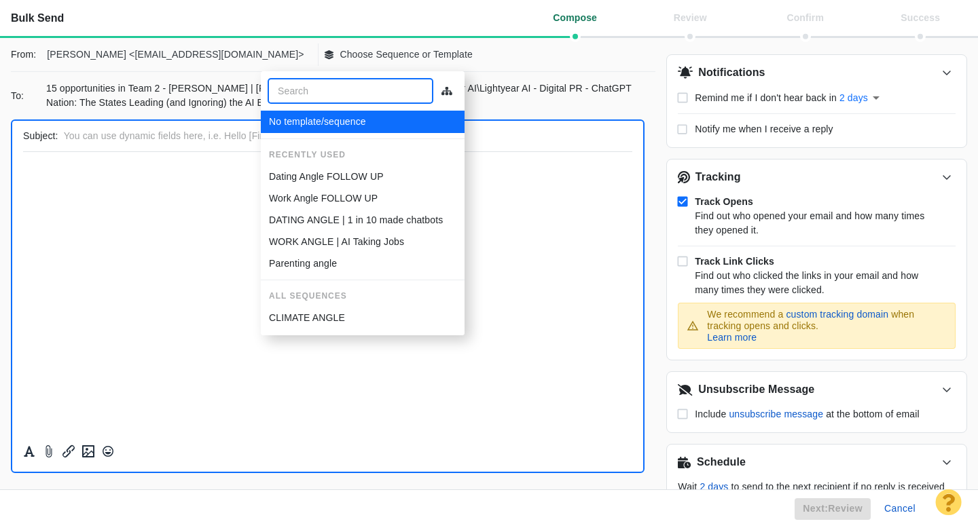
click at [300, 178] on p "Dating Angle FOLLOW UP" at bounding box center [326, 177] width 115 height 14
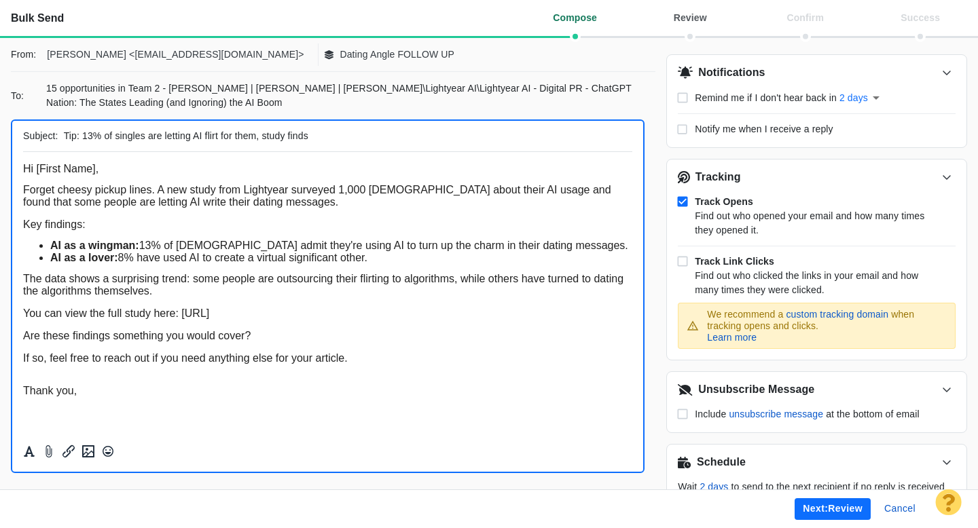
click at [344, 297] on span "The data shows a surprising trend: some people are outsourcing their flirting t…" at bounding box center [323, 285] width 600 height 24
click at [306, 297] on div "The data shows a surprising trend: some people are outsourcing their flirting t…" at bounding box center [327, 285] width 609 height 24
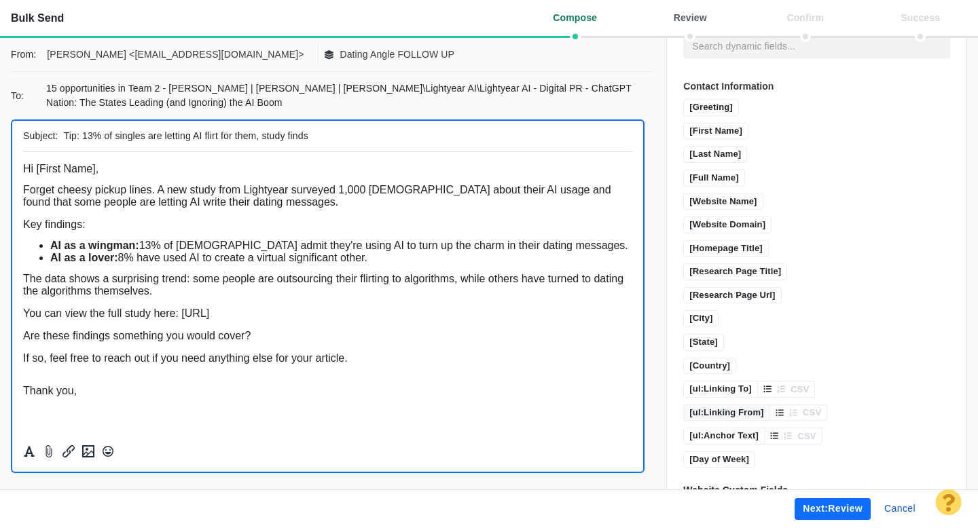
scroll to position [667, 0]
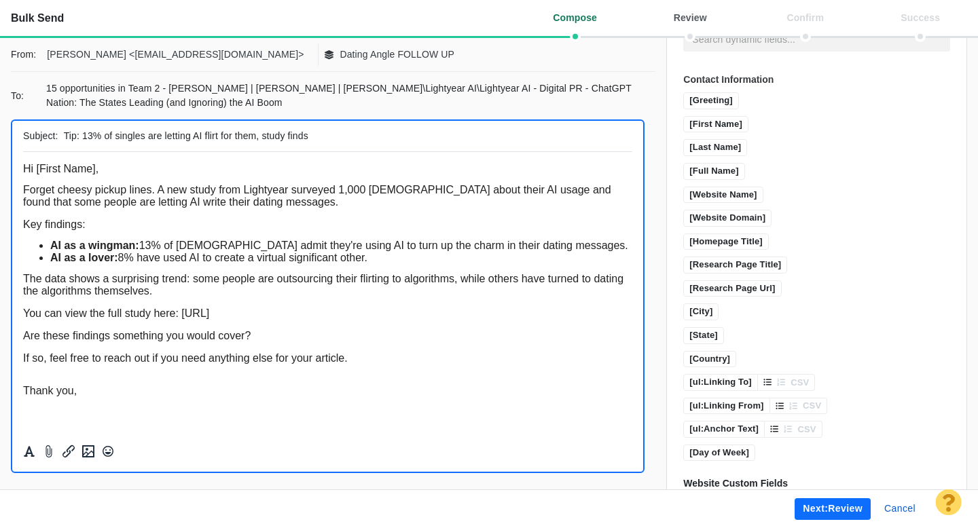
click at [808, 507] on button "Next: review" at bounding box center [832, 509] width 76 height 22
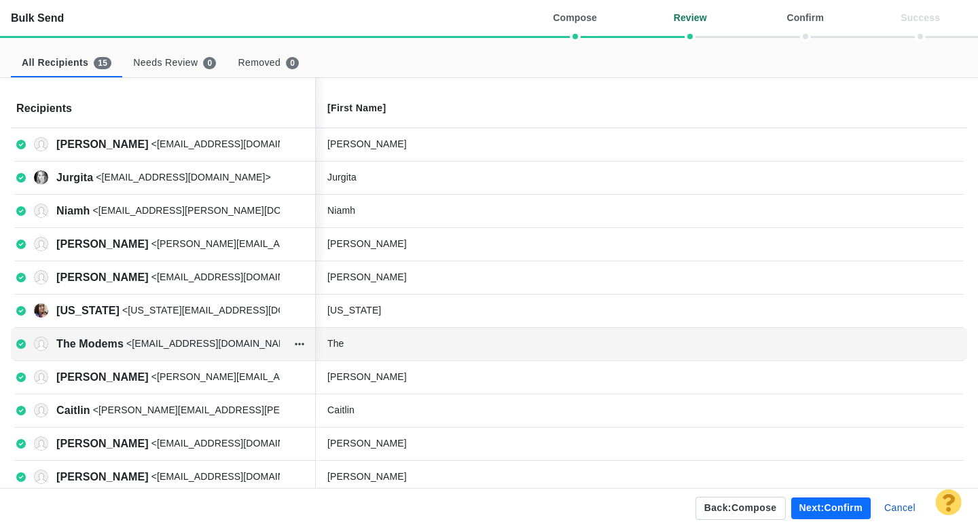
click at [389, 338] on div "The" at bounding box center [429, 344] width 204 height 14
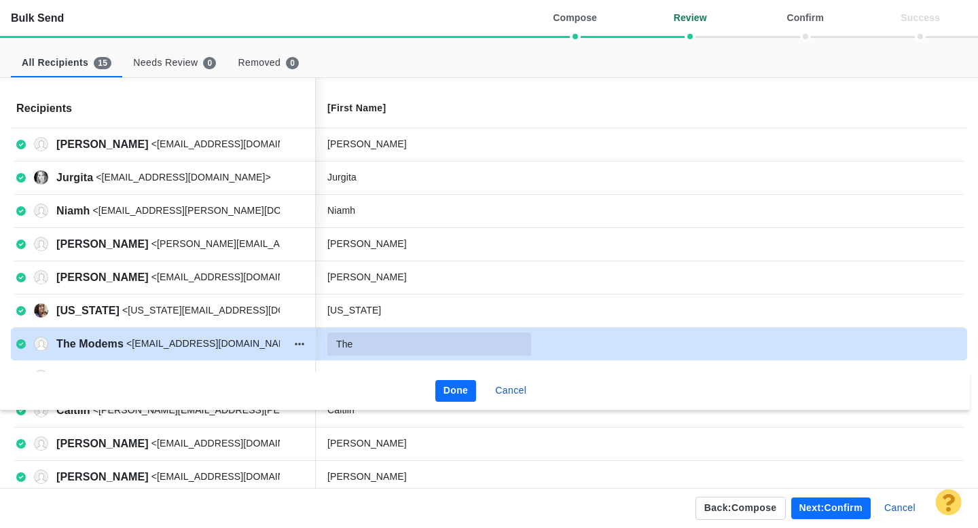
click at [380, 341] on input "The" at bounding box center [429, 344] width 204 height 23
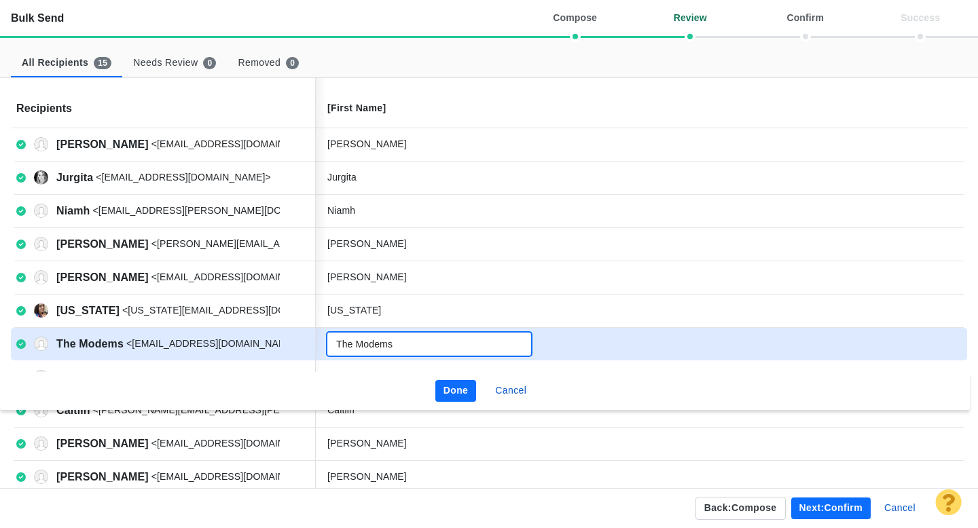
type input "The Modems"
click at [458, 389] on button "Done" at bounding box center [455, 391] width 41 height 22
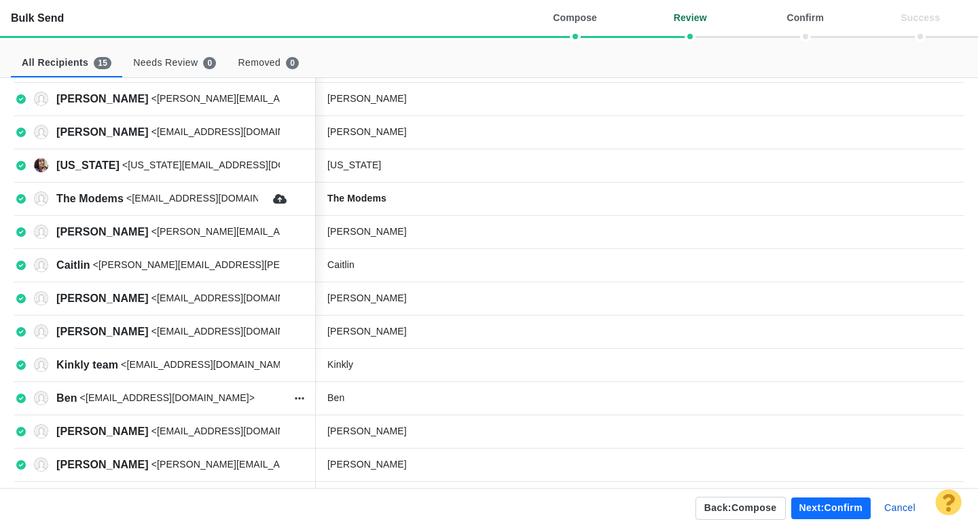
scroll to position [150, 0]
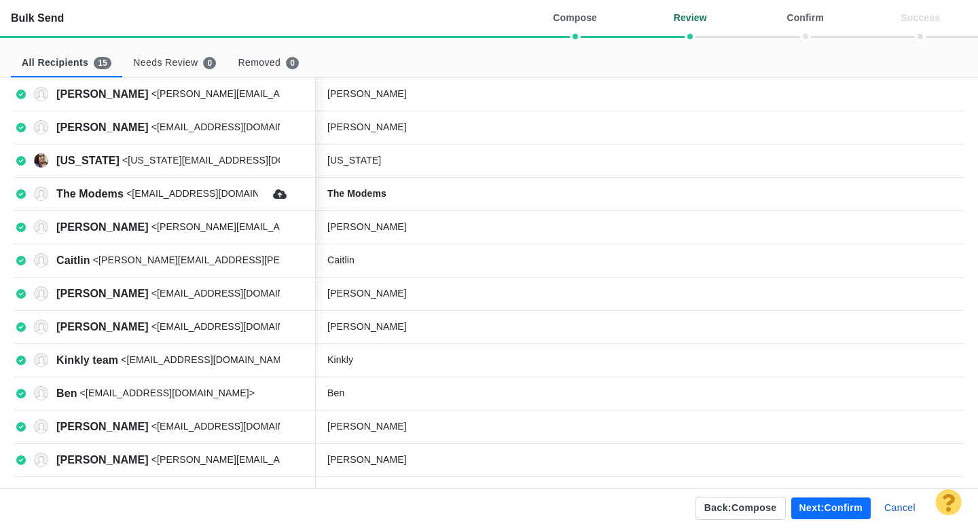
click at [809, 500] on button "Next: confirm" at bounding box center [830, 509] width 79 height 22
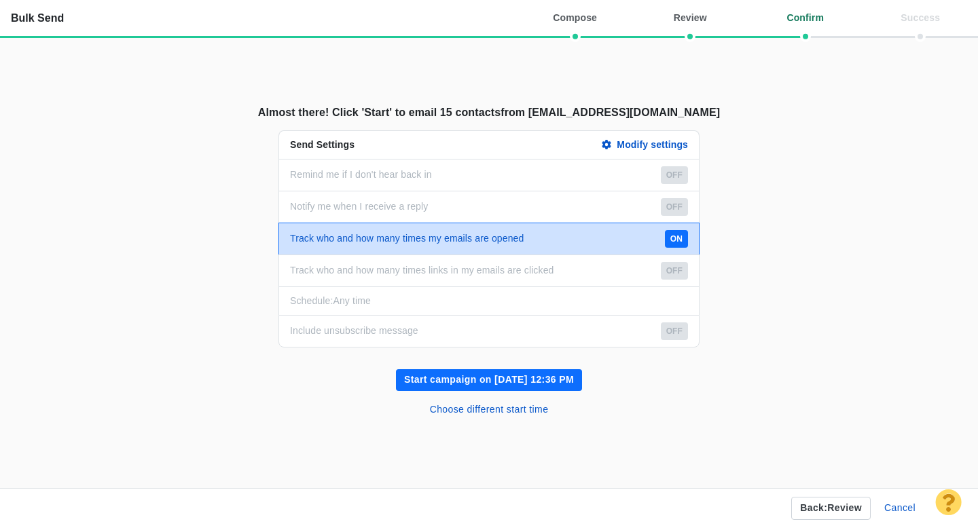
click at [526, 378] on button "Start campaign on [DATE] 12:36 PM" at bounding box center [489, 380] width 186 height 22
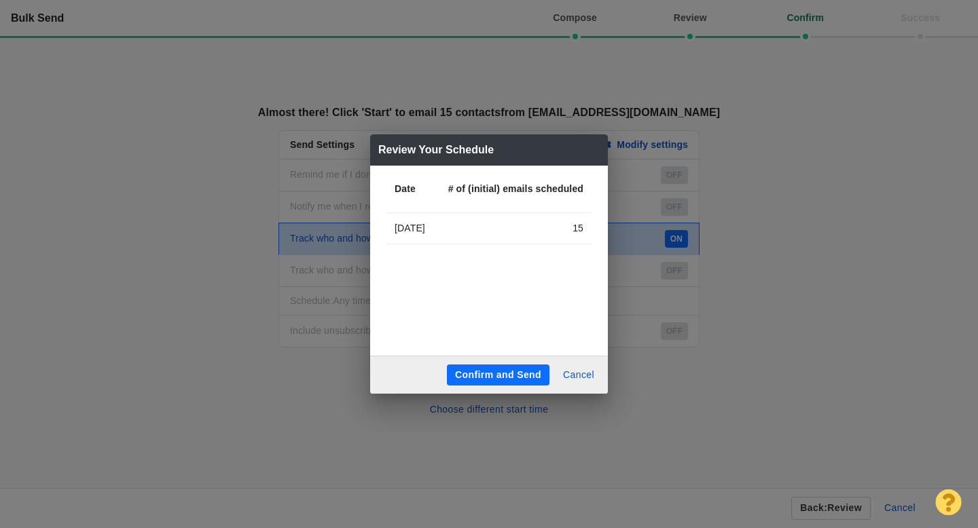
click at [506, 377] on button "Confirm and Send" at bounding box center [498, 376] width 103 height 22
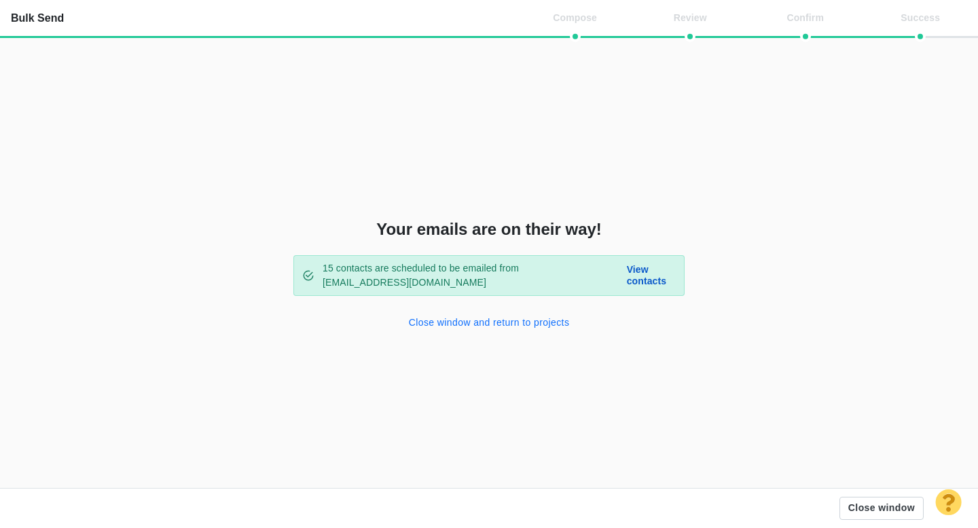
click at [471, 325] on button "Close window and return to projects" at bounding box center [489, 323] width 177 height 22
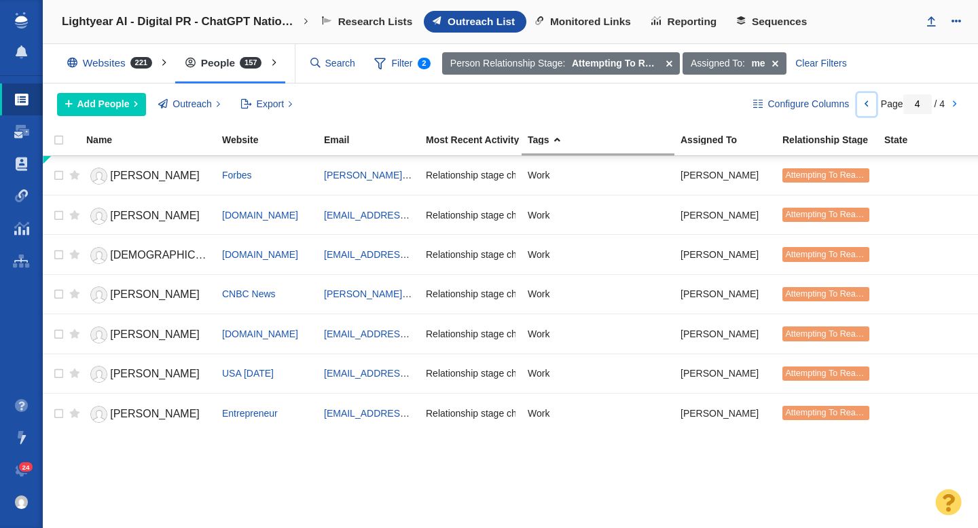
click at [864, 104] on link at bounding box center [866, 104] width 19 height 23
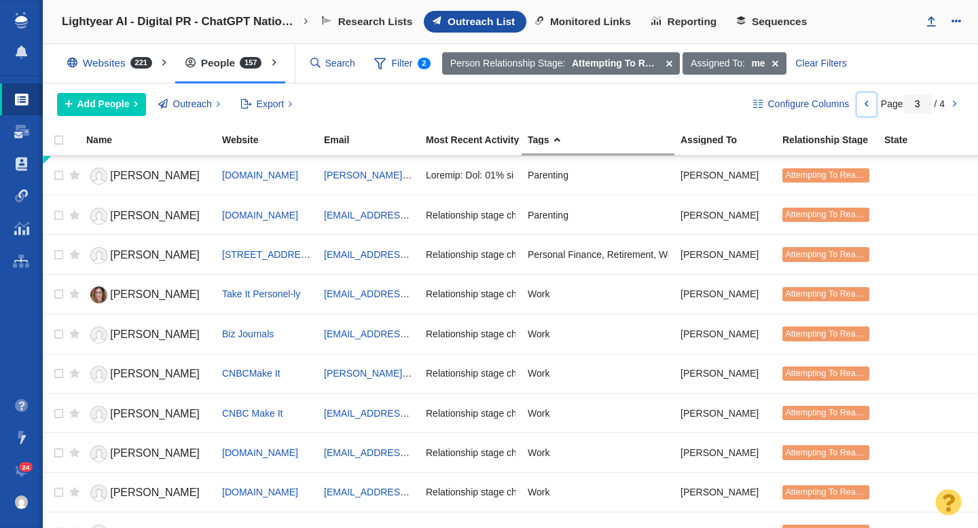
click at [864, 104] on link at bounding box center [866, 104] width 19 height 23
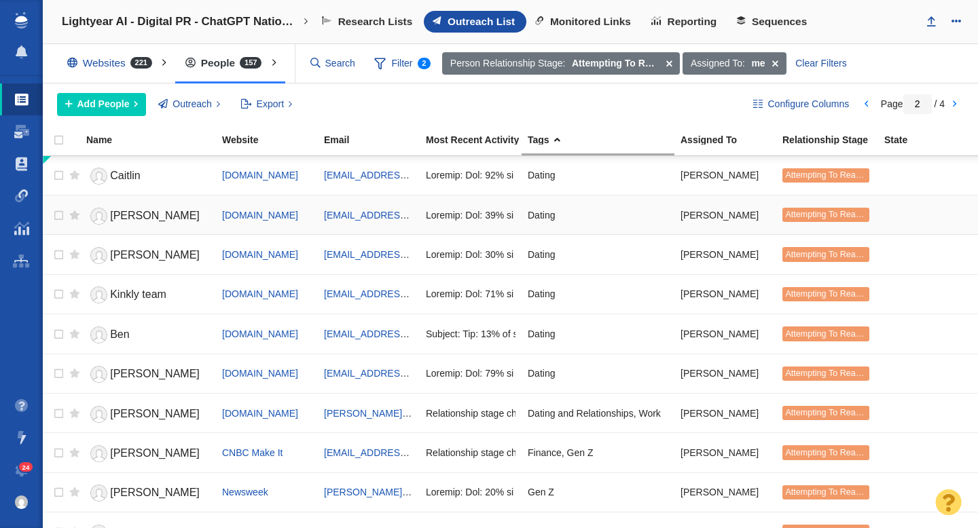
click at [133, 215] on span "[PERSON_NAME]" at bounding box center [155, 216] width 90 height 12
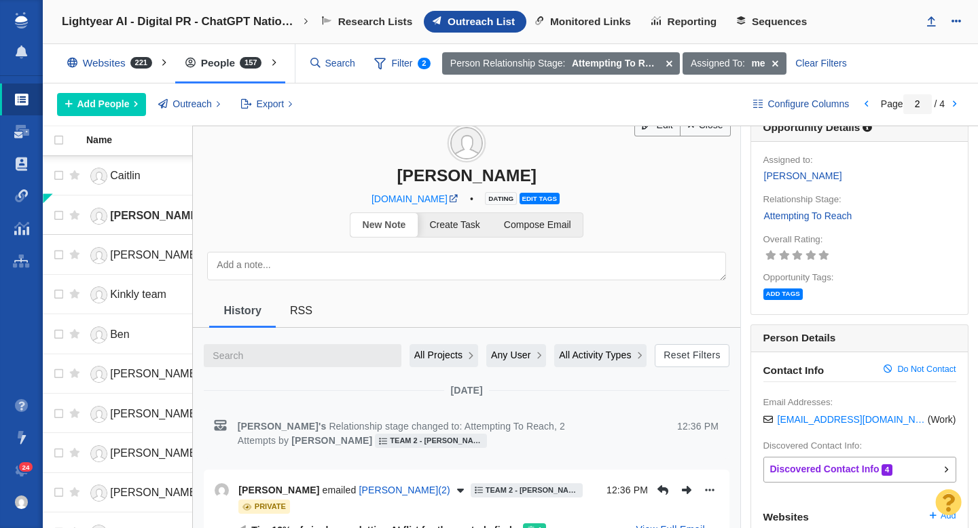
scroll to position [0, 0]
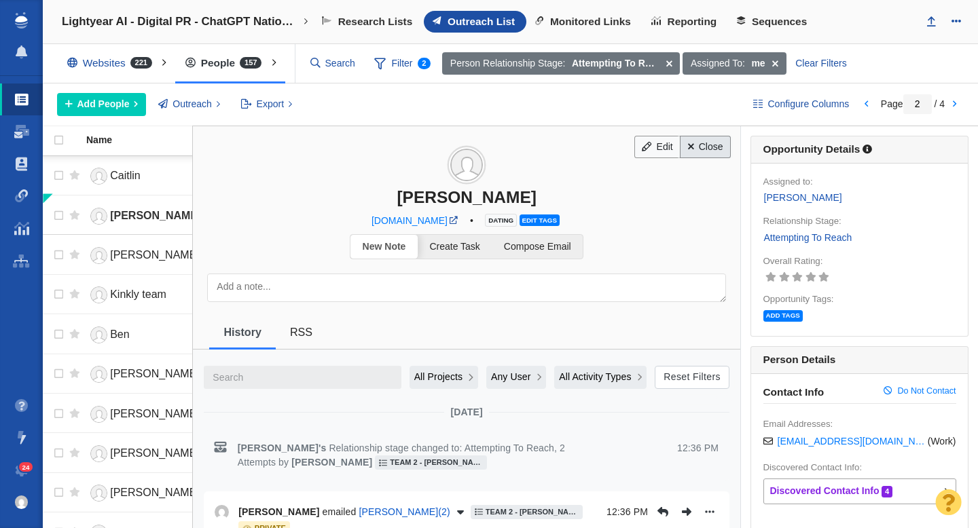
click at [701, 149] on link "Close" at bounding box center [705, 147] width 51 height 23
